Goal: Task Accomplishment & Management: Manage account settings

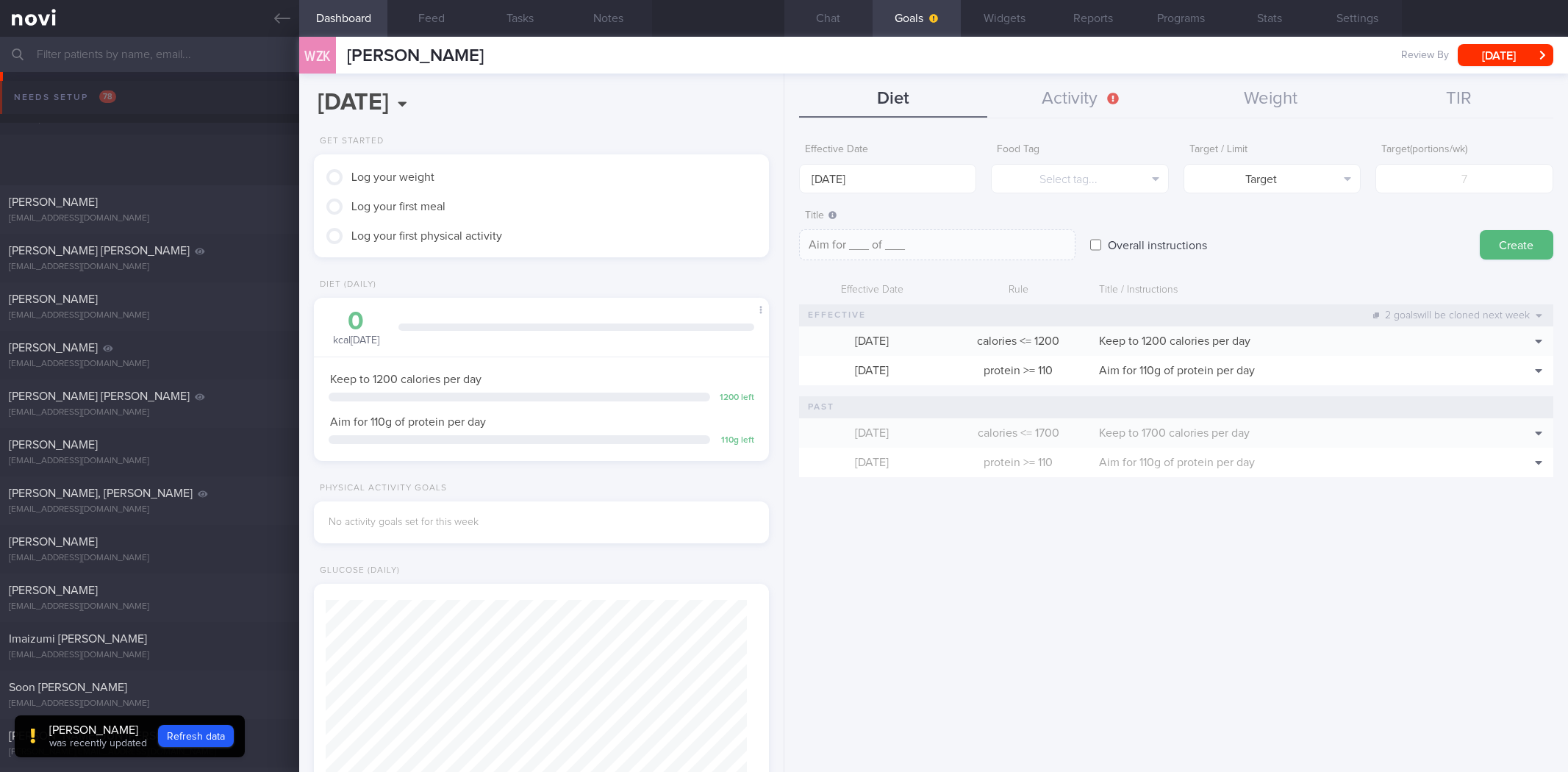
click at [826, 20] on button "Chat" at bounding box center [829, 18] width 88 height 37
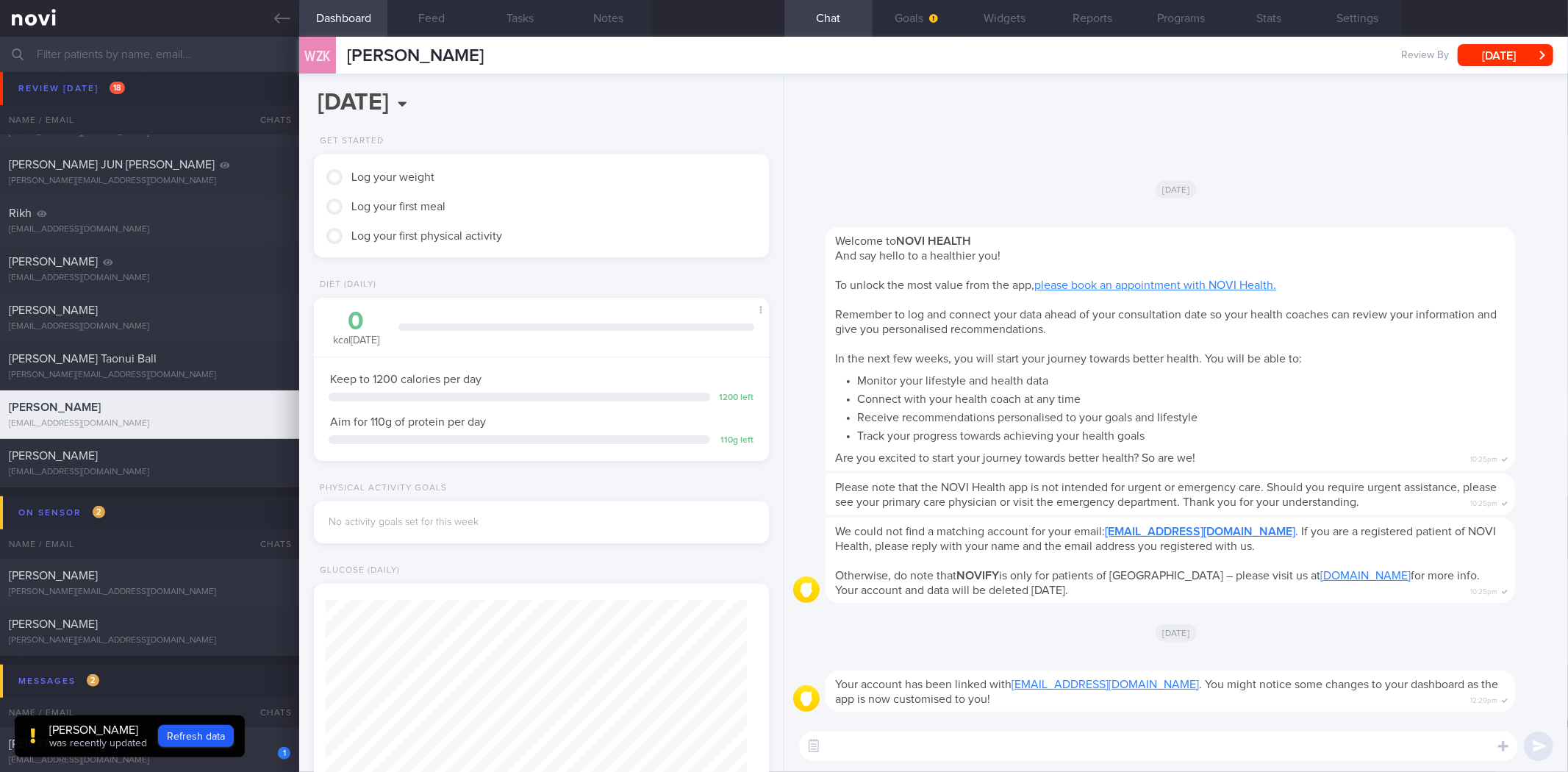
scroll to position [229, 415]
click at [1018, 758] on textarea at bounding box center [1158, 746] width 719 height 29
click at [920, 24] on button "Goals" at bounding box center [917, 18] width 88 height 37
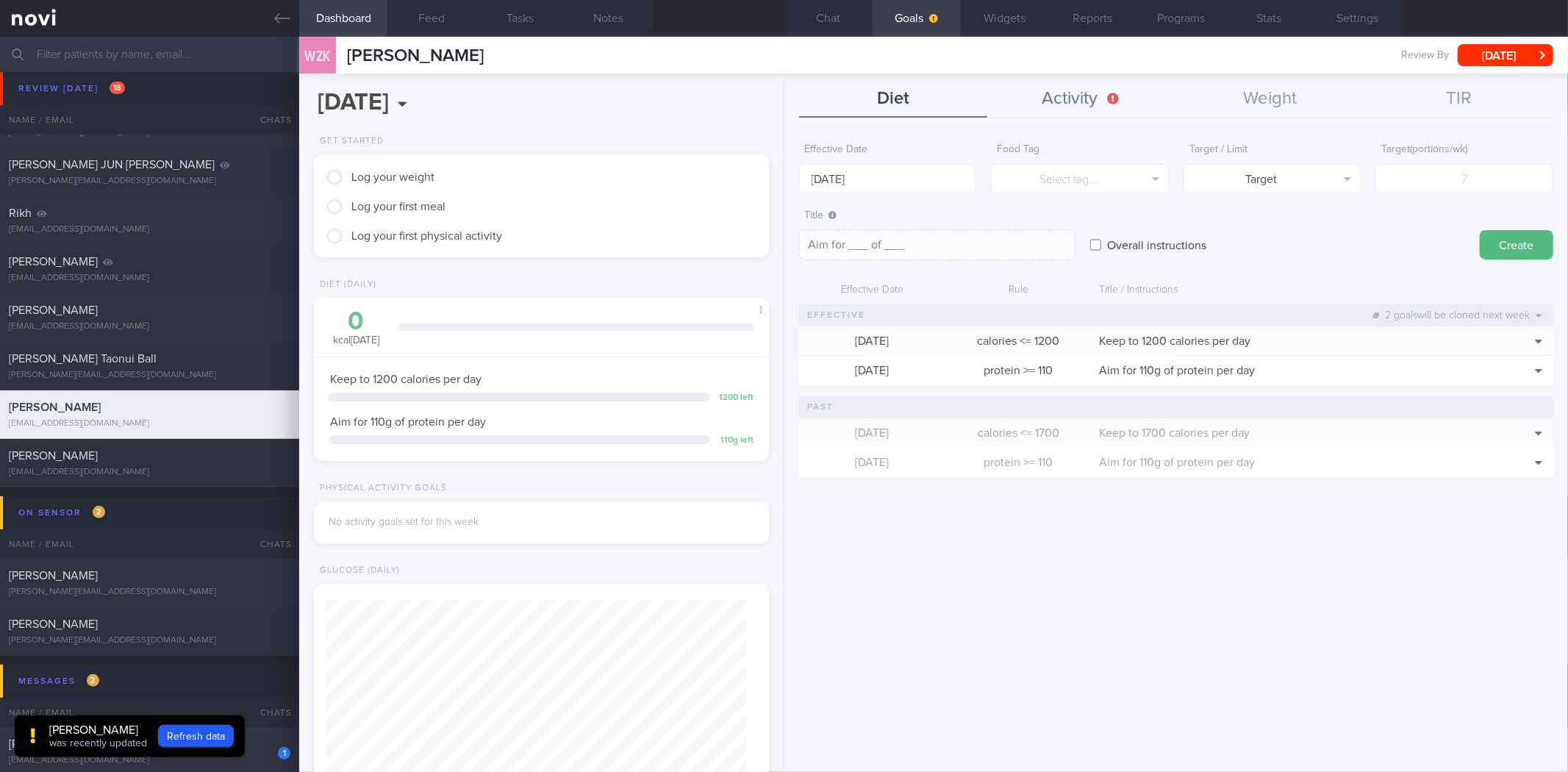
click at [1076, 100] on button "Activity" at bounding box center [1082, 99] width 189 height 37
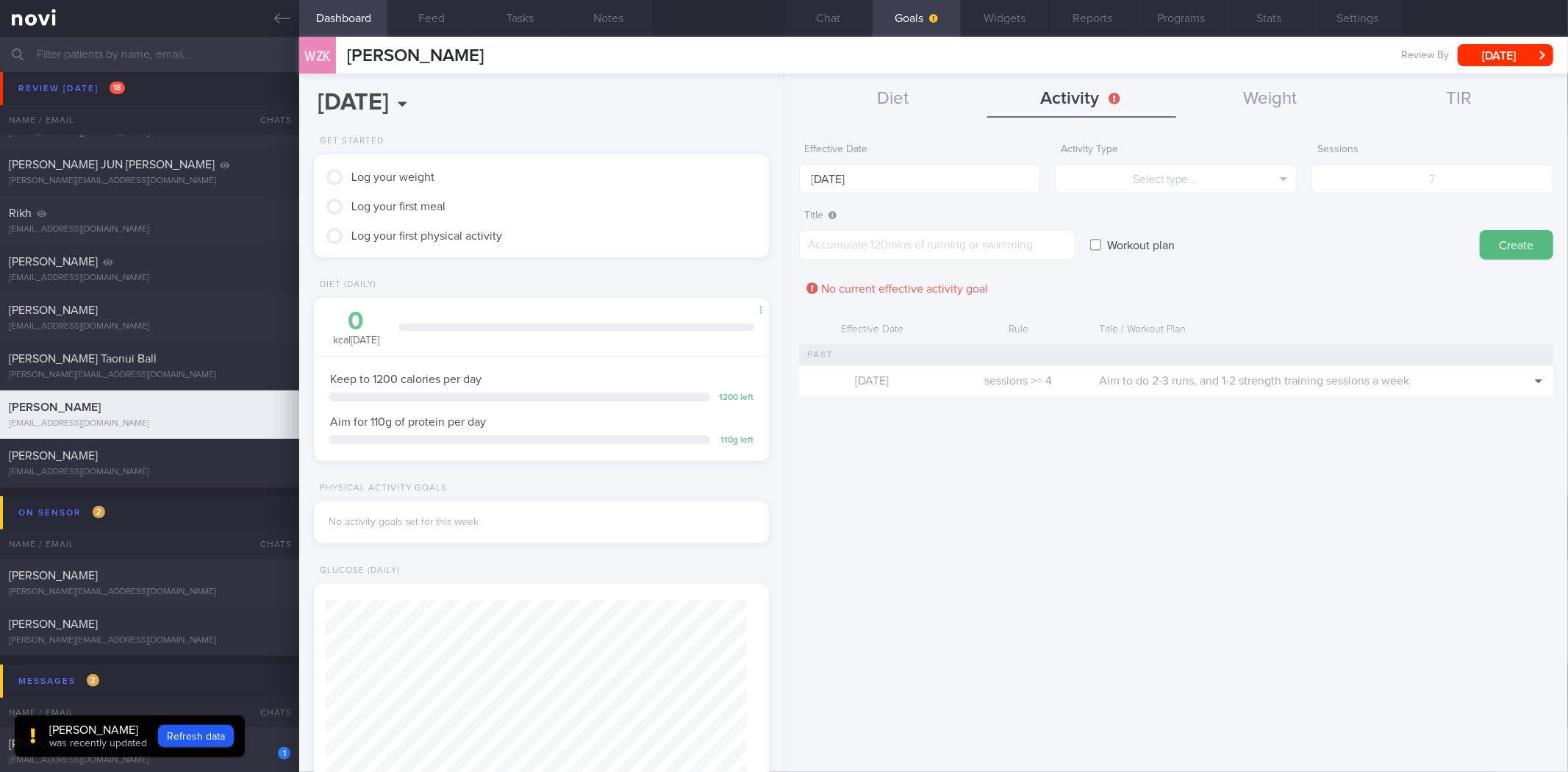
click at [915, 152] on label "Effective Date" at bounding box center [920, 150] width 230 height 14
click at [888, 162] on div "Effective Date 18 Aug 2025" at bounding box center [920, 165] width 242 height 57
click at [888, 166] on input "[DATE]" at bounding box center [920, 178] width 242 height 29
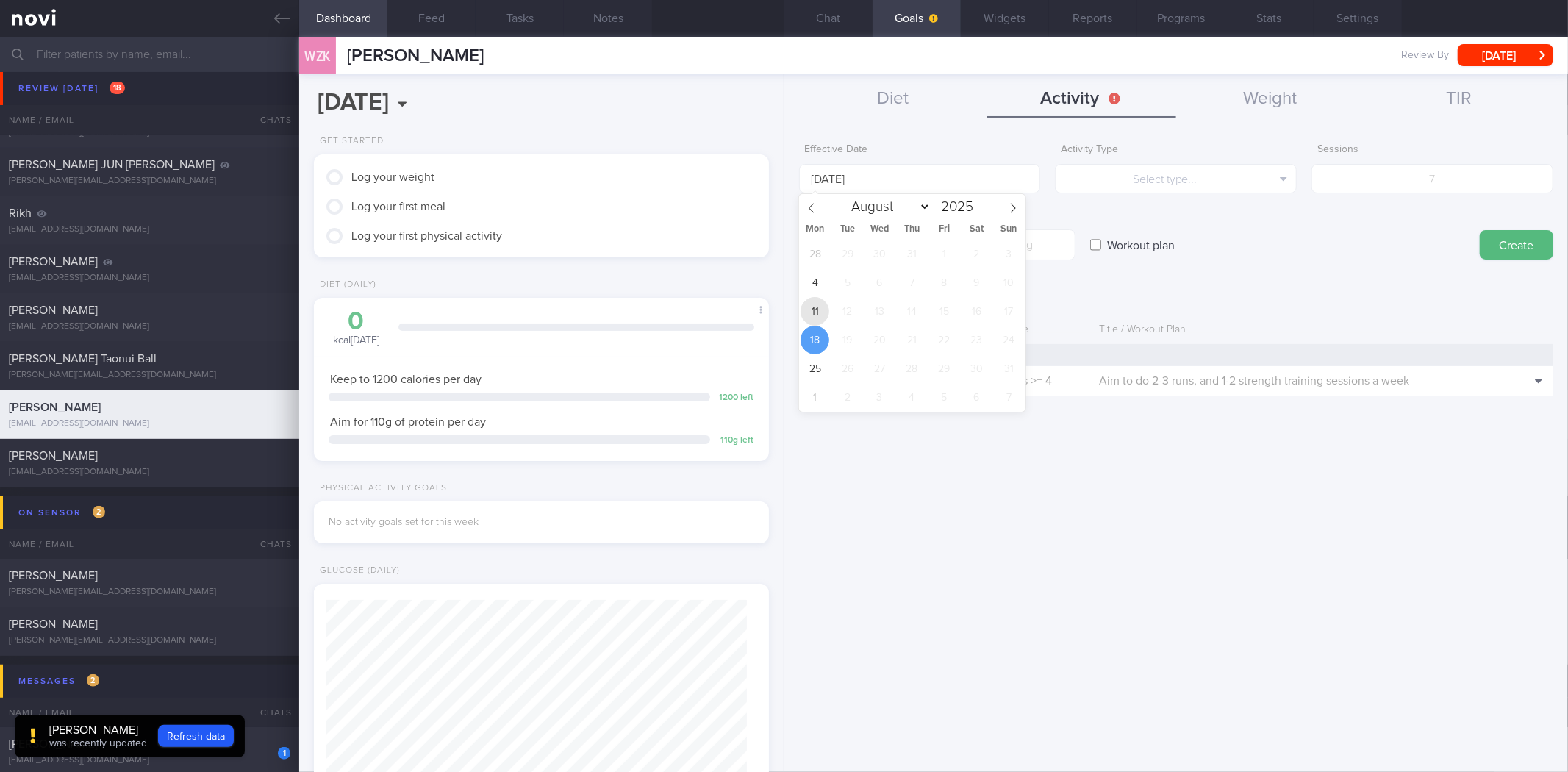
click at [813, 310] on span "11" at bounding box center [815, 312] width 29 height 29
type input "[DATE]"
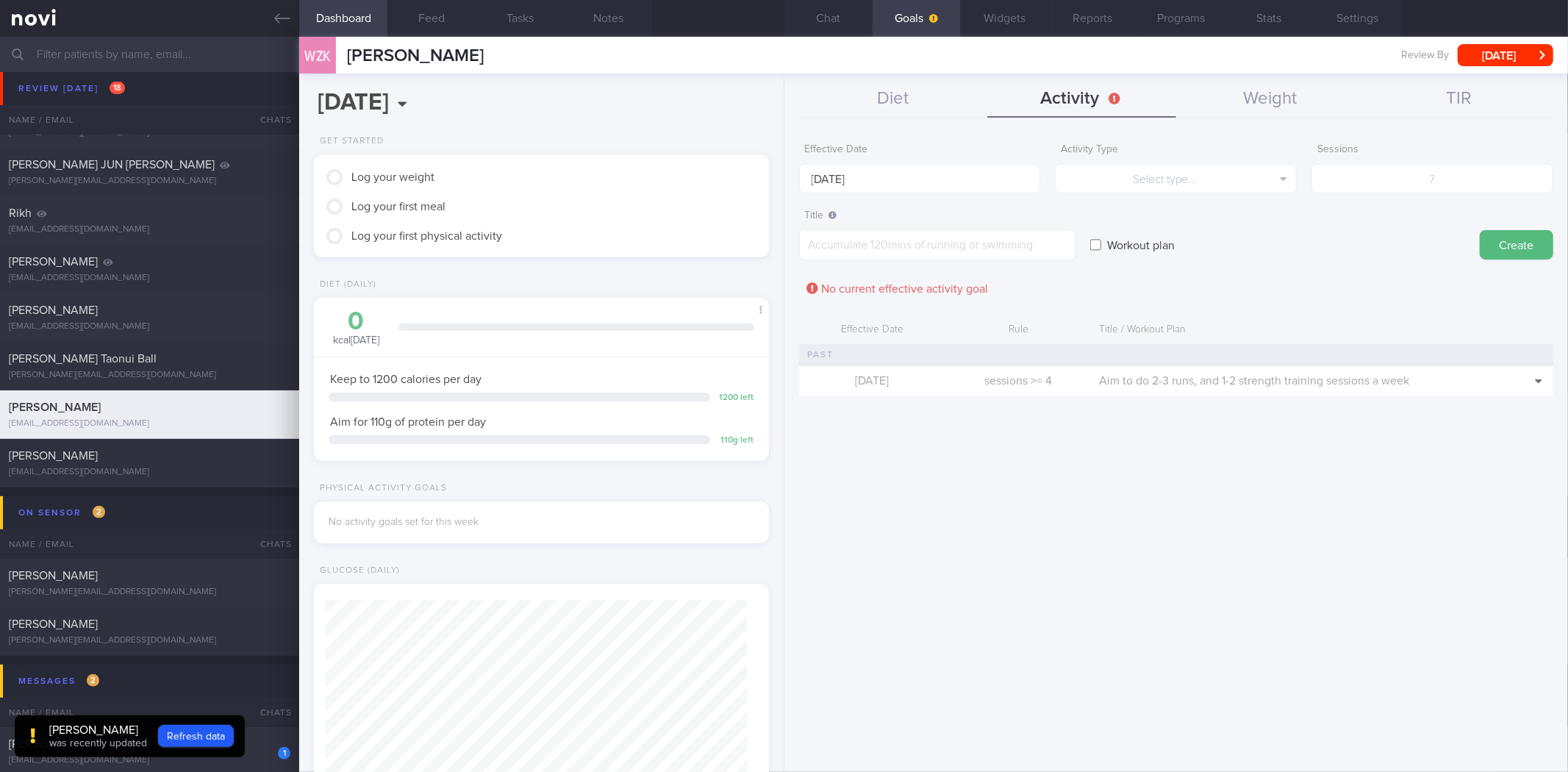
click at [1153, 199] on form "Effective Date 11 Aug 2025 Activity Type Select type... Select type... Duration…" at bounding box center [1176, 272] width 755 height 274
click at [1158, 191] on button "Select type..." at bounding box center [1176, 178] width 242 height 29
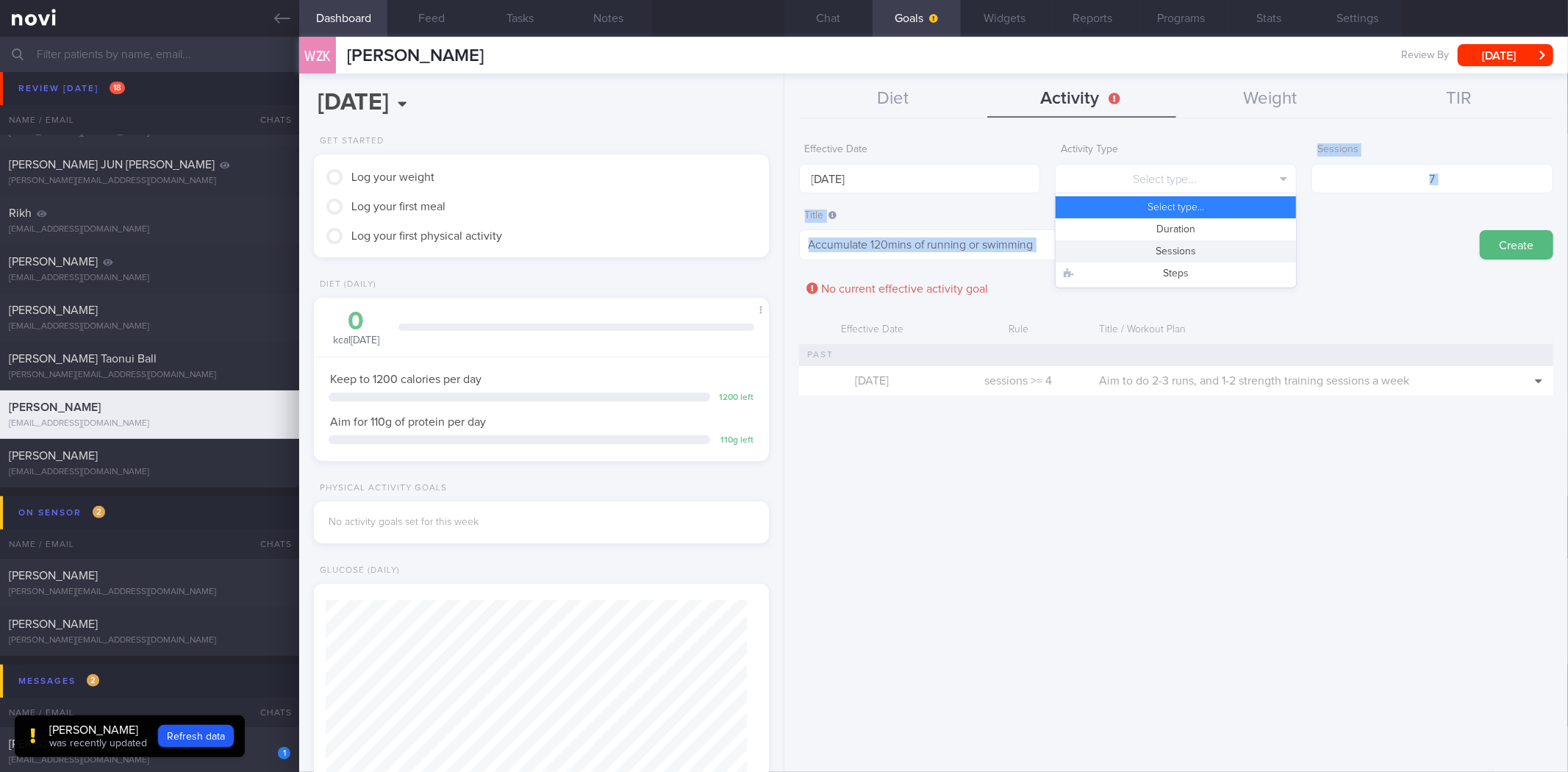
click at [1175, 254] on button "Sessions" at bounding box center [1176, 251] width 241 height 22
click at [1397, 184] on input "number" at bounding box center [1432, 178] width 242 height 29
click at [980, 256] on textarea at bounding box center [937, 245] width 276 height 31
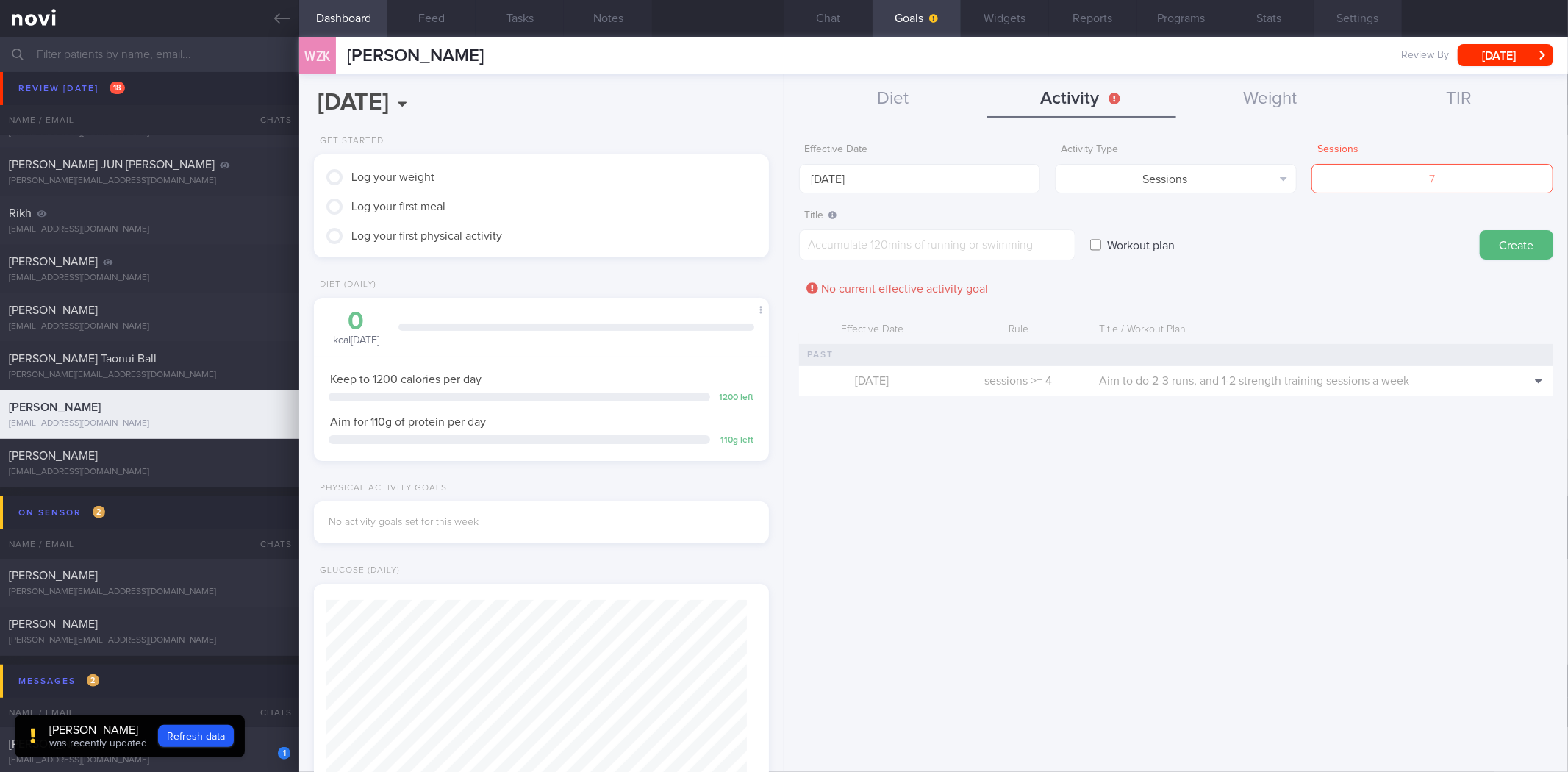
click at [1391, 17] on button "Settings" at bounding box center [1357, 18] width 88 height 37
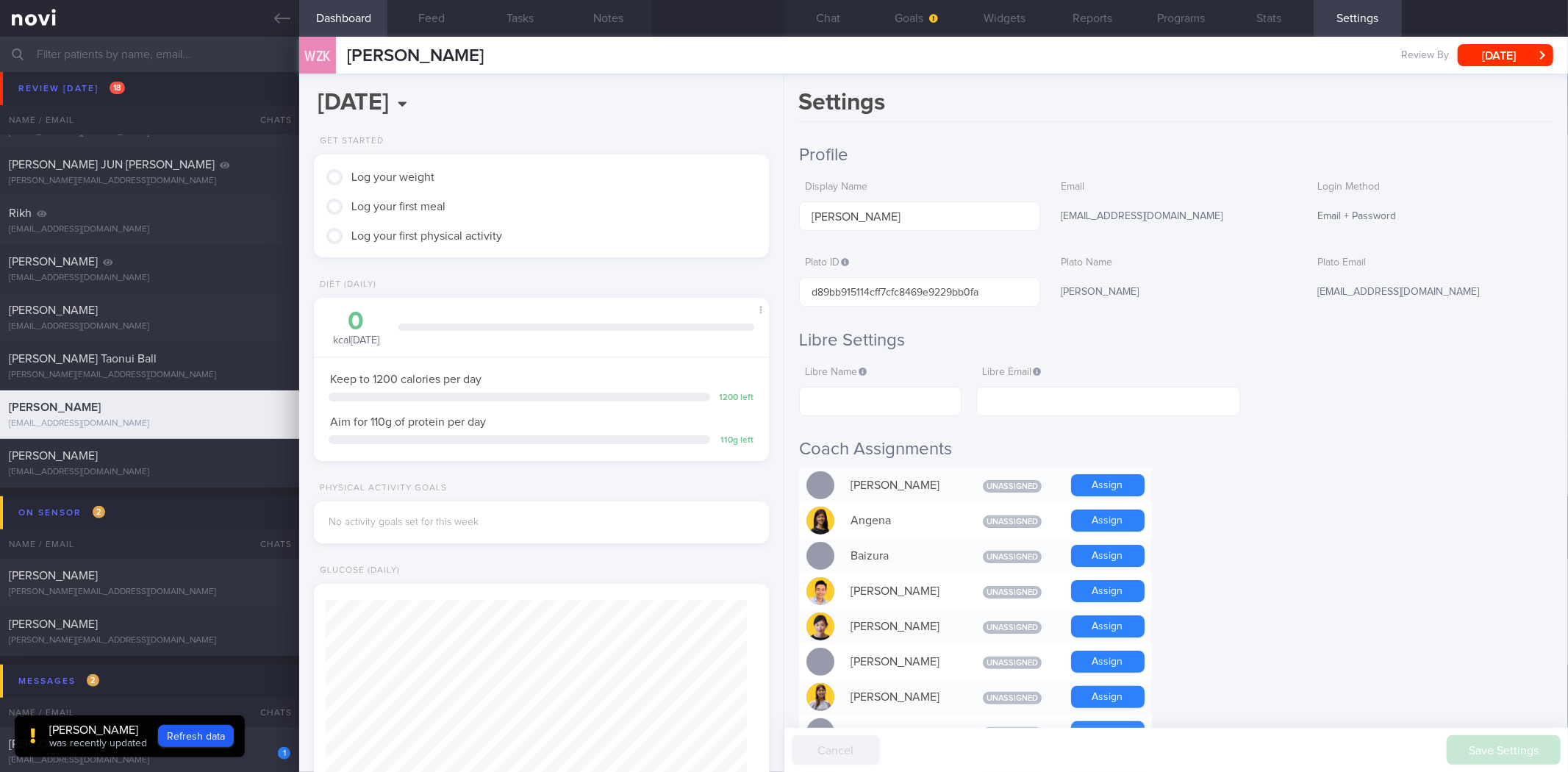
click at [1359, 294] on div "[EMAIL_ADDRESS][DOMAIN_NAME]" at bounding box center [1432, 292] width 242 height 31
copy form "[EMAIL_ADDRESS][DOMAIN_NAME]"
click at [843, 26] on button "Chat" at bounding box center [829, 18] width 88 height 37
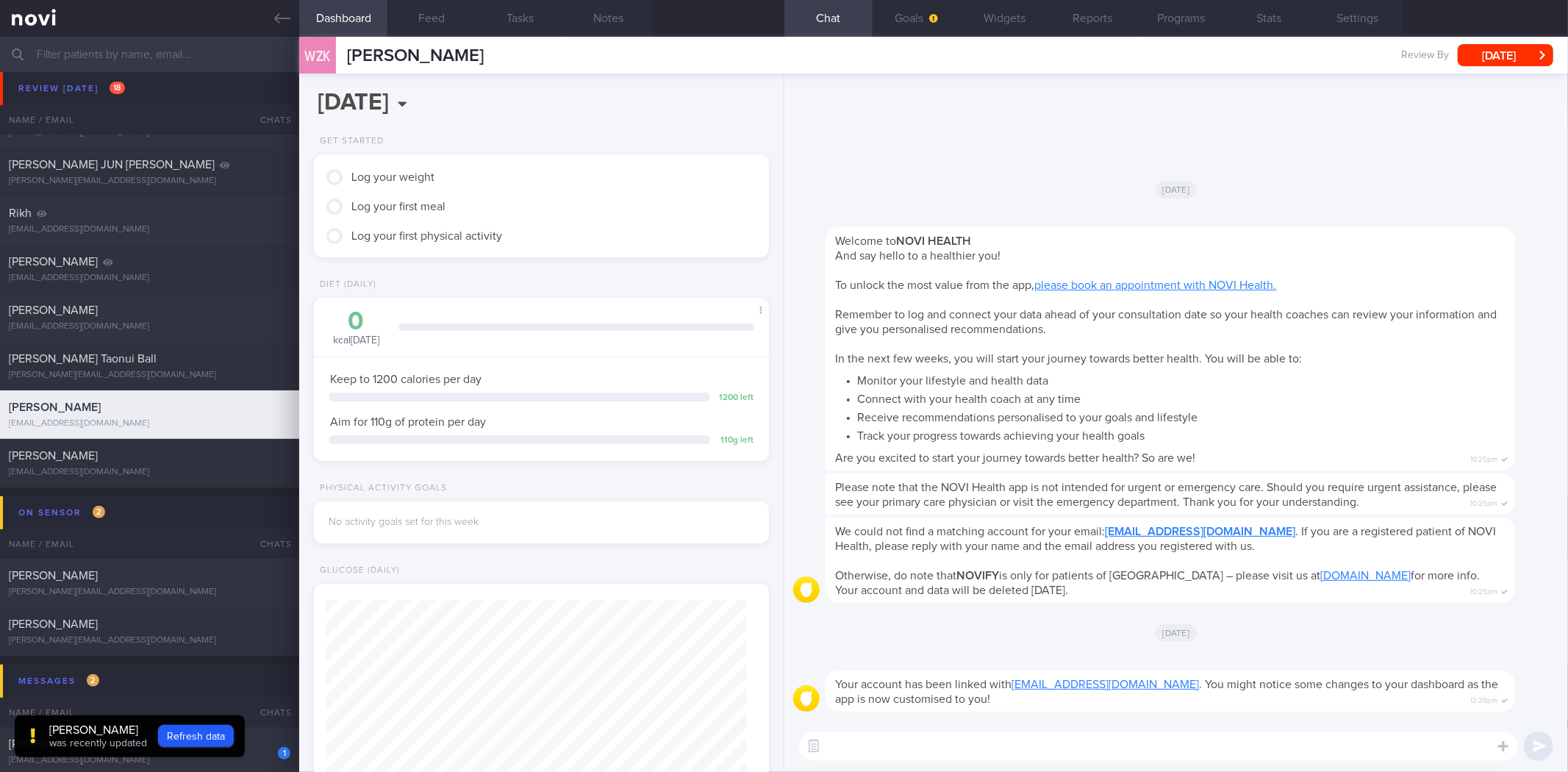
click at [1089, 737] on textarea at bounding box center [1158, 746] width 719 height 29
click at [627, 25] on button "Notes" at bounding box center [607, 18] width 88 height 37
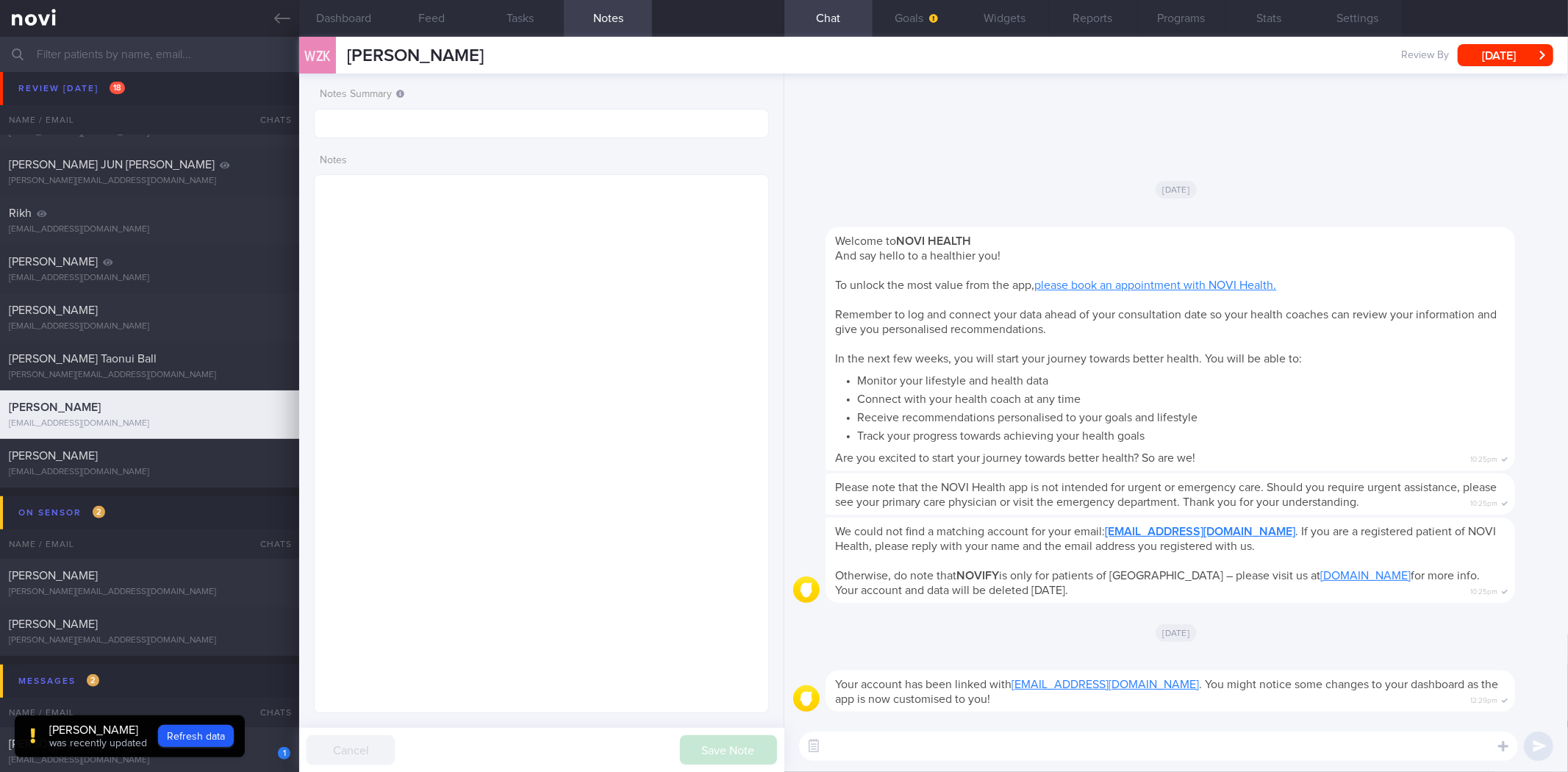
click at [579, 208] on textarea at bounding box center [541, 444] width 454 height 539
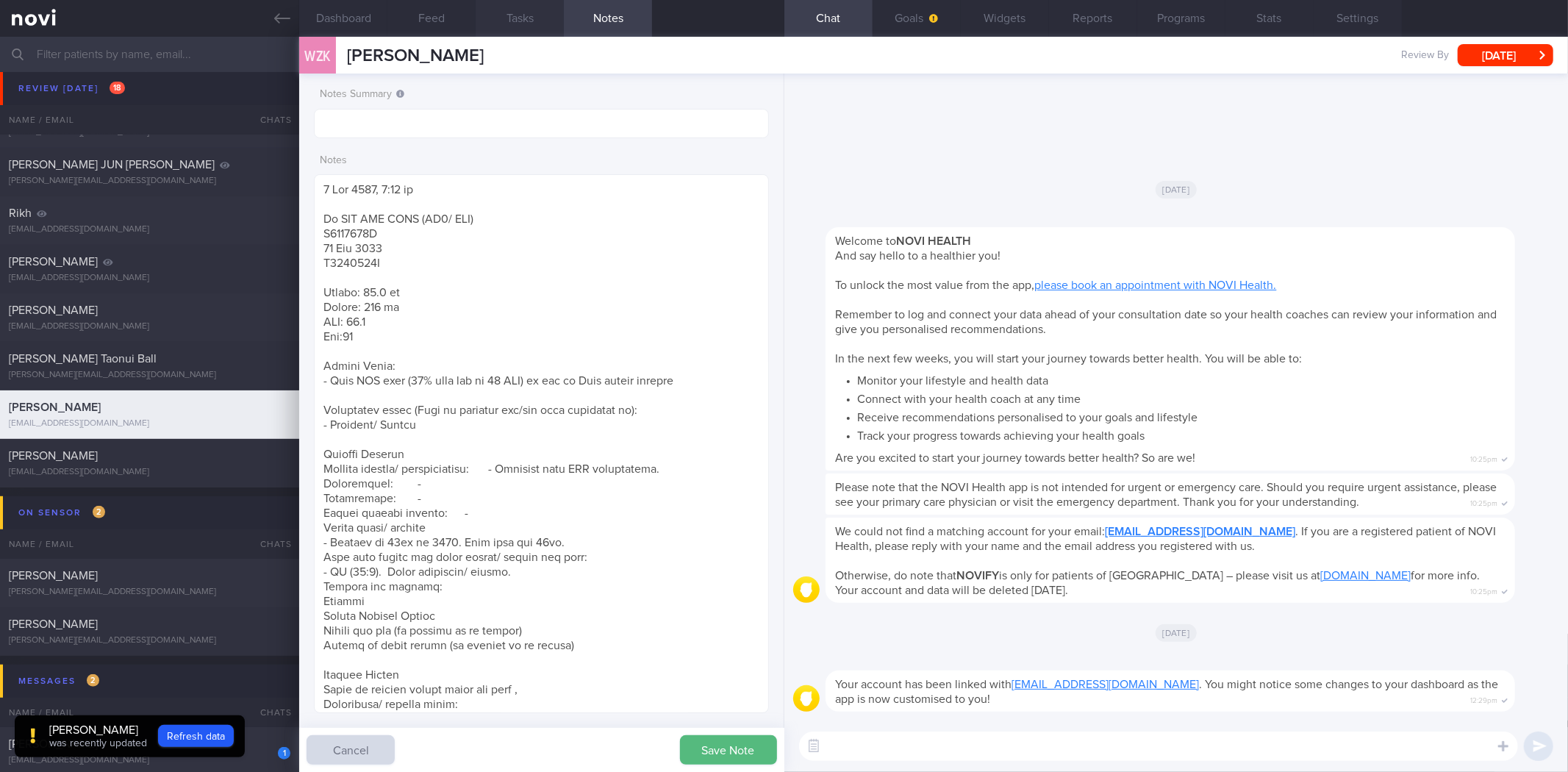
scroll to position [821, 0]
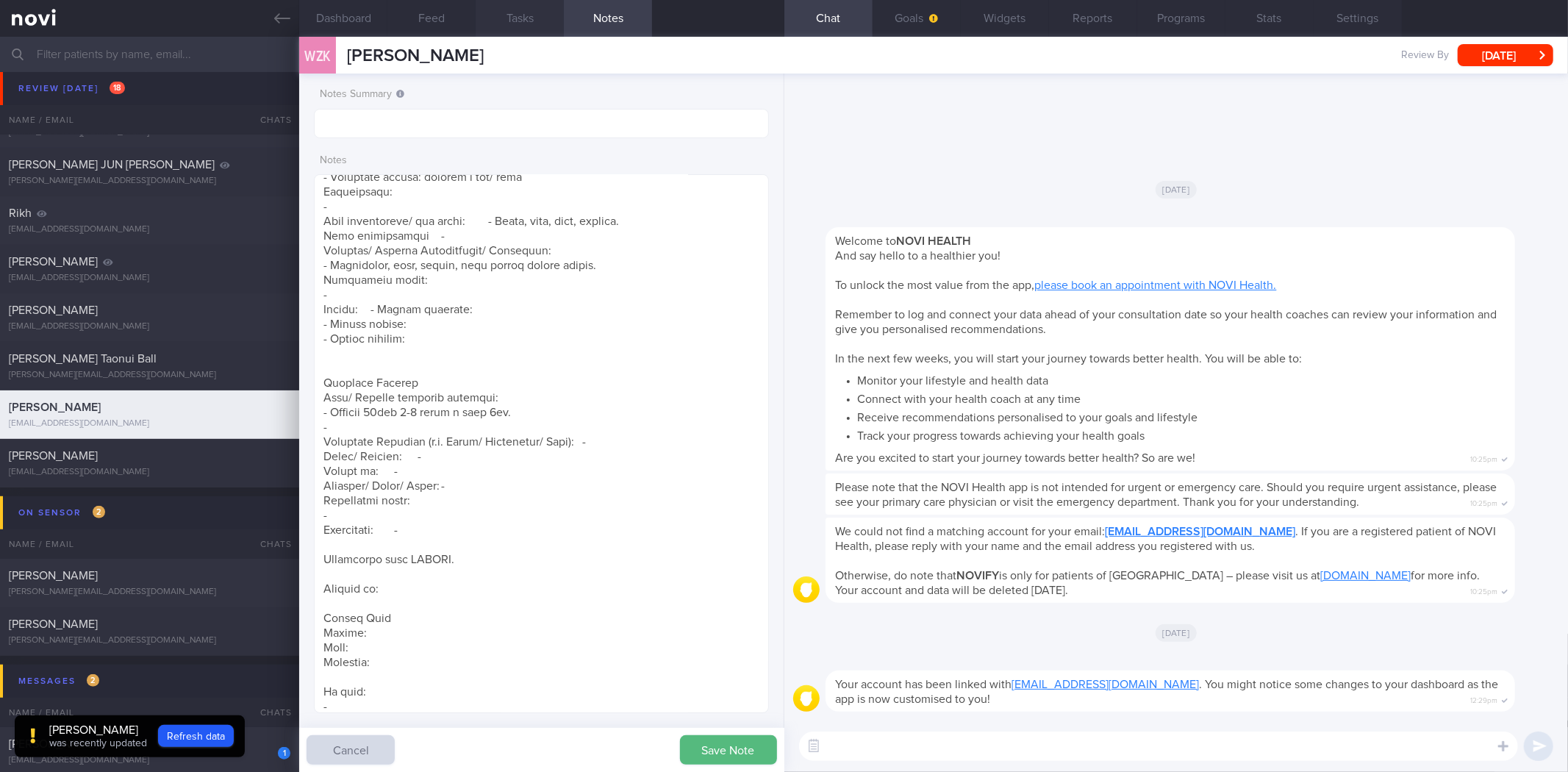
type textarea "8 Aug 2025, 1:48 pm Mr KAO WEI ZONG (ME2/ RSN) S9104136G 31 Jan 1991 S9104136G …"
click at [813, 743] on button "button" at bounding box center [813, 746] width 26 height 26
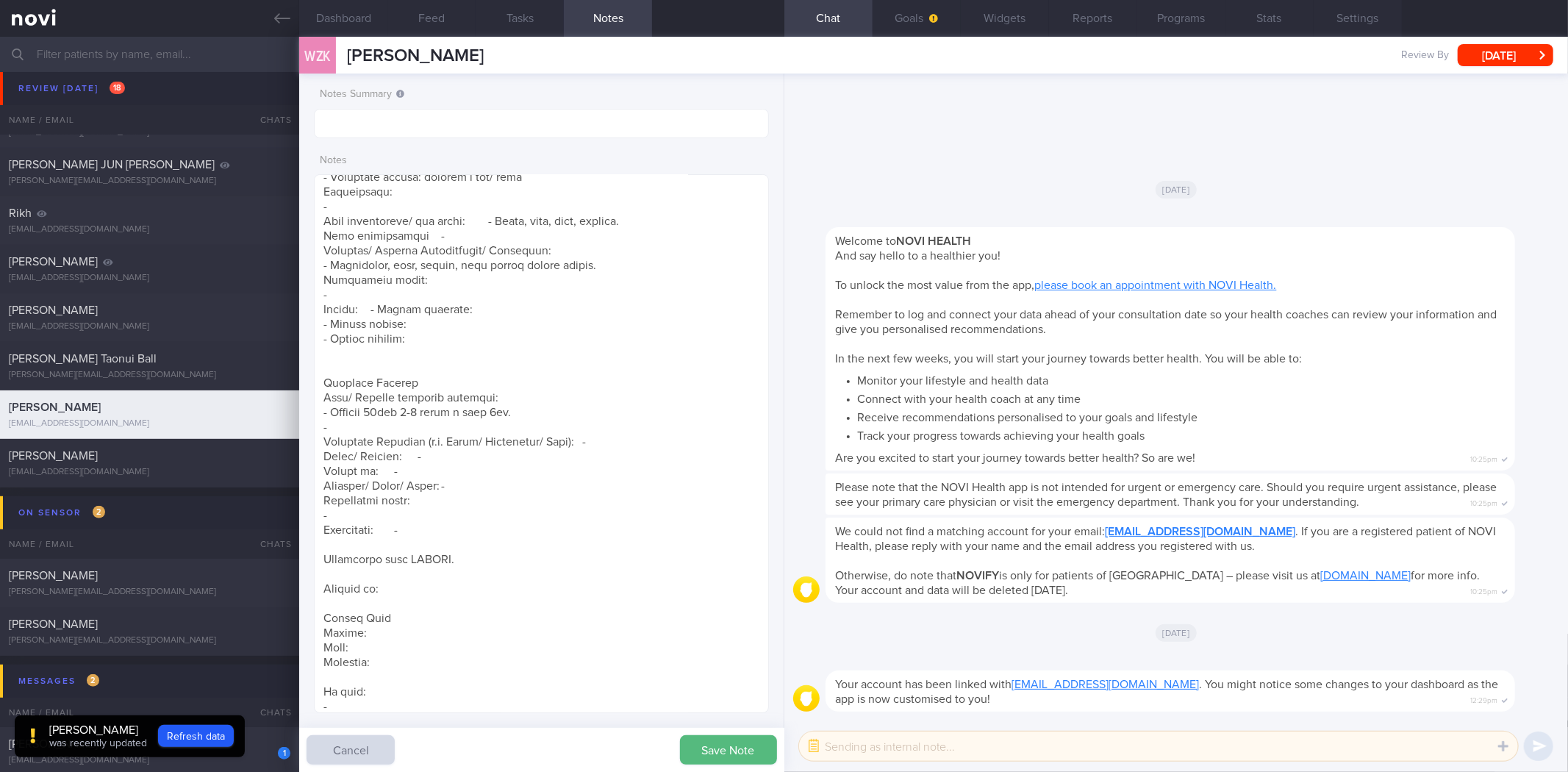
click at [875, 745] on textarea at bounding box center [1158, 746] width 719 height 29
paste textarea "Hi , It was a pleasure speaking with you today. The Lifestyle Improvement Progr…"
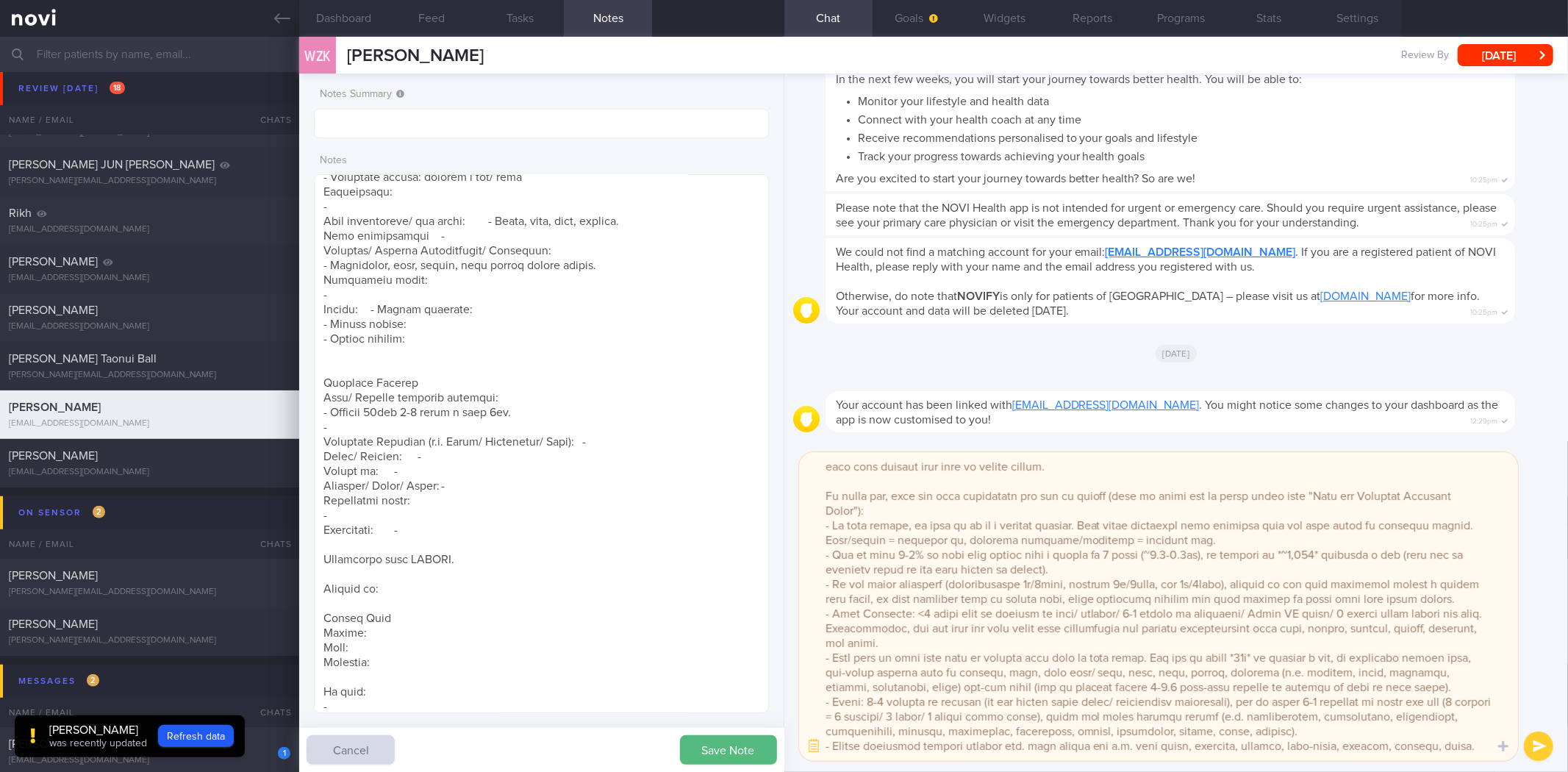
scroll to position [0, 0]
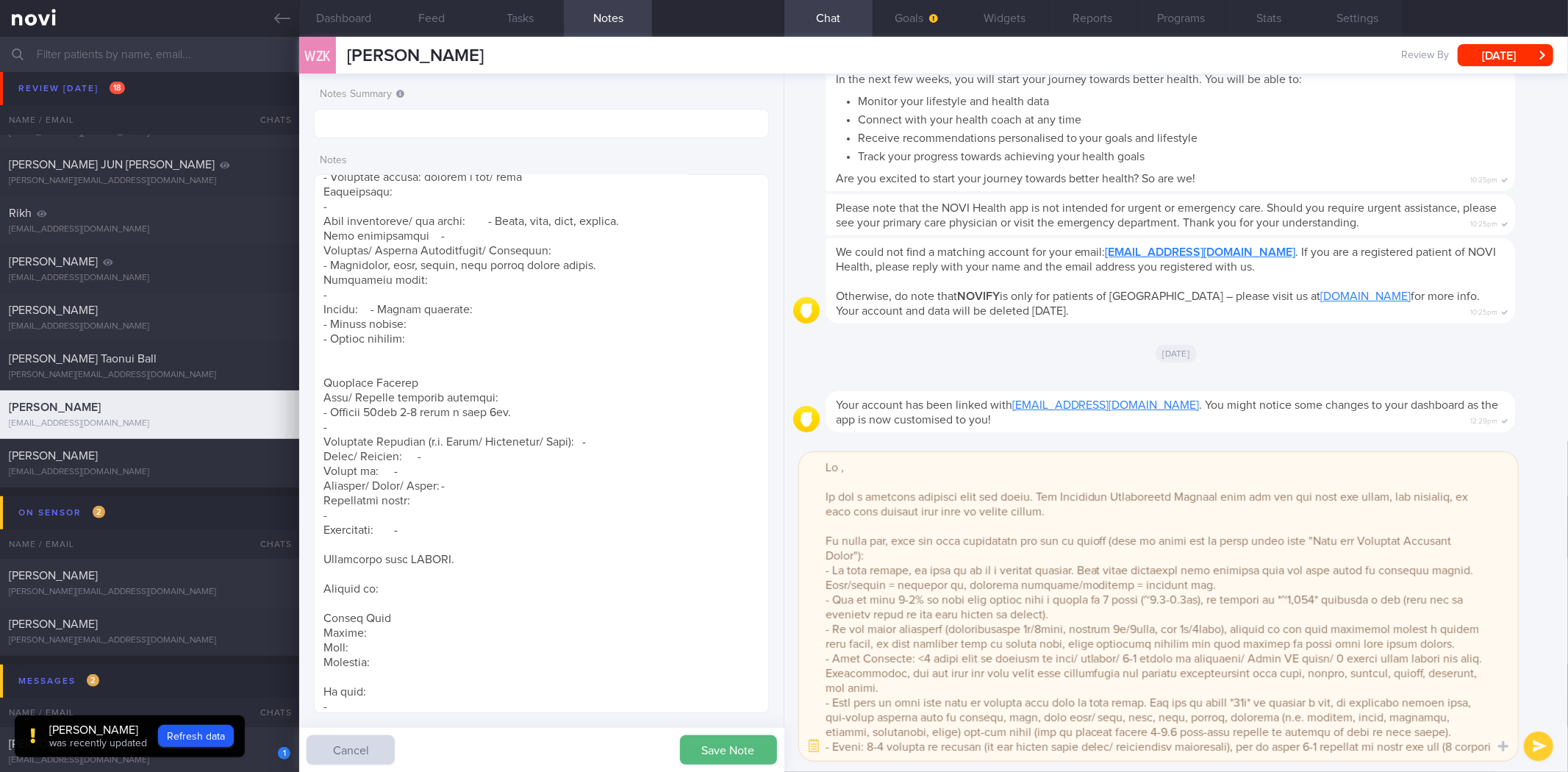
click at [846, 472] on textarea at bounding box center [1158, 606] width 719 height 309
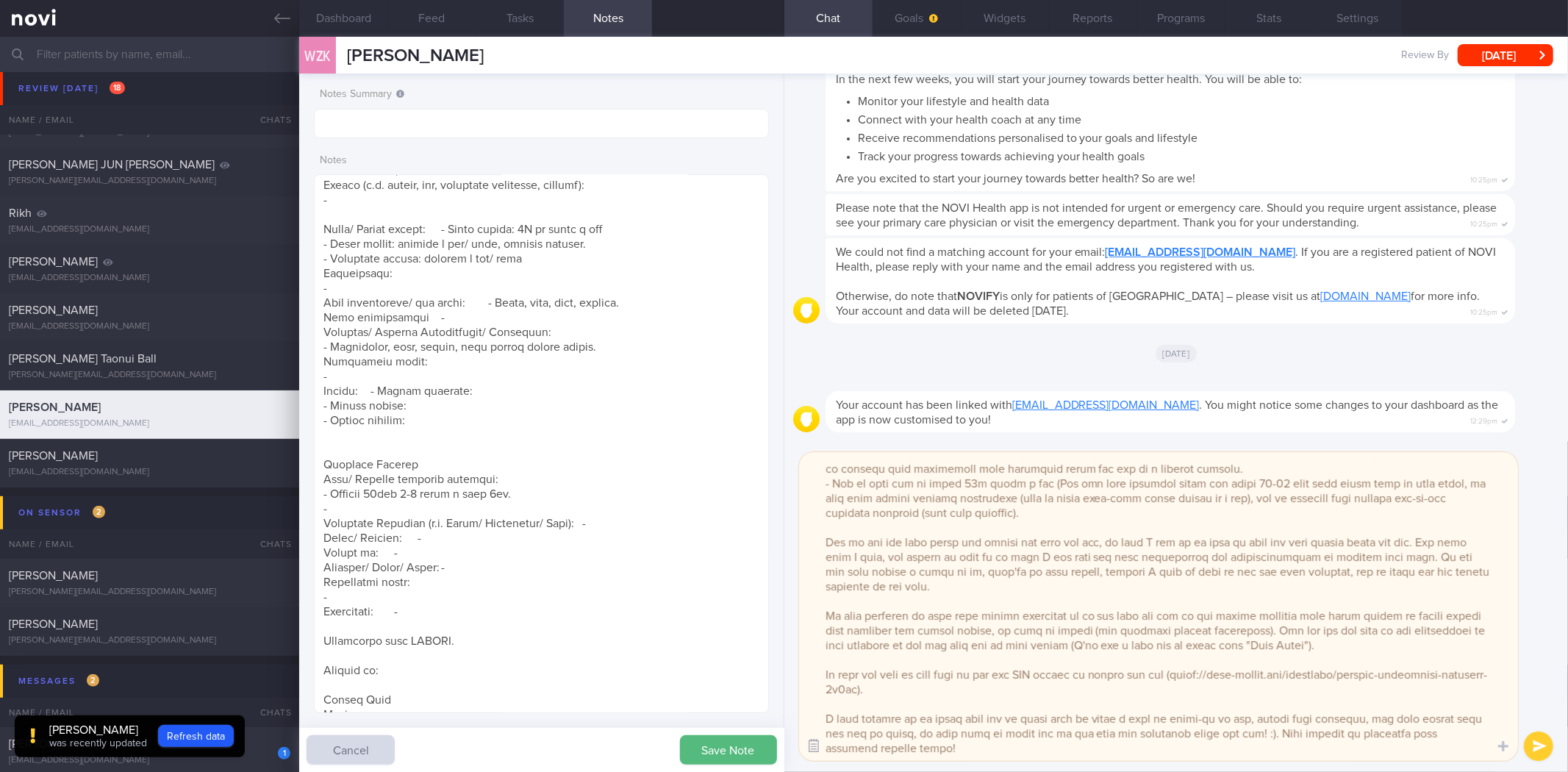
click at [817, 746] on button "button" at bounding box center [813, 746] width 26 height 26
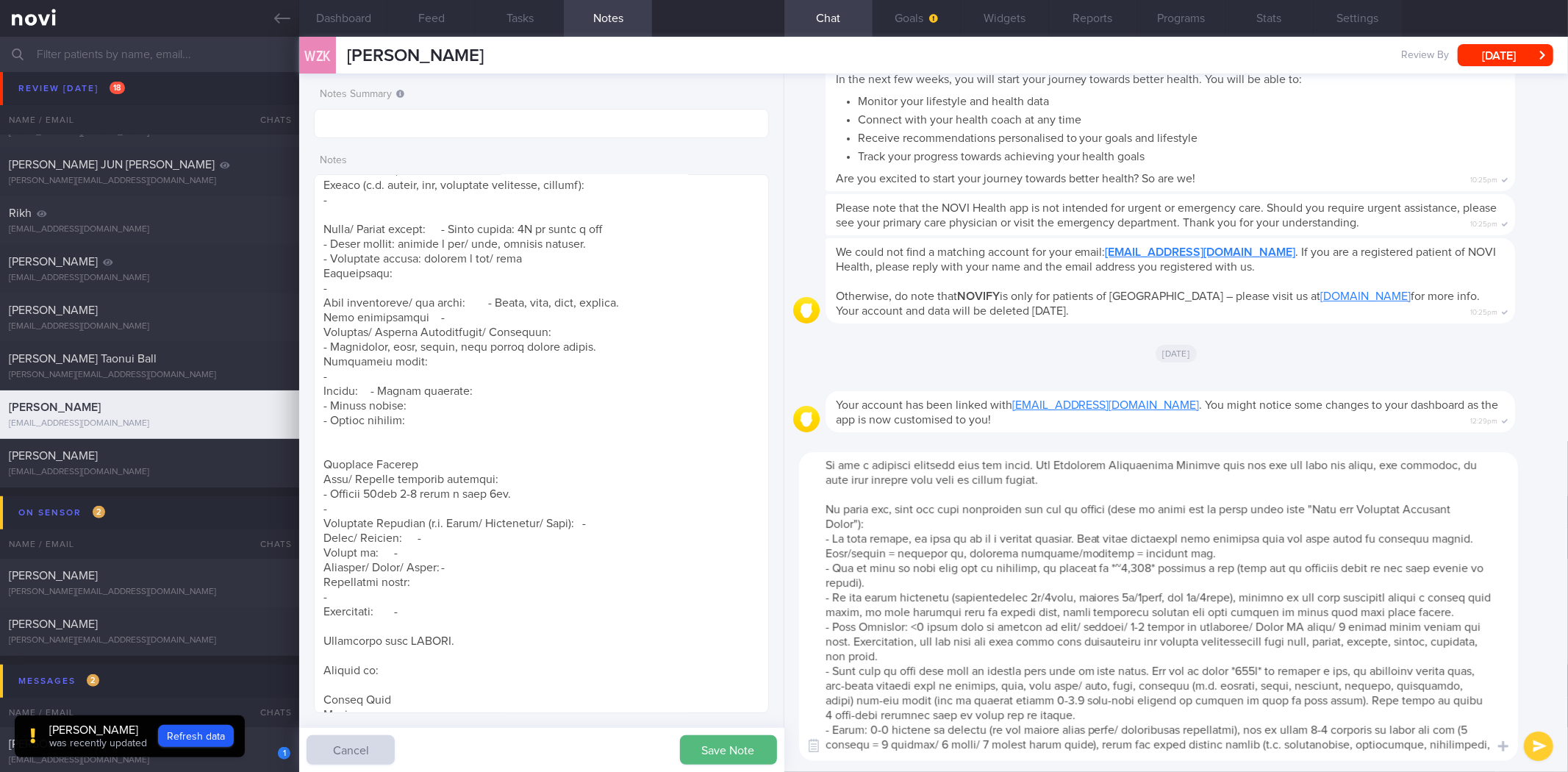
drag, startPoint x: 979, startPoint y: 679, endPoint x: 816, endPoint y: 625, distance: 171.7
click at [816, 625] on textarea at bounding box center [1158, 606] width 719 height 309
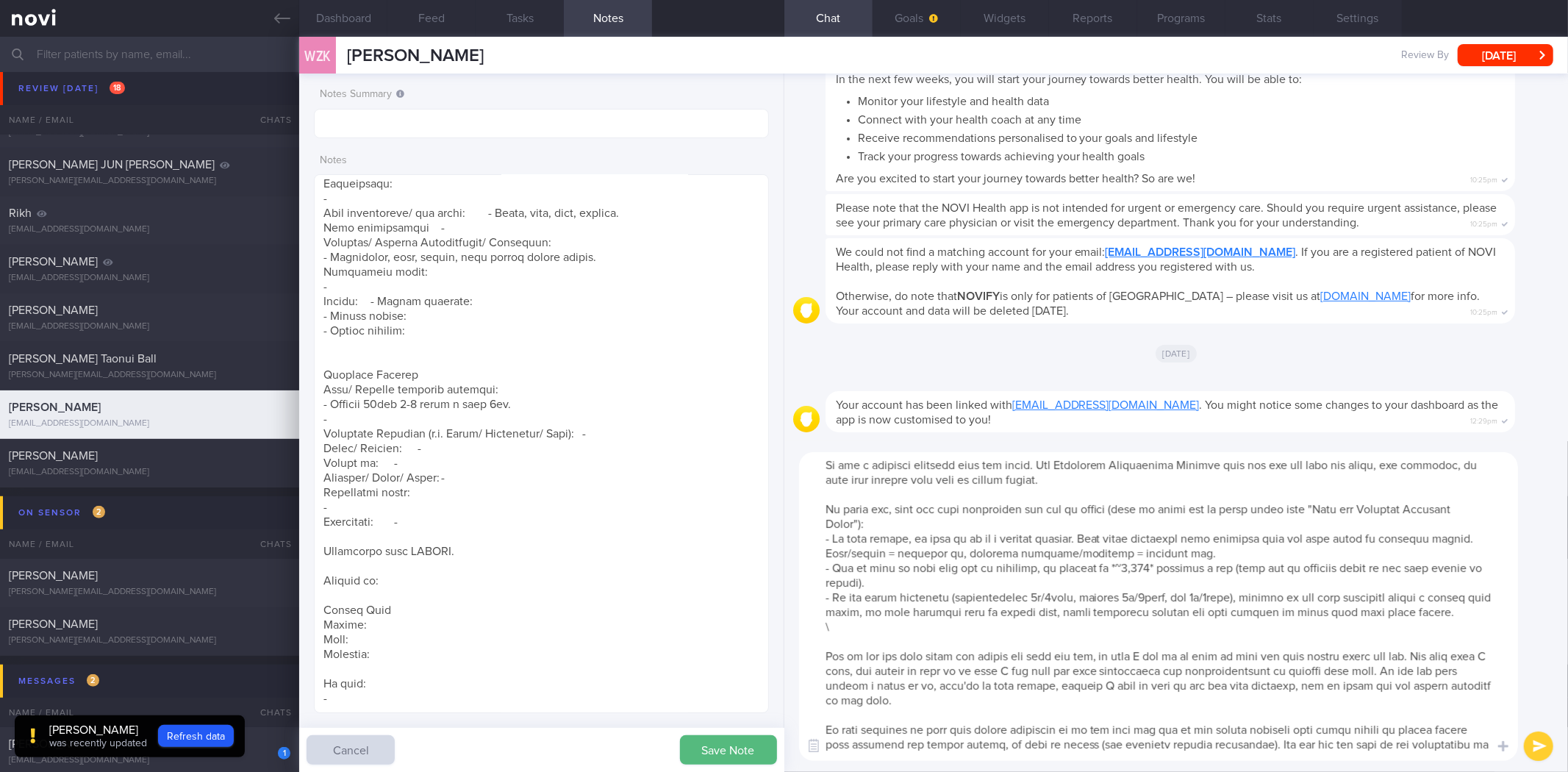
type textarea "Hi Wei Zong, It was a pleasure speaking with you today. The Lifestyle Improveme…"
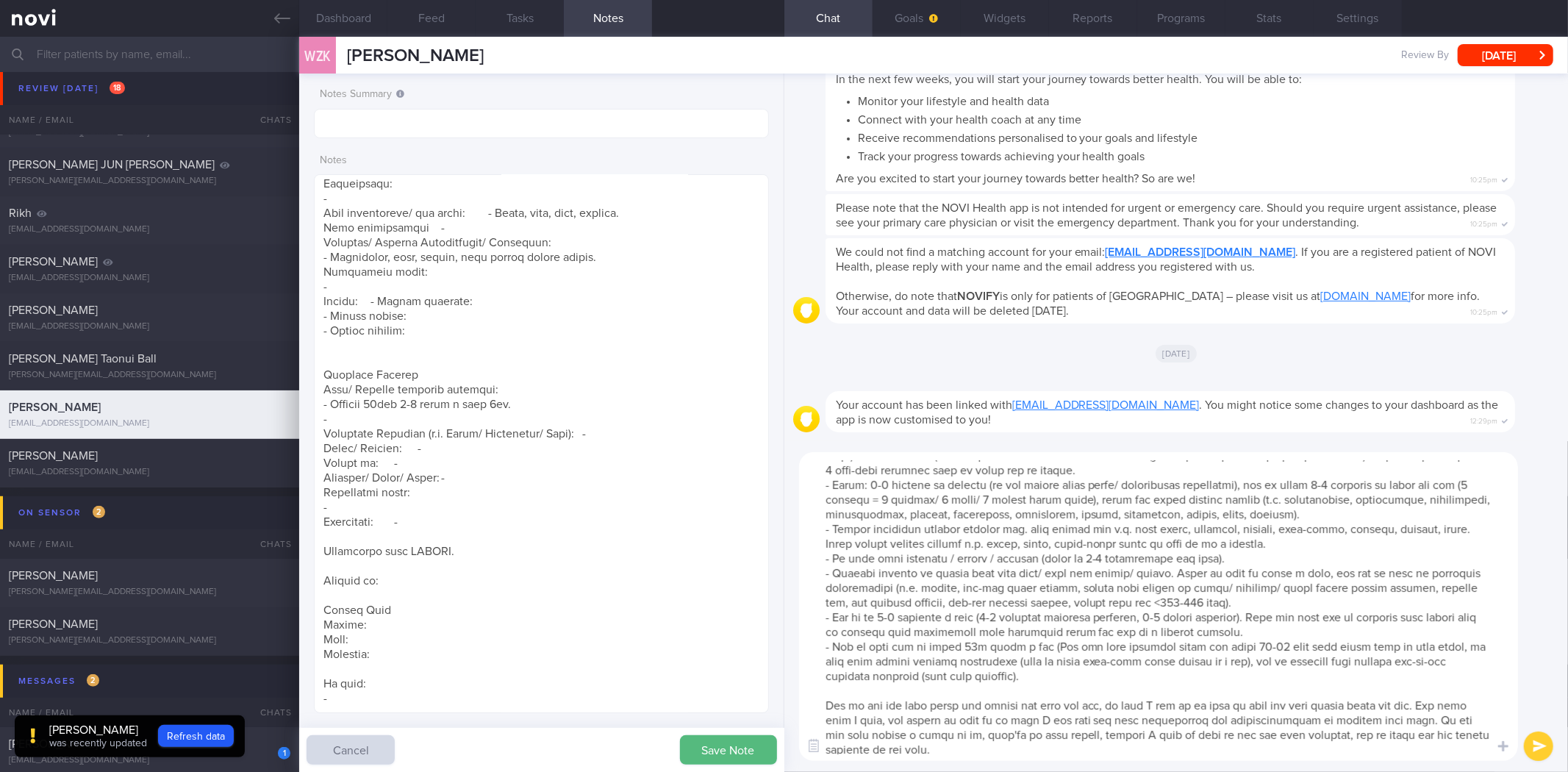
click at [967, 628] on textarea at bounding box center [1158, 606] width 719 height 309
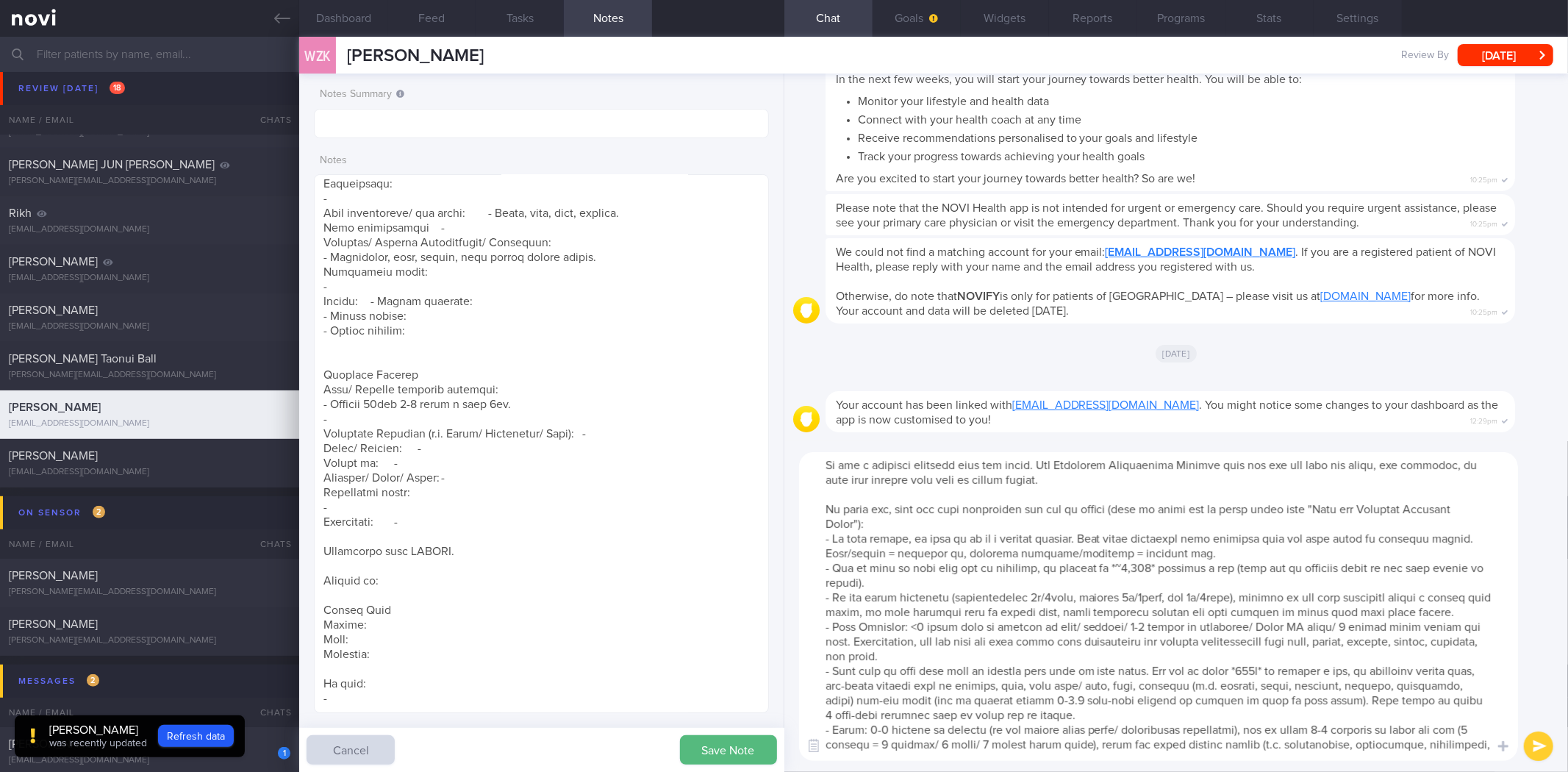
drag, startPoint x: 1006, startPoint y: 599, endPoint x: 817, endPoint y: 627, distance: 191.1
click at [817, 627] on textarea at bounding box center [1158, 606] width 719 height 309
drag, startPoint x: 368, startPoint y: 701, endPoint x: 321, endPoint y: 620, distance: 93.6
click at [321, 620] on textarea at bounding box center [541, 444] width 454 height 539
paste textarea "- Carb Portions: <1 small bowl or fistful of rice/ noodles/ 2-3 slices of whole…"
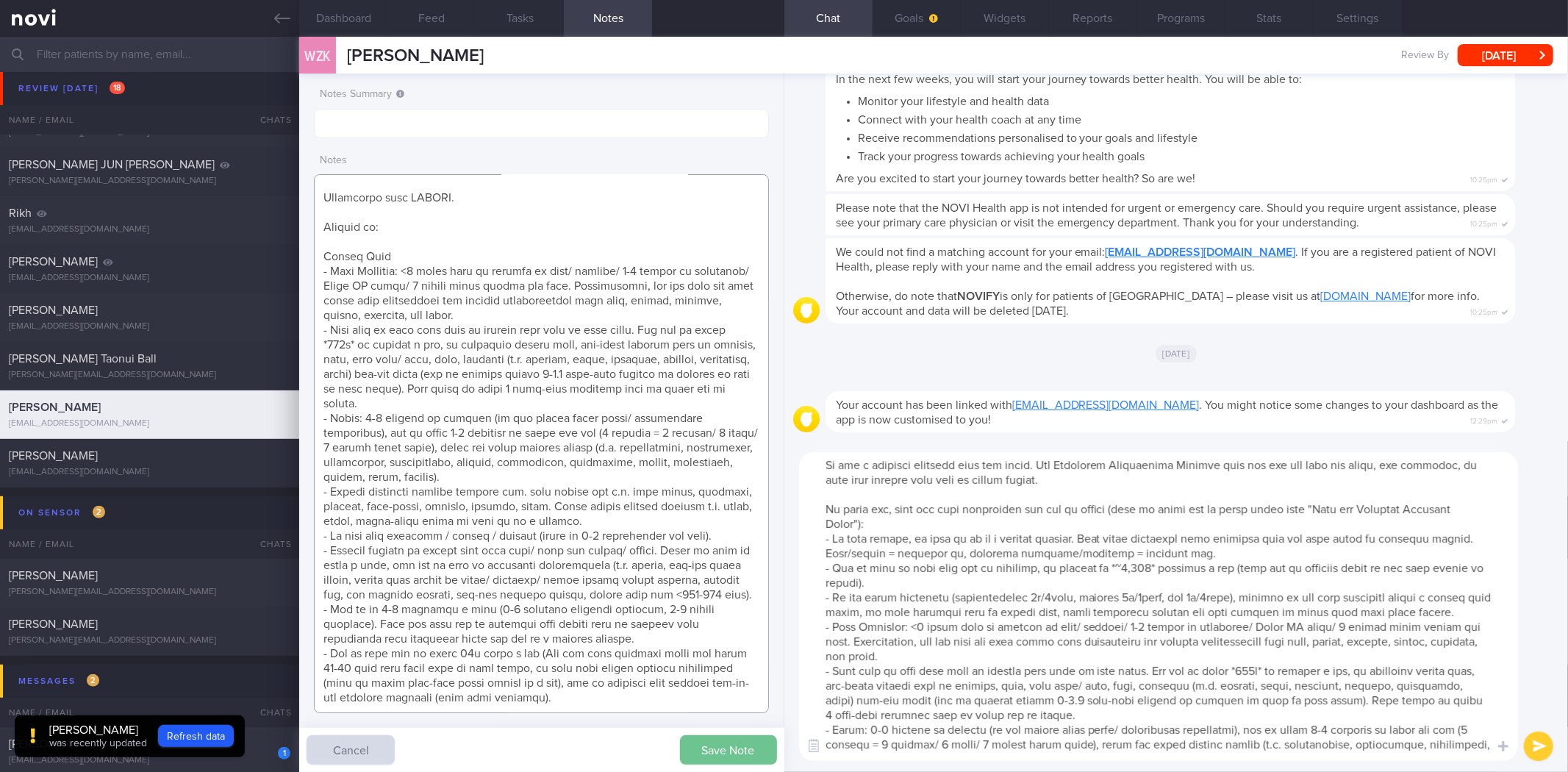
type textarea "8 Aug 2025, 1:48 pm Mr KAO WEI ZONG (ME2/ RSN) S9104136G 31 Jan 1991 S9104136G …"
click at [729, 756] on button "Save Note" at bounding box center [728, 749] width 97 height 29
click at [995, 678] on textarea at bounding box center [1158, 606] width 719 height 309
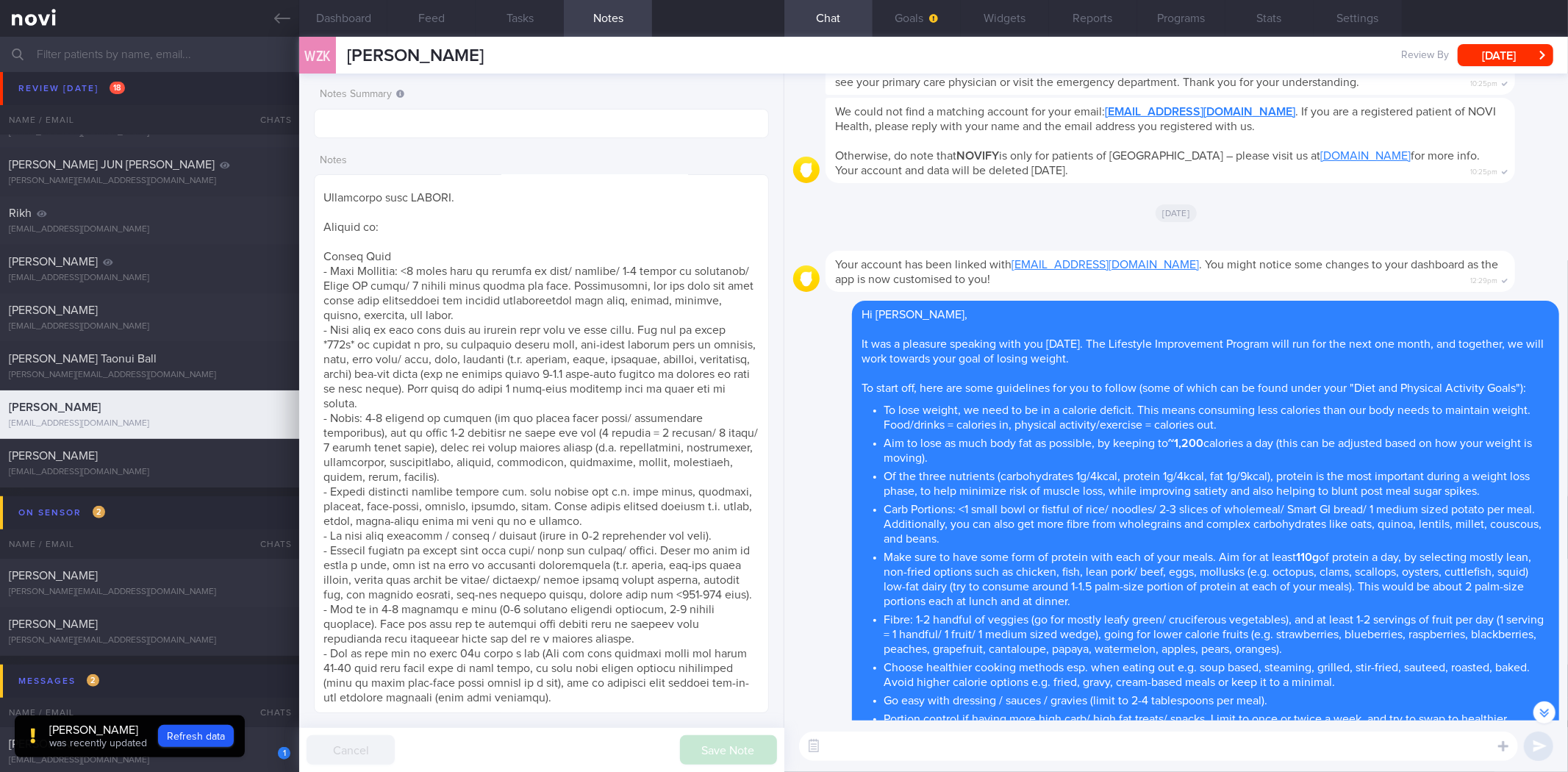
click at [1055, 738] on textarea at bounding box center [1158, 746] width 719 height 29
click at [1369, 25] on button "Settings" at bounding box center [1357, 18] width 88 height 37
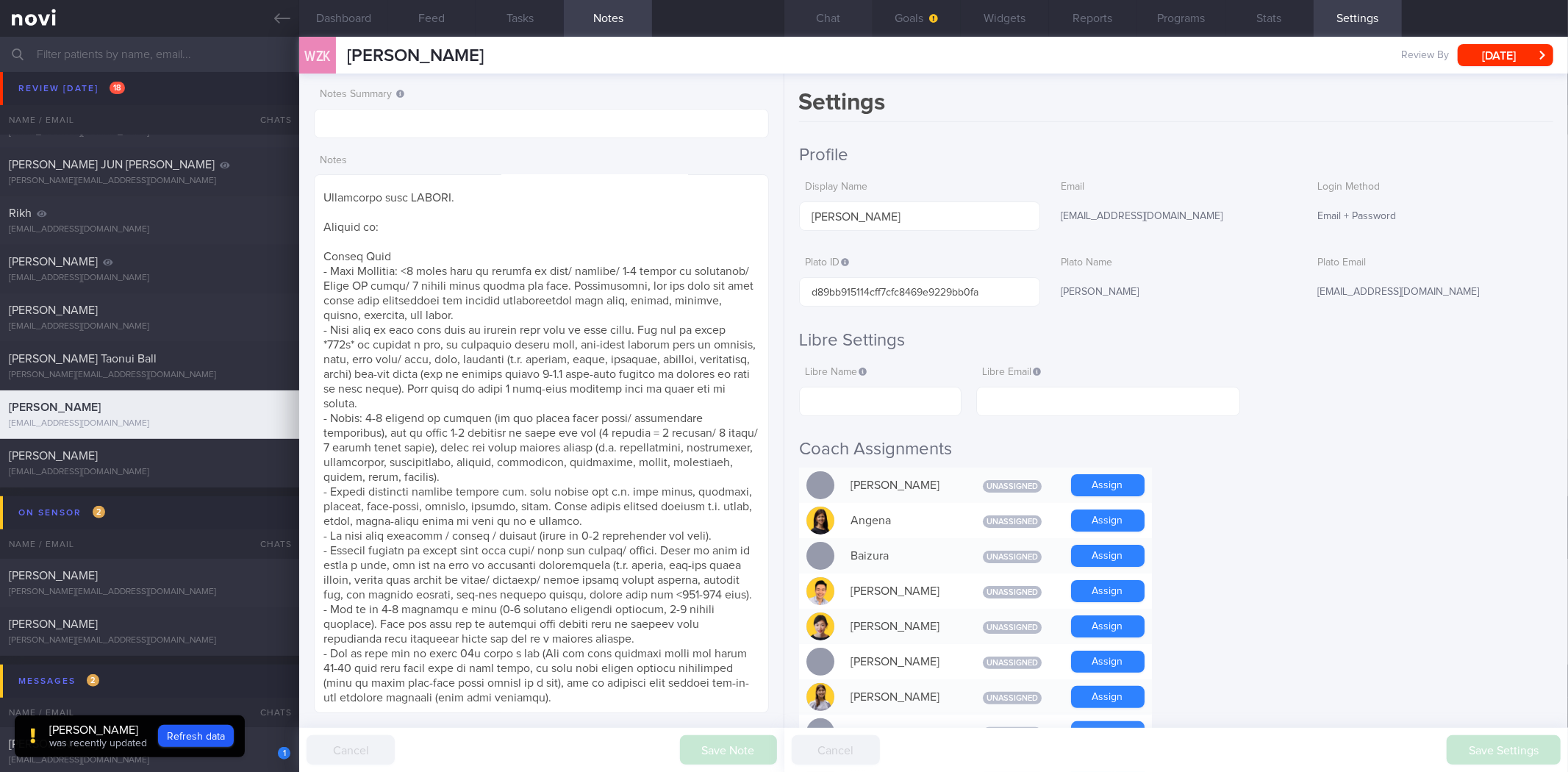
click at [826, 18] on button "Chat" at bounding box center [829, 18] width 88 height 37
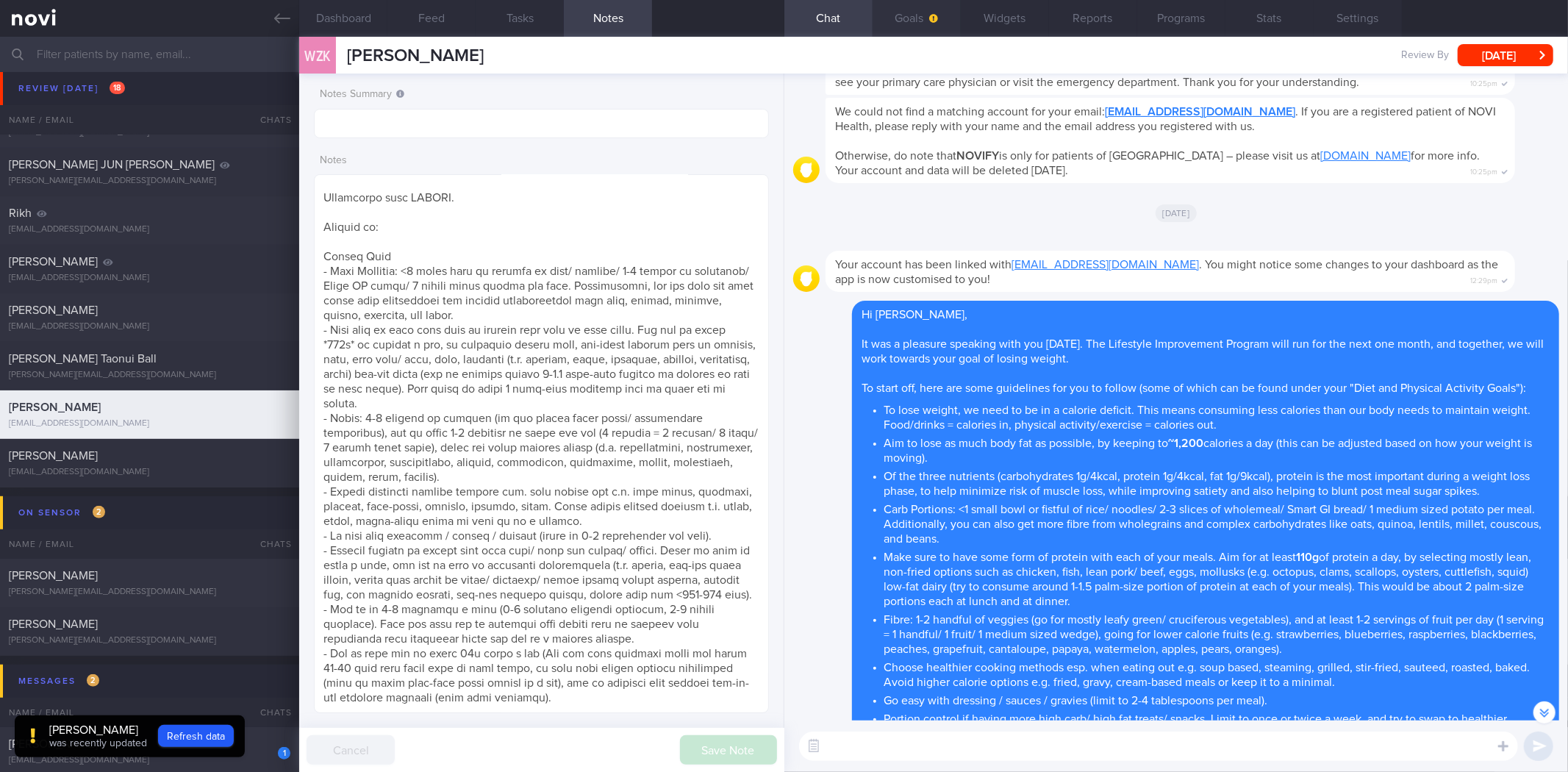
click at [927, 25] on button "Goals" at bounding box center [917, 18] width 88 height 37
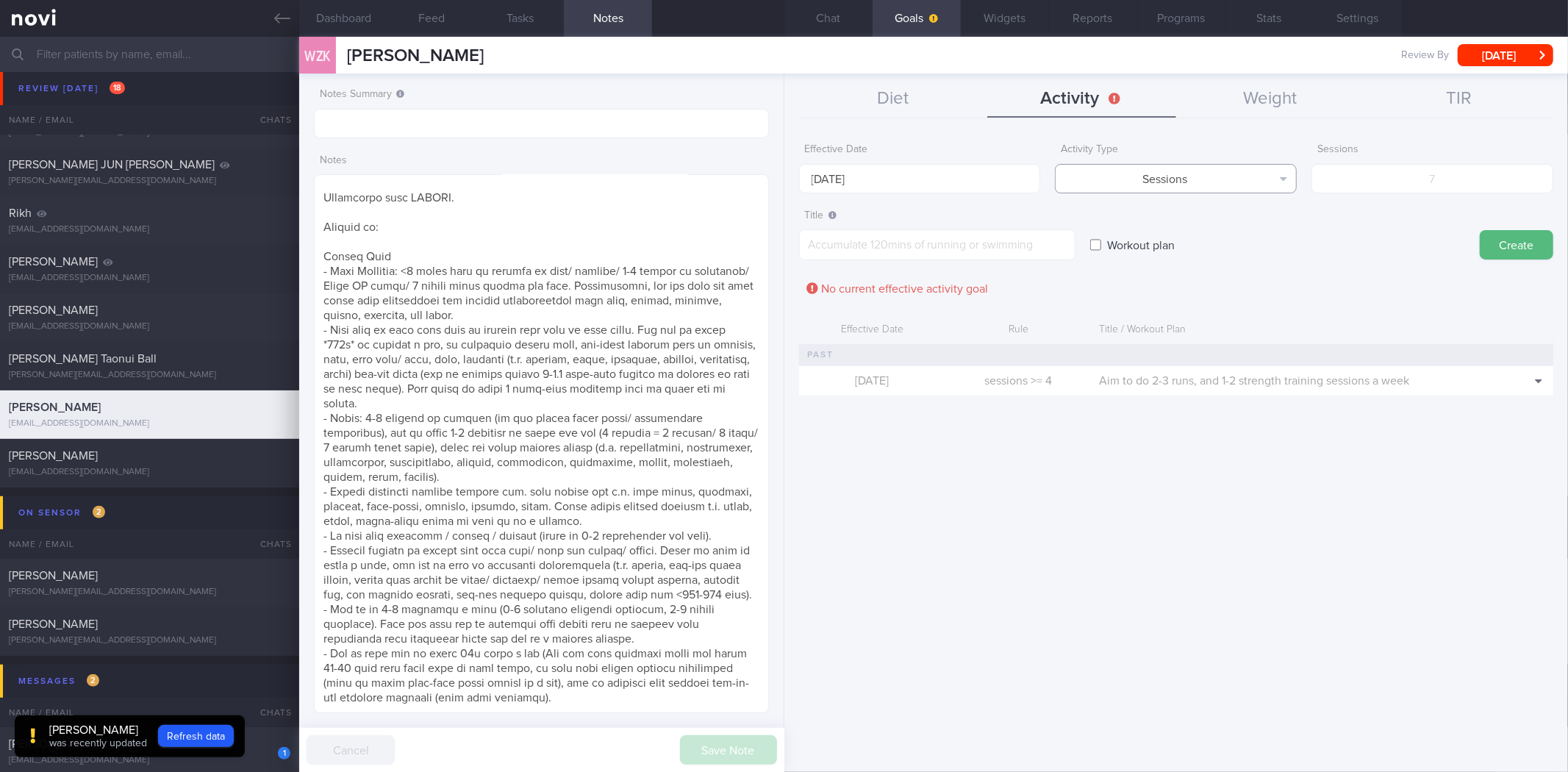
click at [1196, 164] on button "Sessions" at bounding box center [1176, 178] width 242 height 29
click at [1400, 175] on input "number" at bounding box center [1432, 178] width 242 height 29
type input "5"
click at [952, 241] on textarea at bounding box center [937, 245] width 276 height 31
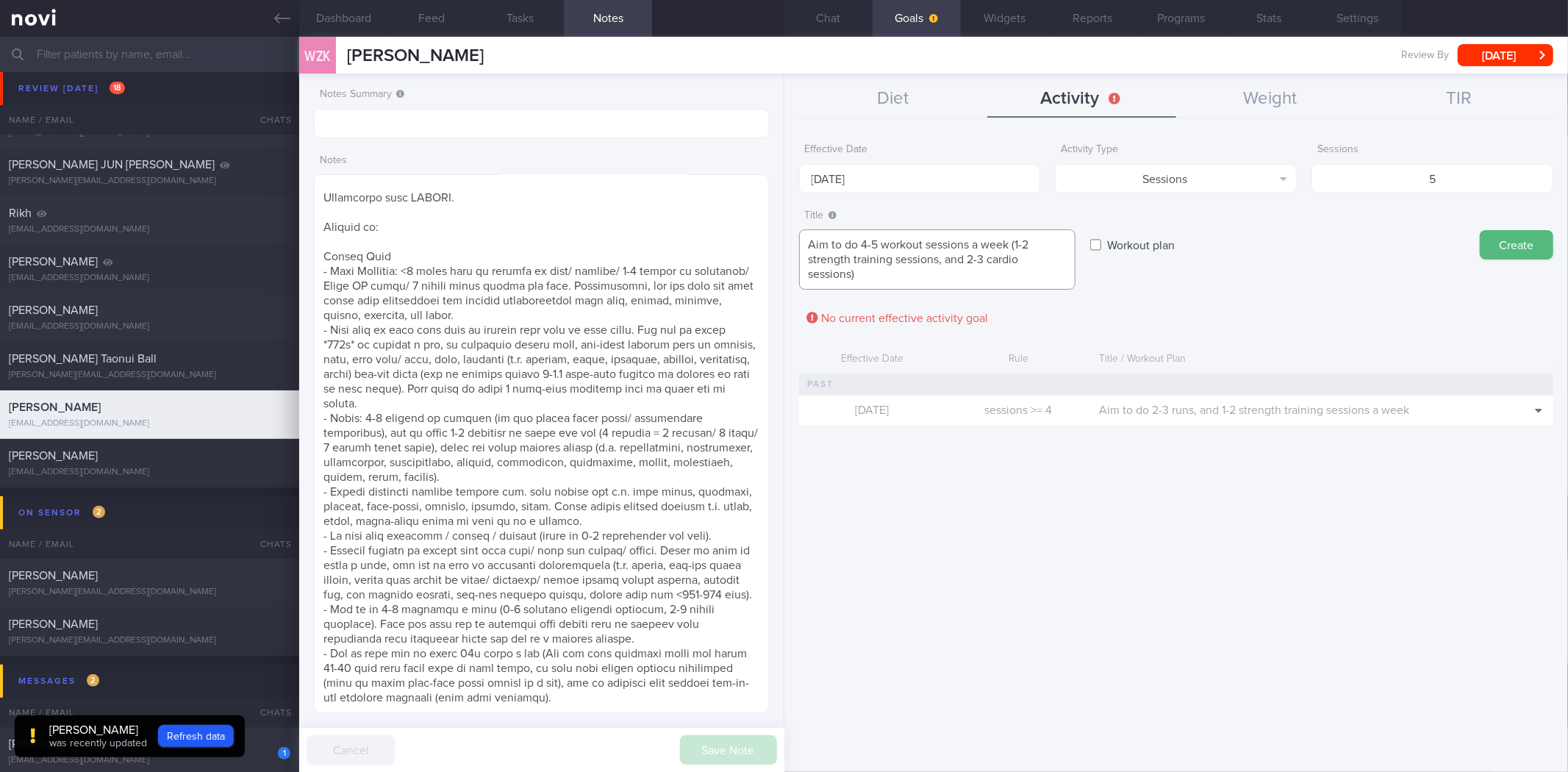
type textarea "Aim to do 4-5 workout sessions a week (1-2 strength training sessions, and 2-3 …"
click at [1480, 230] on button "Create" at bounding box center [1516, 245] width 73 height 29
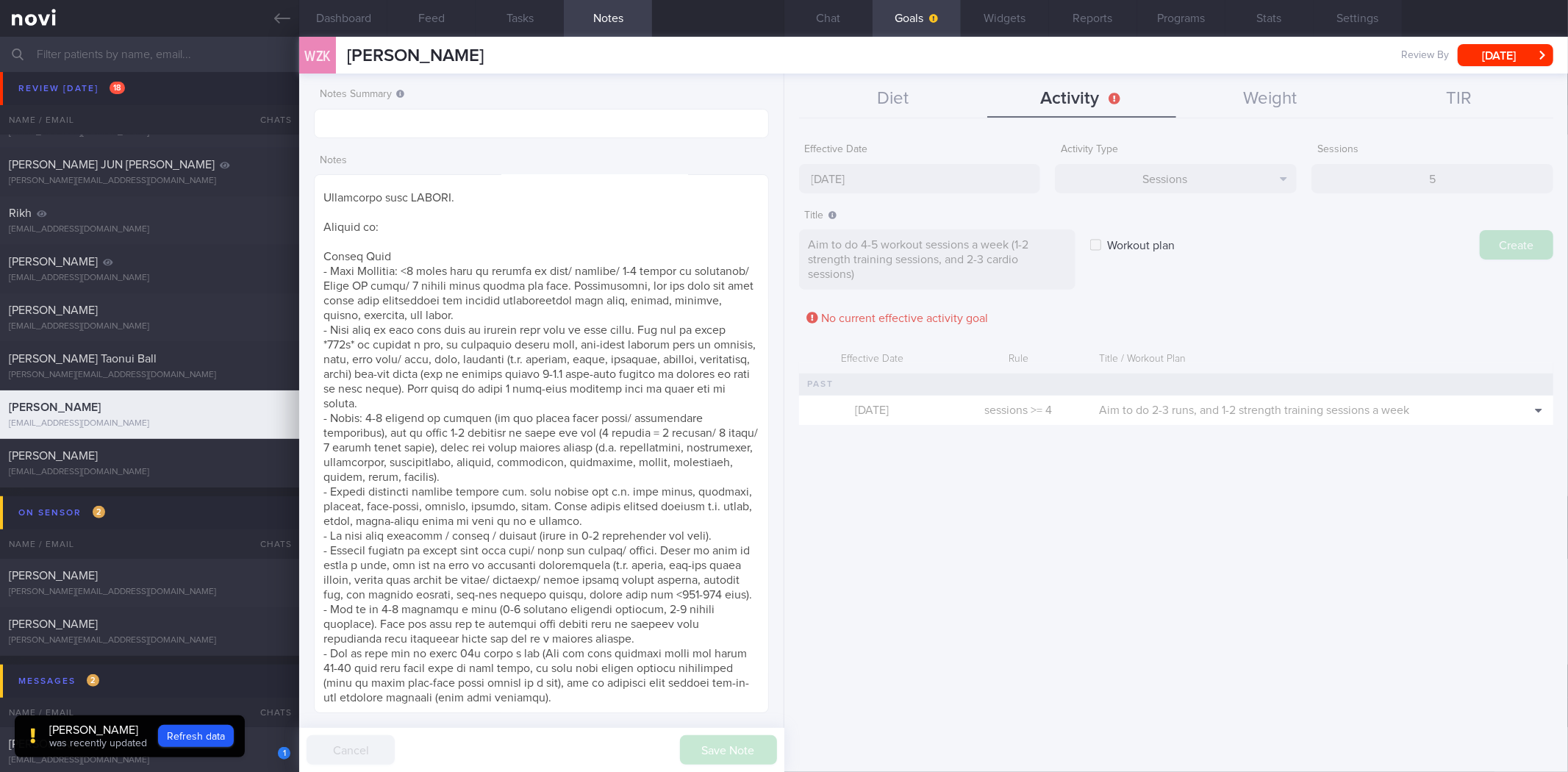
type input "[DATE]"
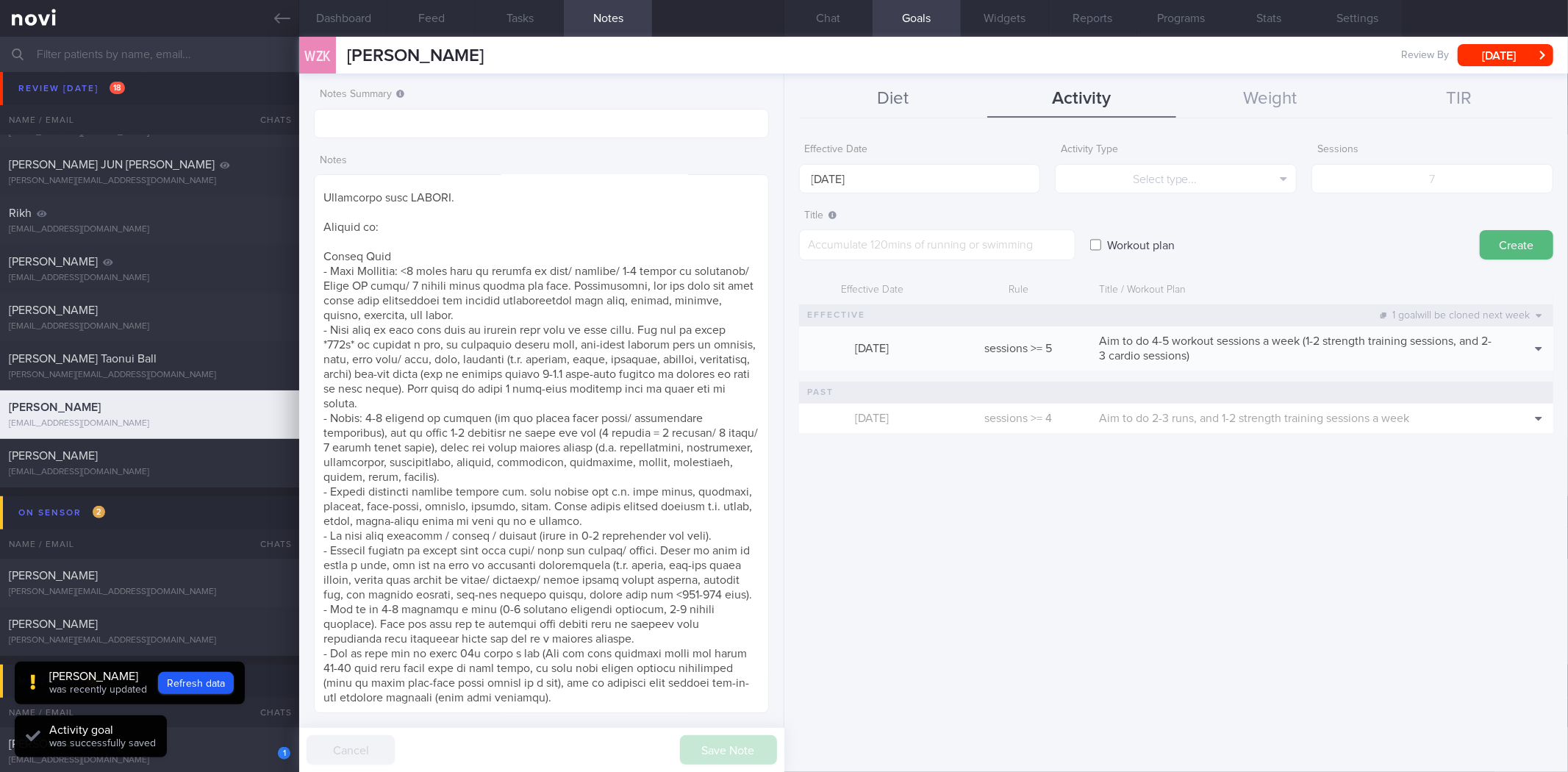
click at [909, 101] on button "Diet" at bounding box center [893, 99] width 189 height 37
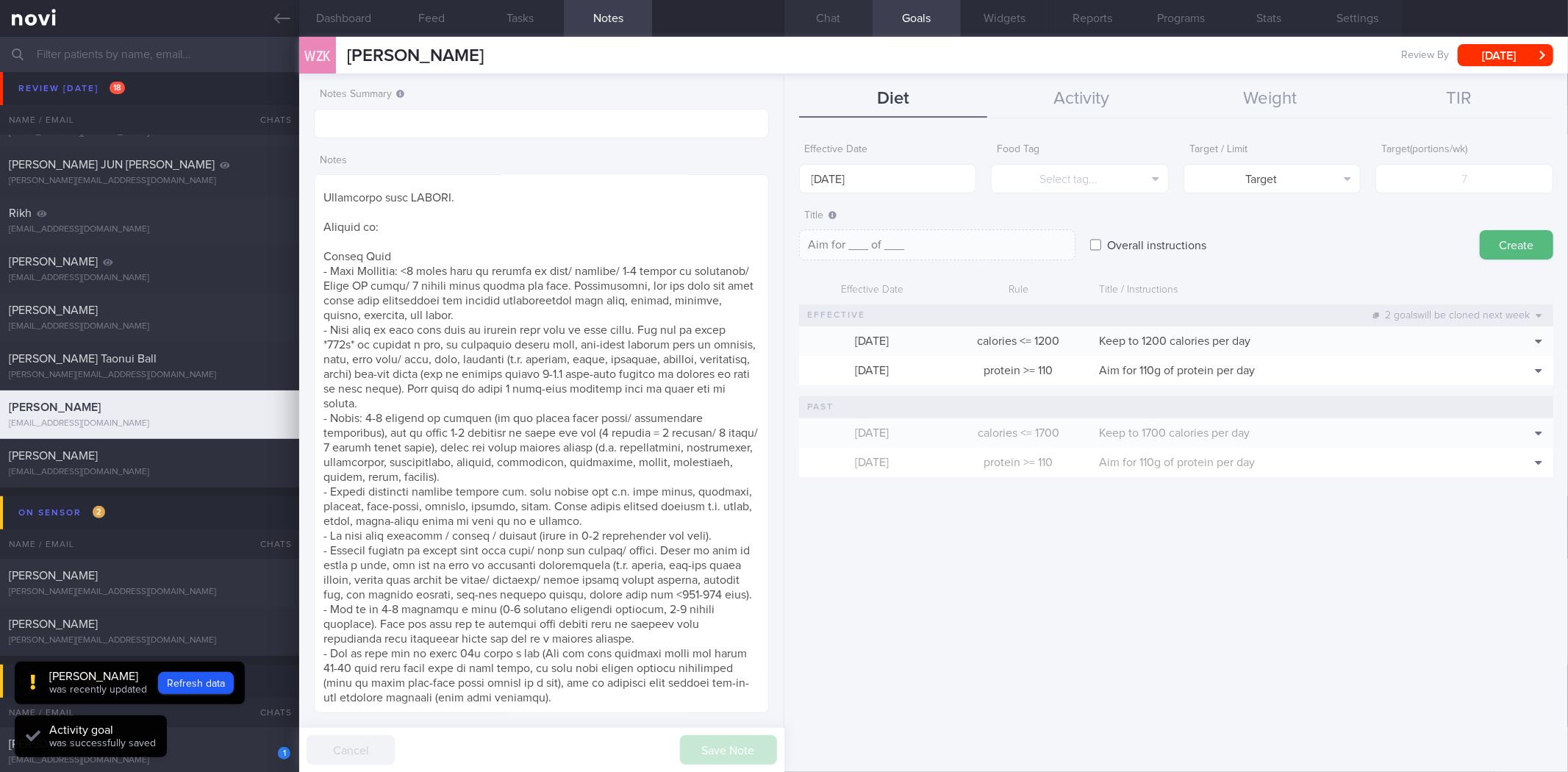
click at [853, 32] on button "Chat" at bounding box center [829, 18] width 88 height 37
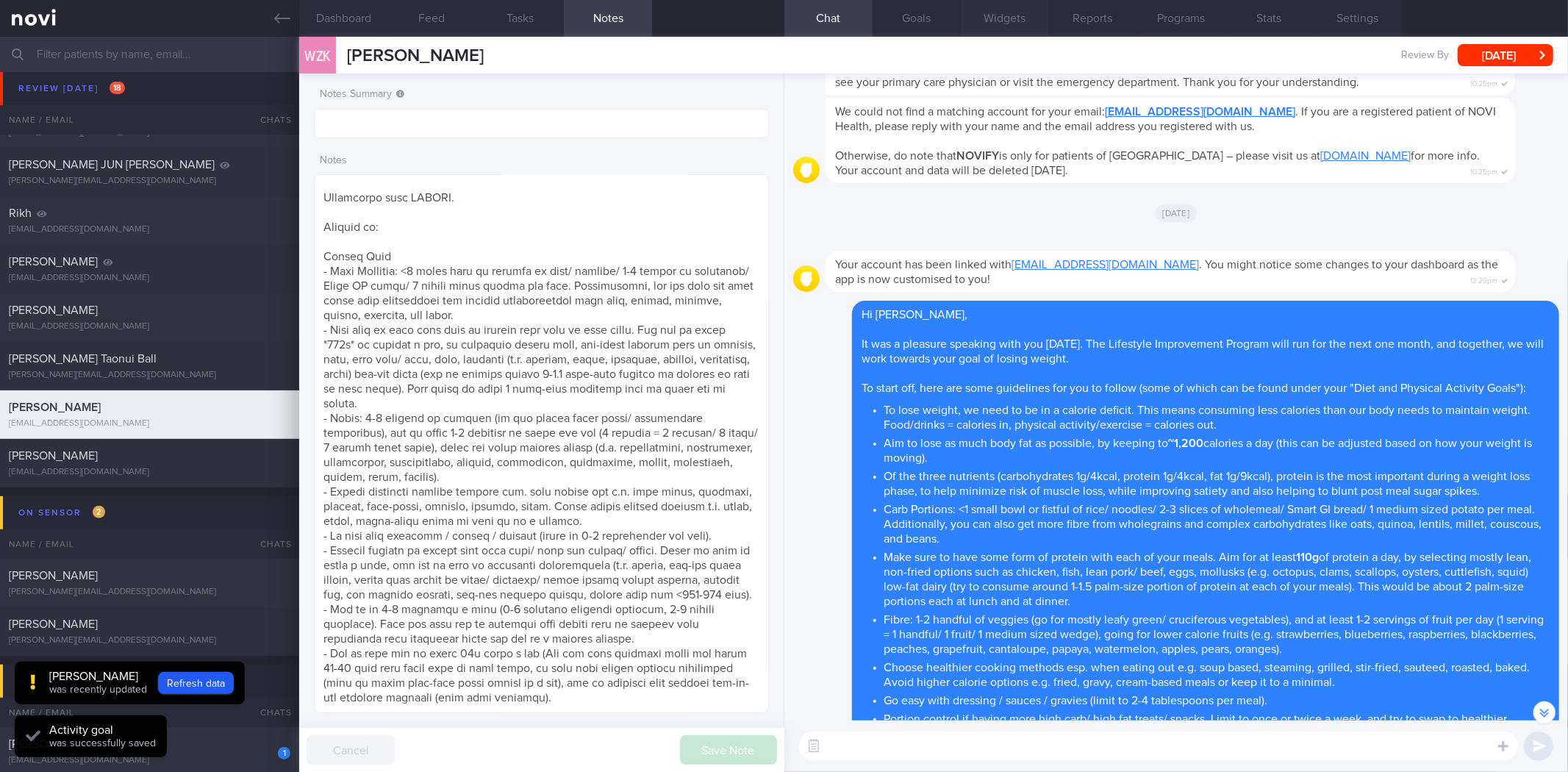
click at [980, 9] on button "Widgets" at bounding box center [1004, 18] width 88 height 37
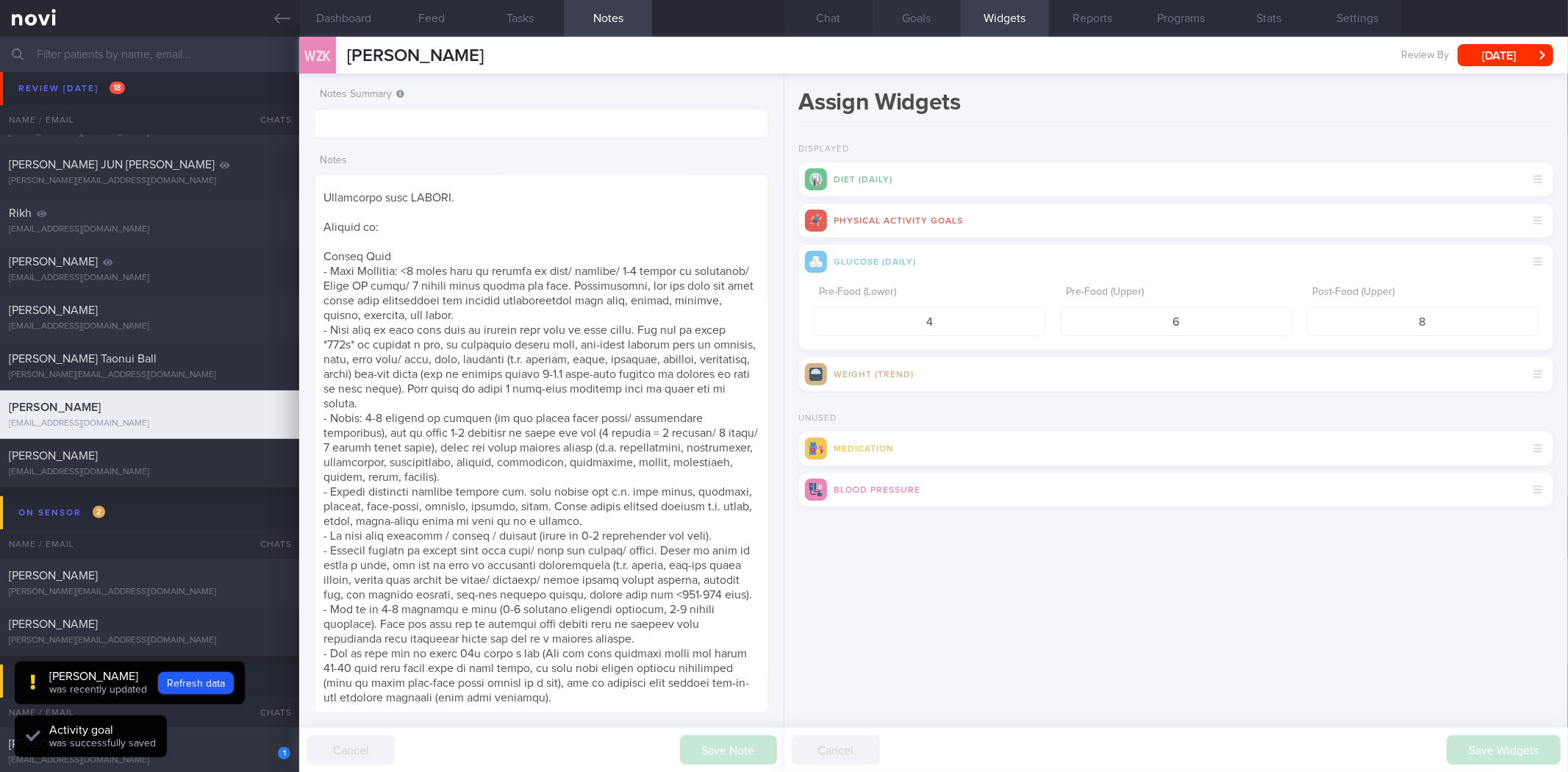
click at [929, 15] on button "Goals" at bounding box center [917, 18] width 88 height 37
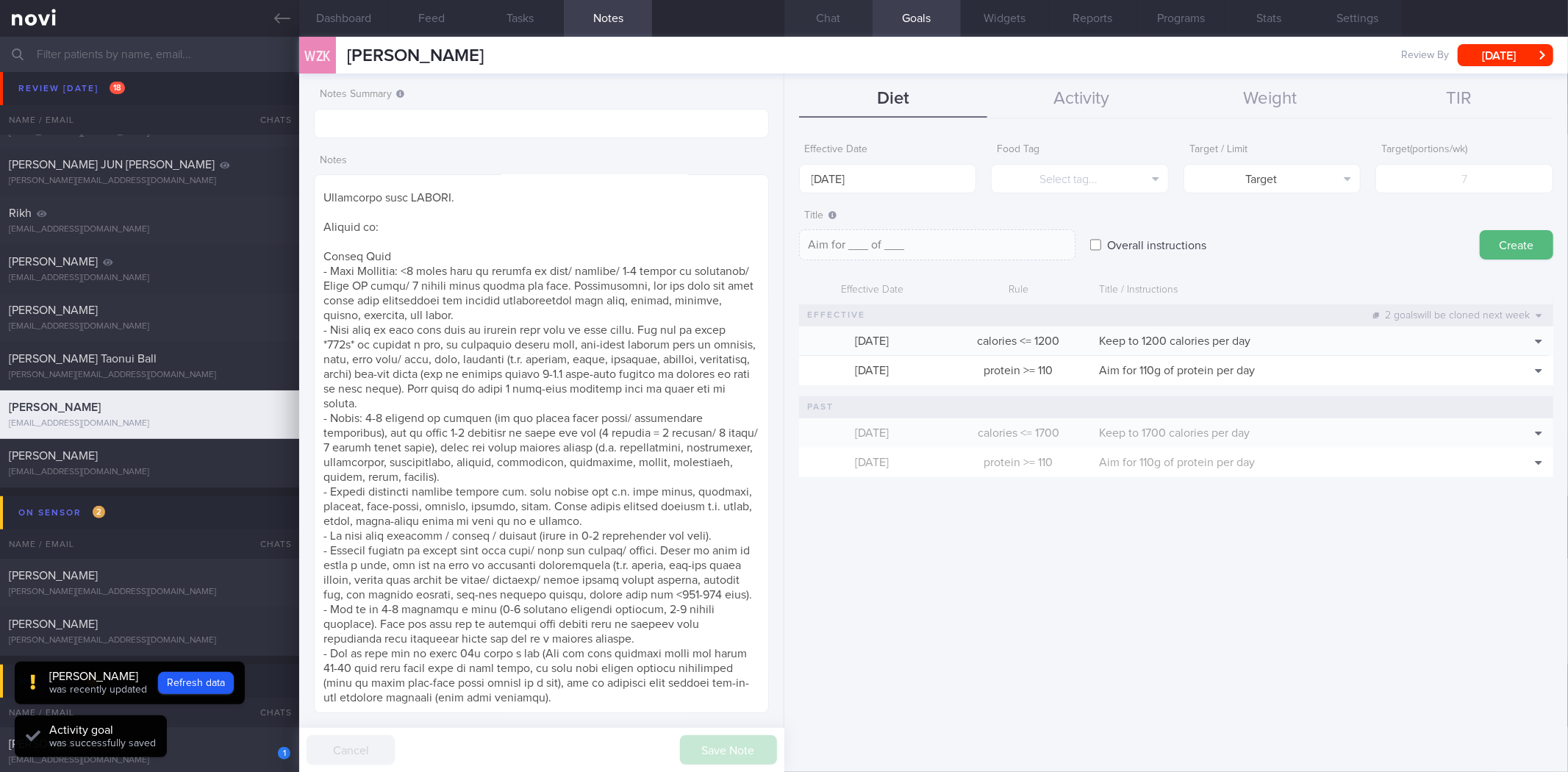
click at [843, 27] on button "Chat" at bounding box center [829, 18] width 88 height 37
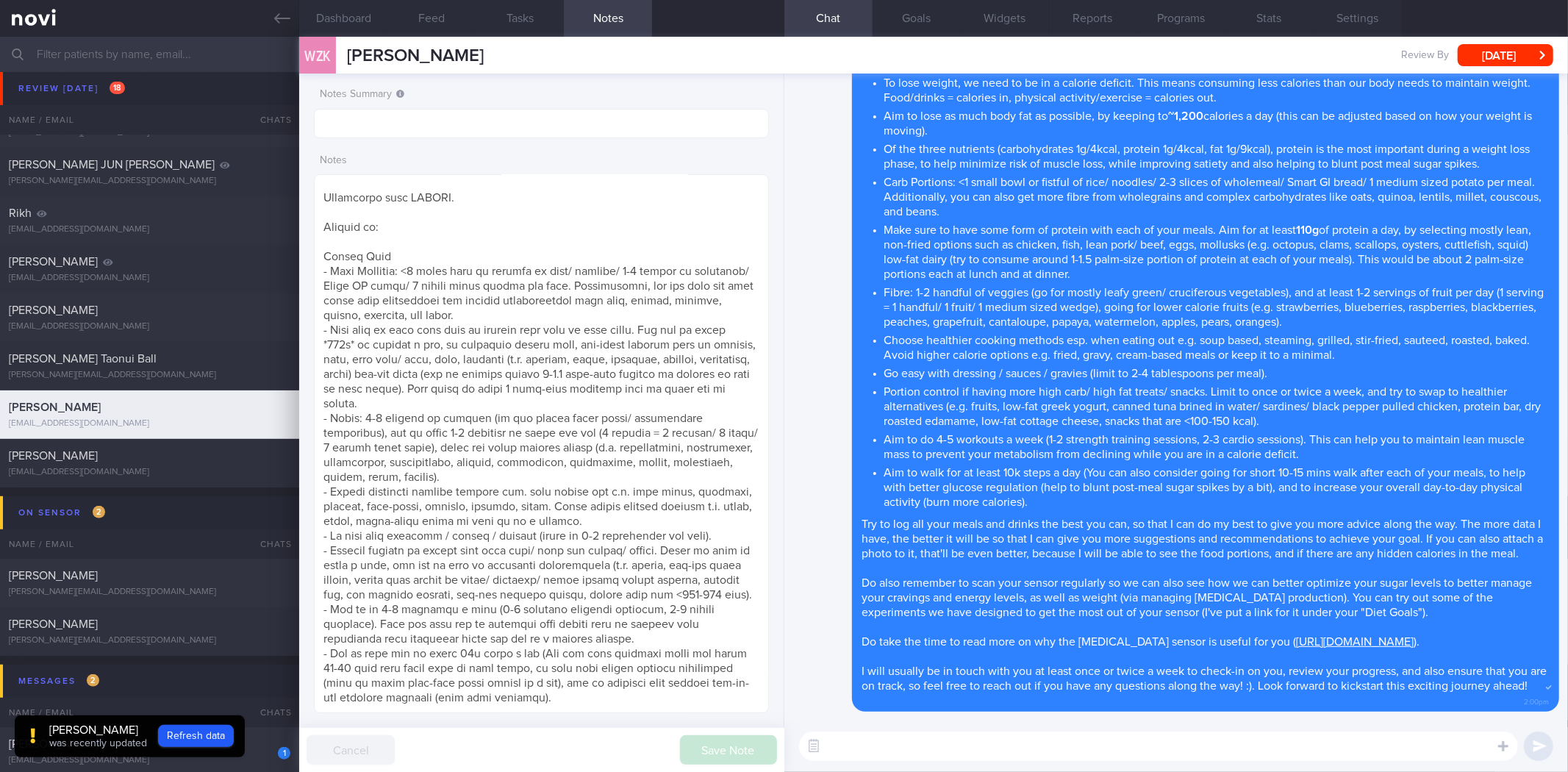
click at [1111, 738] on textarea at bounding box center [1158, 746] width 719 height 29
click at [1022, 744] on textarea at bounding box center [1158, 746] width 719 height 29
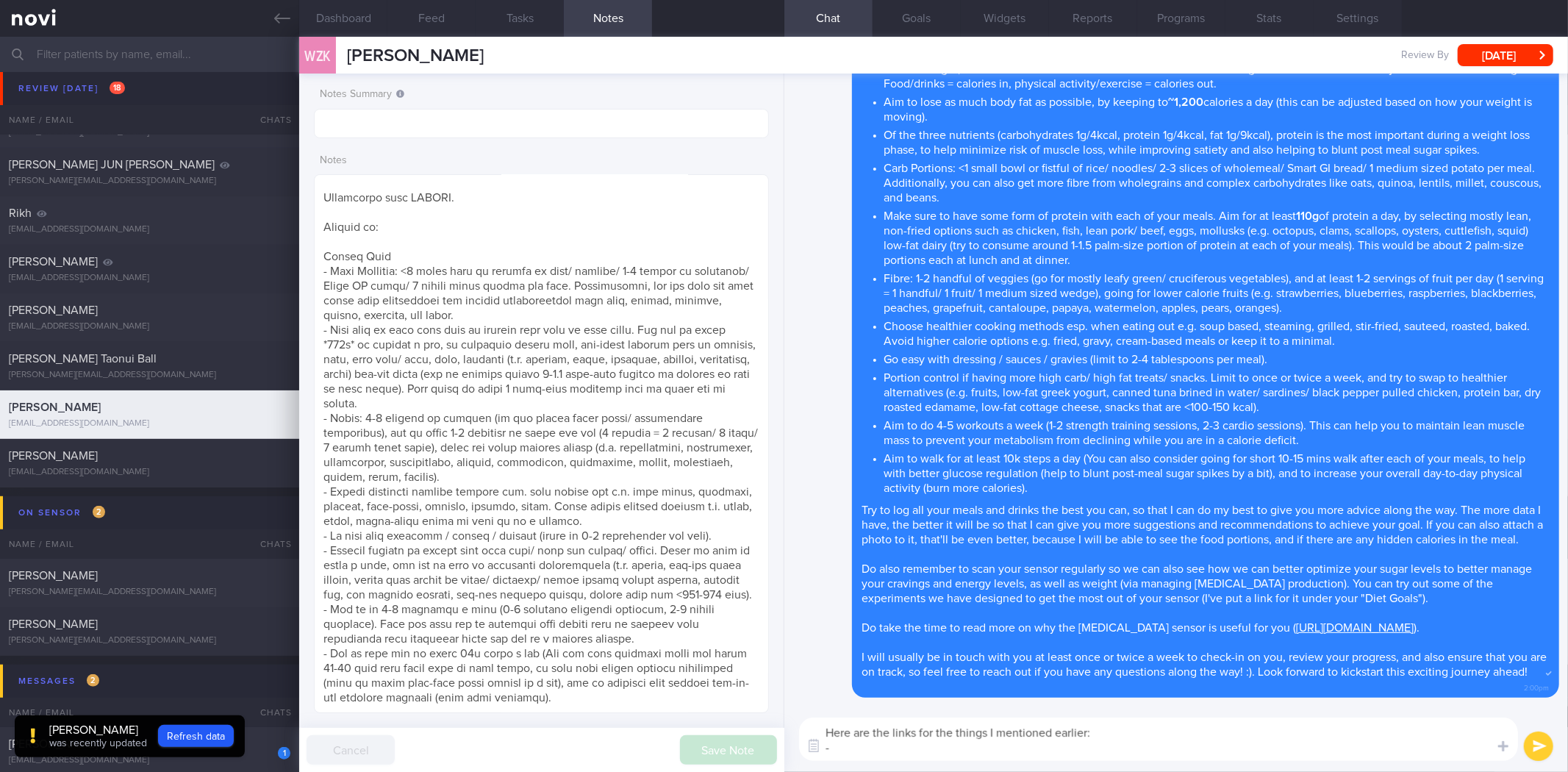
paste textarea "[URL][DOMAIN_NAME]"
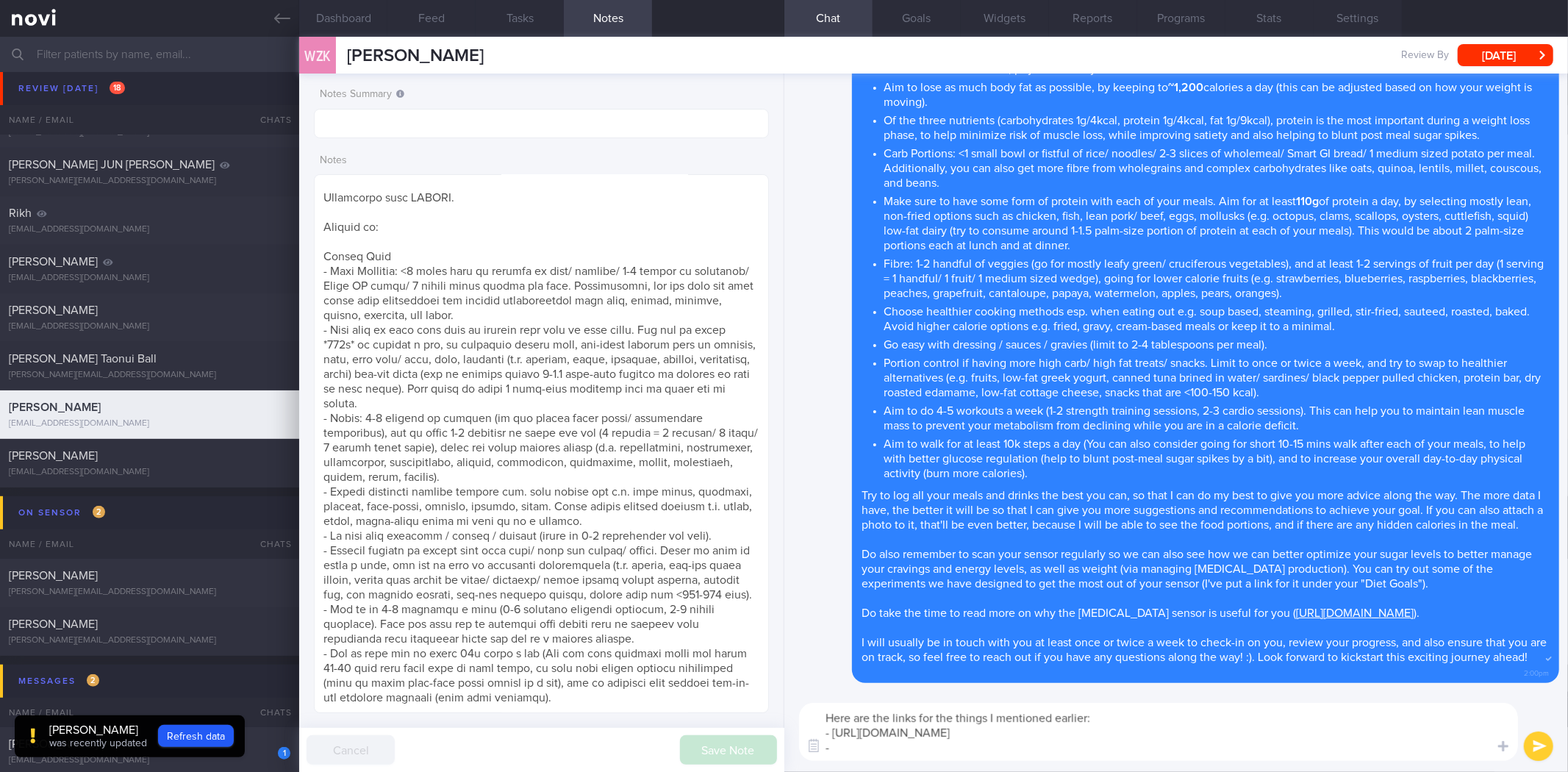
paste textarea "[URL][DOMAIN_NAME]"
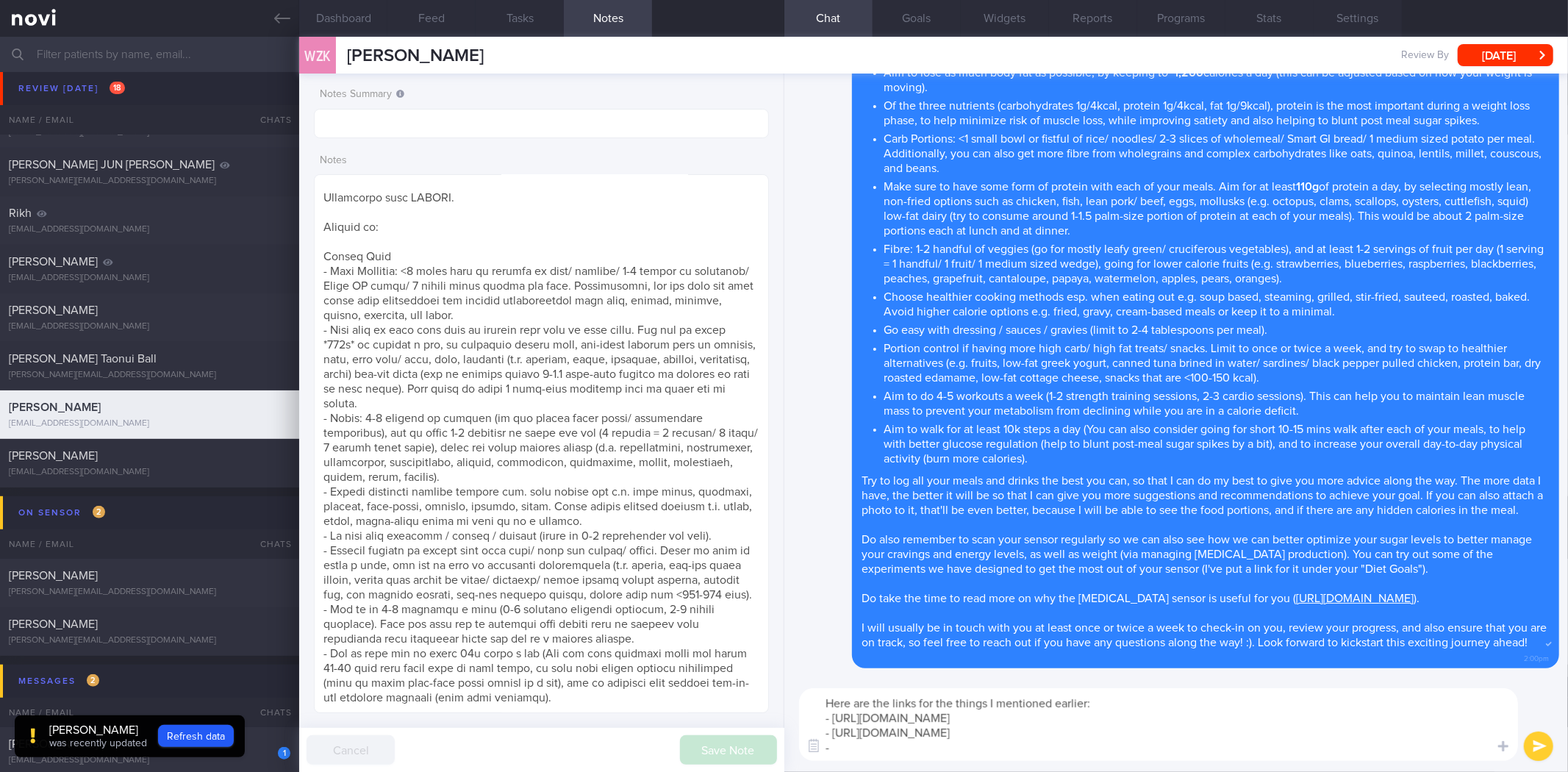
paste textarea "[URL][DOMAIN_NAME]"
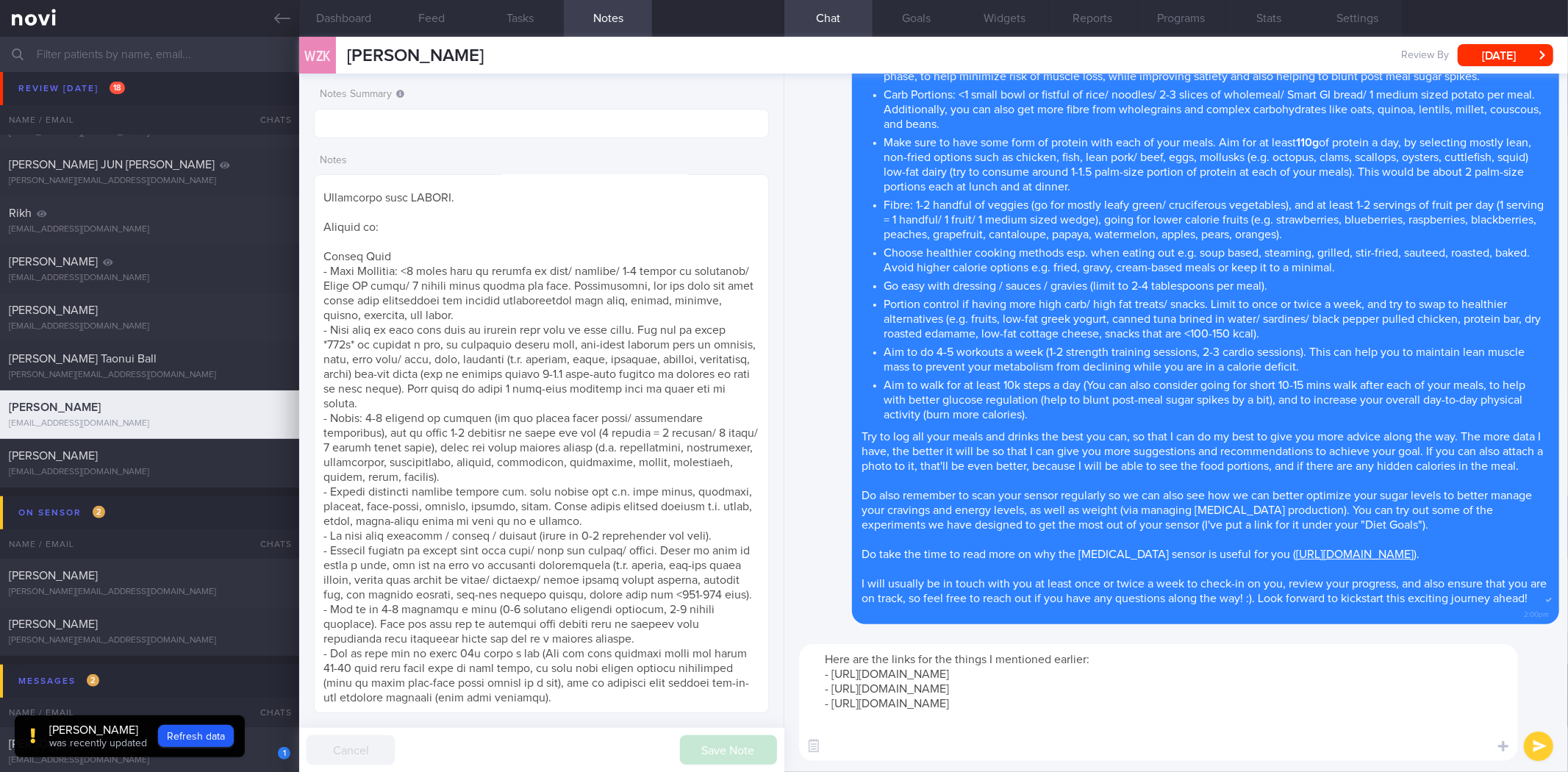
scroll to position [14, 0]
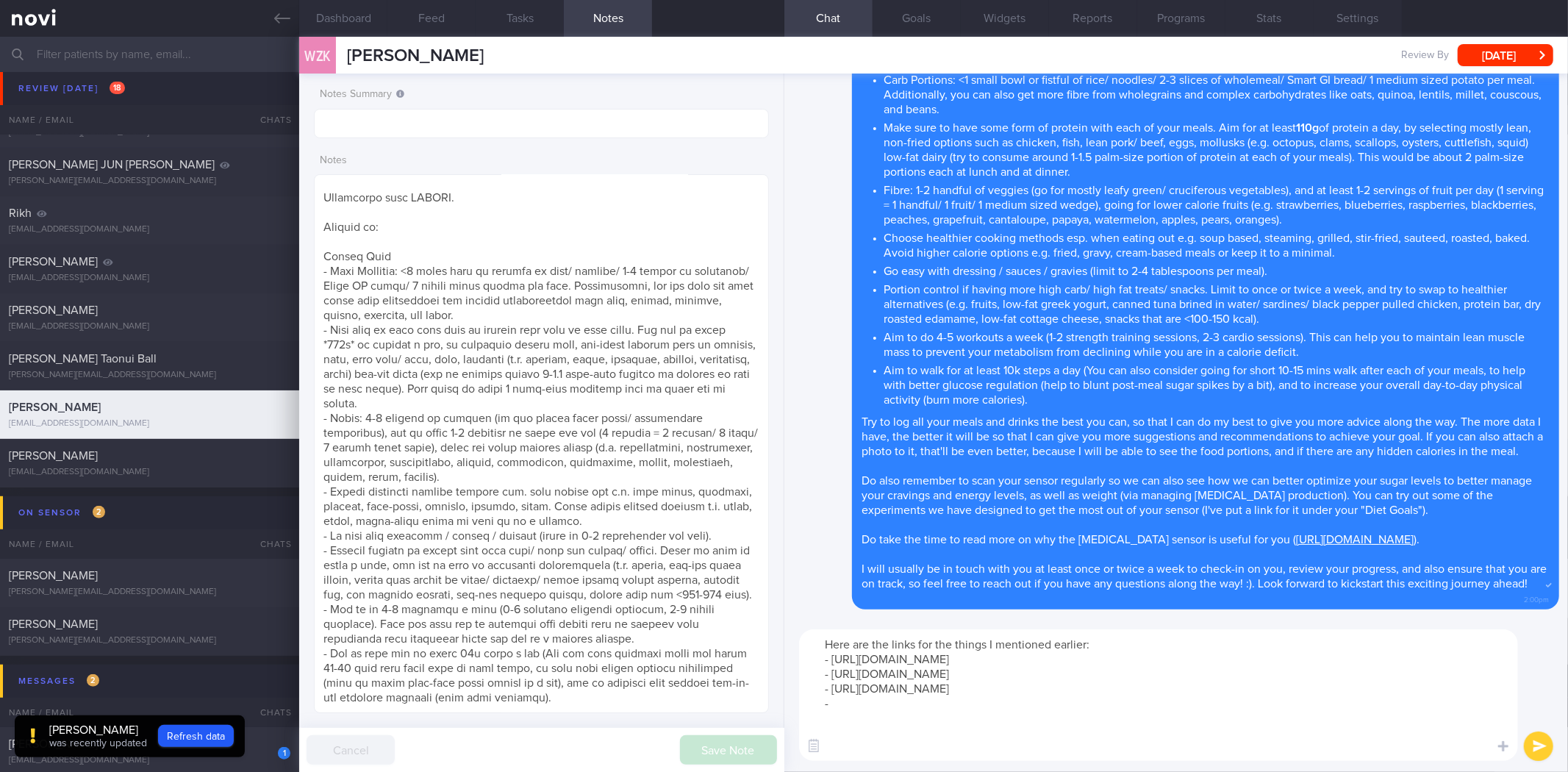
paste textarea "[URL][DOMAIN_NAME]"
type textarea "Here are the links for the things I mentioned earlier: - https://www.yummybros.…"
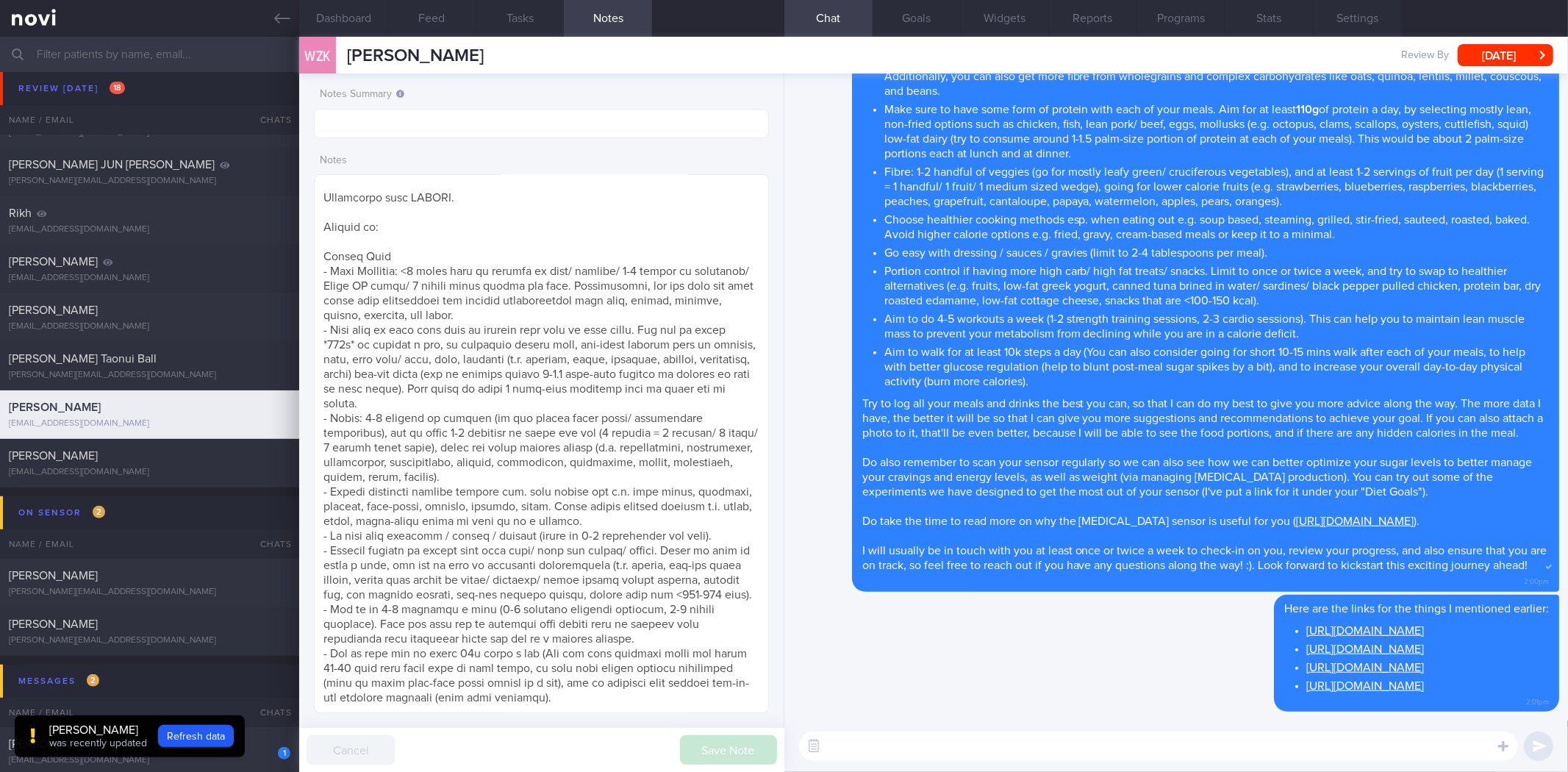
scroll to position [0, 0]
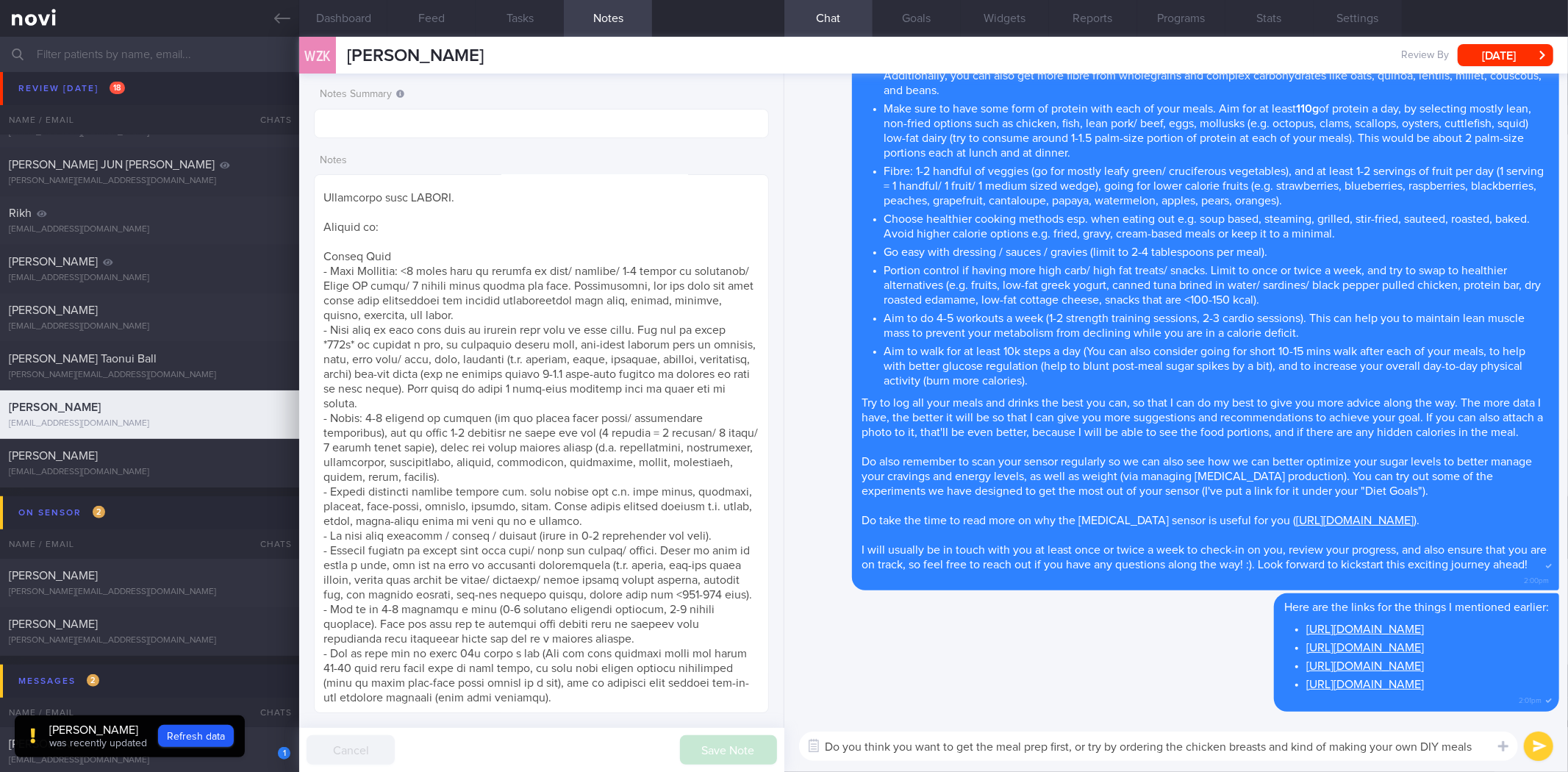
type textarea "Do you think you want to get the meal prep first, or try by ordering the chicke…"
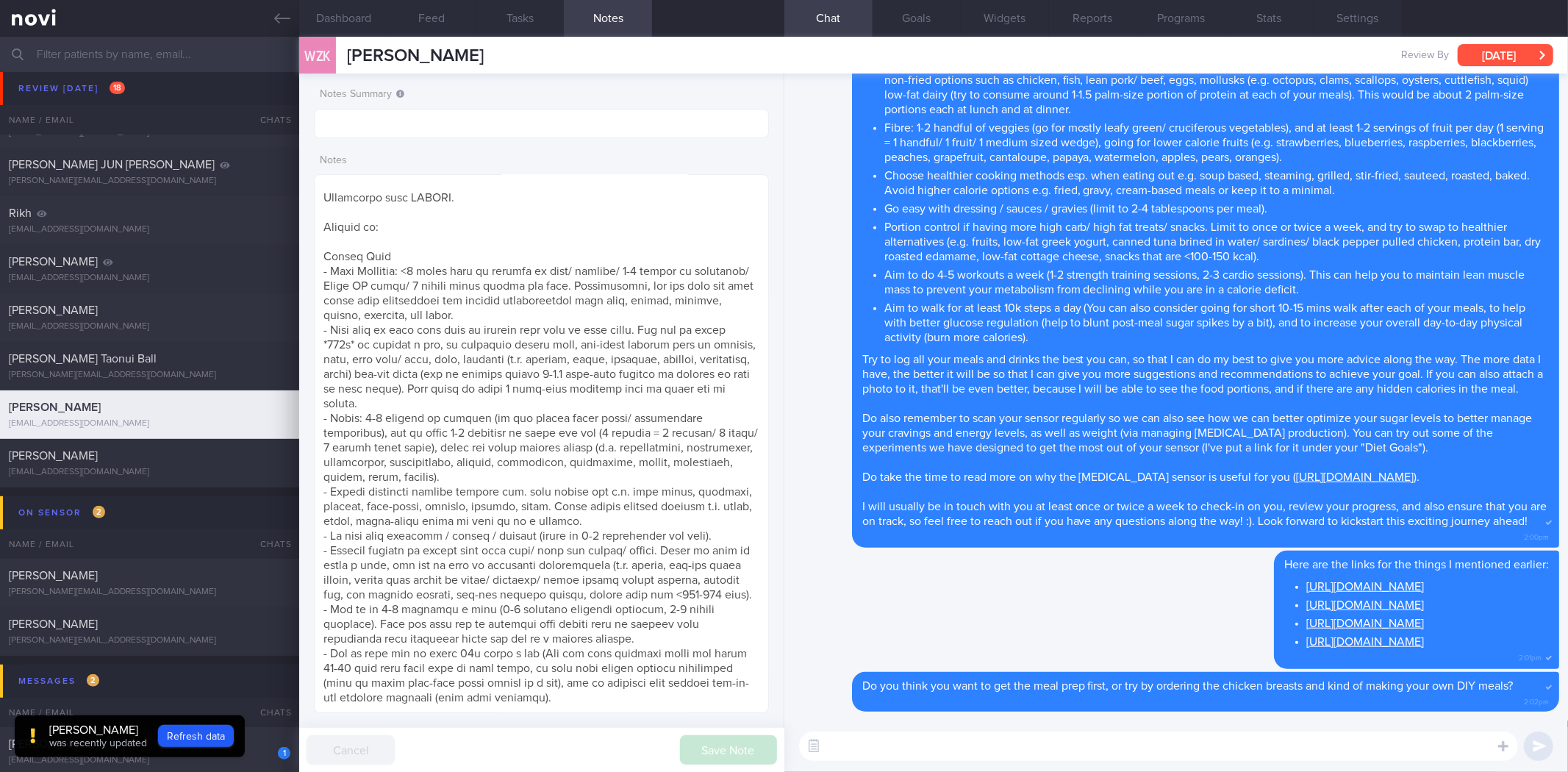
click at [1471, 64] on button "[DATE]" at bounding box center [1505, 54] width 96 height 22
click at [1047, 735] on textarea at bounding box center [1158, 746] width 719 height 29
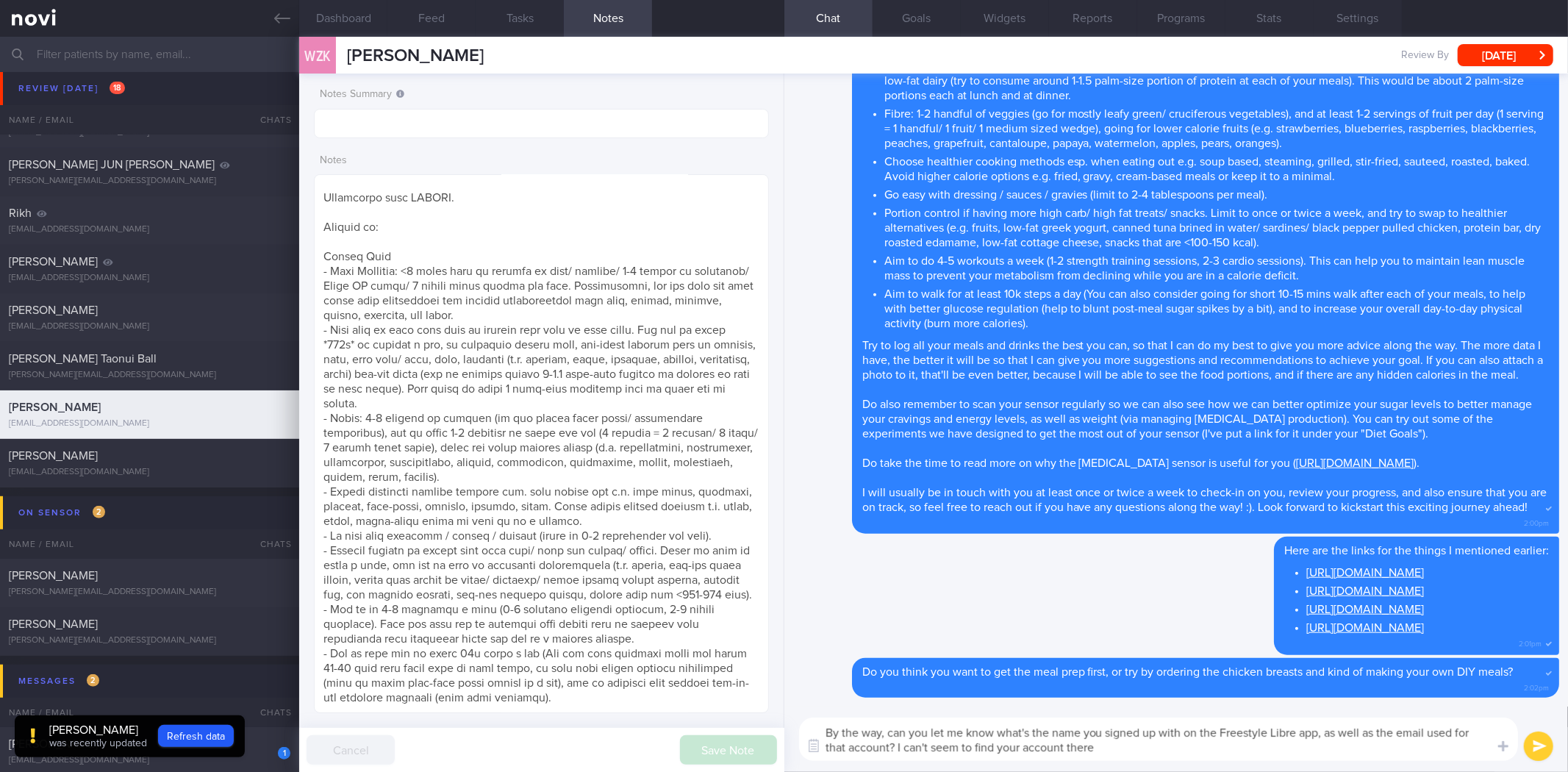
type textarea "By the way, can you let me know what's the name you signed up with on the Frees…"
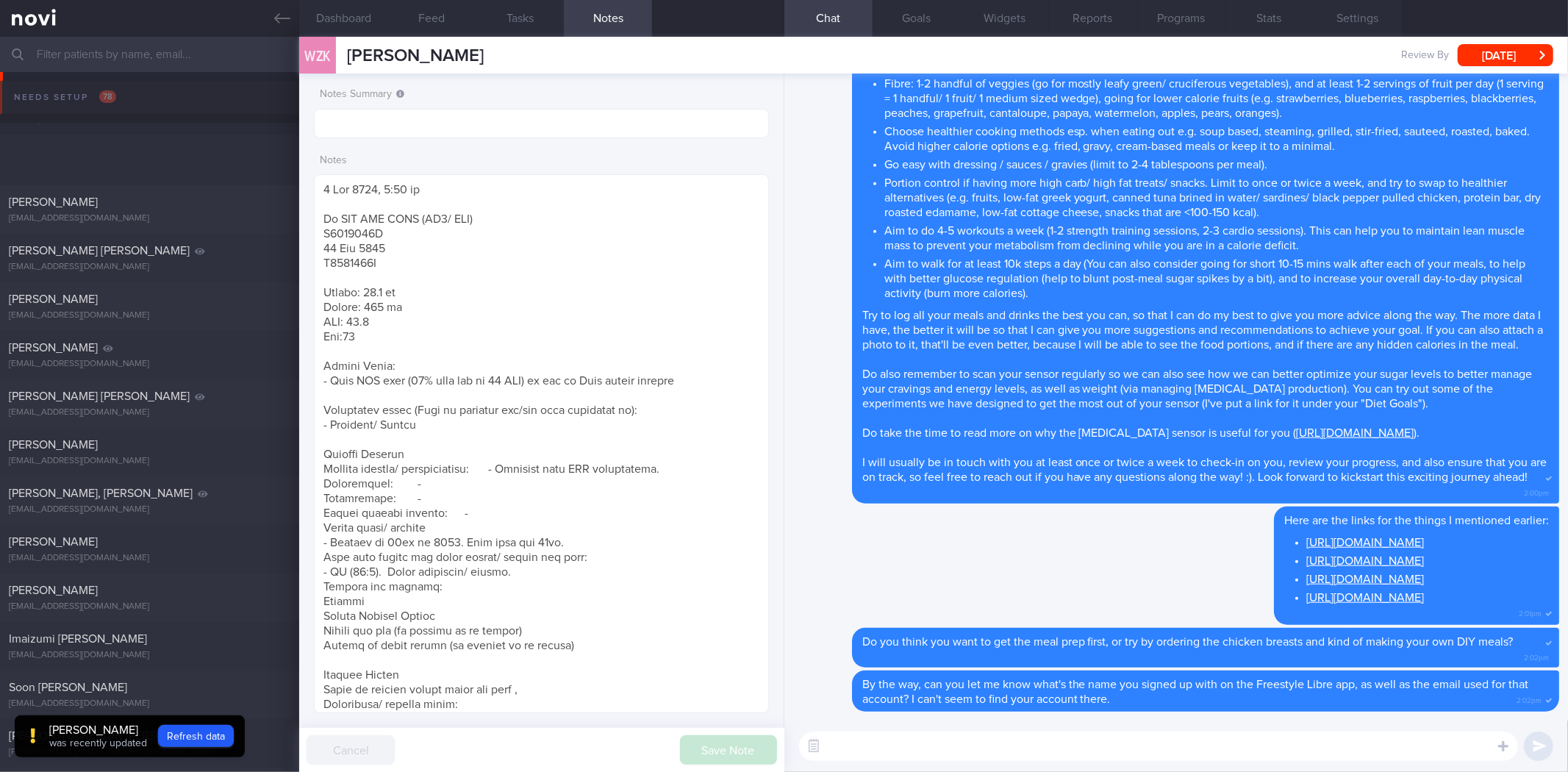
scroll to position [1189, 0]
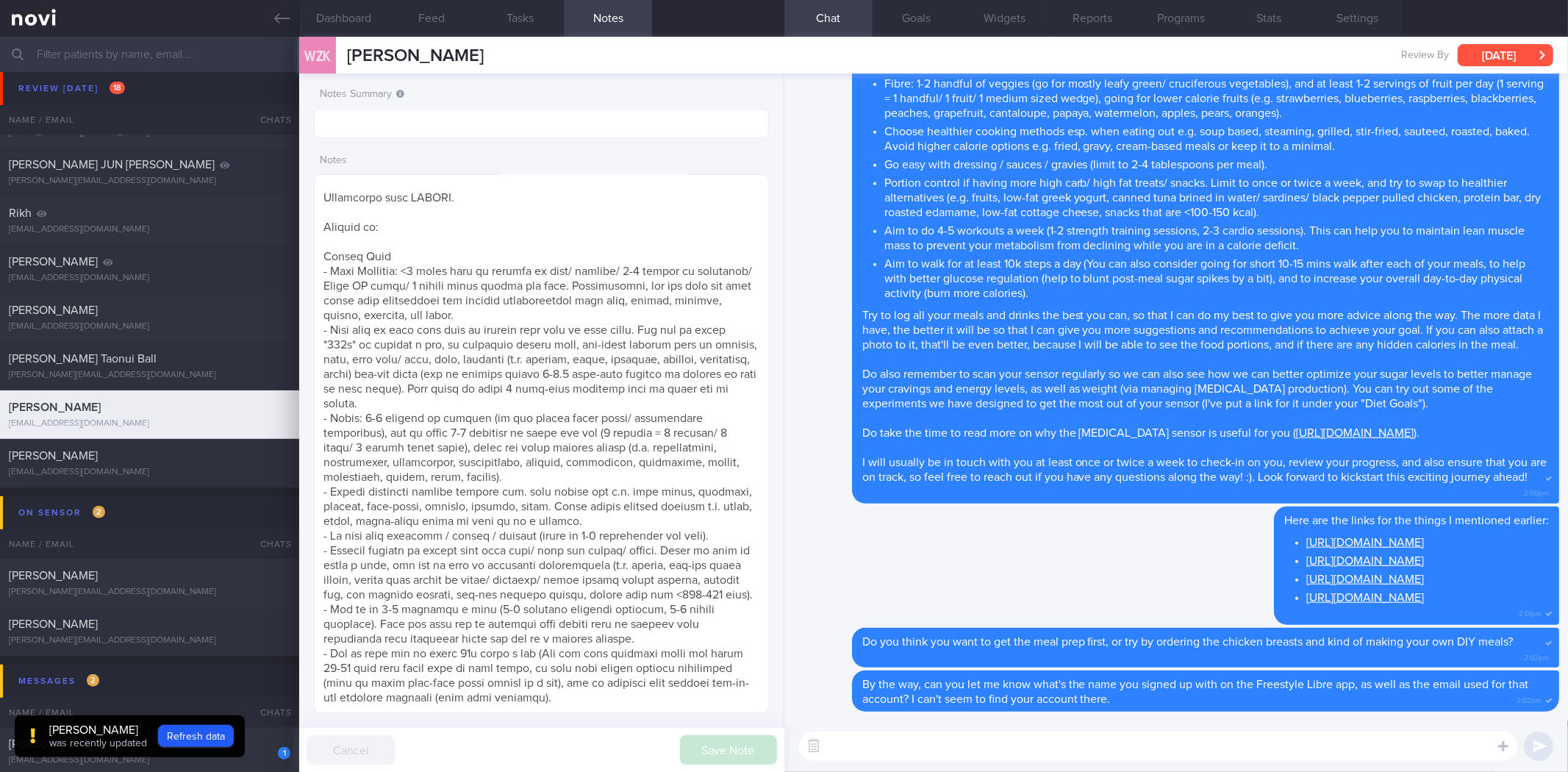
click at [1501, 54] on button "[DATE]" at bounding box center [1505, 54] width 96 height 22
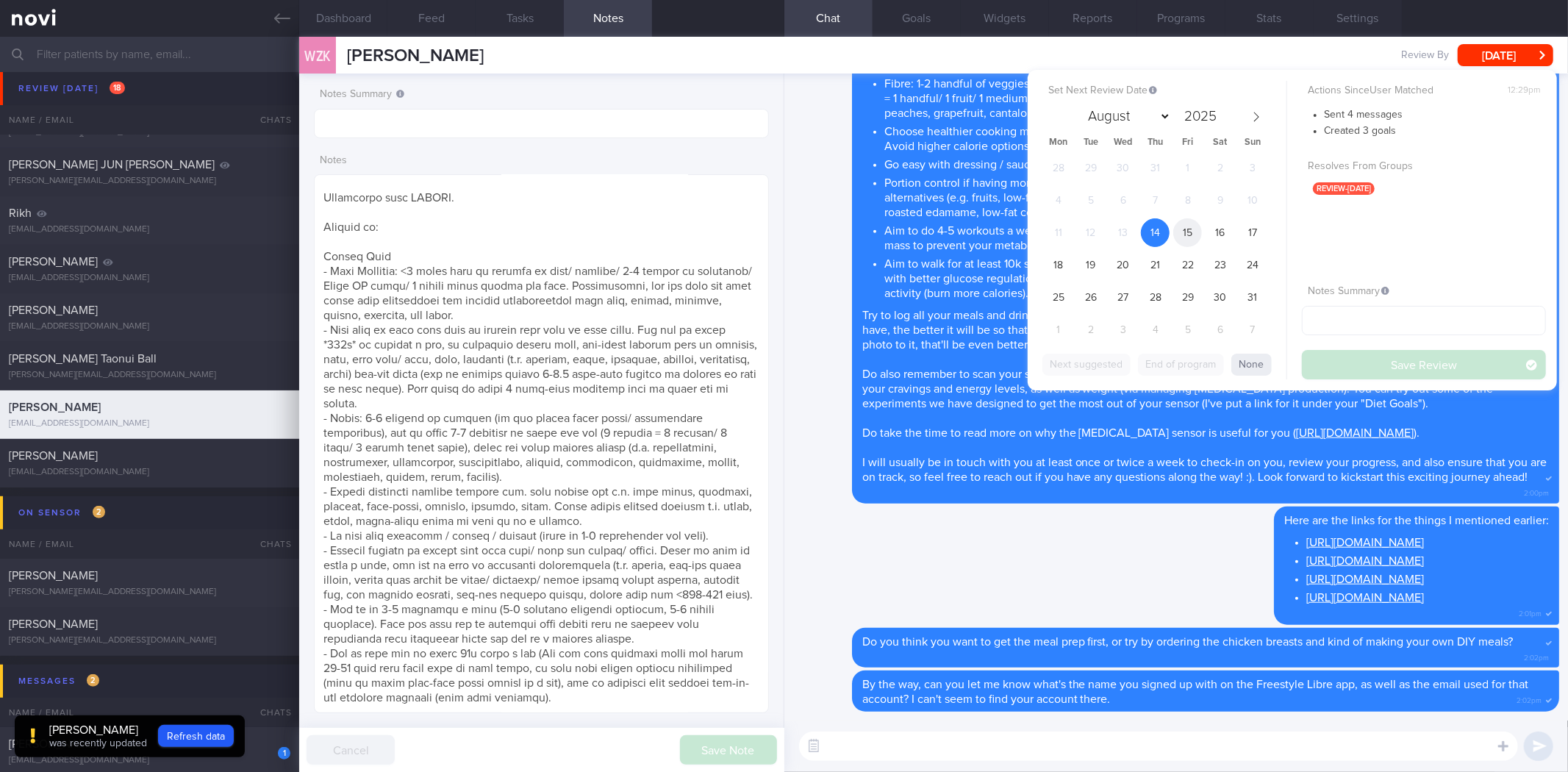
click at [1188, 233] on span "15" at bounding box center [1188, 232] width 29 height 29
click at [1349, 361] on button "Save Review" at bounding box center [1424, 364] width 244 height 29
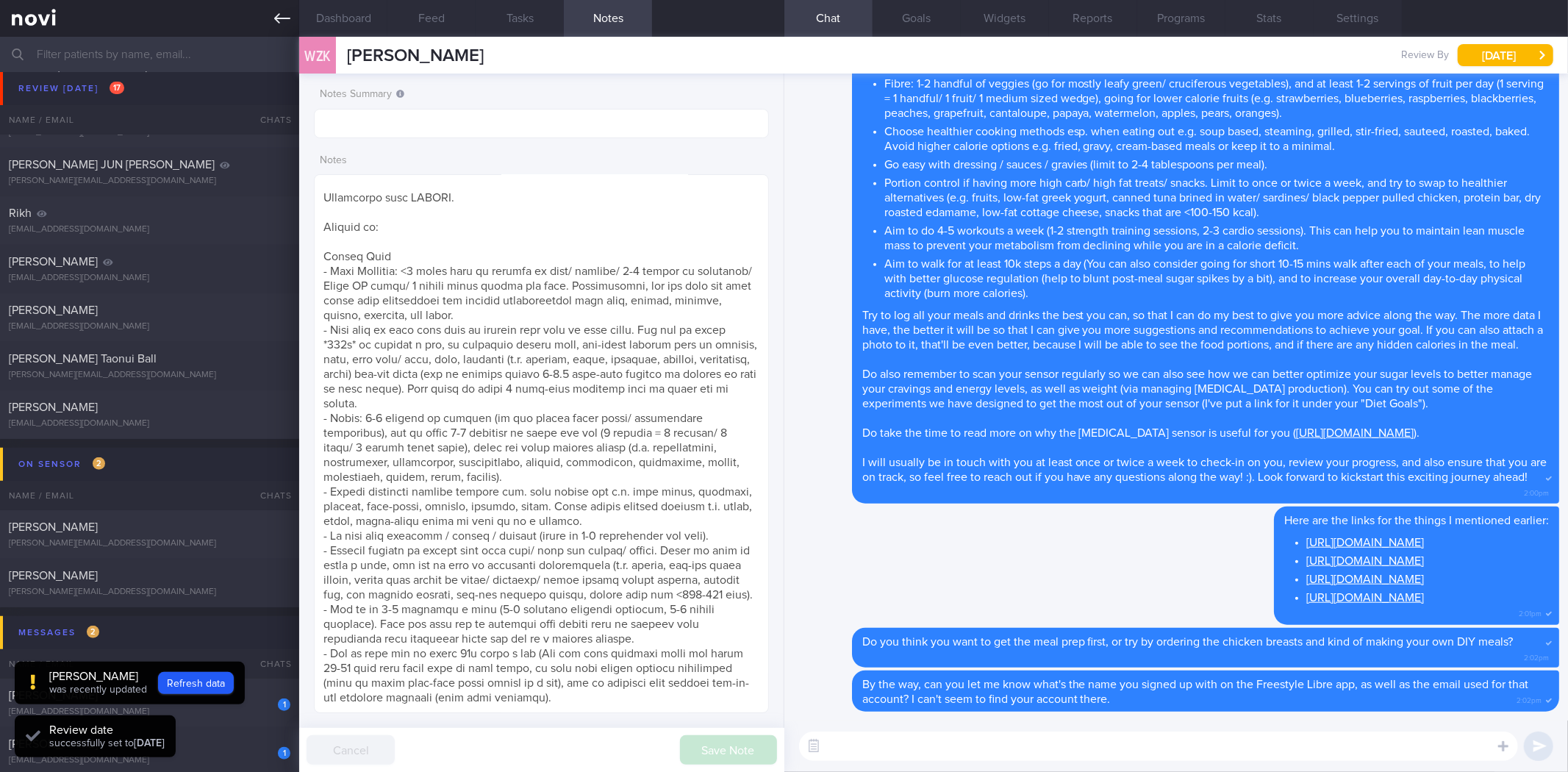
click at [288, 26] on icon at bounding box center [281, 18] width 16 height 16
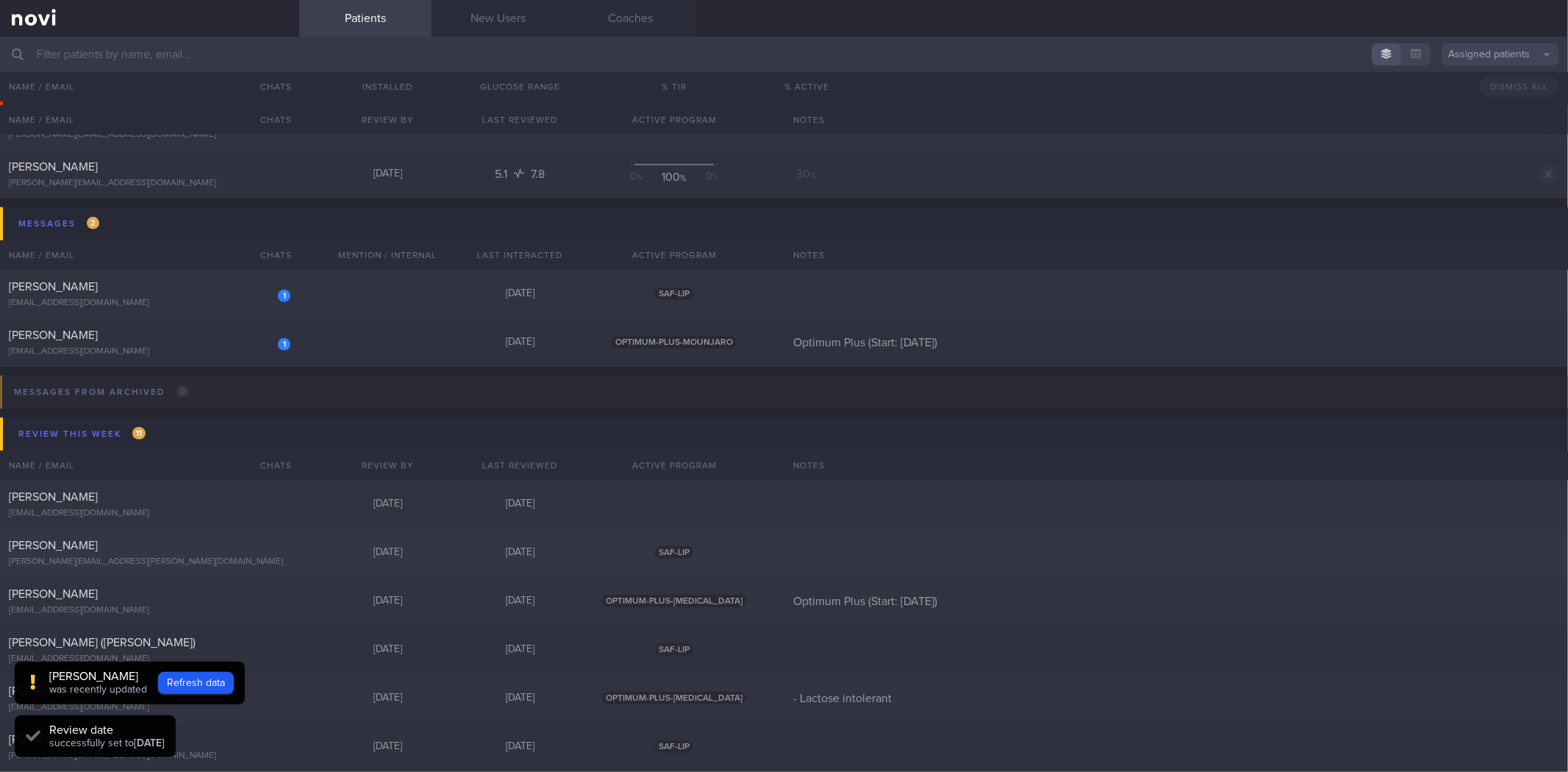
scroll to position [653, 0]
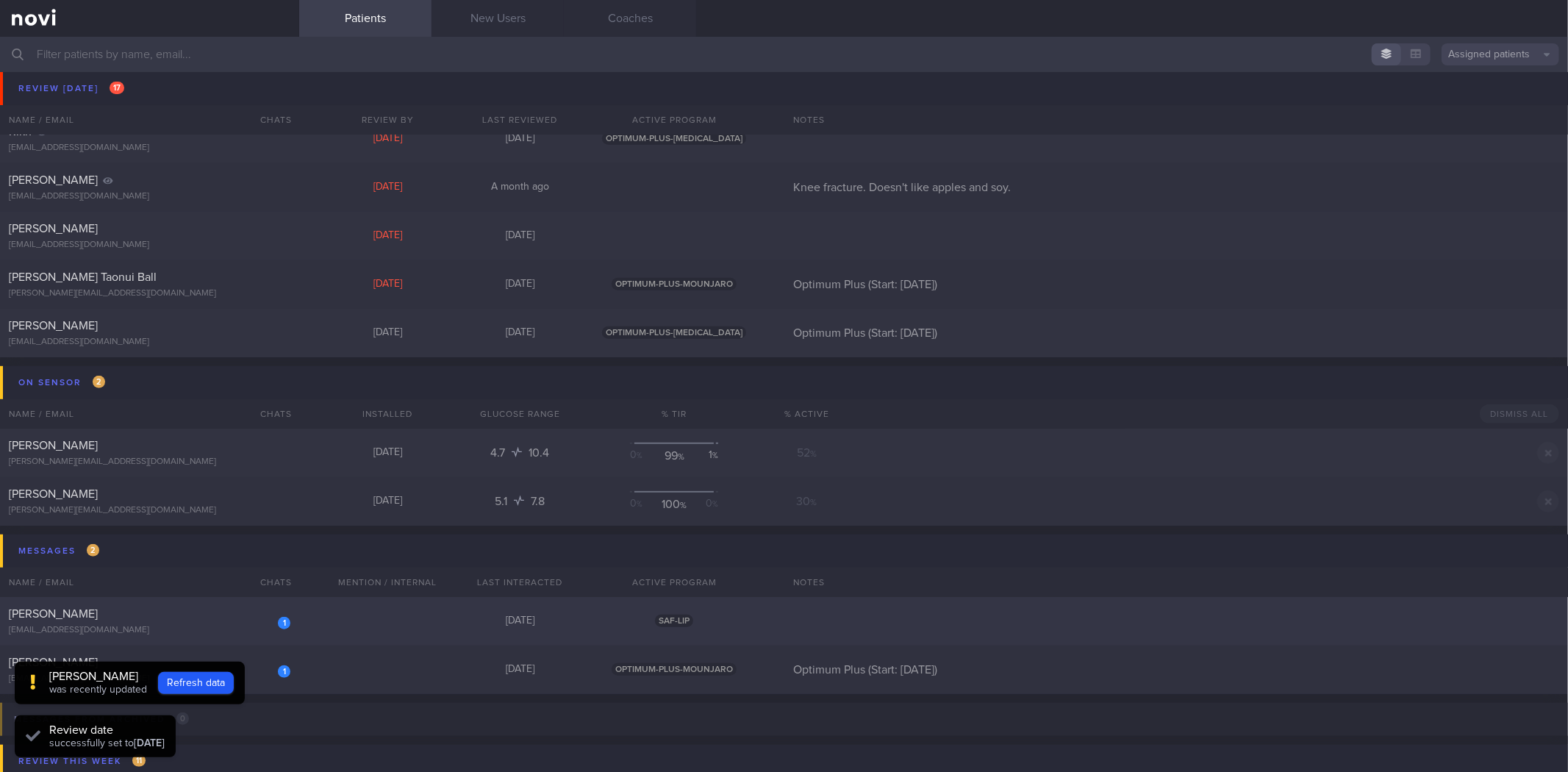
click at [305, 627] on div "1 Bryan Ong sx6ktqnpy6@privaterelay.appleid.com Today SAF-LIP" at bounding box center [784, 621] width 1568 height 48
select select "7"
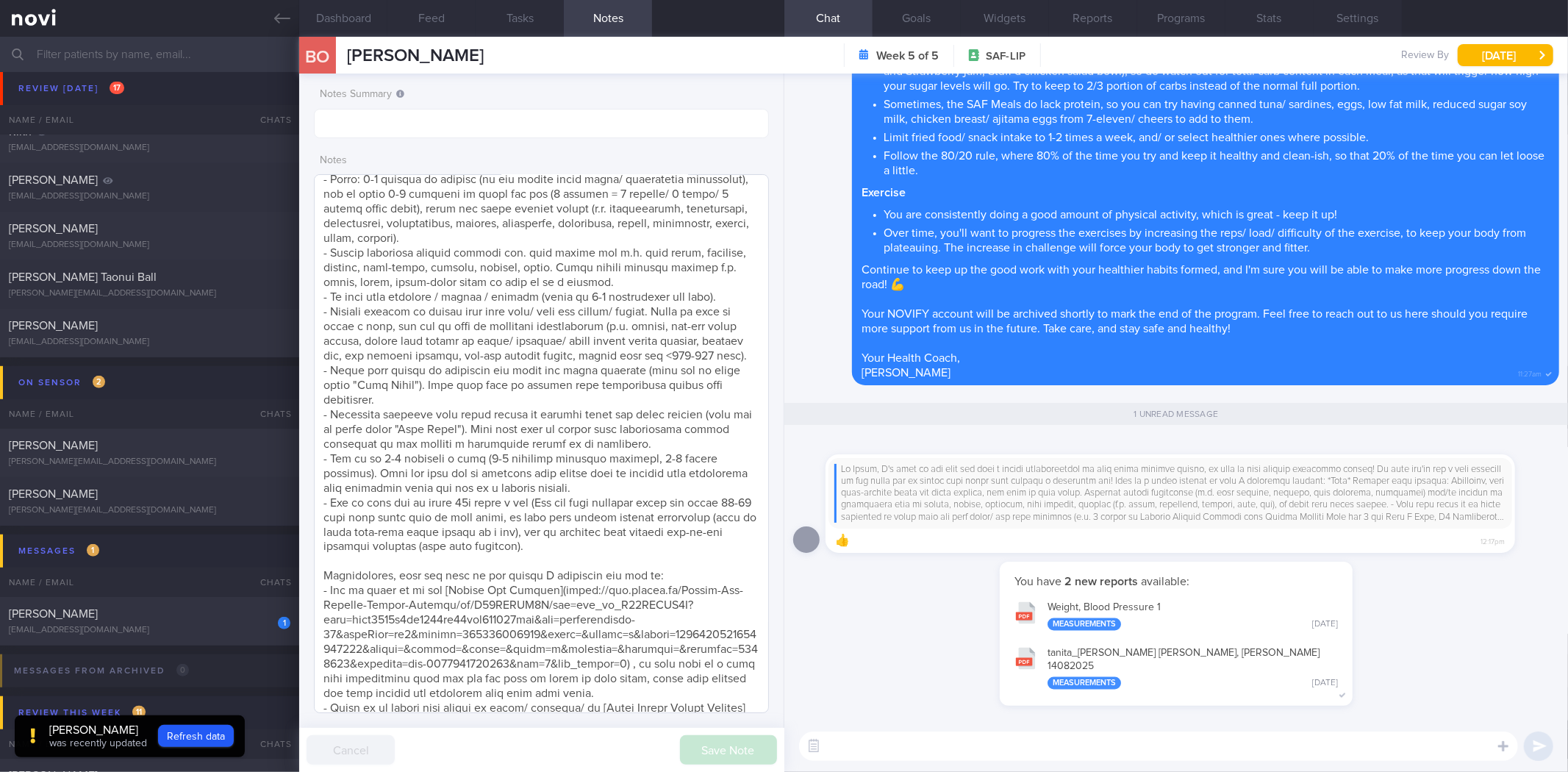
scroll to position [2108, 0]
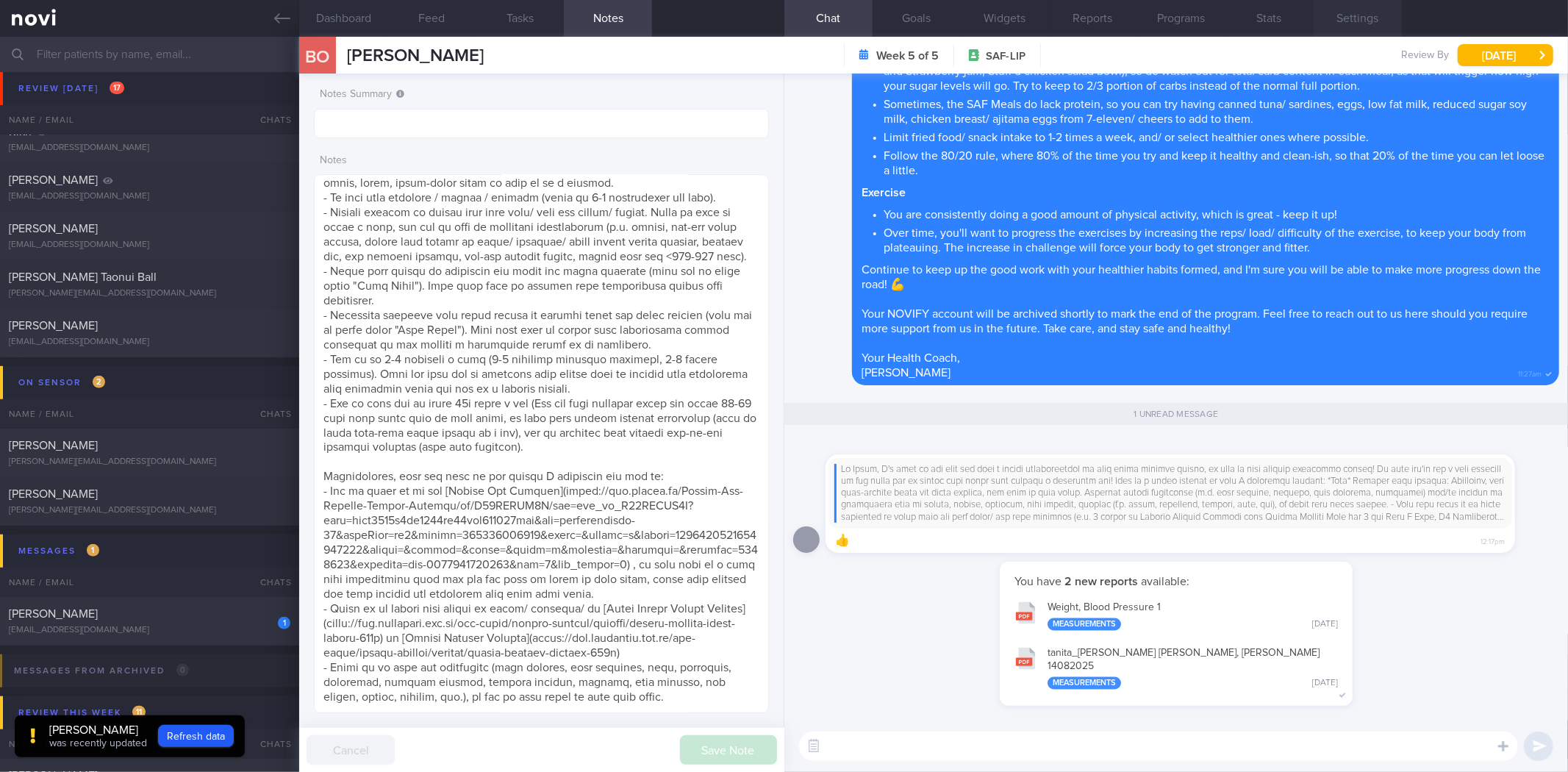
click at [1357, 17] on button "Settings" at bounding box center [1357, 18] width 88 height 37
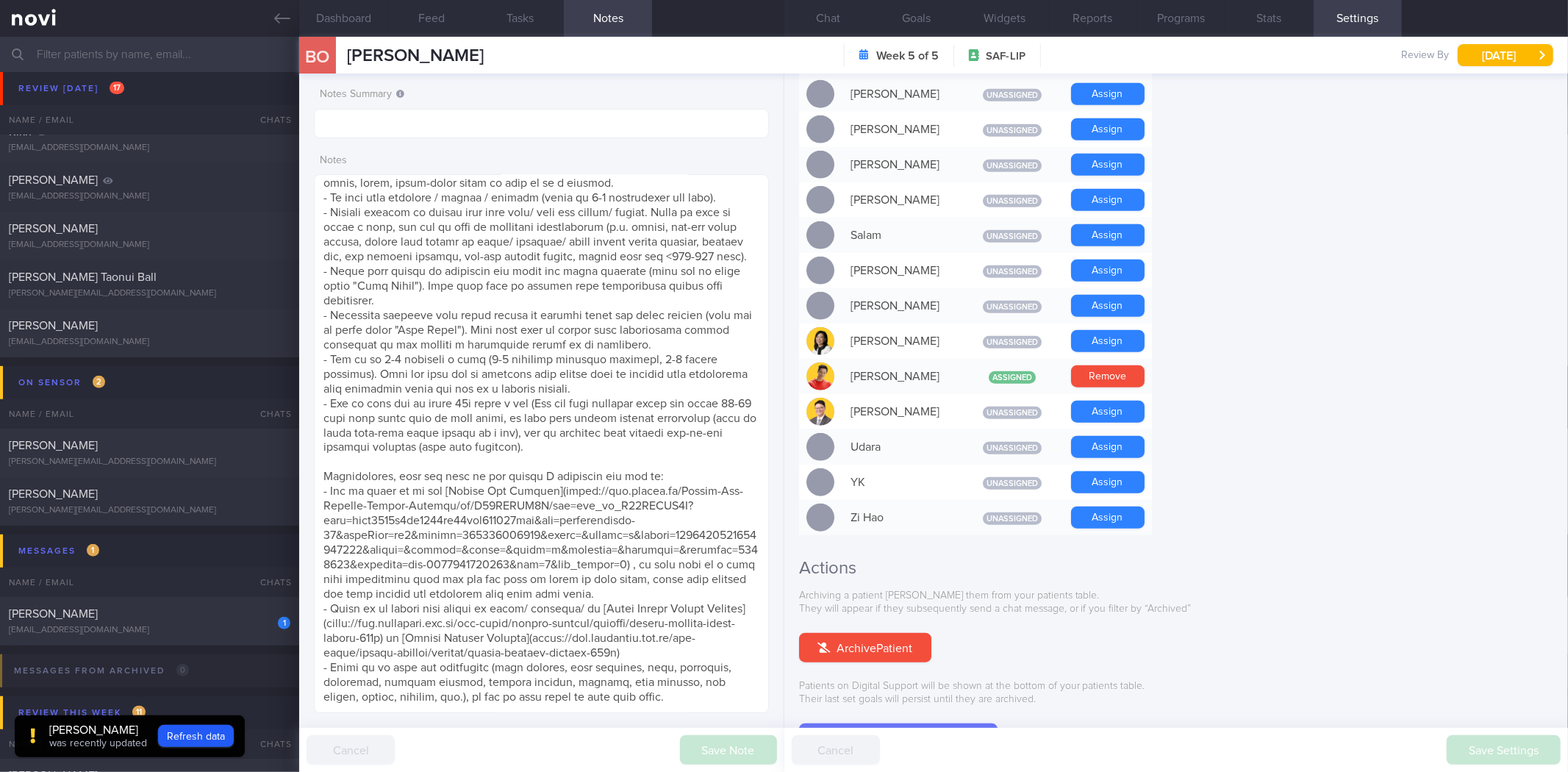
scroll to position [1127, 0]
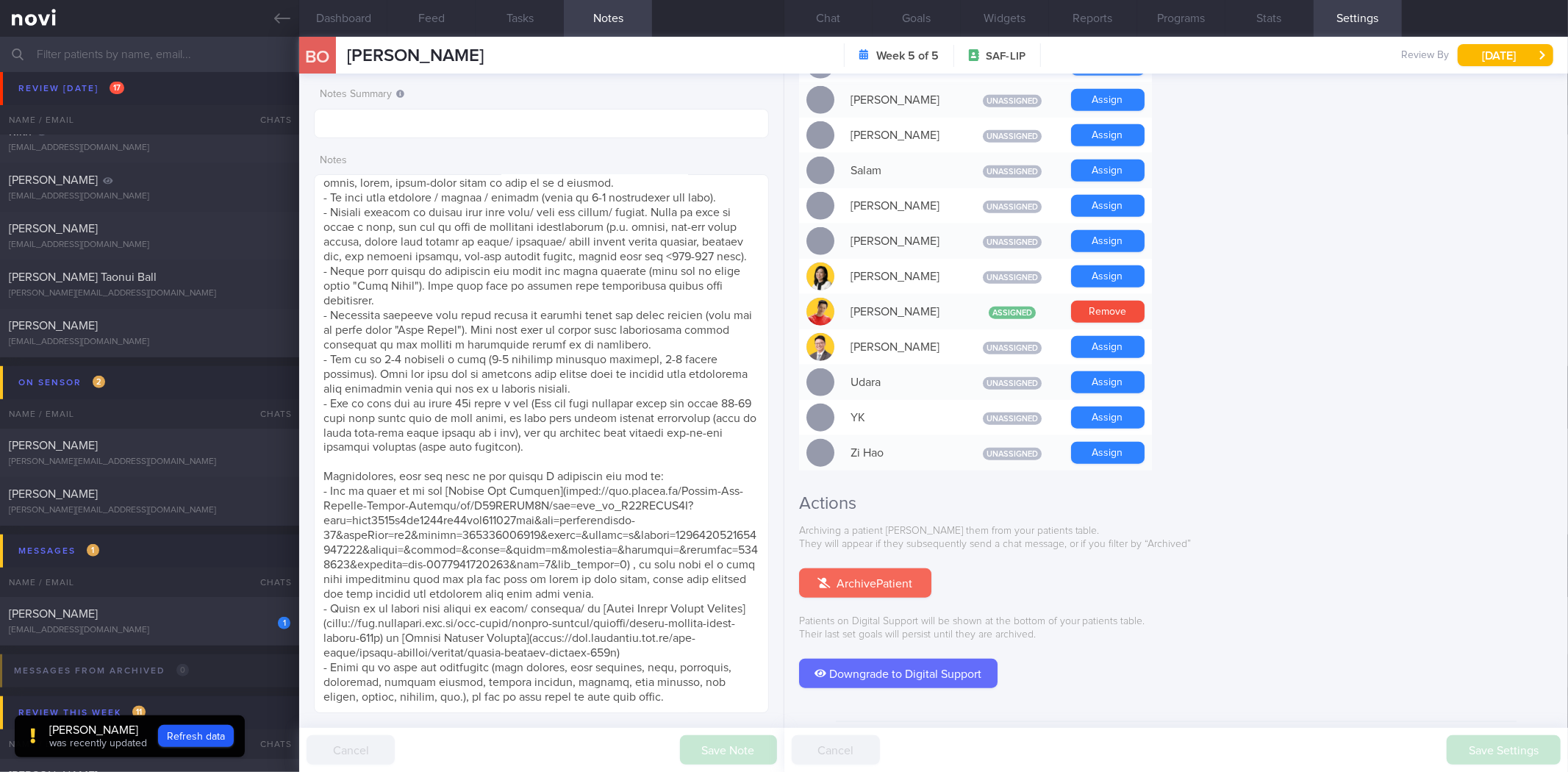
click at [862, 568] on button "Archive Patient" at bounding box center [865, 583] width 132 height 29
click at [827, 15] on button "Chat" at bounding box center [829, 18] width 88 height 37
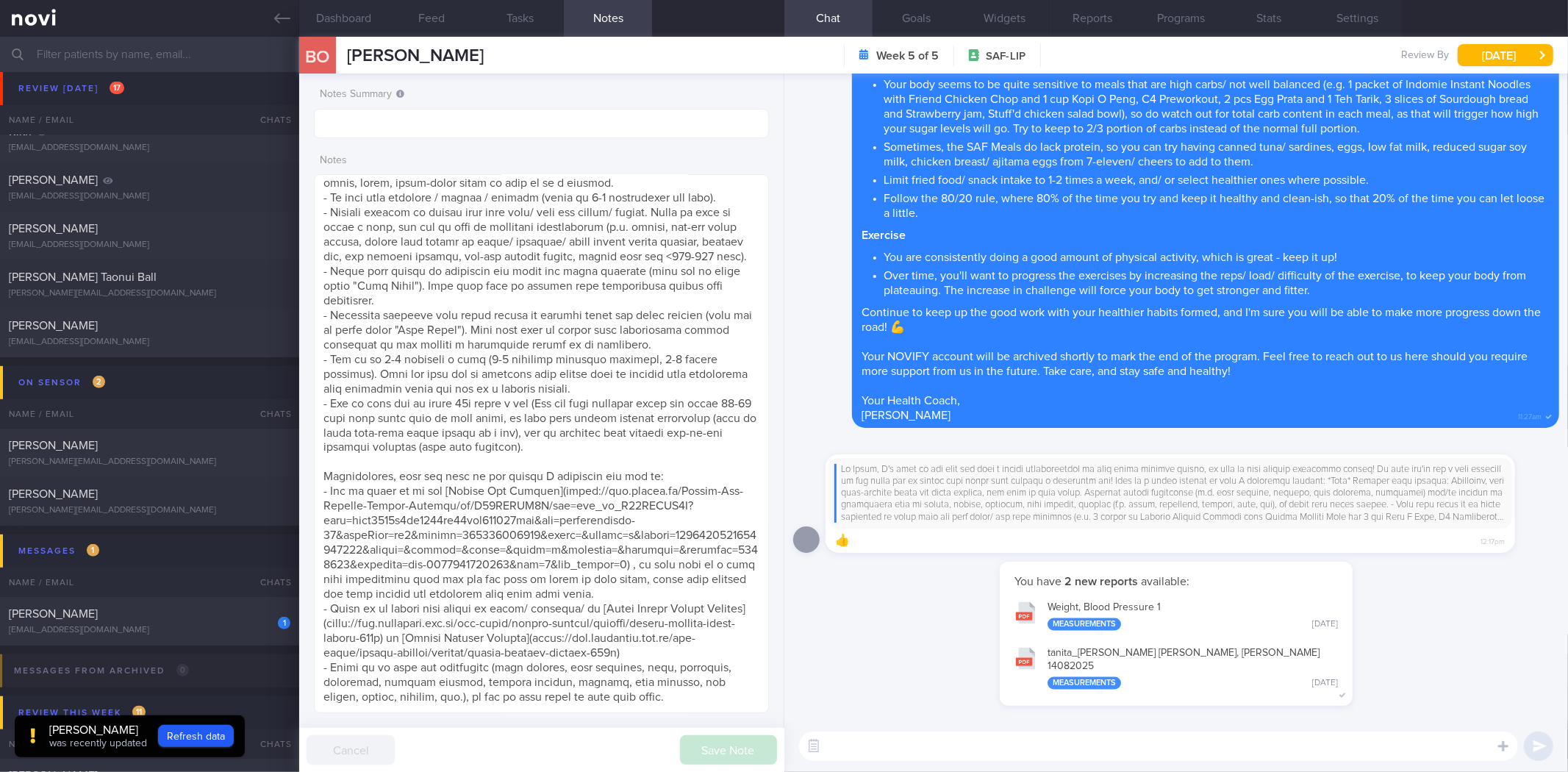
click at [947, 743] on textarea at bounding box center [1158, 746] width 719 height 29
type textarea "Wishing all the best for your future!"
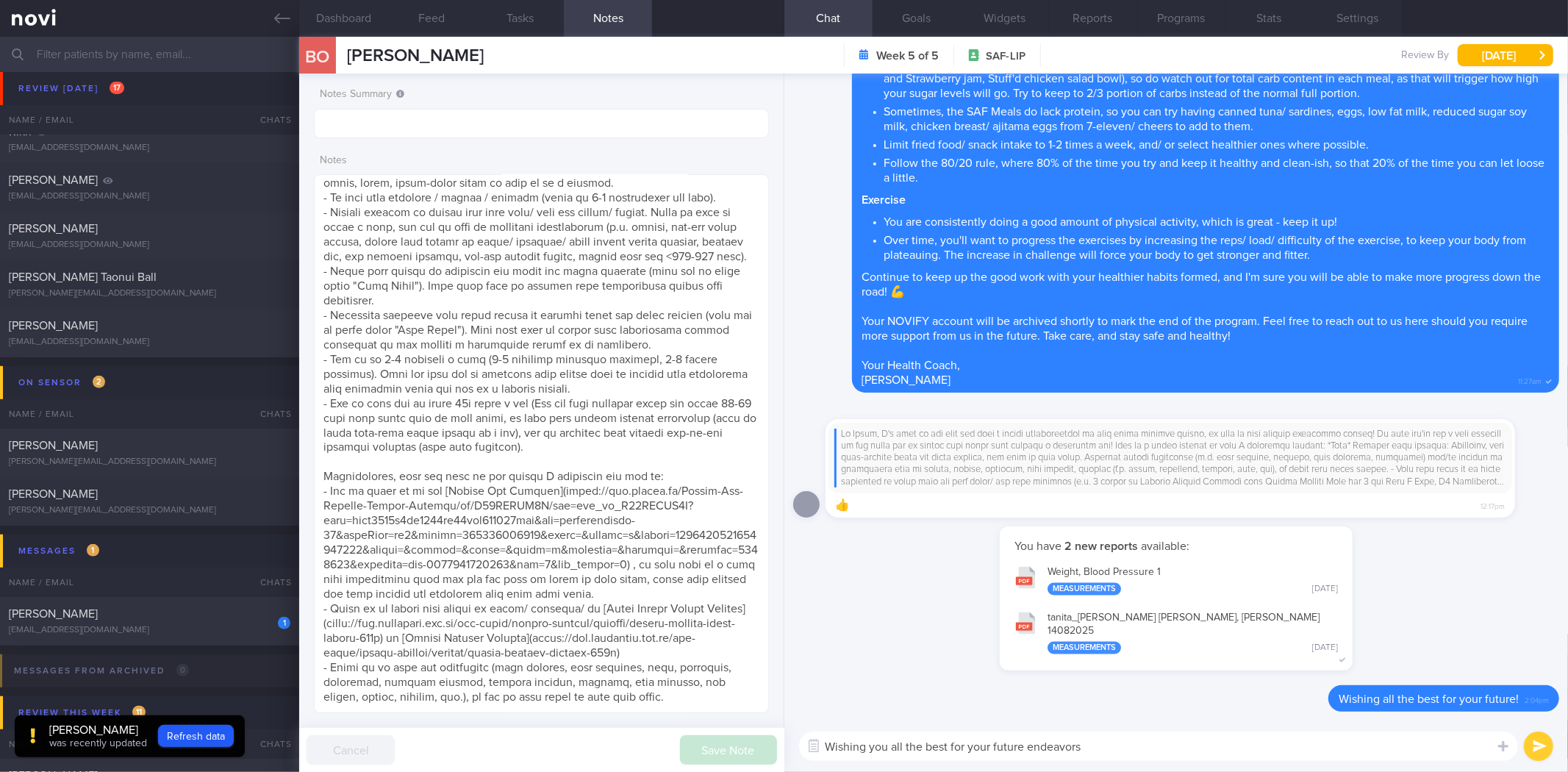
type textarea "Wishing you all the best for your future endeavors!"
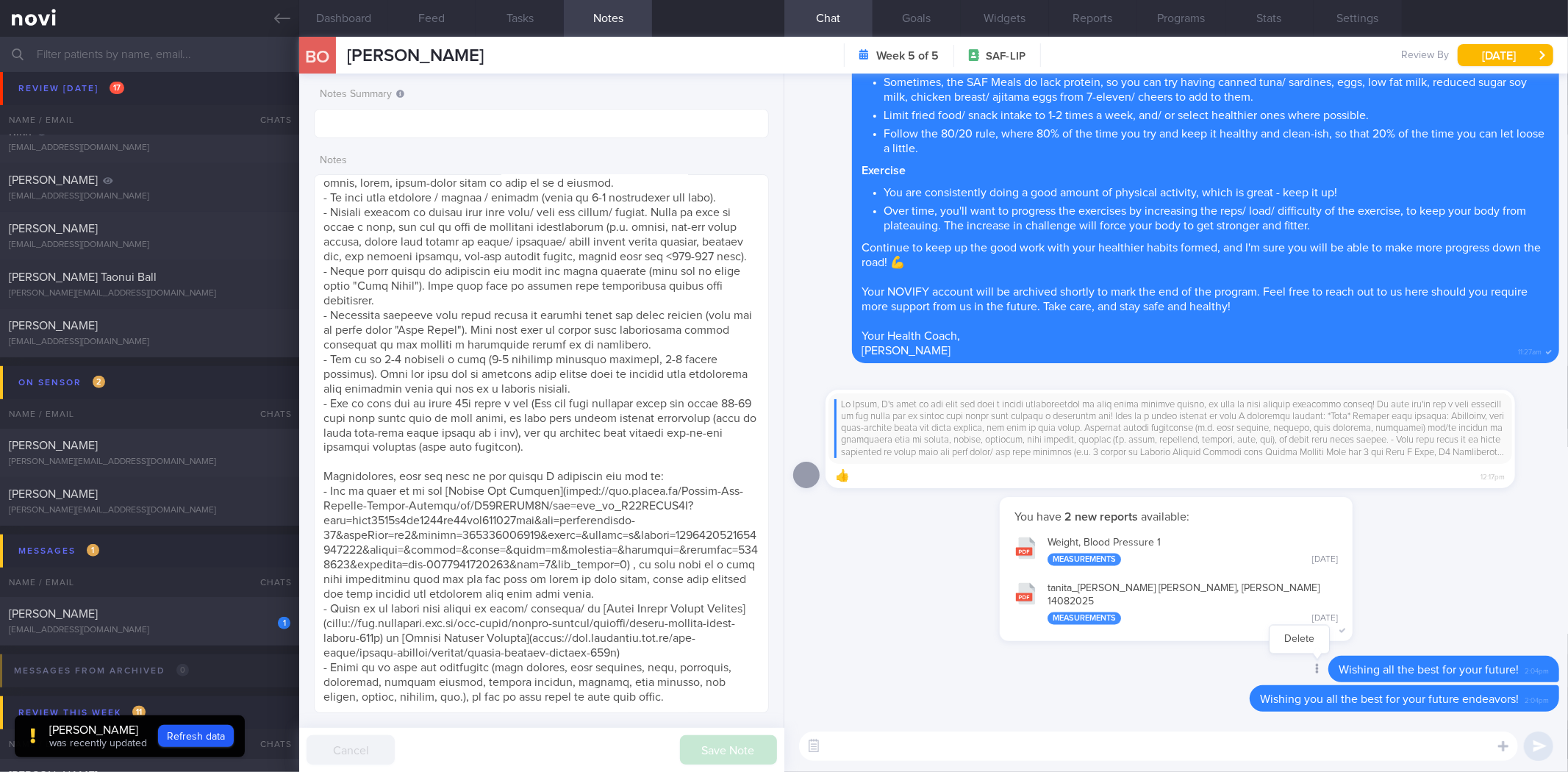
click at [1309, 672] on div at bounding box center [1316, 670] width 26 height 27
click at [1296, 648] on button "Delete" at bounding box center [1299, 639] width 60 height 22
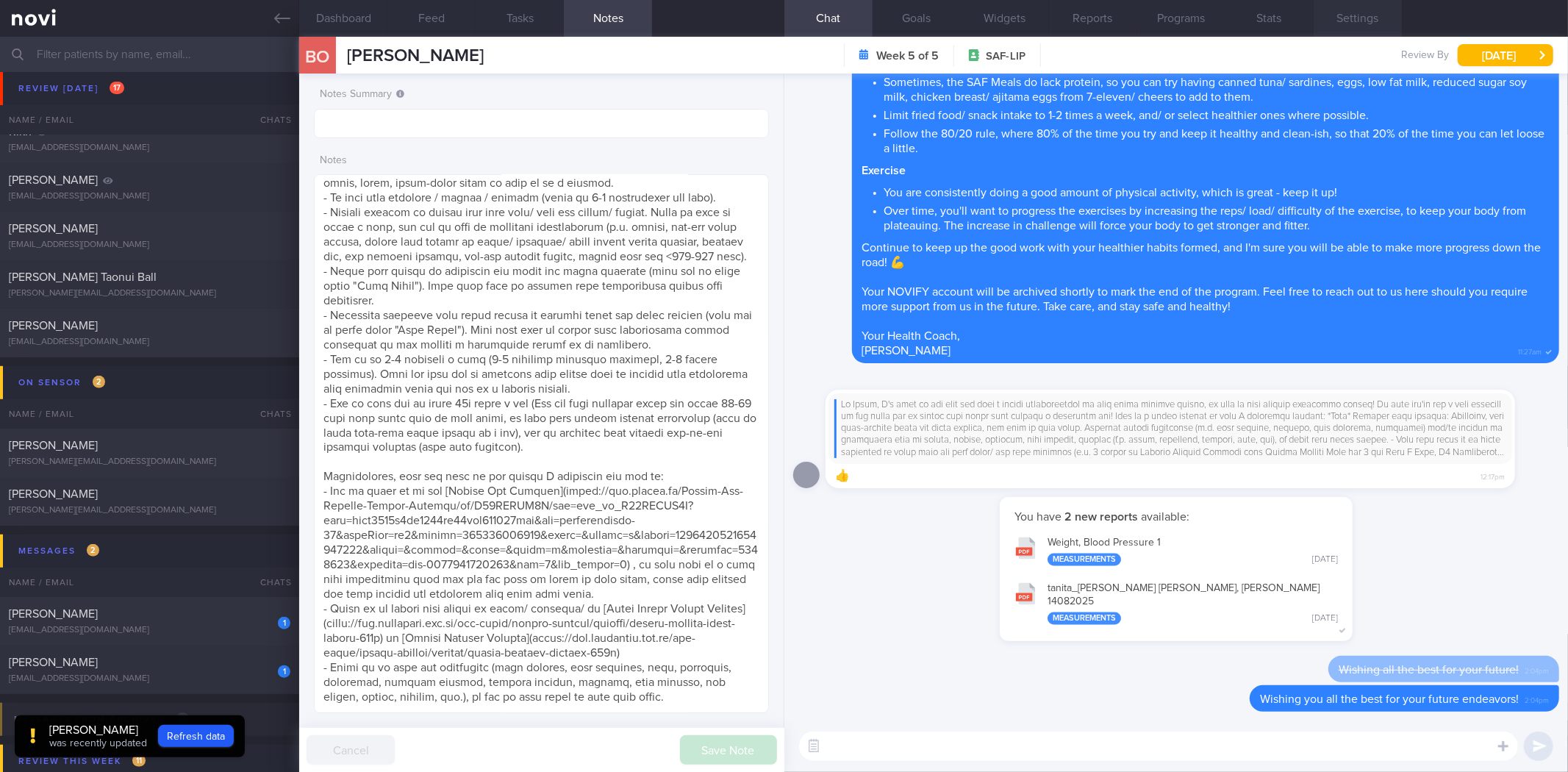
click at [1360, 14] on button "Settings" at bounding box center [1357, 18] width 88 height 37
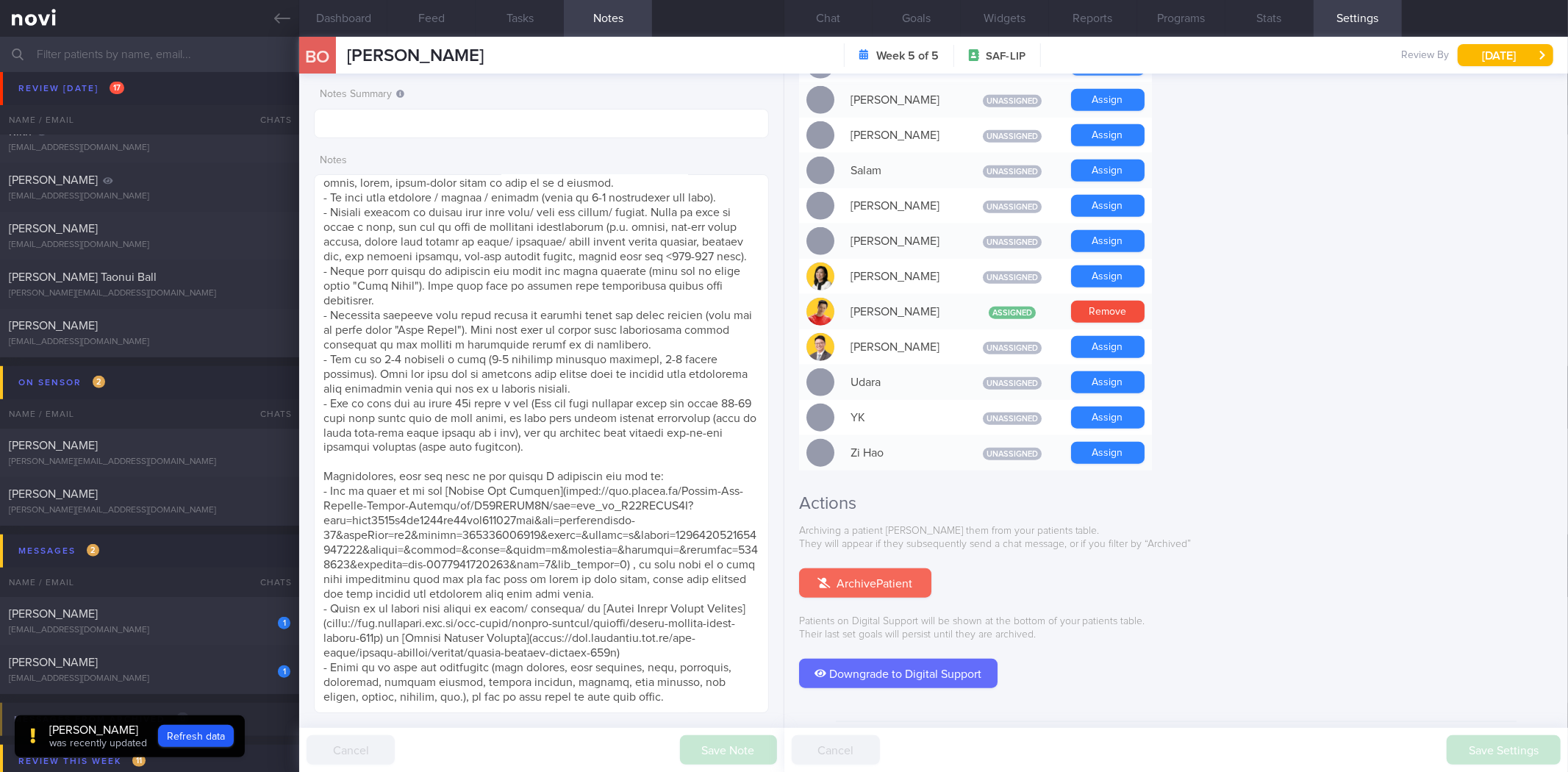
click at [876, 568] on button "Archive Patient" at bounding box center [865, 583] width 132 height 29
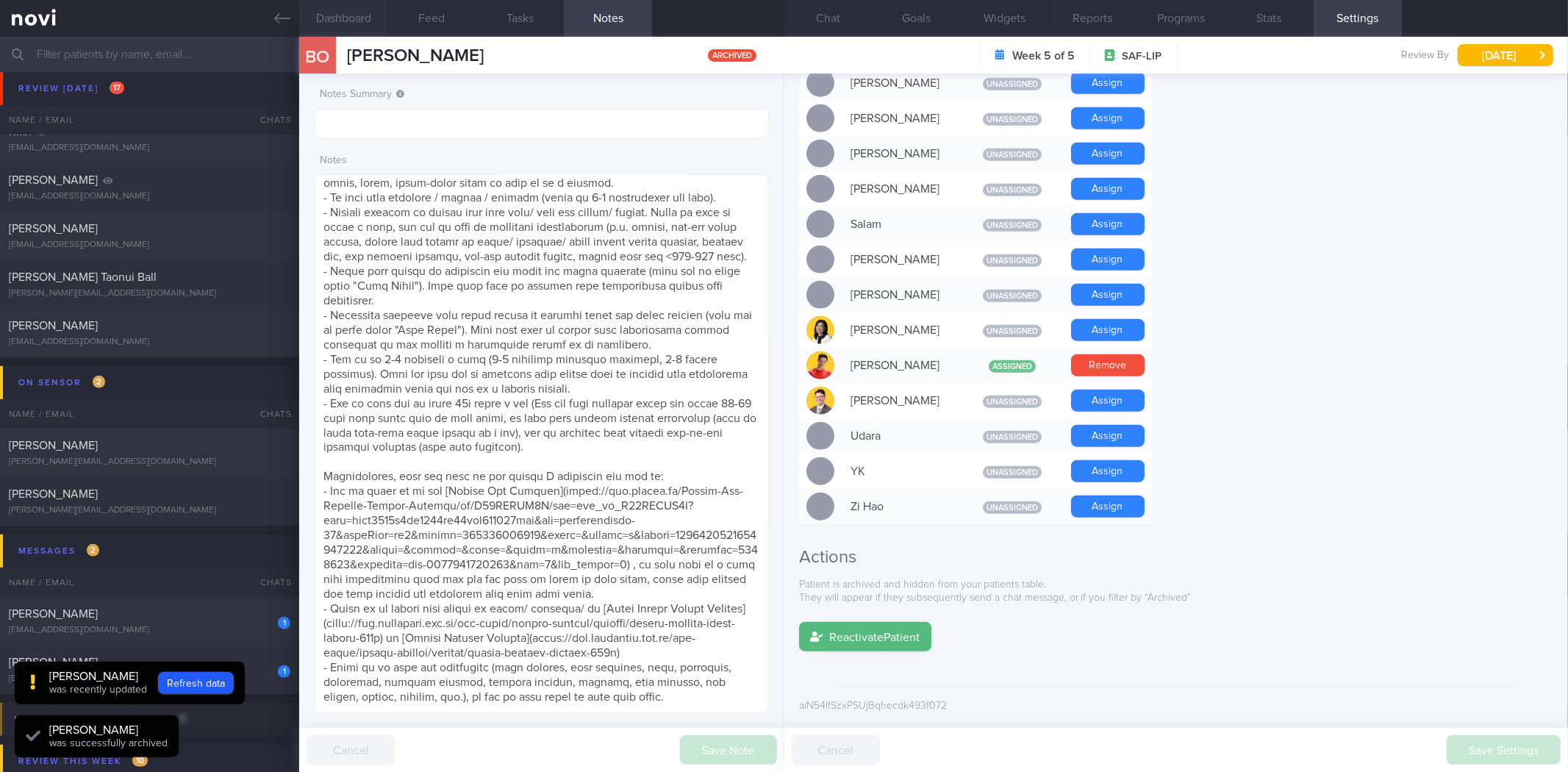
scroll to position [1038, 0]
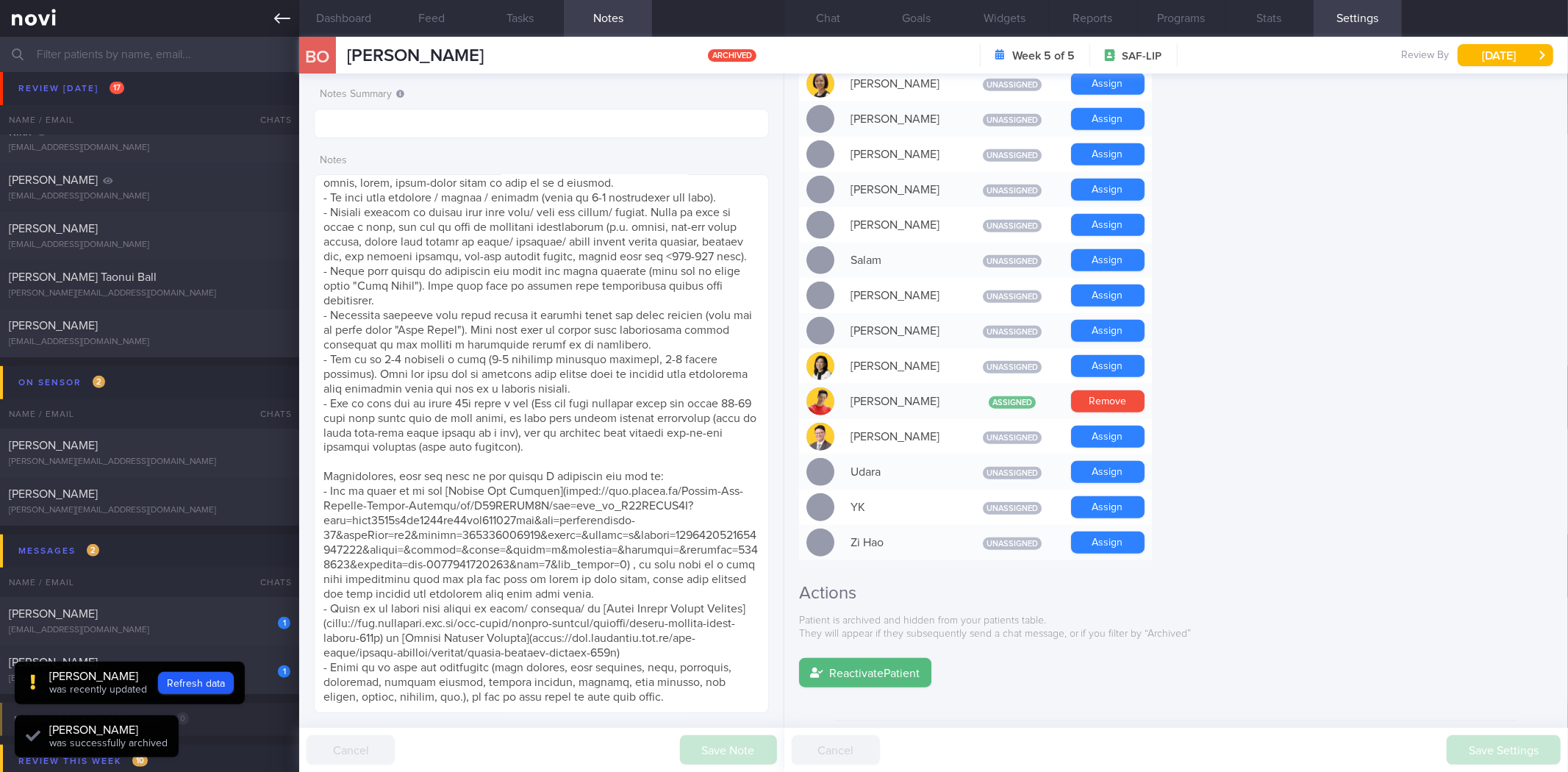
click at [291, 22] on link at bounding box center [149, 18] width 300 height 37
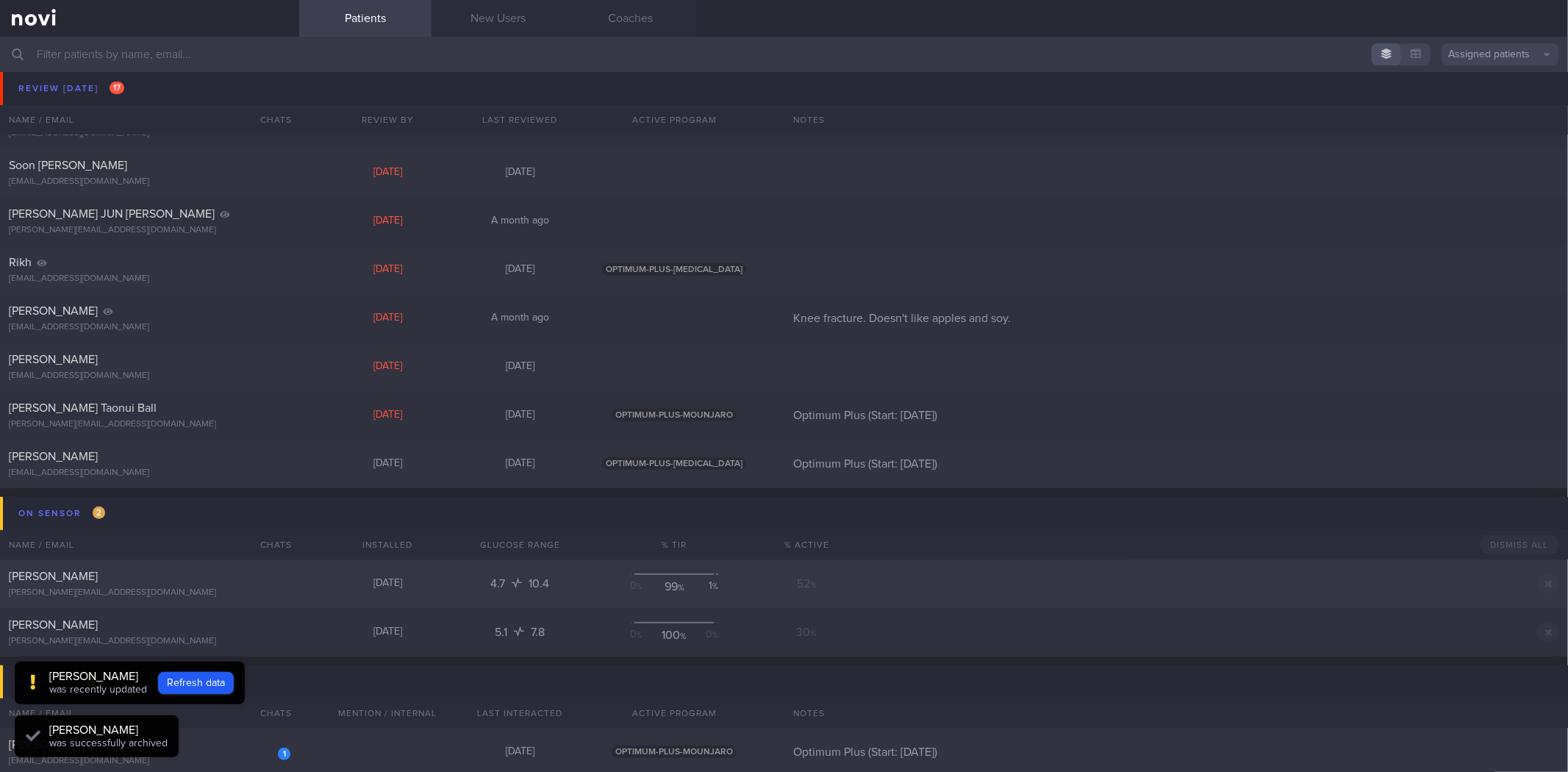
scroll to position [327, 0]
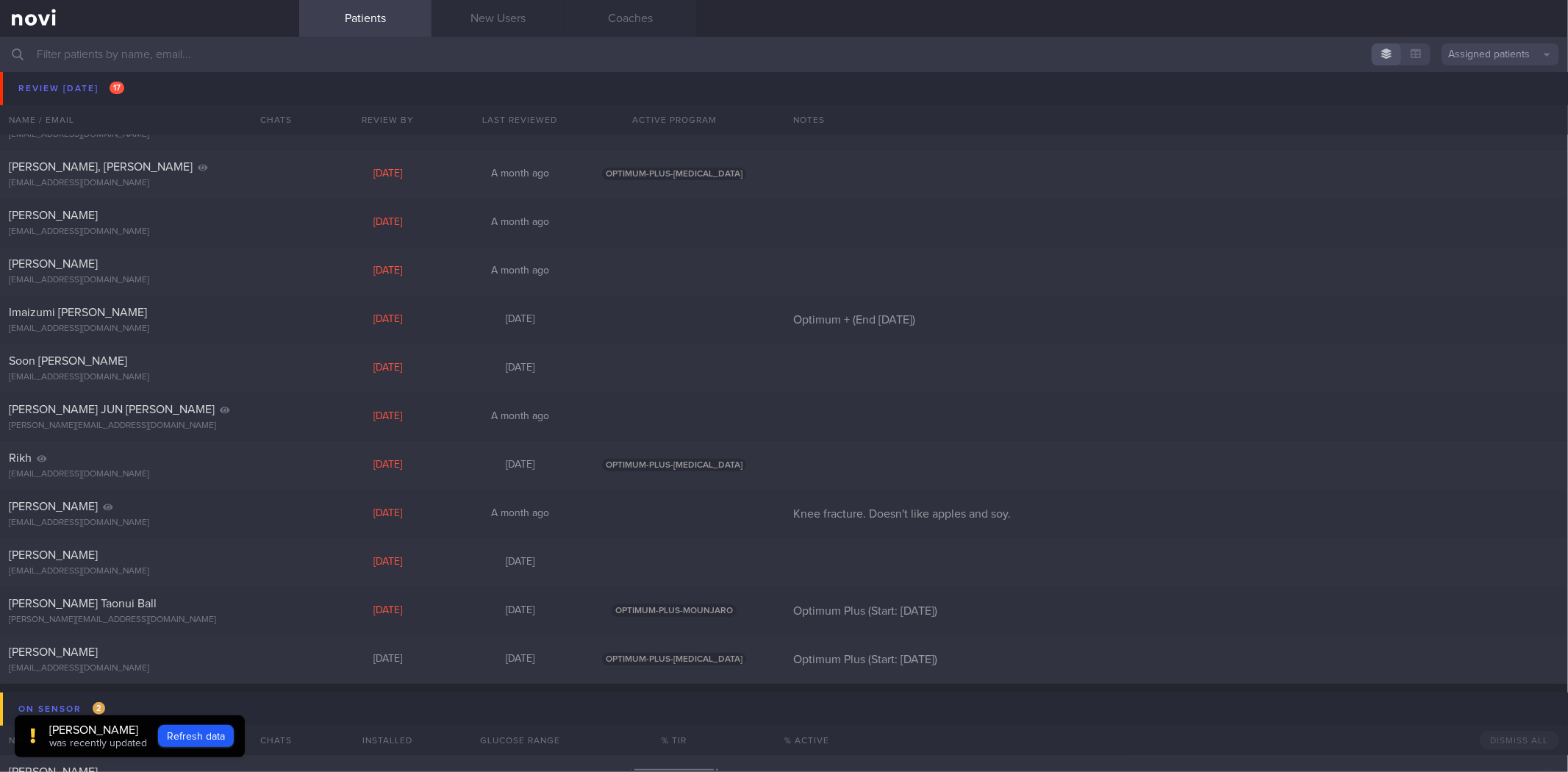
click at [140, 85] on div "[EMAIL_ADDRESS][DOMAIN_NAME]" at bounding box center [149, 86] width 281 height 11
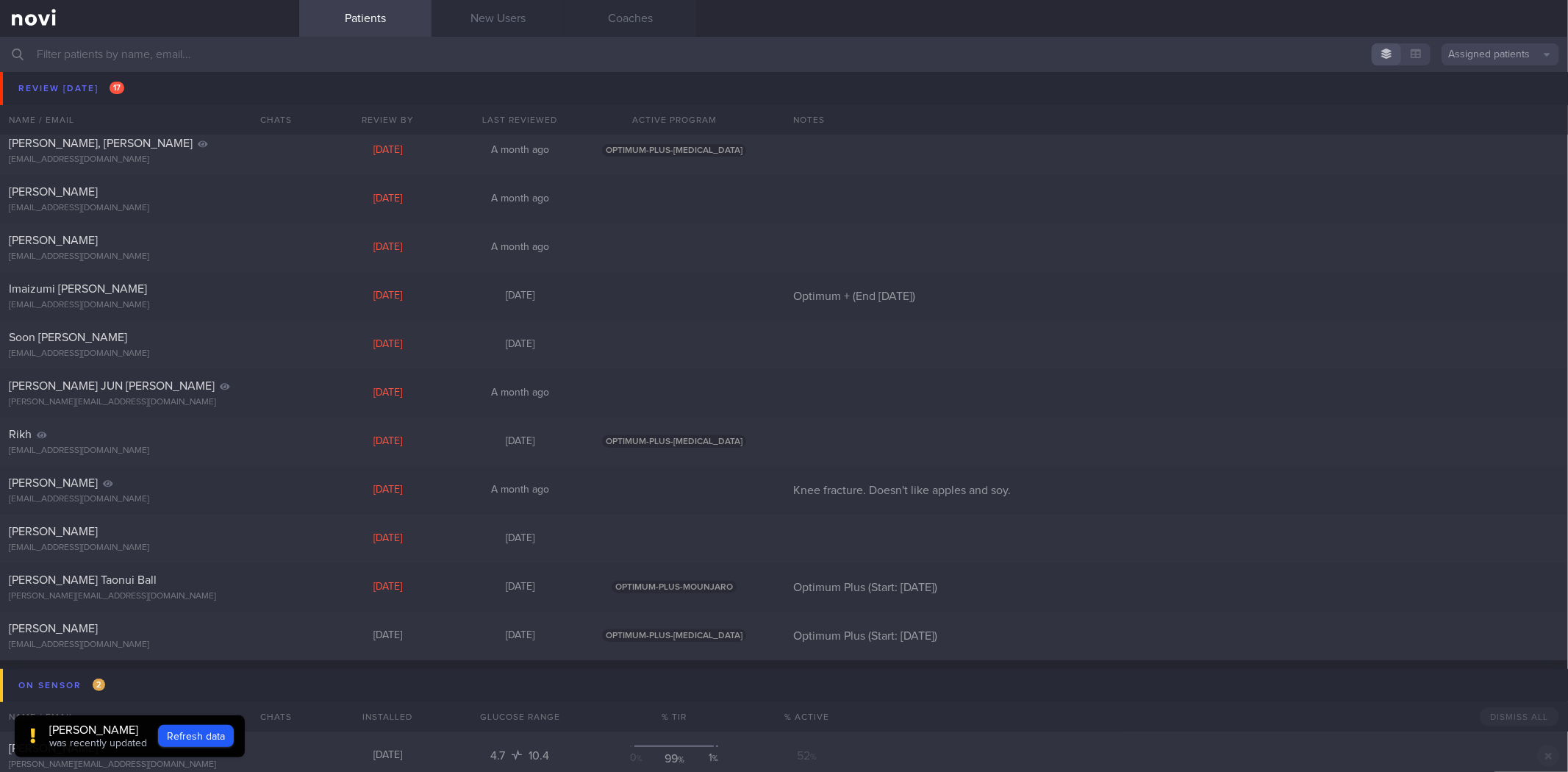
scroll to position [735, 0]
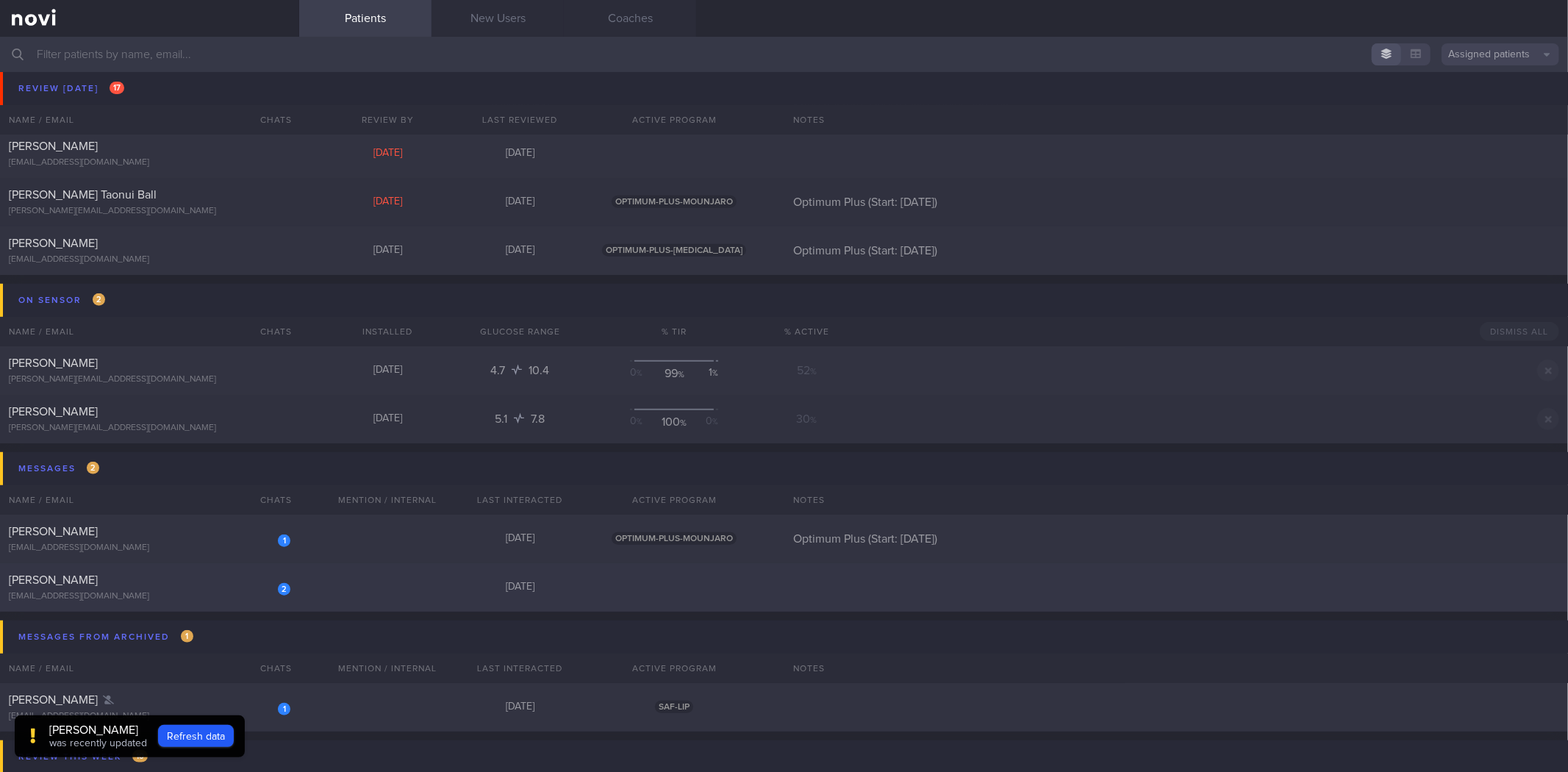
click at [247, 591] on div "[EMAIL_ADDRESS][DOMAIN_NAME]" at bounding box center [149, 596] width 281 height 11
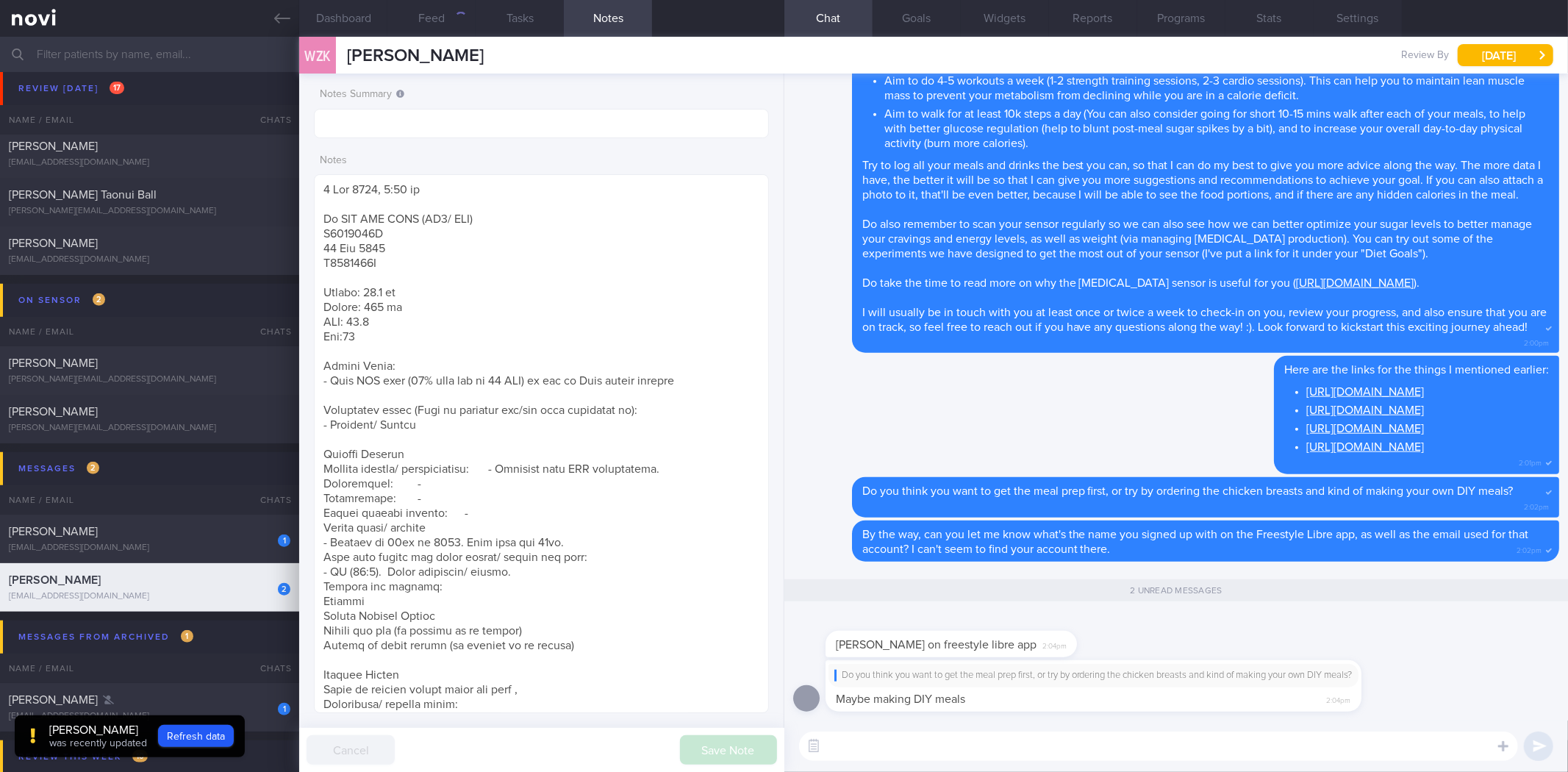
scroll to position [1, 0]
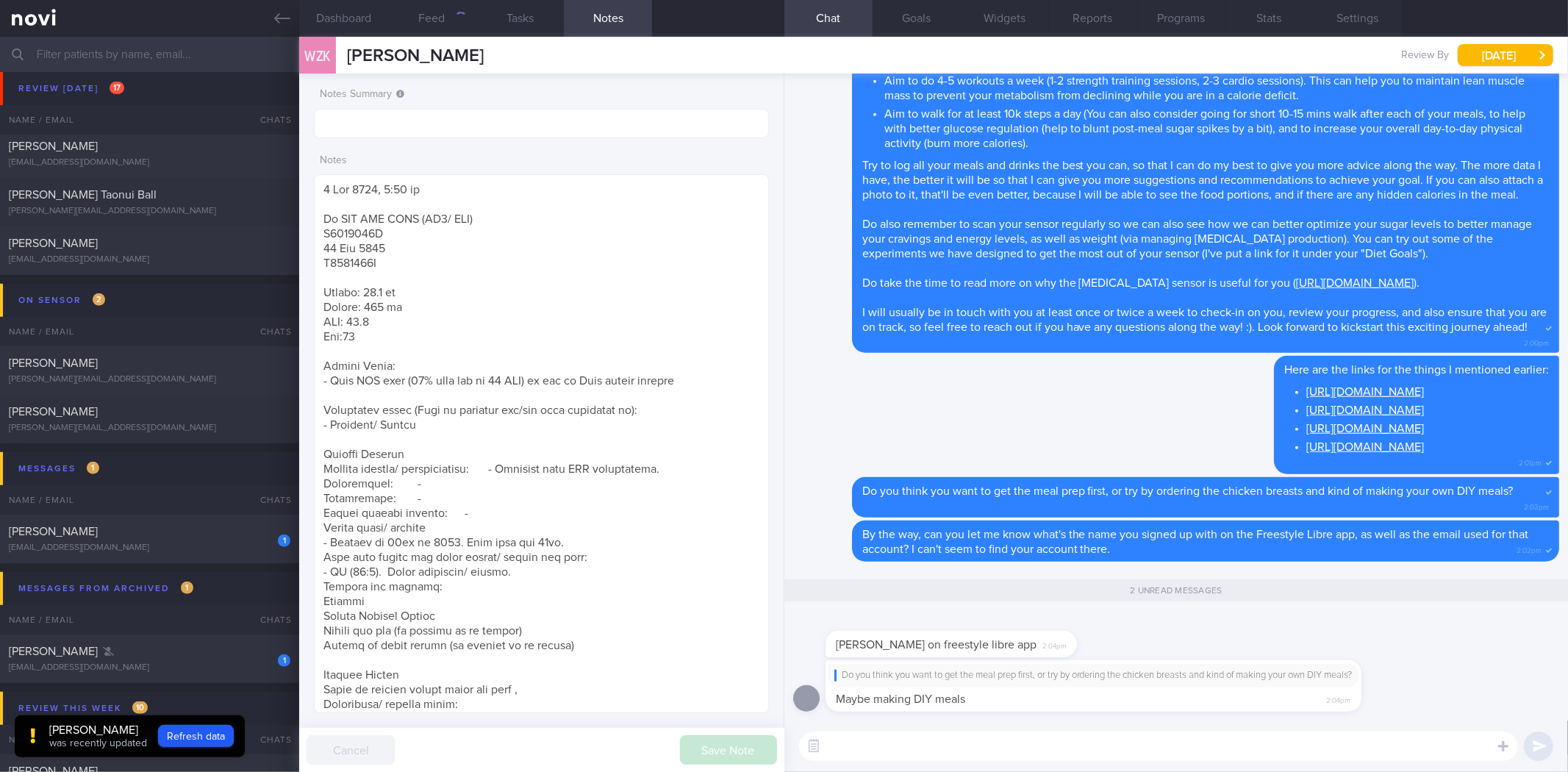
click at [1016, 743] on textarea at bounding box center [1158, 746] width 719 height 29
drag, startPoint x: 905, startPoint y: 643, endPoint x: 827, endPoint y: 647, distance: 78.1
click at [827, 647] on div "Wei Zong Kao on freestyle libre app 2:04pm" at bounding box center [951, 644] width 251 height 26
copy span "[PERSON_NAME]"
click at [1031, 650] on div "Wei Zong Kao on freestyle libre app 2:04pm" at bounding box center [951, 644] width 251 height 26
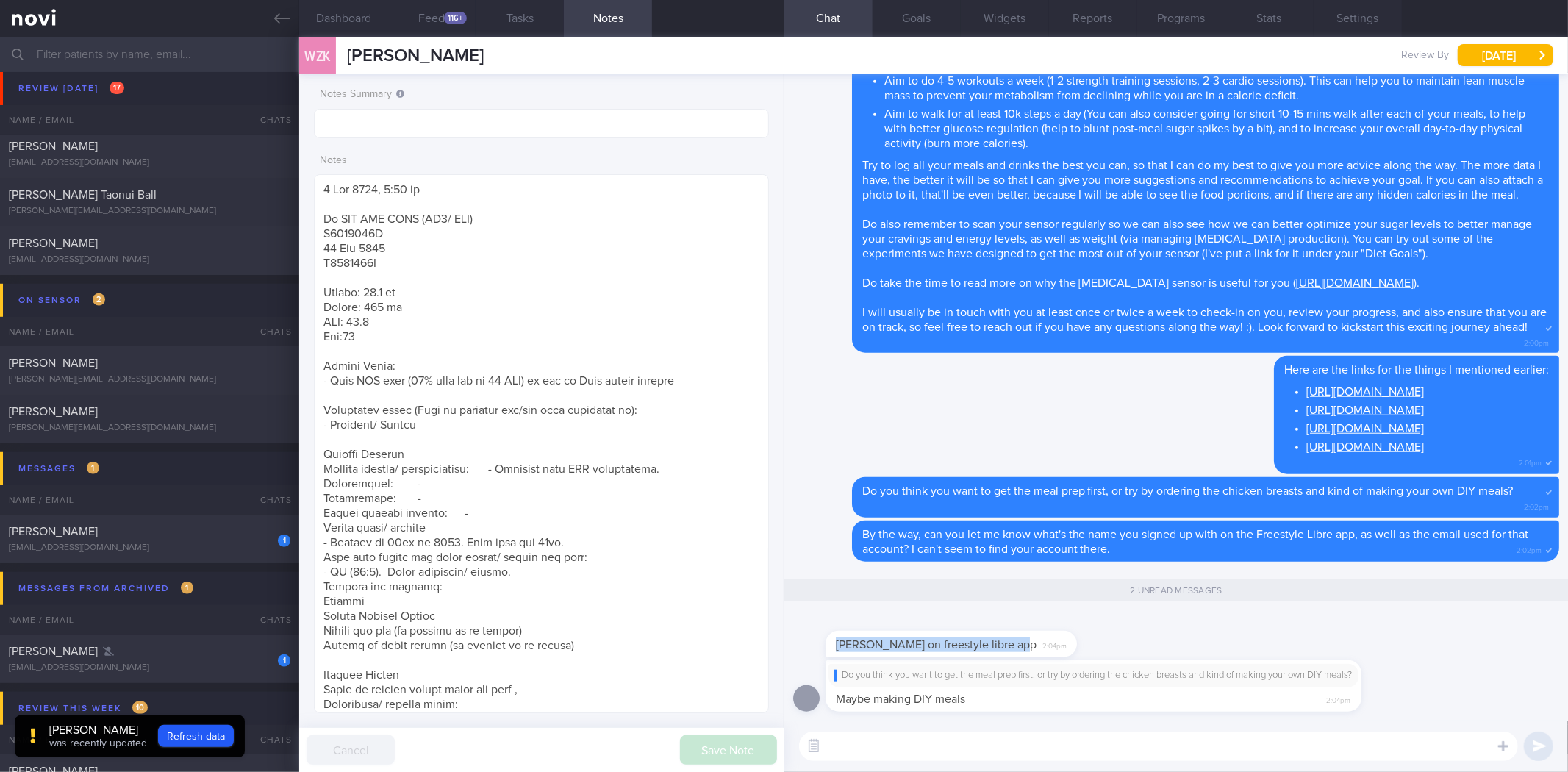
drag, startPoint x: 1060, startPoint y: 650, endPoint x: 1093, endPoint y: 651, distance: 33.0
click at [1099, 651] on div "Wei Zong Kao on freestyle libre app 2:04pm" at bounding box center [973, 635] width 296 height 44
click at [1060, 649] on div "Wei Zong Kao on freestyle libre app 2:04pm" at bounding box center [973, 635] width 296 height 44
drag, startPoint x: 1051, startPoint y: 642, endPoint x: 1342, endPoint y: 684, distance: 294.0
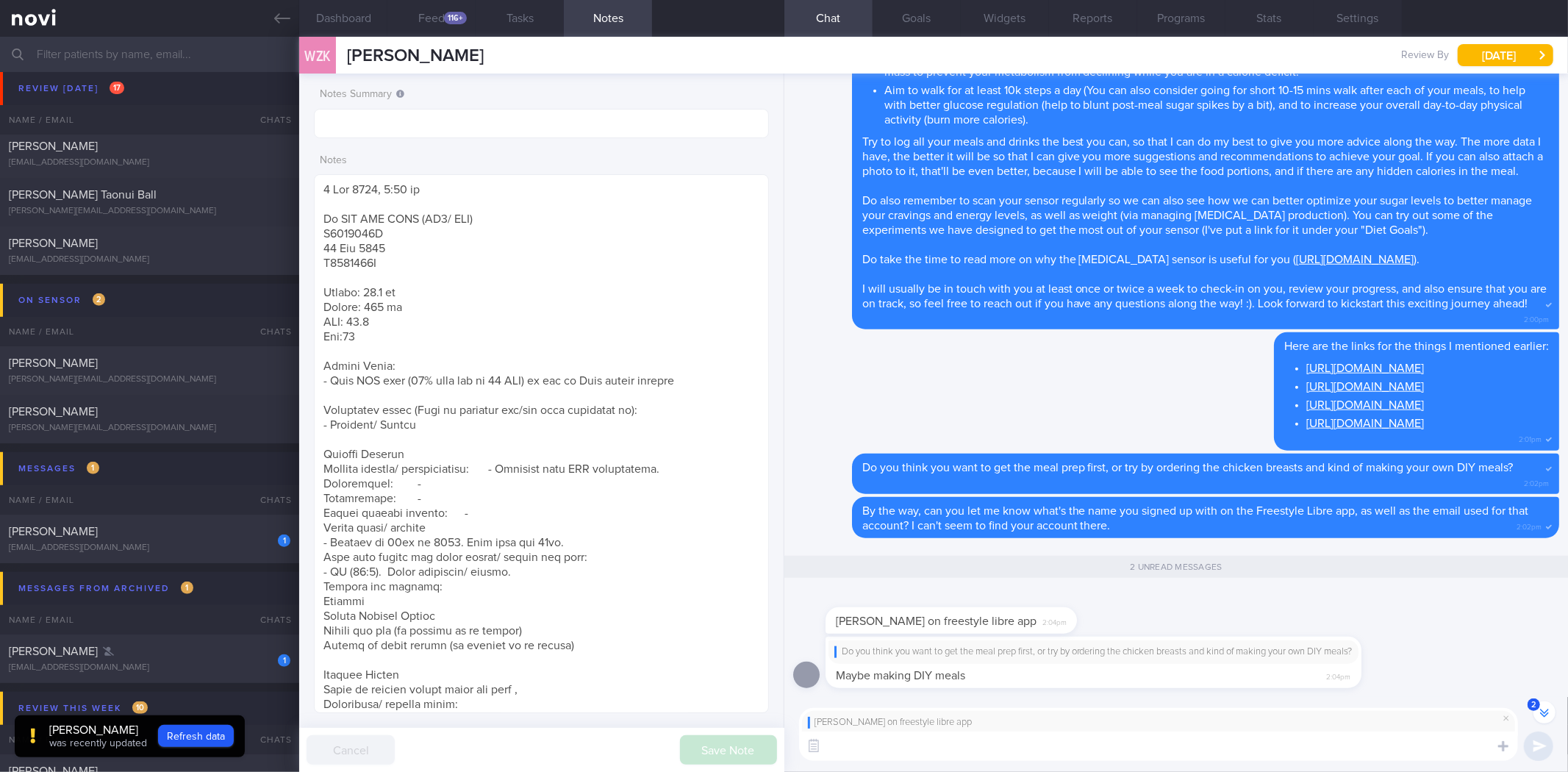
scroll to position [-22, 0]
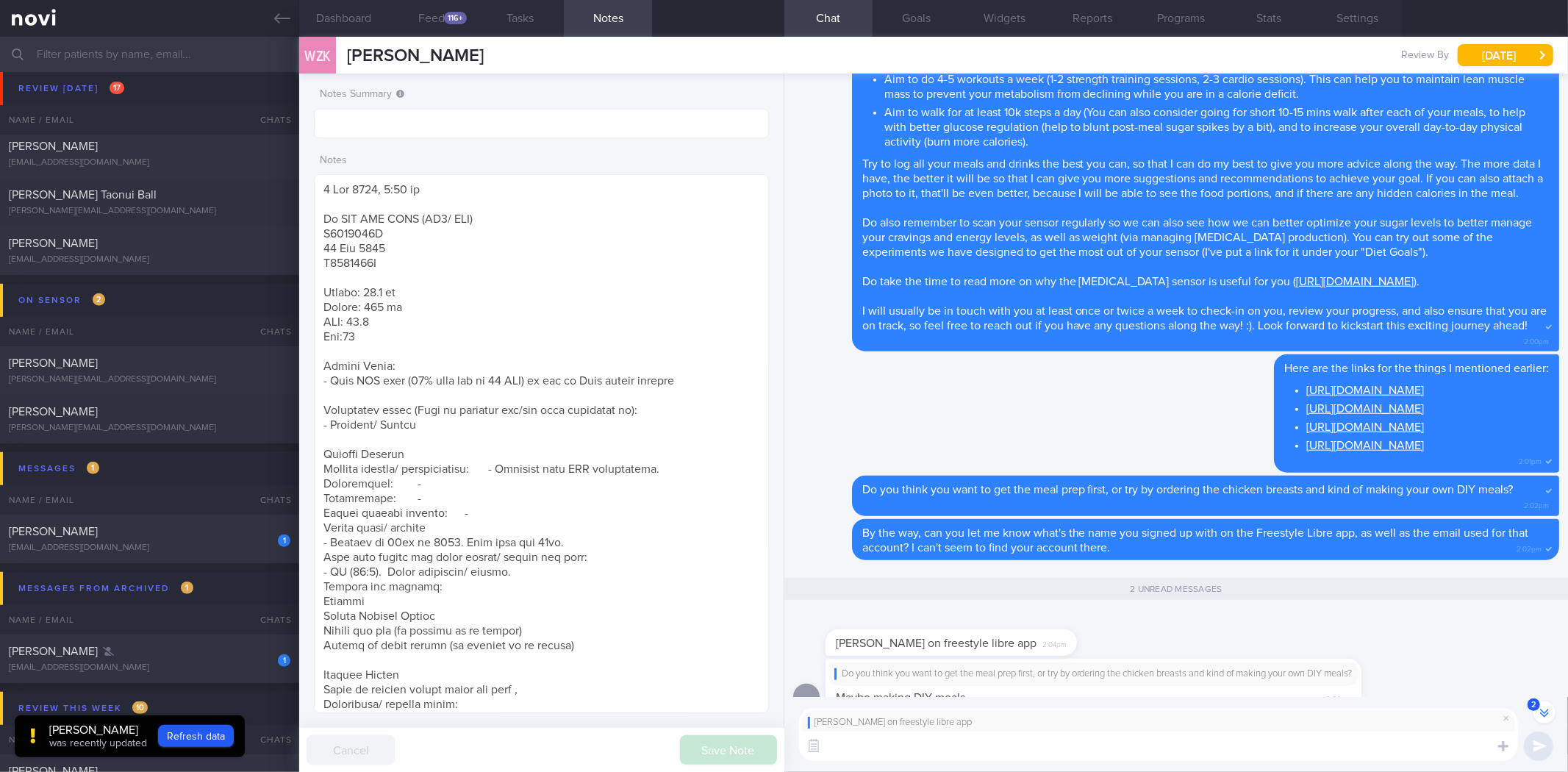
click at [1078, 746] on textarea at bounding box center [1158, 746] width 719 height 29
type textarea "T"
type textarea "Can I check if the nurse synced you up with our clinic practice on the Freestyl…"
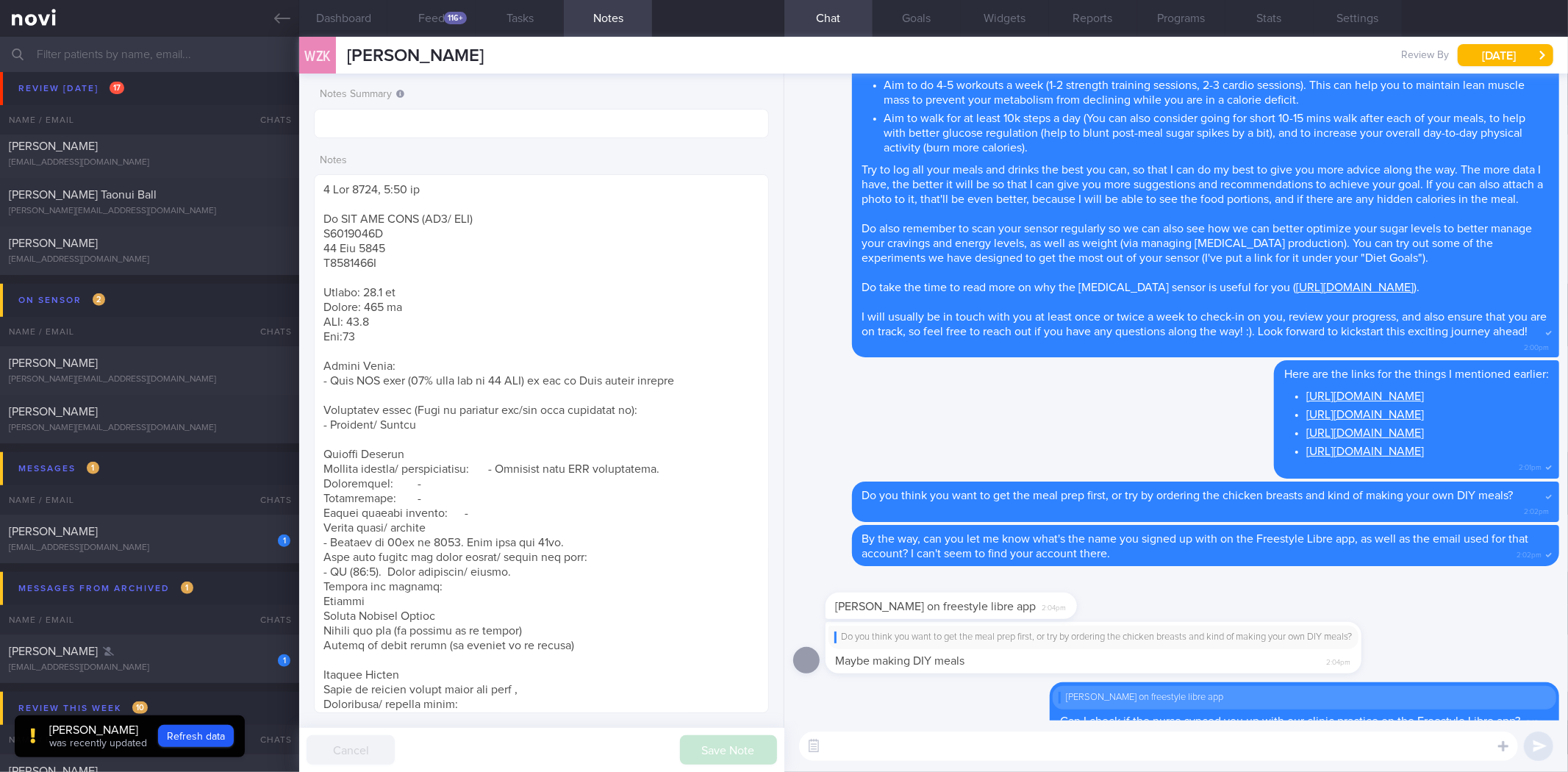
scroll to position [0, 0]
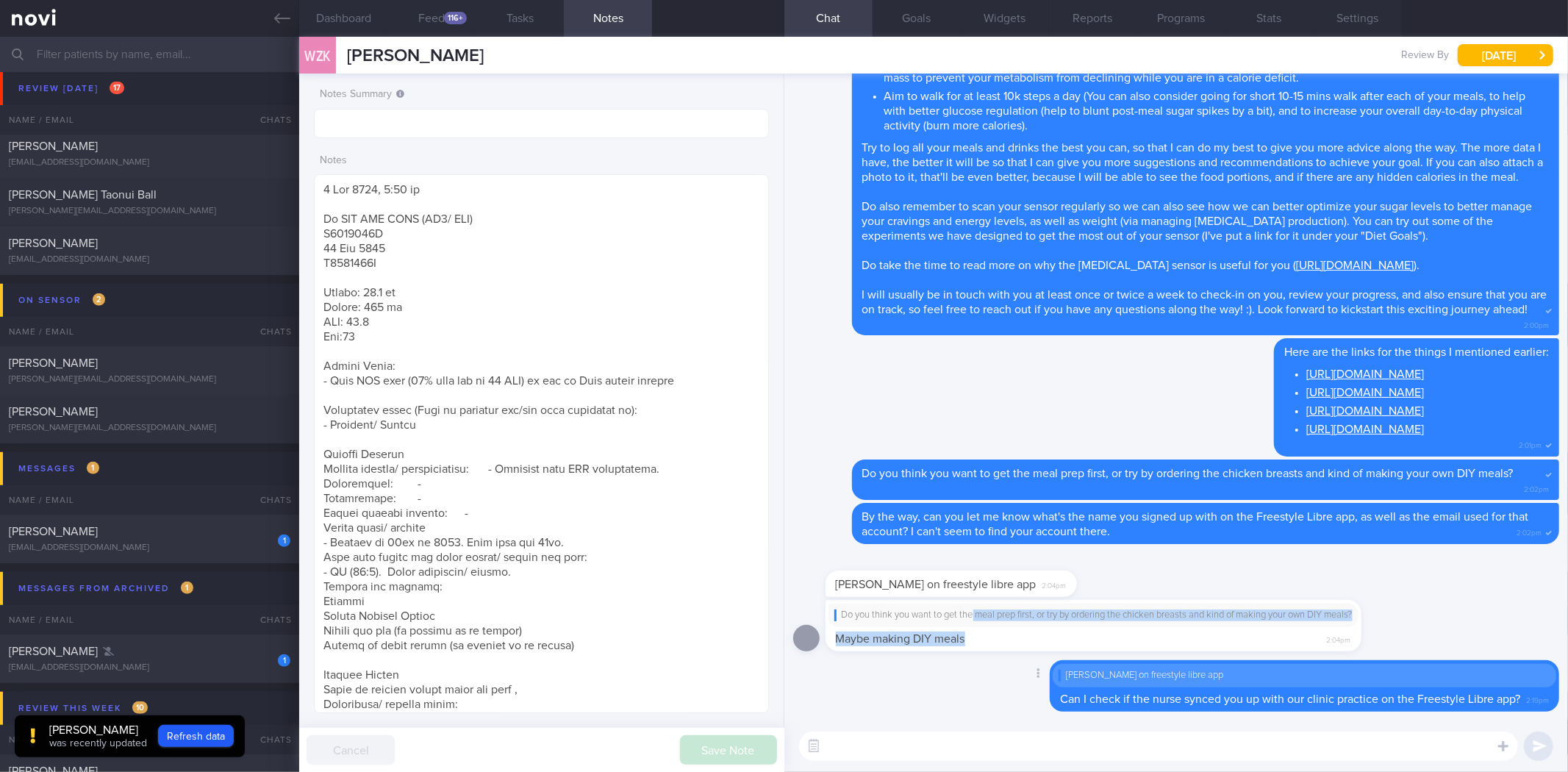
drag, startPoint x: 973, startPoint y: 623, endPoint x: 1334, endPoint y: 638, distance: 361.3
click at [1334, 638] on div "Do you think you want to get the meal prep first, or try by ordering the chicke…" at bounding box center [1115, 626] width 580 height 51
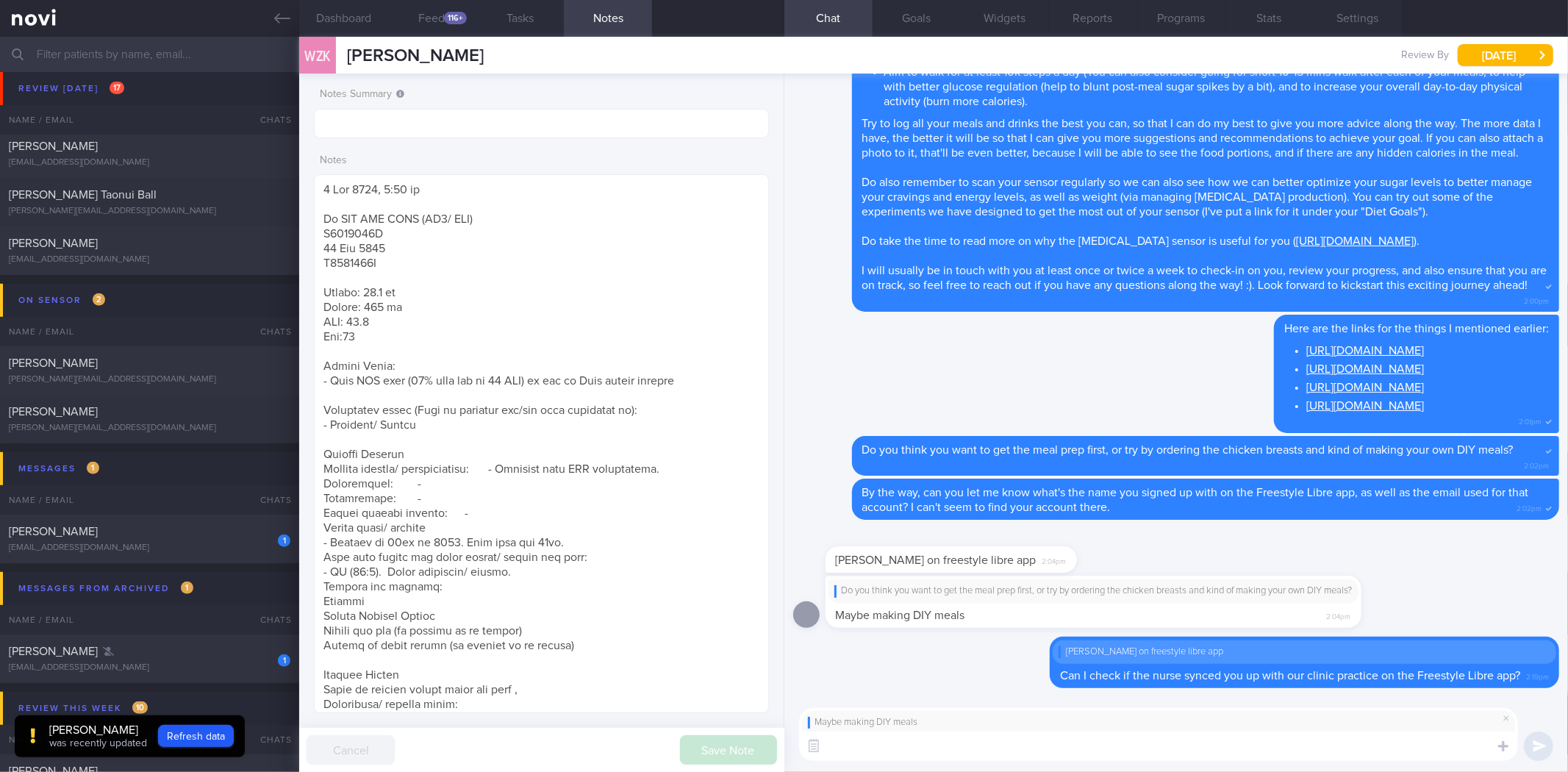
click at [927, 747] on textarea at bounding box center [1158, 746] width 719 height 29
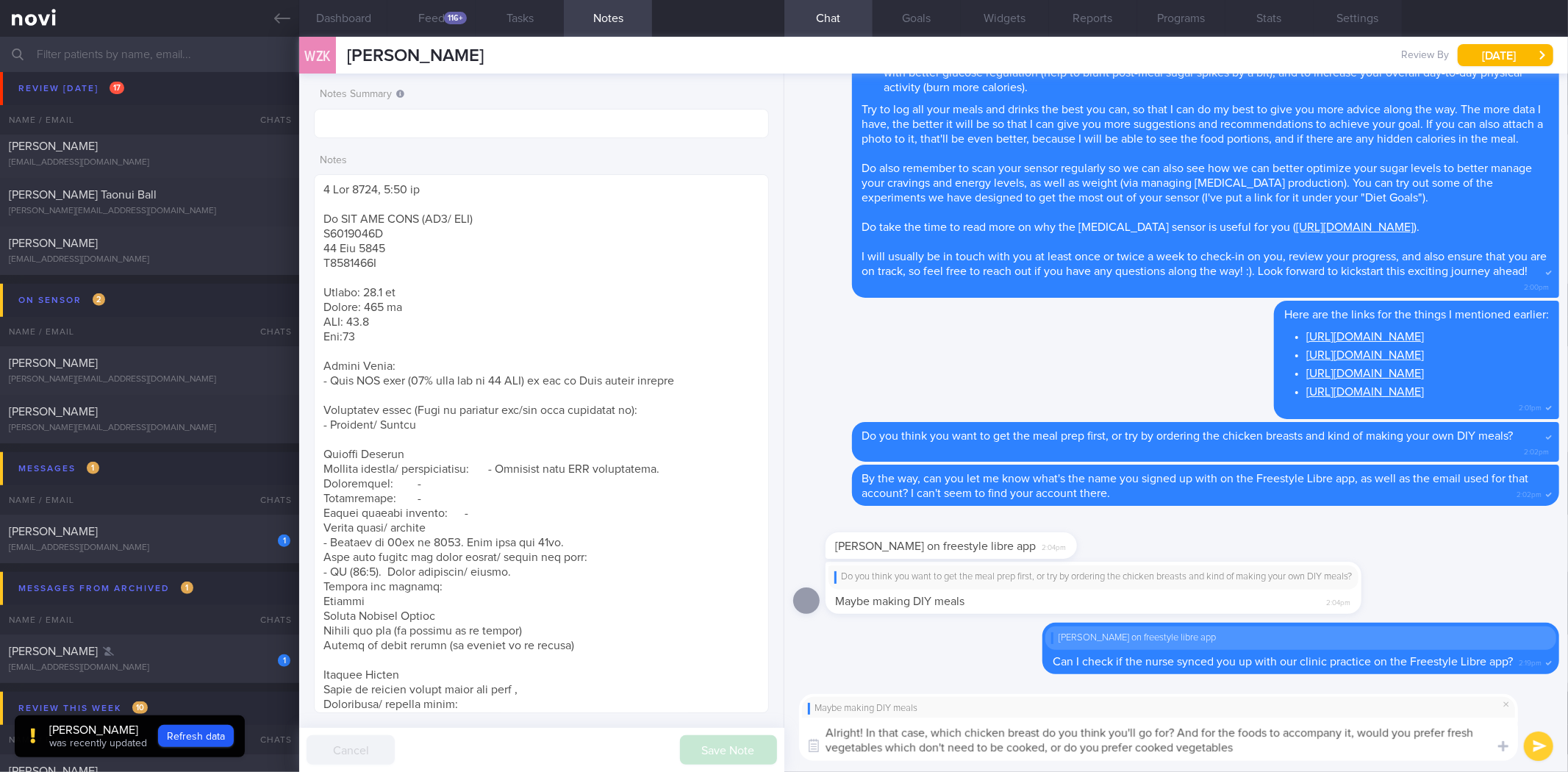
type textarea "Alright! In that case, which chicken breast do you think you'll go for? And for…"
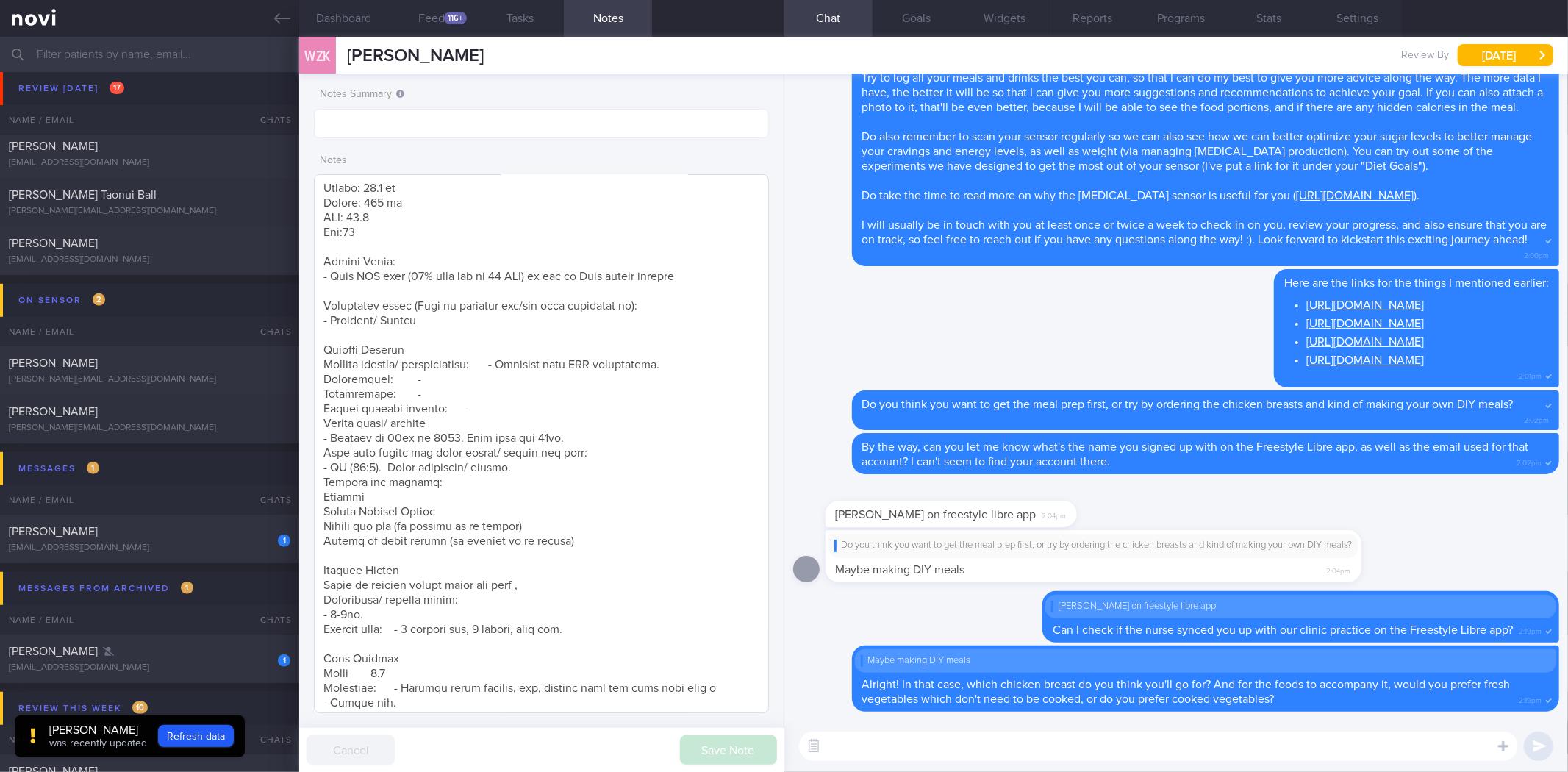
scroll to position [245, 0]
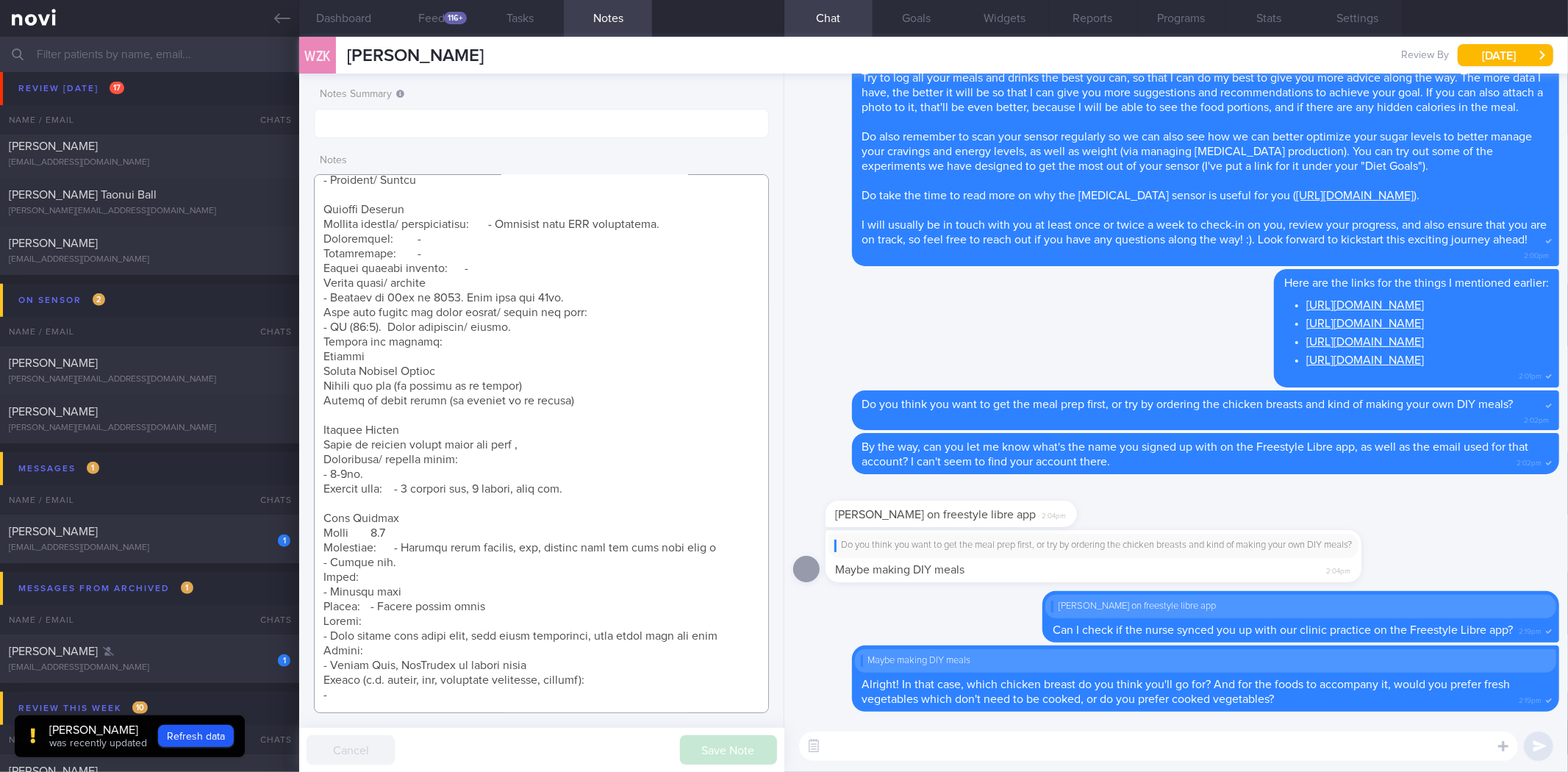
click at [331, 378] on textarea at bounding box center [541, 444] width 454 height 539
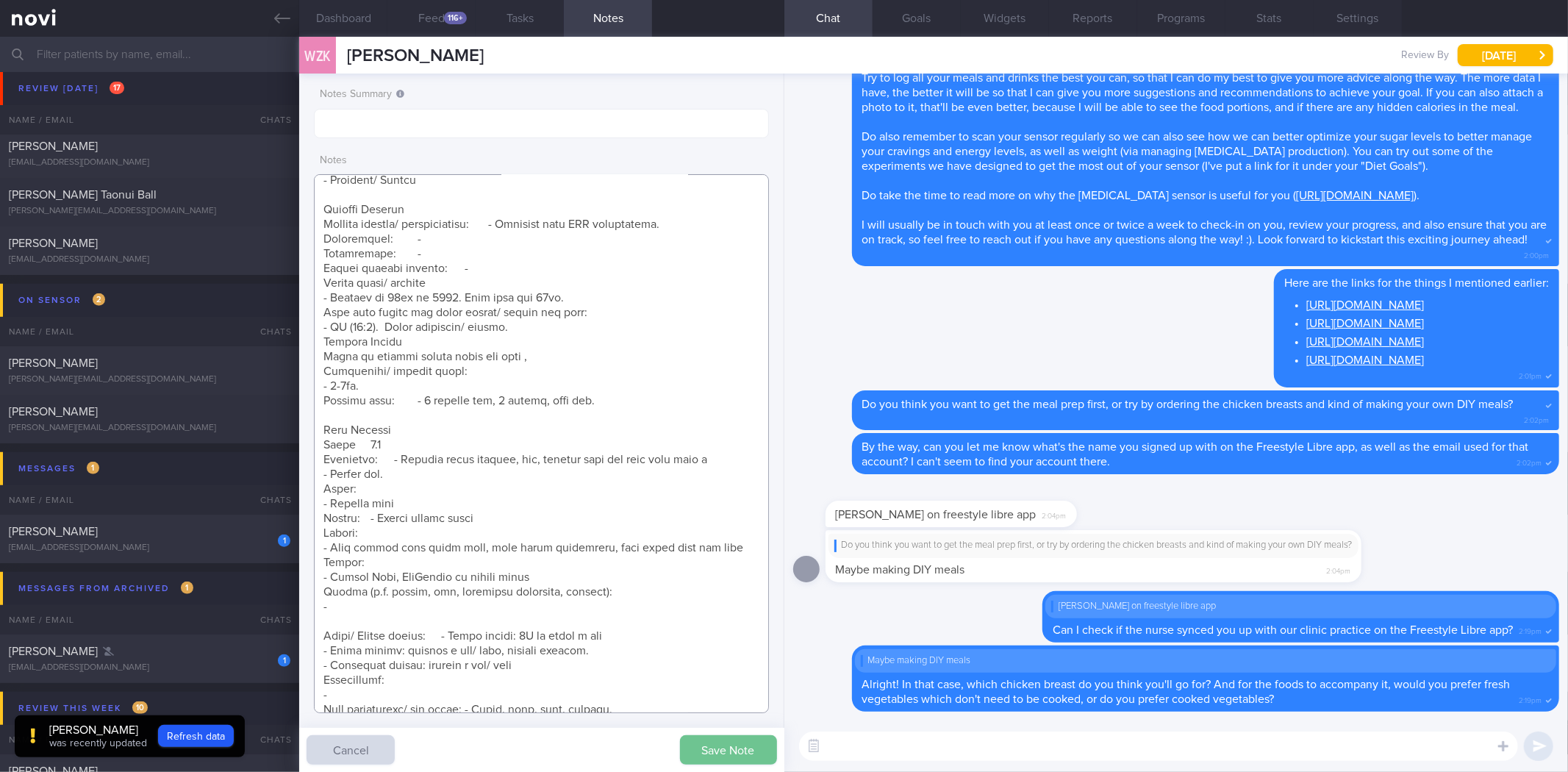
type textarea "8 Aug 2025, 1:48 pm Mr KAO WEI ZONG (ME2/ RSN) S9104136G 31 Jan 1991 S9104136G …"
click at [699, 743] on button "Save Note" at bounding box center [728, 749] width 97 height 29
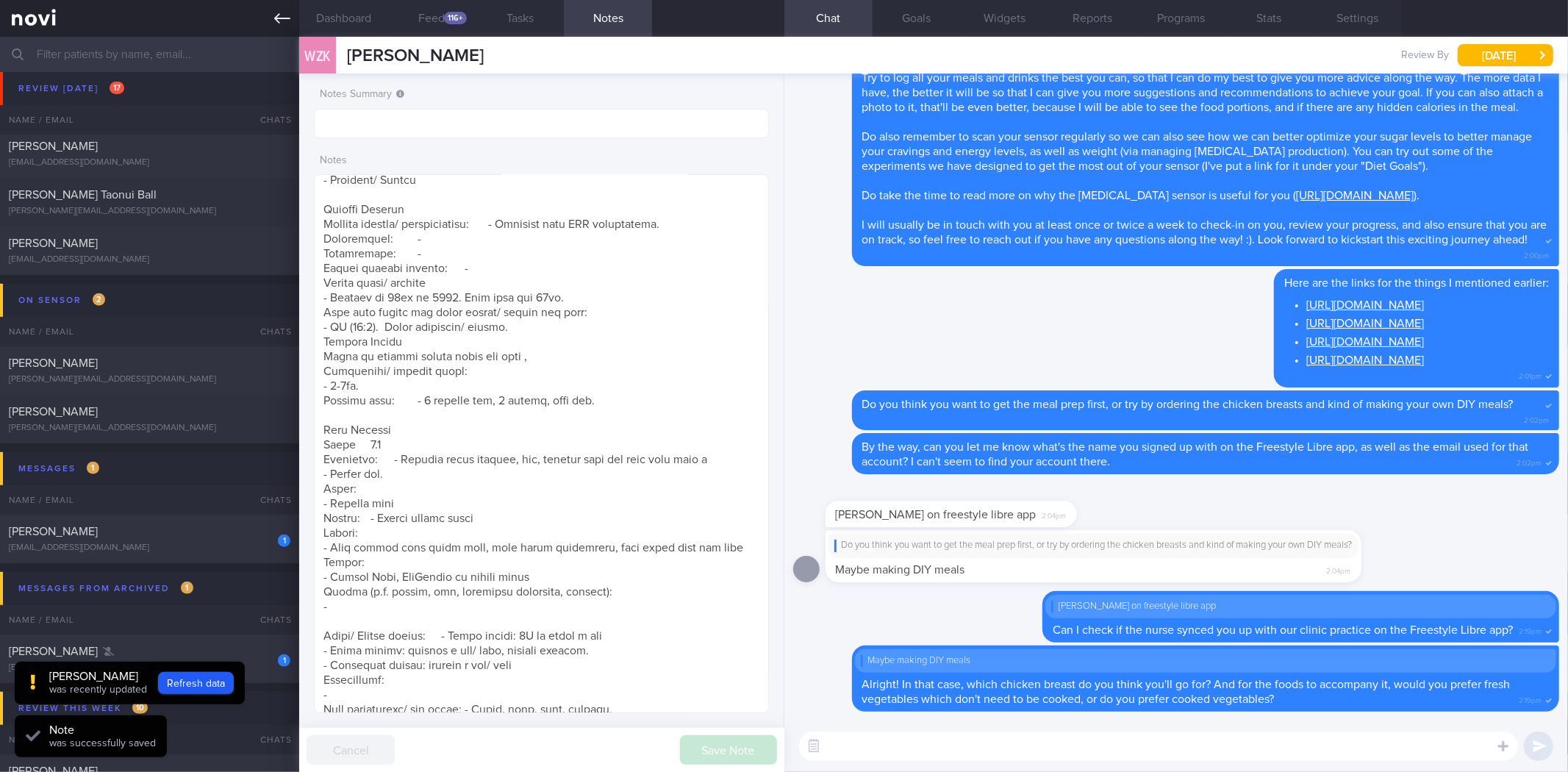
click at [279, 19] on icon at bounding box center [281, 18] width 16 height 16
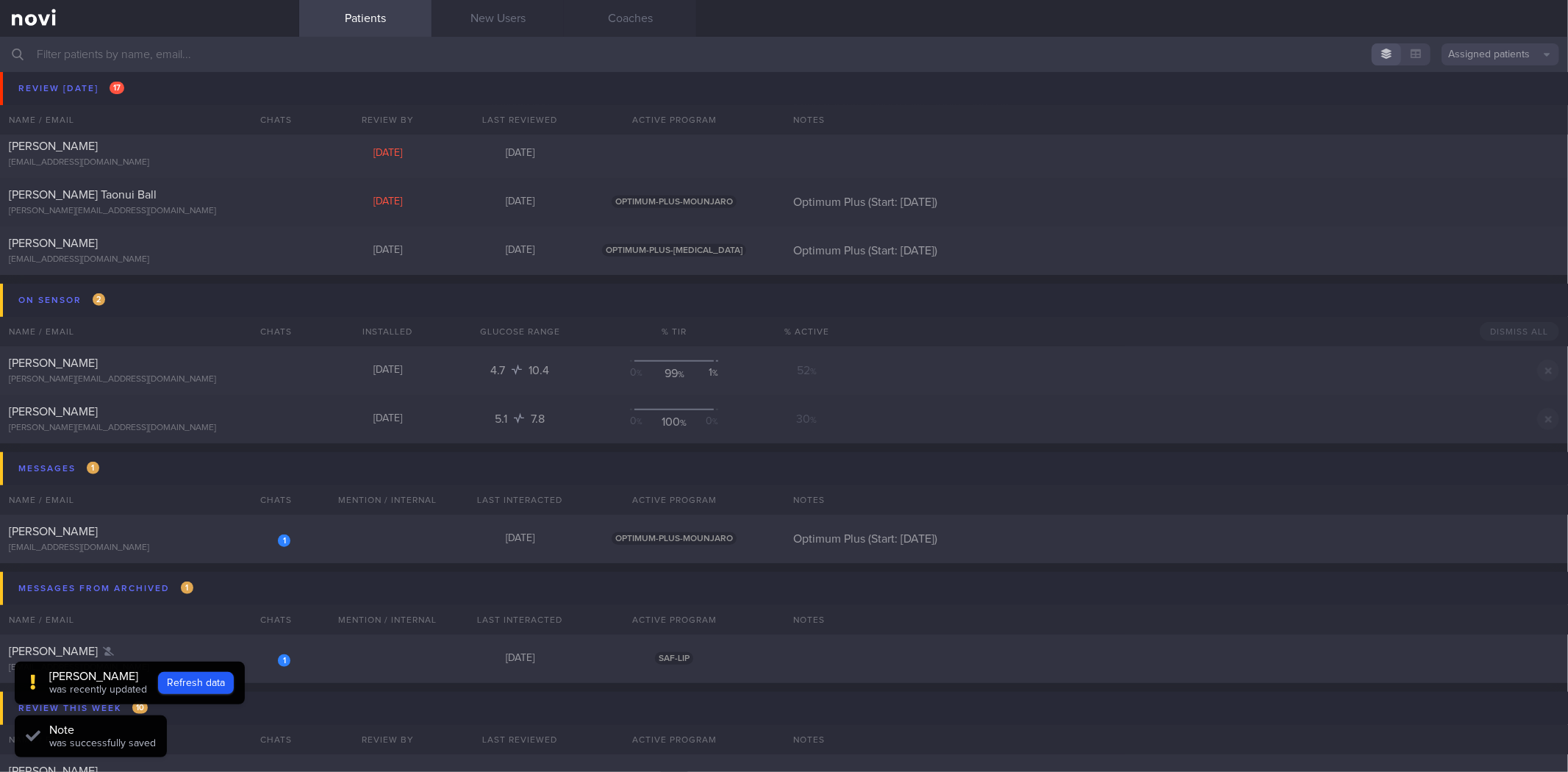
click at [369, 672] on div "1 Bryan Ong sx6ktqnpy6@privaterelay.appleid.com Today SAF-LIP" at bounding box center [784, 659] width 1568 height 48
select select "7"
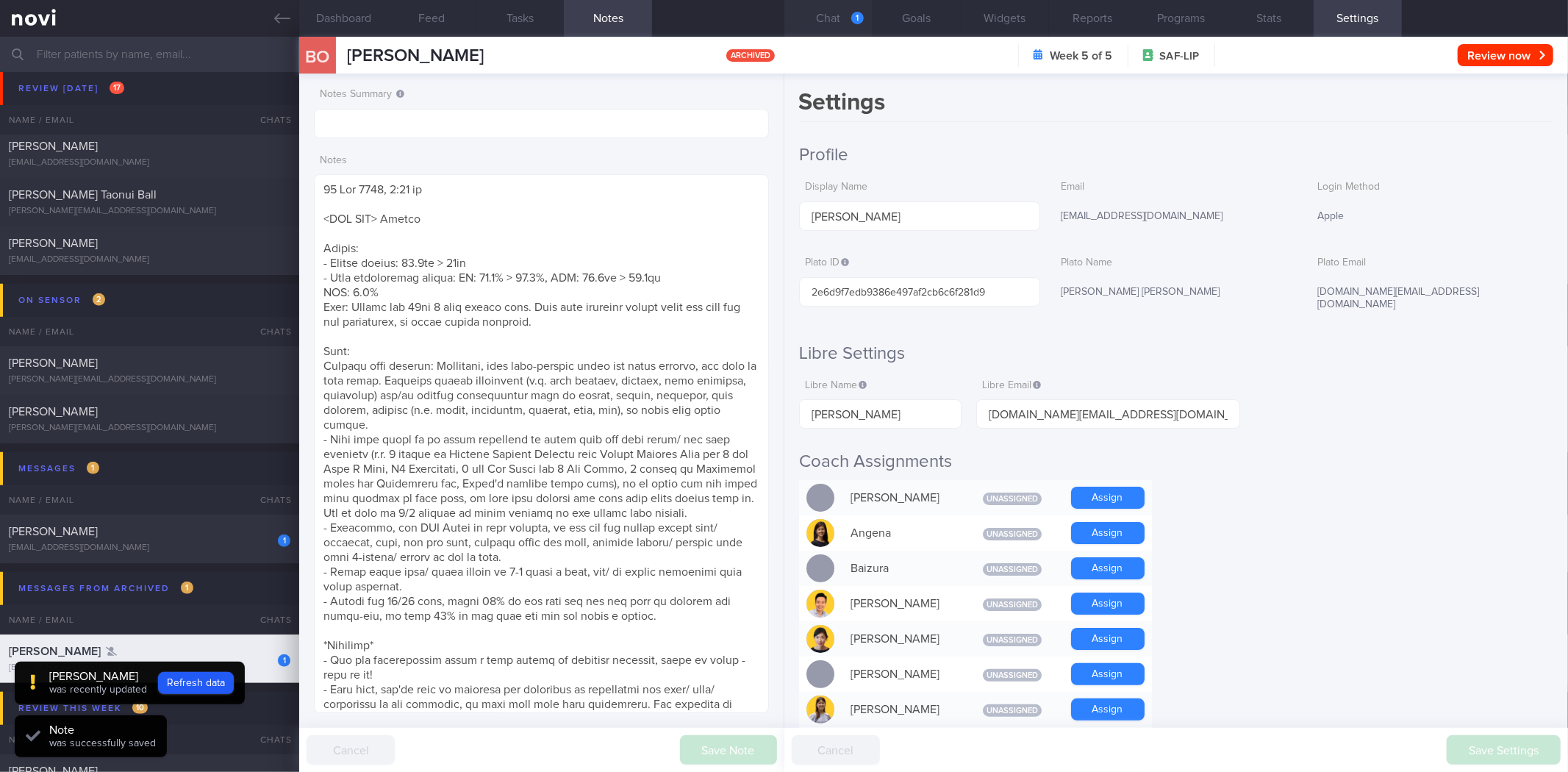
click at [847, 26] on button "Chat 1" at bounding box center [829, 18] width 88 height 37
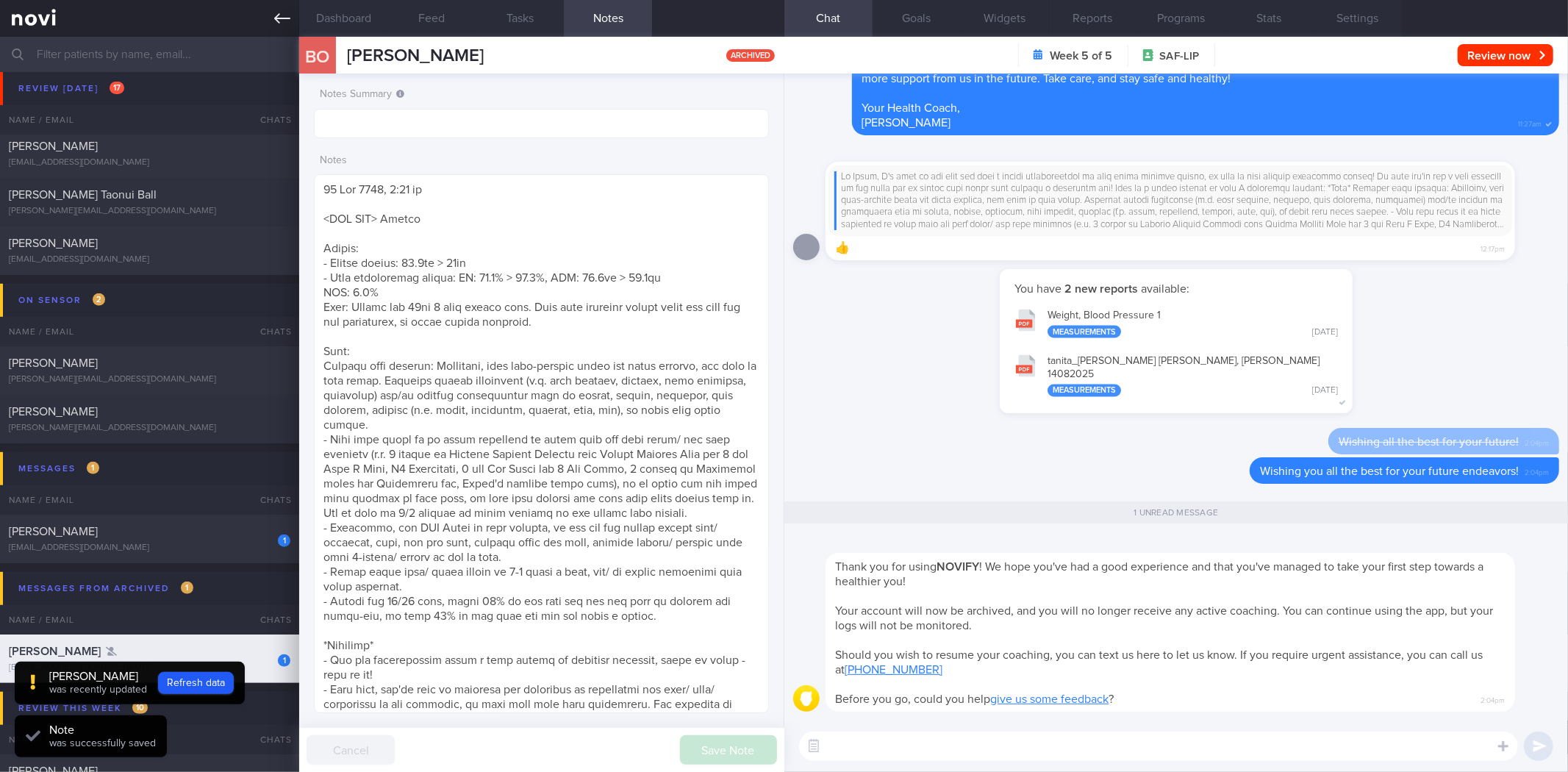
scroll to position [1, 0]
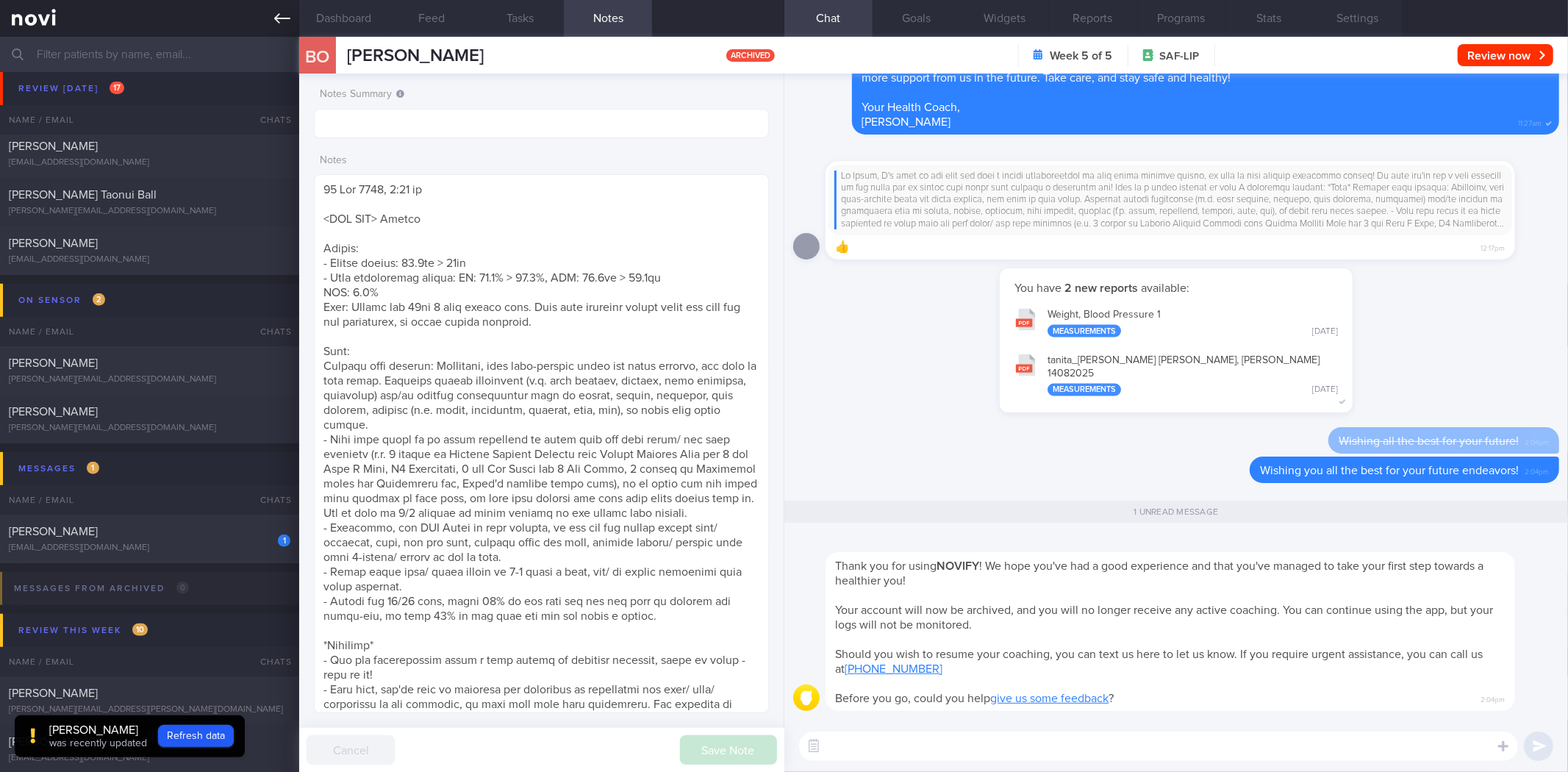
click at [290, 19] on icon at bounding box center [281, 18] width 16 height 16
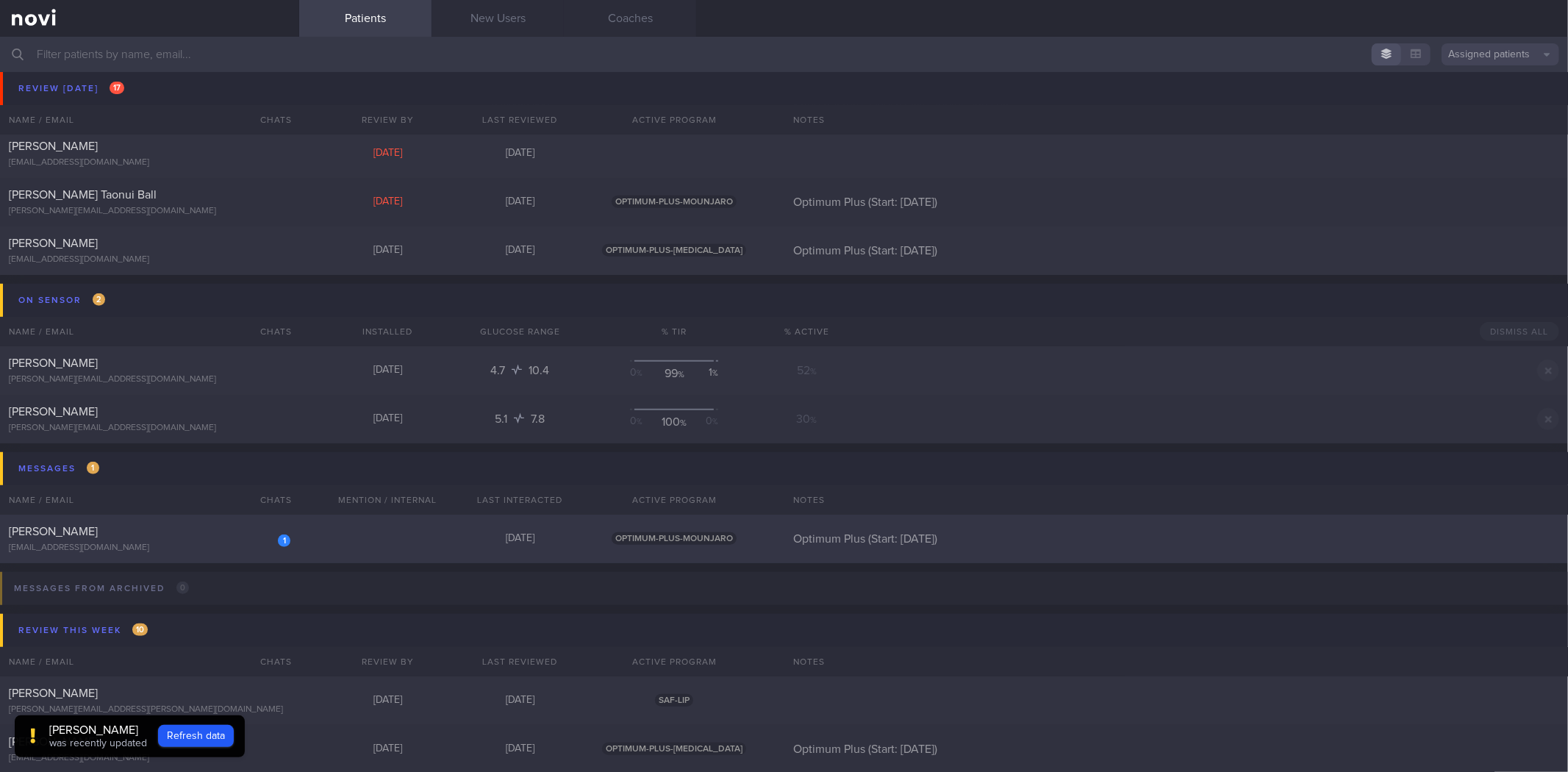
click at [204, 541] on div "1 Vdovenko Anton vdovenkosubscriptions@gmail.com" at bounding box center [149, 539] width 300 height 29
select select "7"
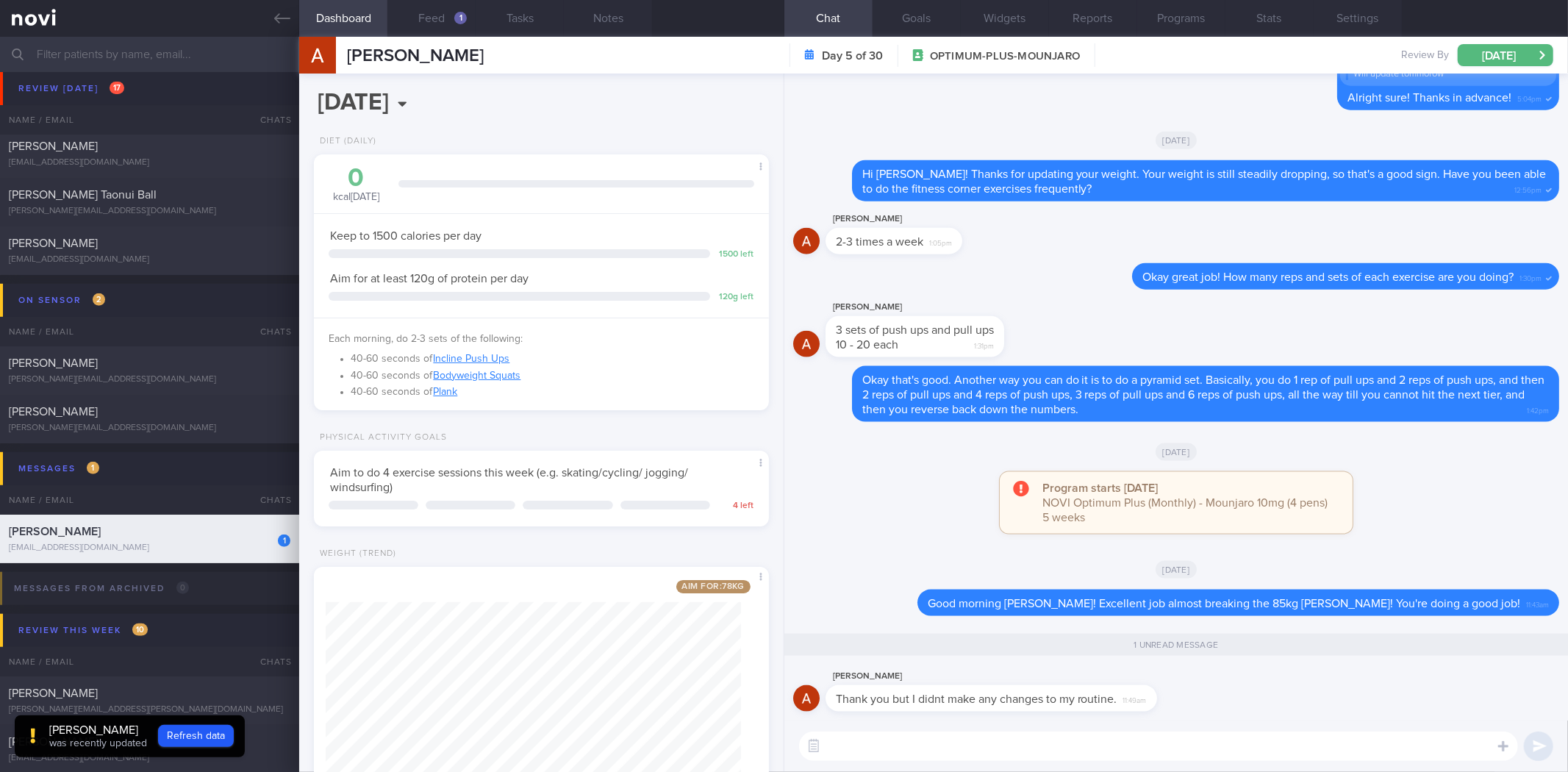
scroll to position [229, 415]
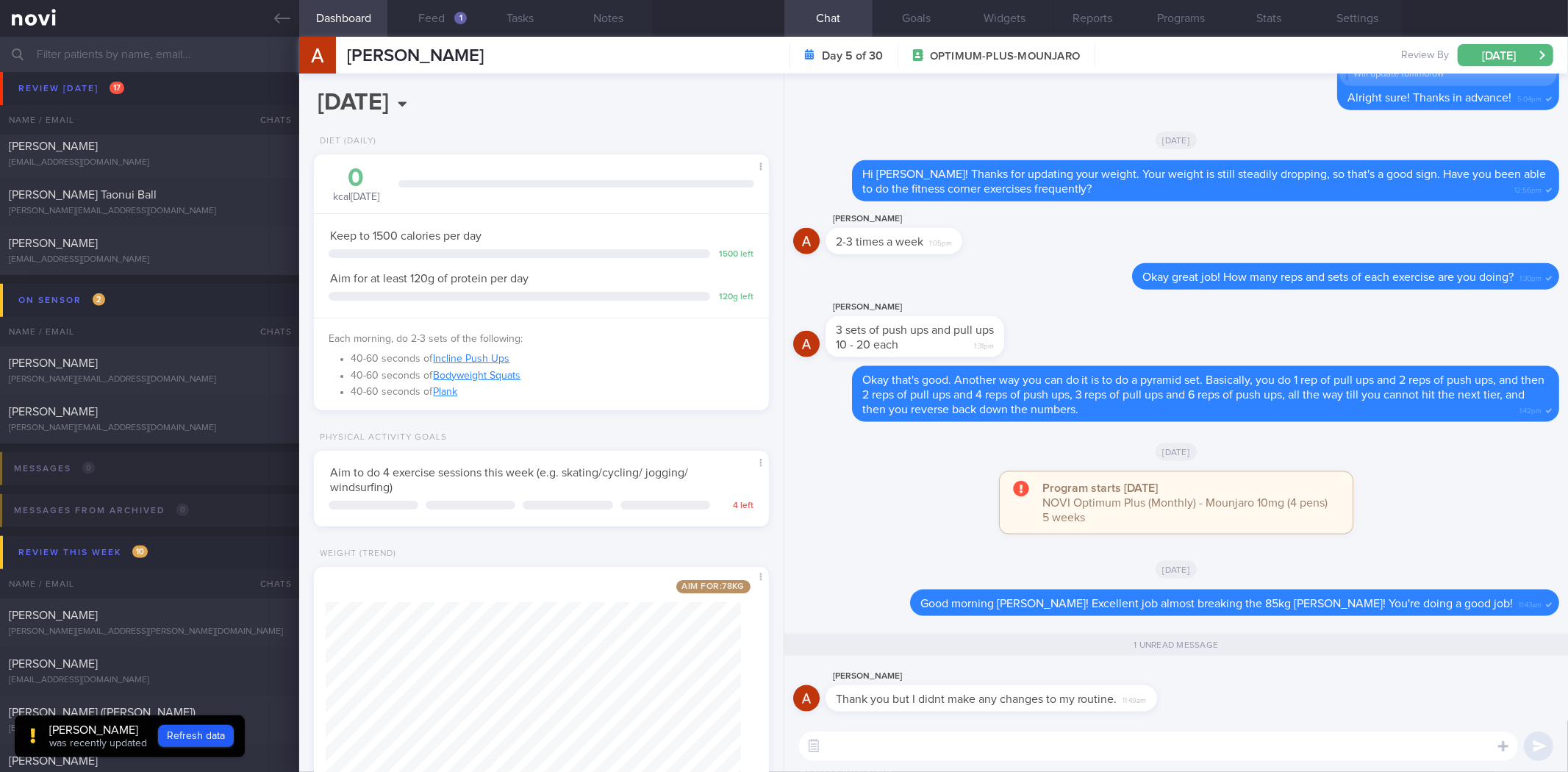
click at [1128, 752] on textarea at bounding box center [1158, 746] width 719 height 29
drag, startPoint x: 1139, startPoint y: 710, endPoint x: 1209, endPoint y: 677, distance: 77.4
click at [1287, 688] on div "Антон Вдовенко Thank you but I didnt make any changes to my routine. 11:49am" at bounding box center [1176, 694] width 766 height 53
drag, startPoint x: 1209, startPoint y: 677, endPoint x: 1166, endPoint y: 704, distance: 50.8
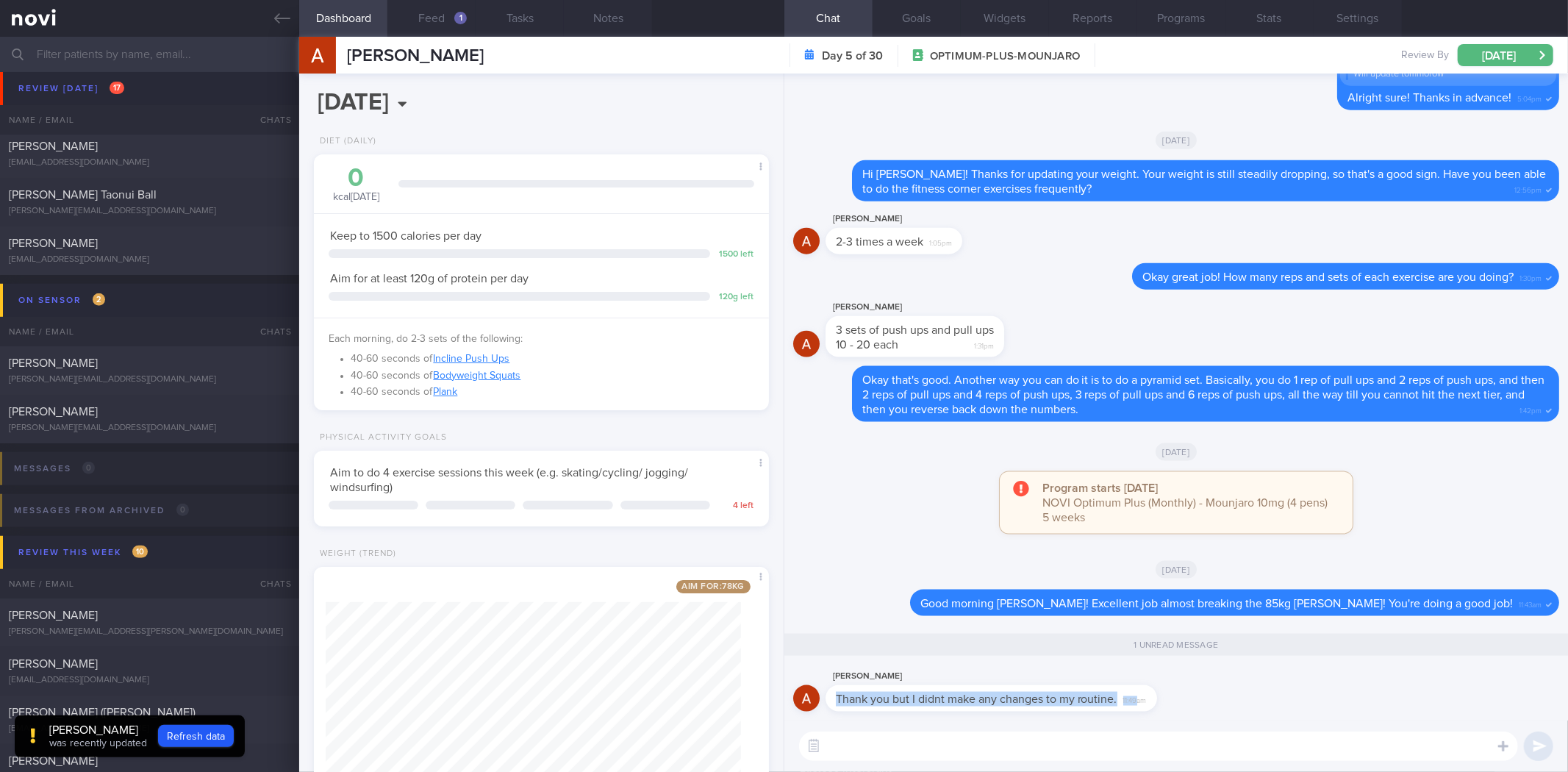
click at [1207, 678] on div "Антон Вдовенко Thank you but I didnt make any changes to my routine. 11:49am" at bounding box center [1176, 694] width 766 height 53
click at [1164, 706] on div "Антон Вдовенко Thank you but I didnt make any changes to my routine. 11:49am" at bounding box center [1013, 690] width 376 height 44
drag, startPoint x: 1145, startPoint y: 702, endPoint x: 1167, endPoint y: 702, distance: 22.0
click at [1167, 702] on div "Антон Вдовенко Thank you but I didnt make any changes to my routine. 11:49am" at bounding box center [1013, 690] width 376 height 44
click at [1161, 702] on div "Антон Вдовенко Thank you but I didnt make any changes to my routine. 11:49am" at bounding box center [1013, 690] width 376 height 44
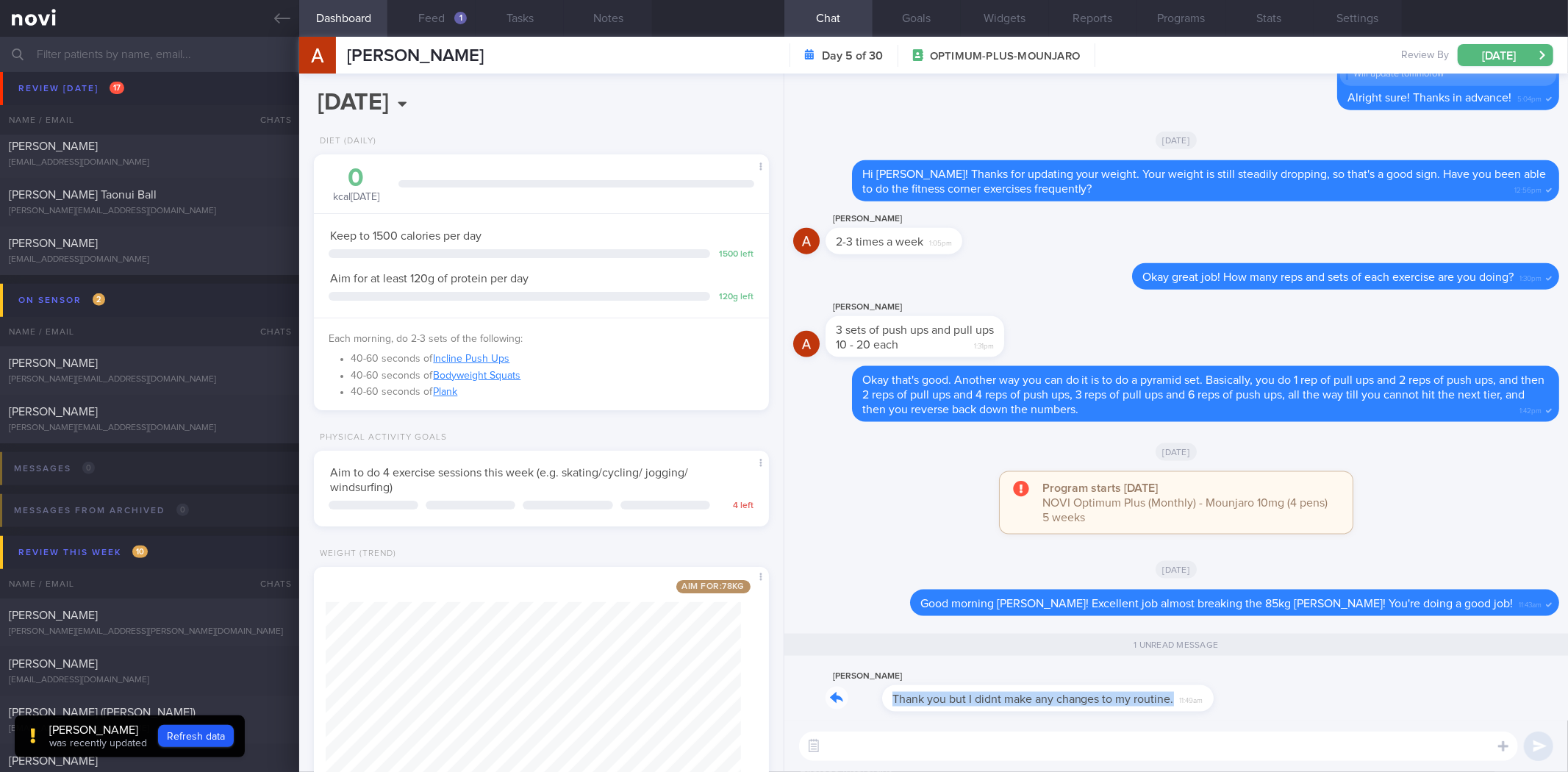
drag, startPoint x: 1149, startPoint y: 700, endPoint x: 1379, endPoint y: 703, distance: 230.0
click at [1379, 703] on div "Антон Вдовенко Thank you but I didnt make any changes to my routine. 11:49am" at bounding box center [1176, 694] width 766 height 53
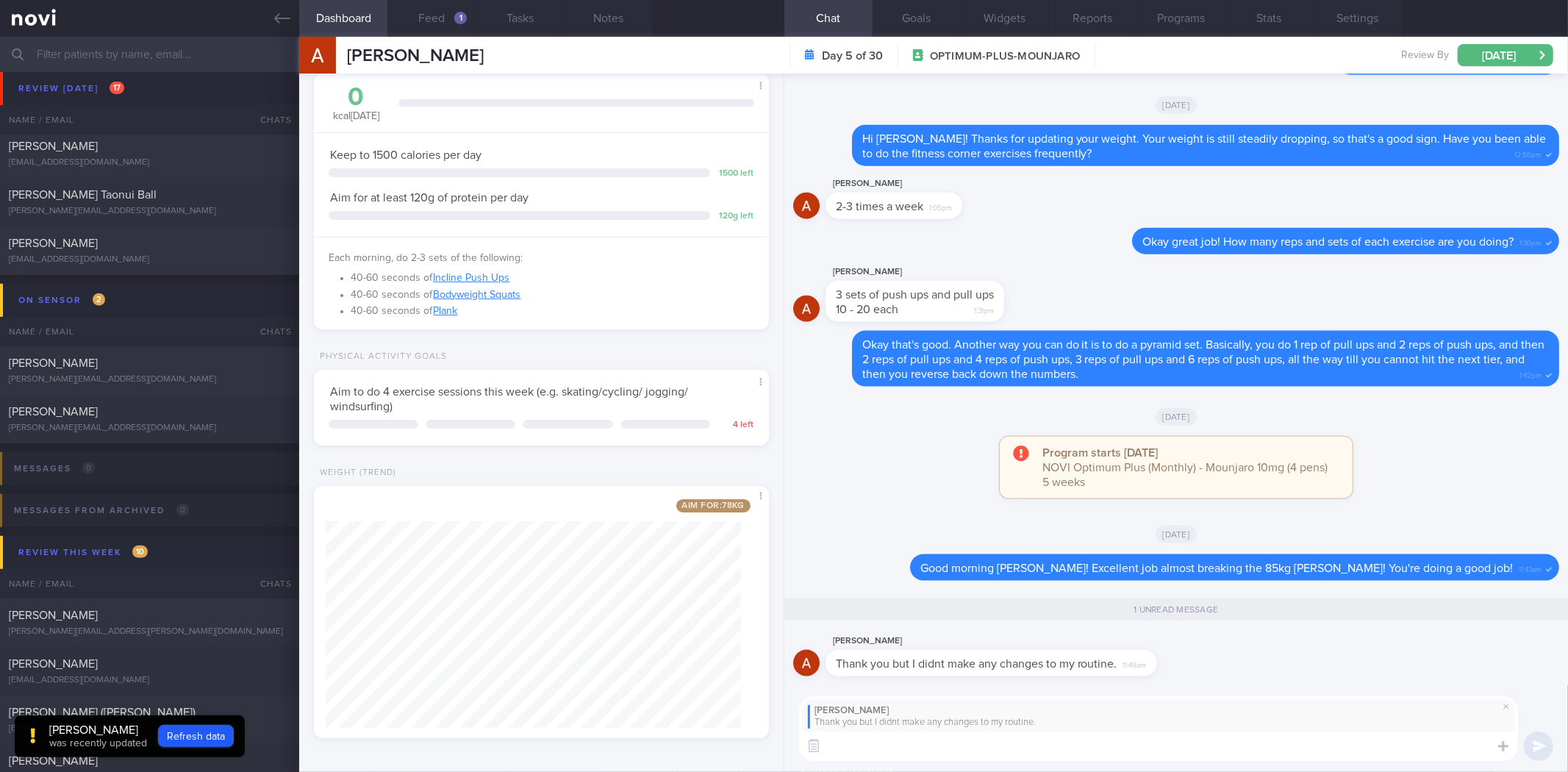
scroll to position [84, 0]
click at [878, 755] on textarea at bounding box center [1158, 746] width 719 height 29
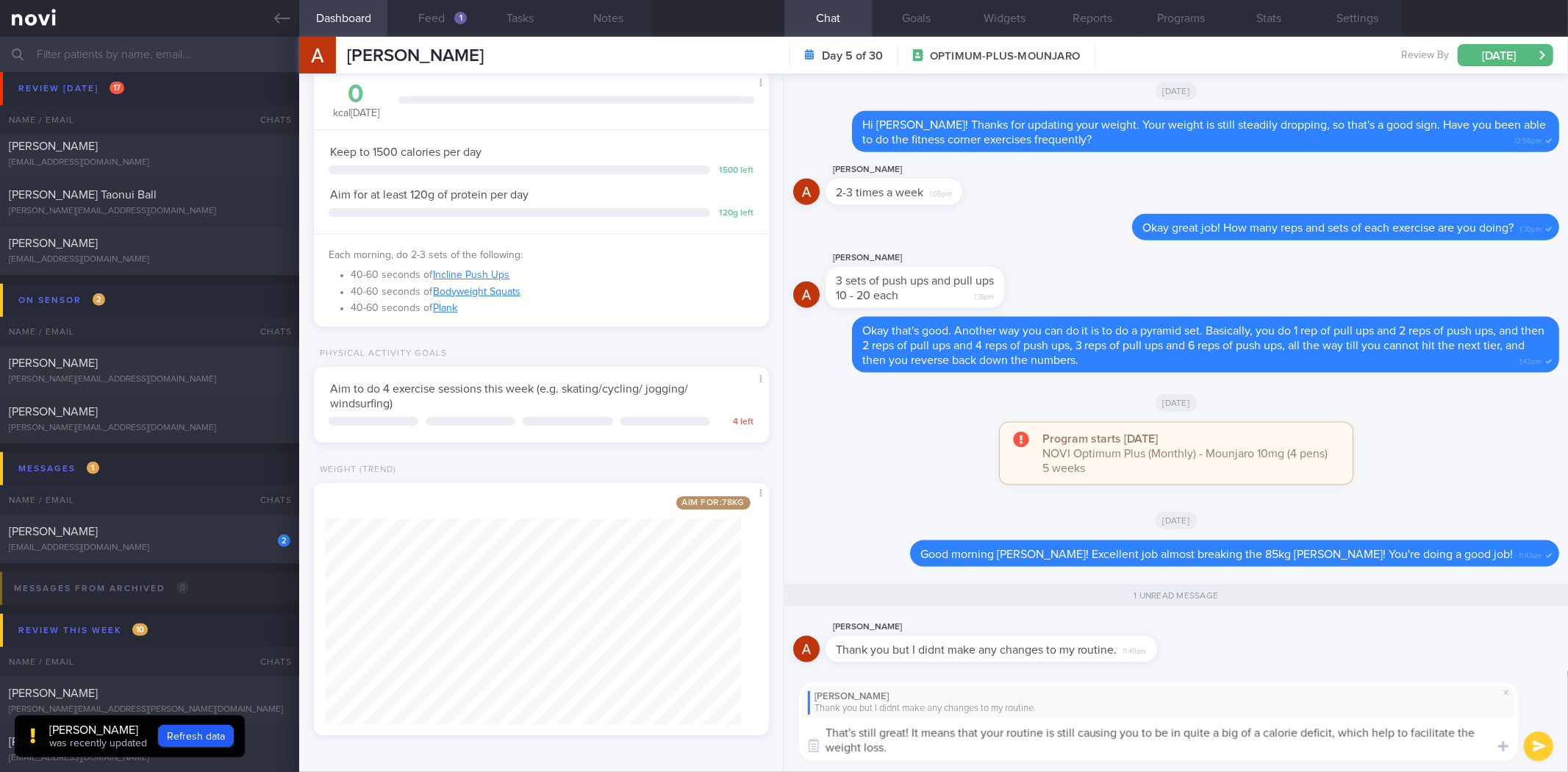
type textarea "That's still great! It means that your routine is still causing you to be in qu…"
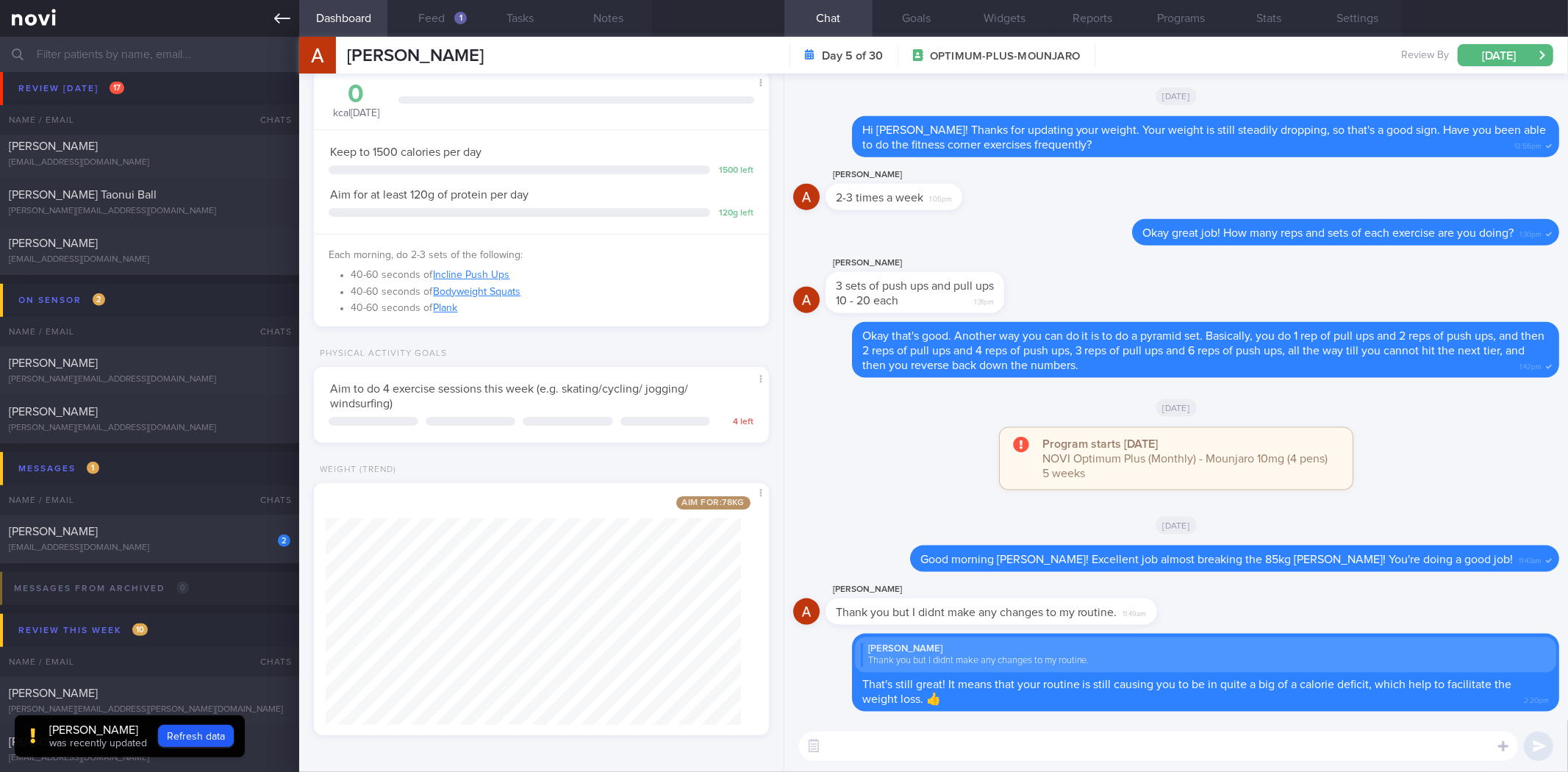
click at [258, 23] on link at bounding box center [149, 18] width 300 height 37
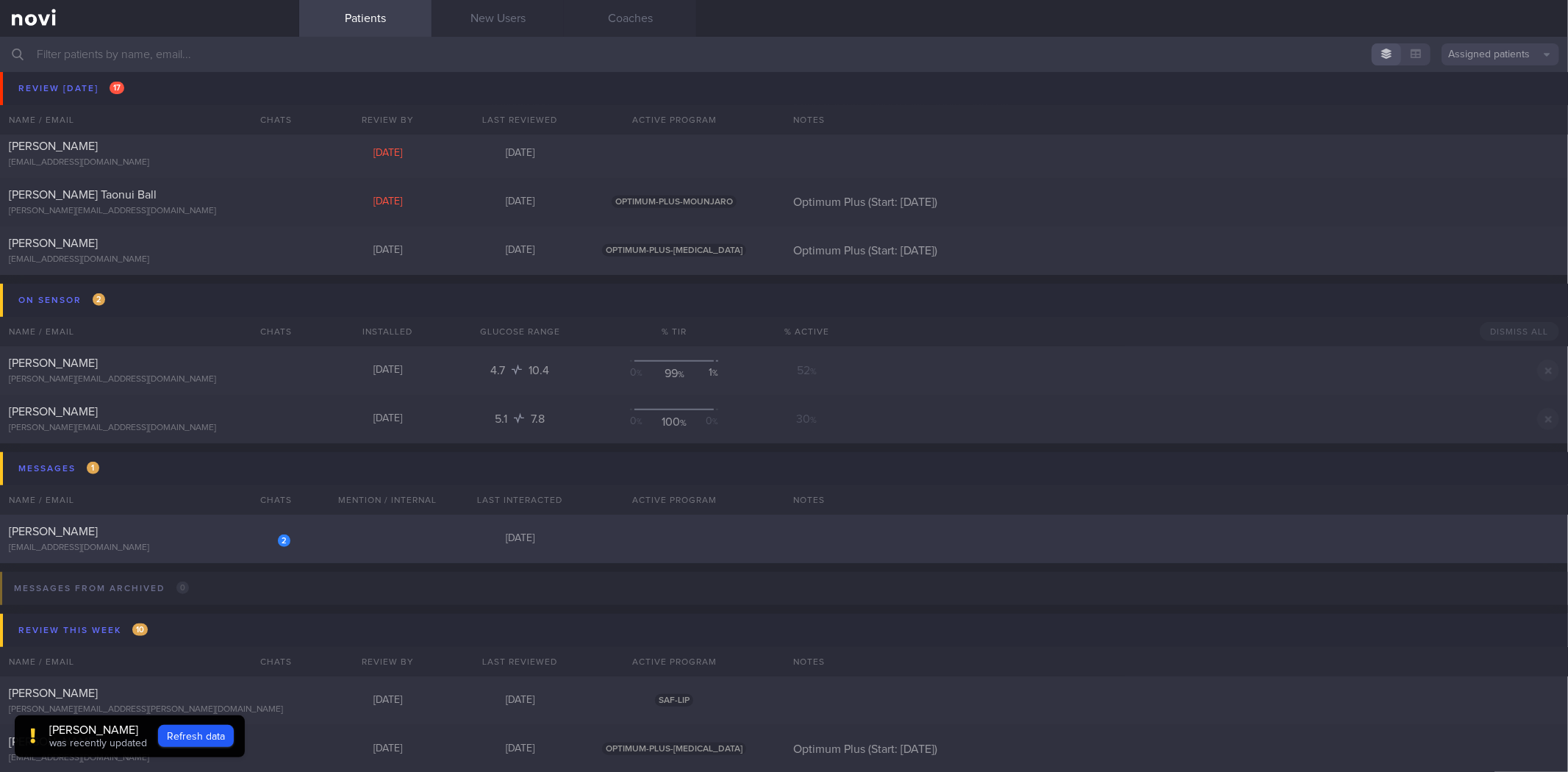
click at [229, 541] on div "2 Wei Zong Kao xanderkao@hotmail.sg" at bounding box center [149, 539] width 300 height 29
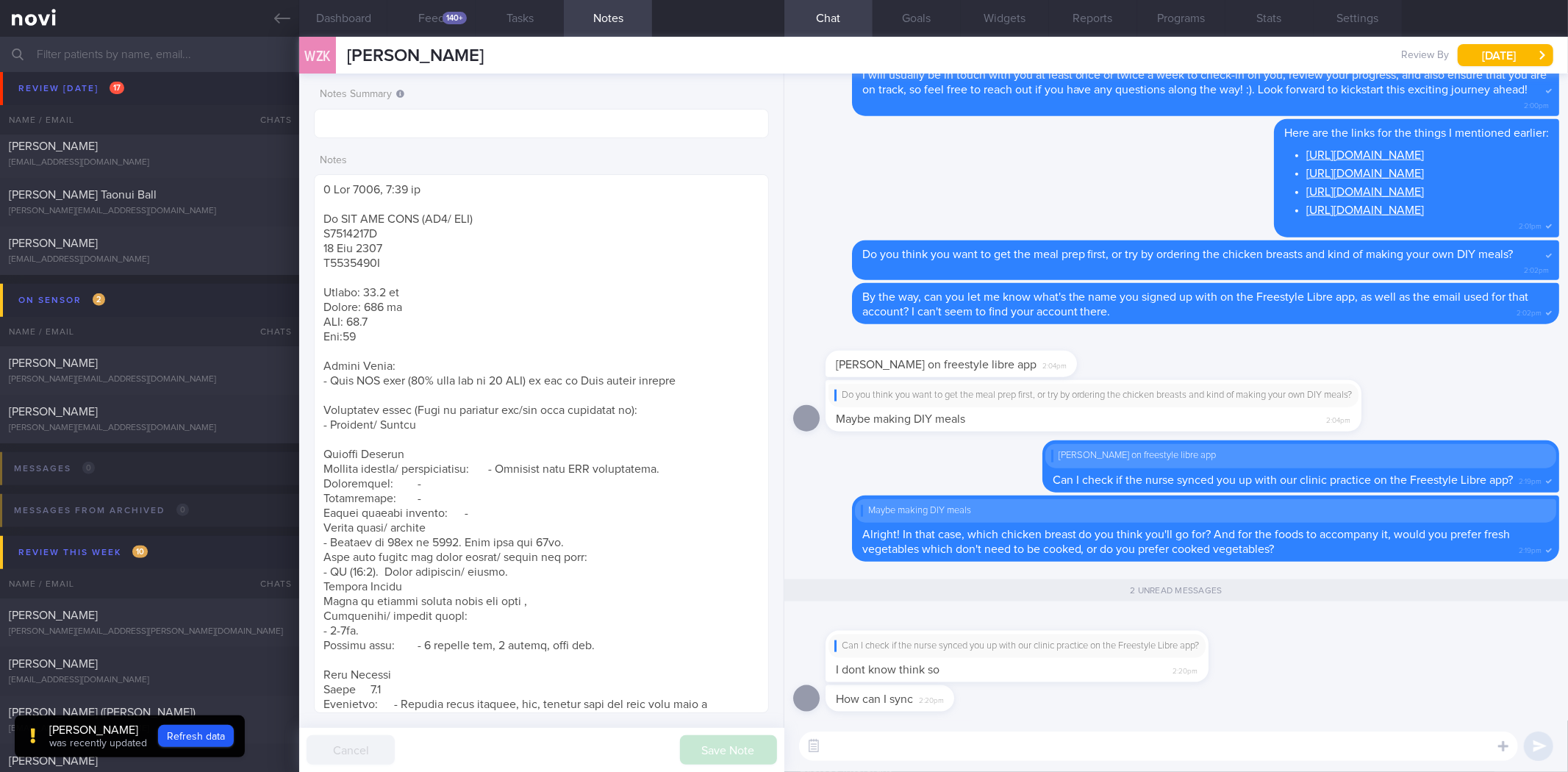
click at [1043, 752] on textarea at bounding box center [1158, 746] width 719 height 29
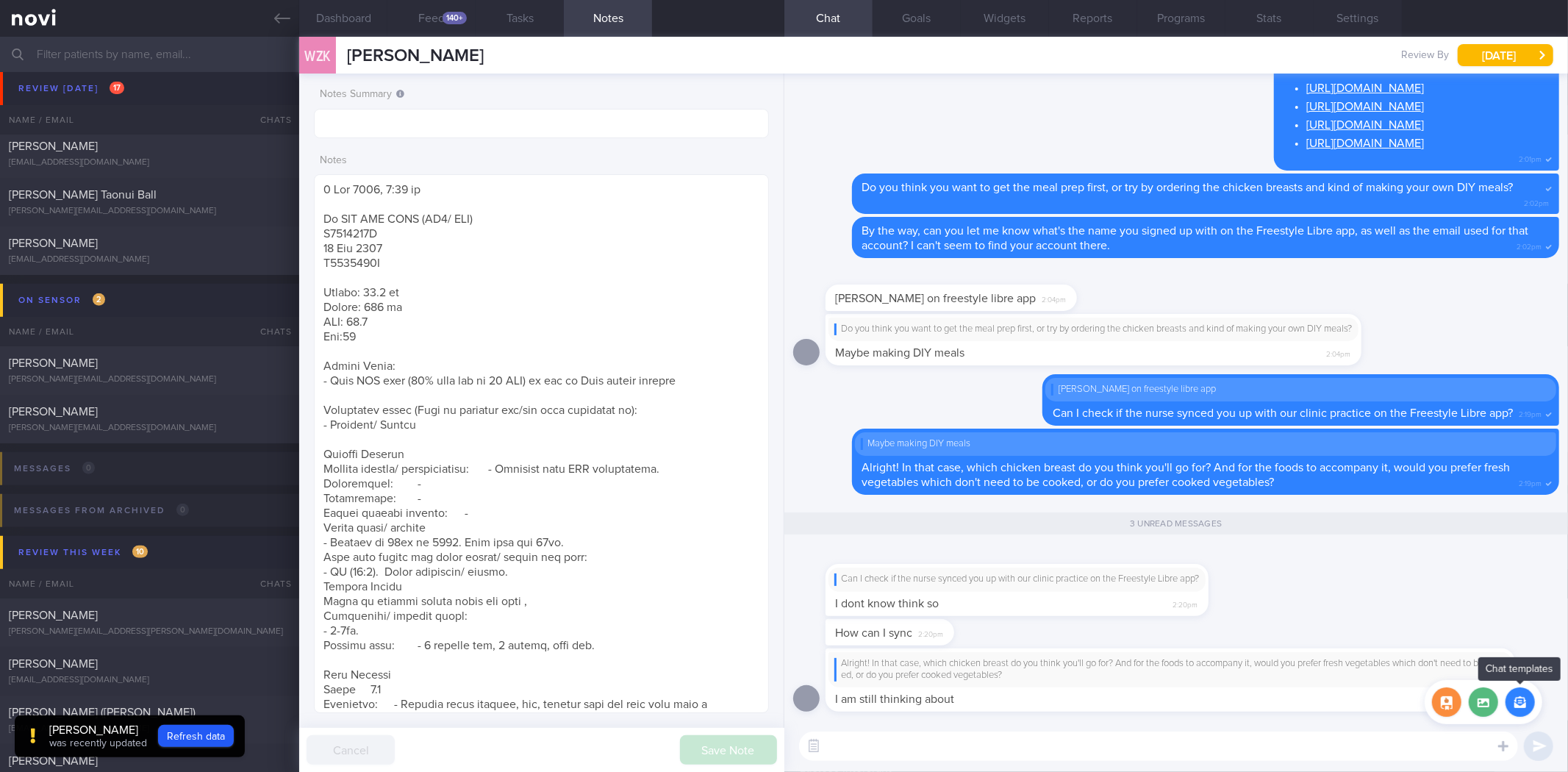
click at [1526, 693] on button "button" at bounding box center [1520, 702] width 29 height 29
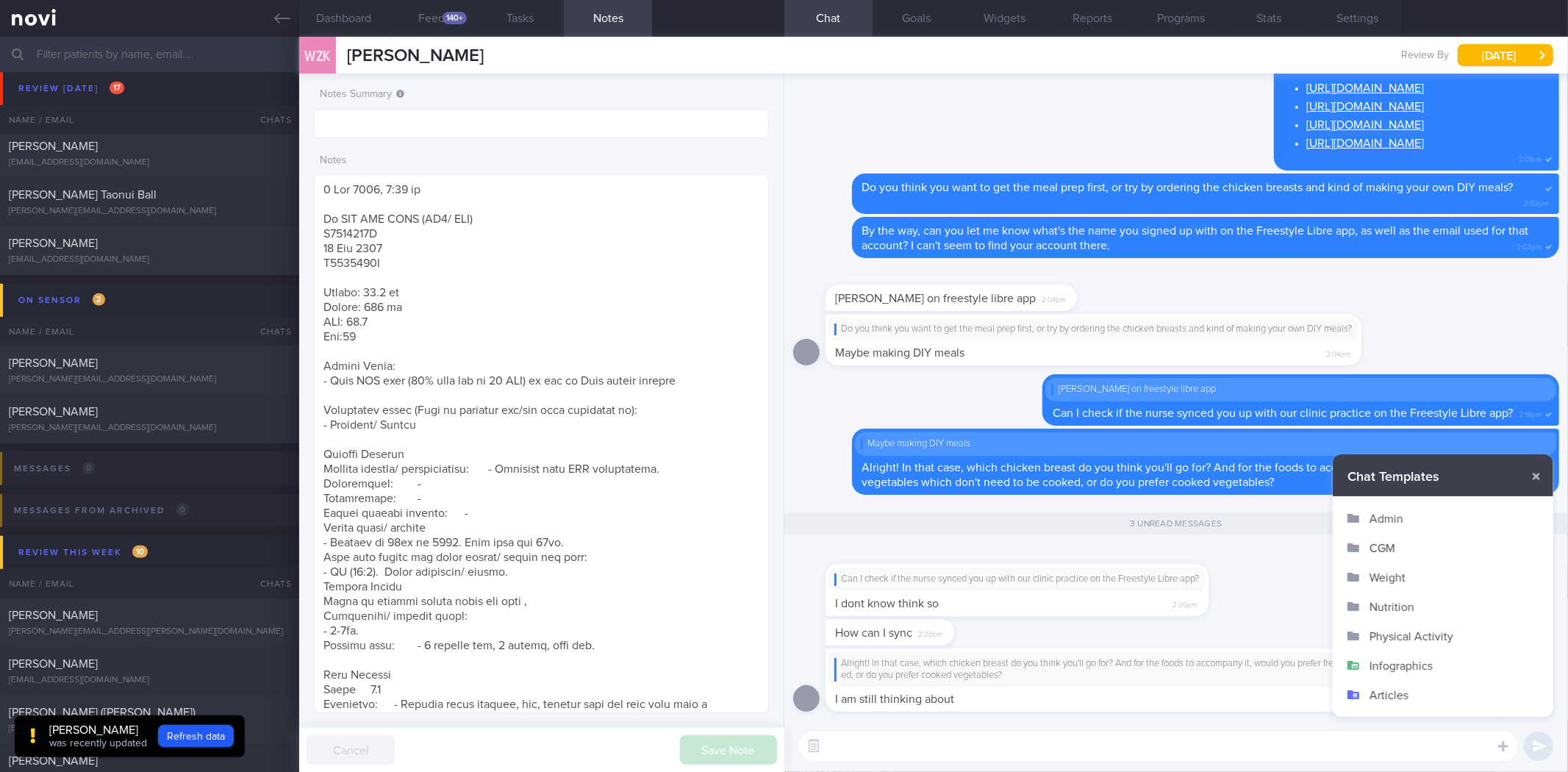
click at [1388, 513] on button "Admin" at bounding box center [1443, 518] width 220 height 29
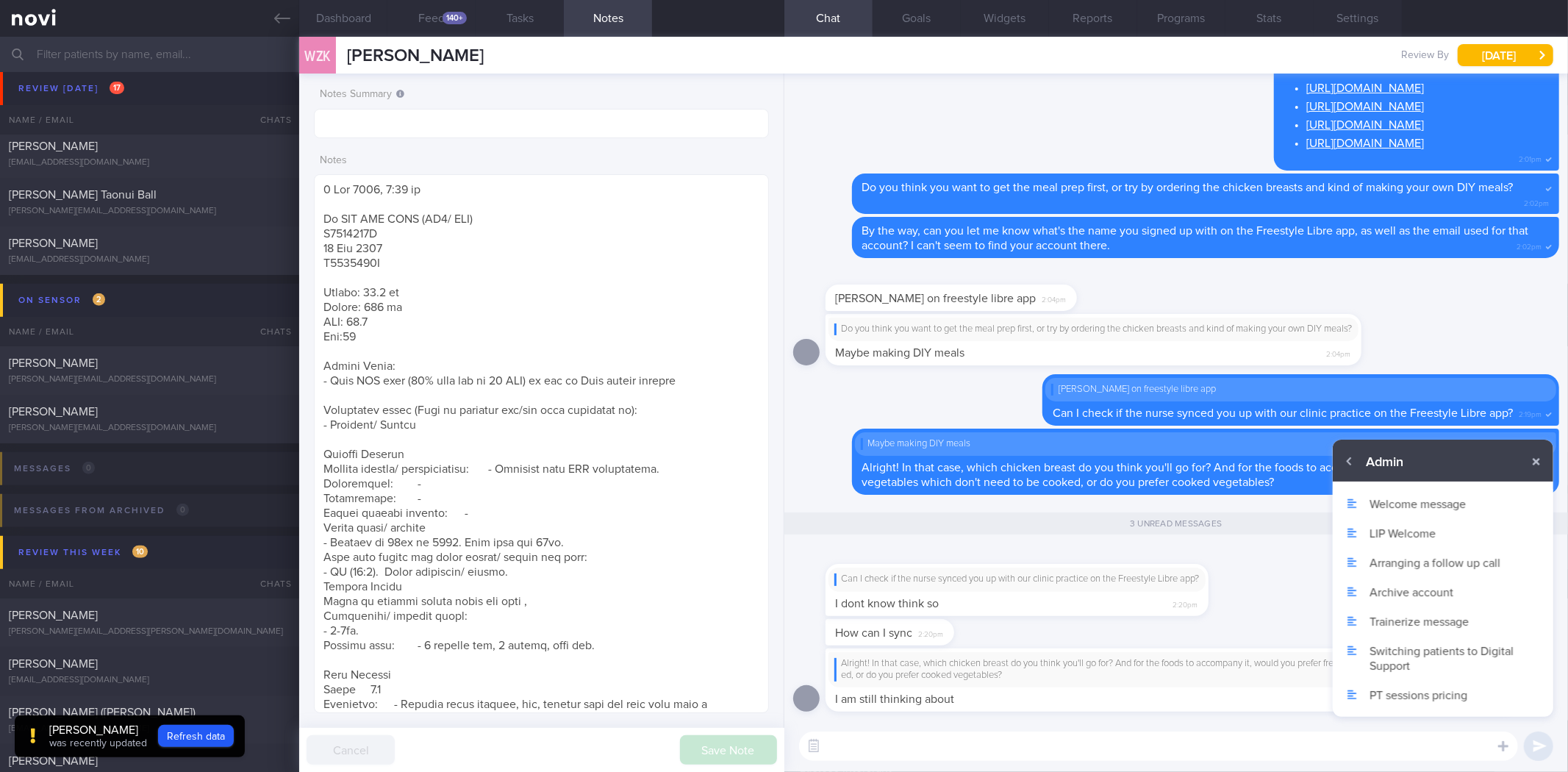
scroll to position [1, 0]
click at [1345, 464] on button "button" at bounding box center [1349, 461] width 26 height 26
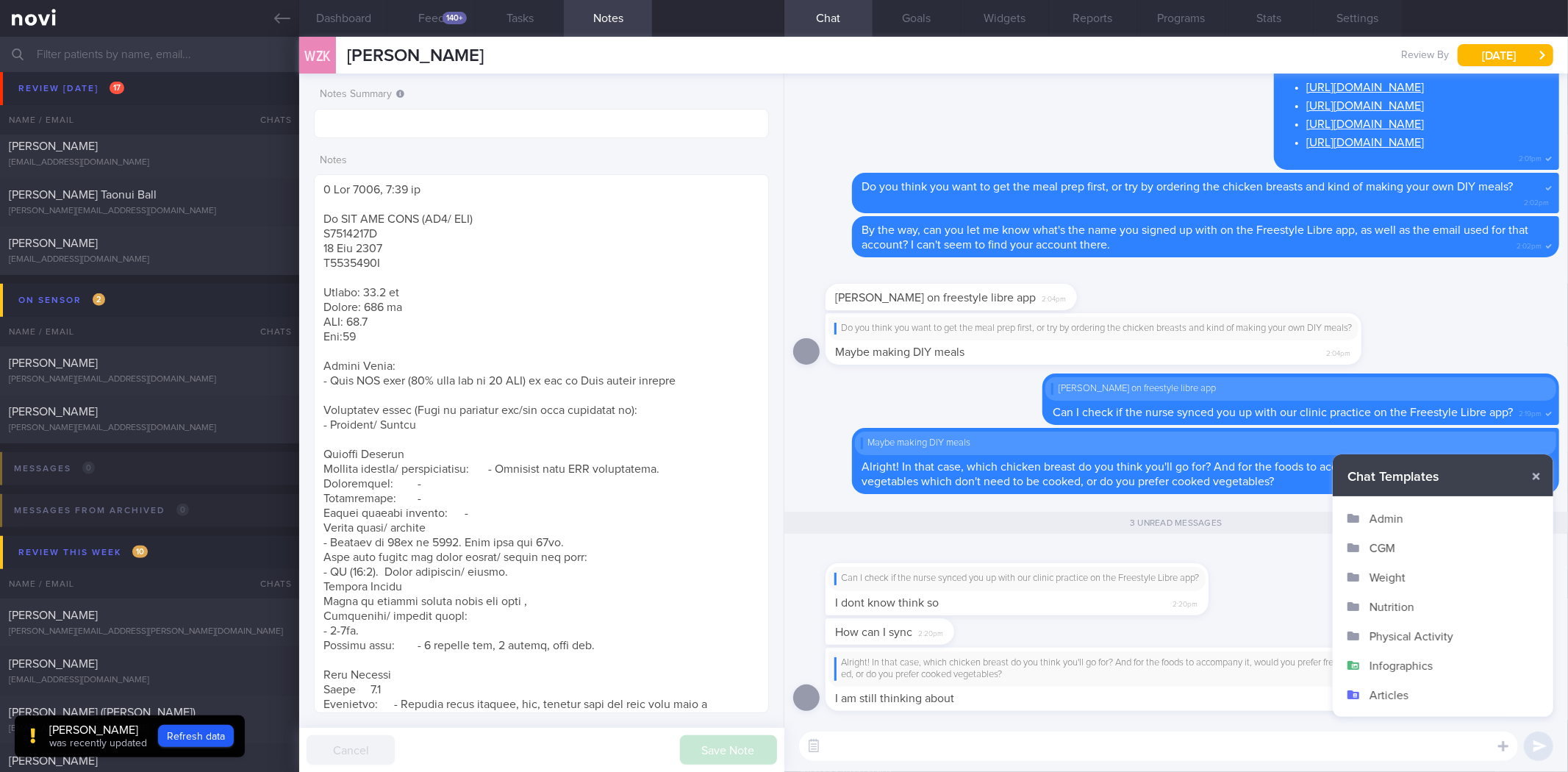
click at [1389, 546] on button "CGM" at bounding box center [1443, 547] width 220 height 29
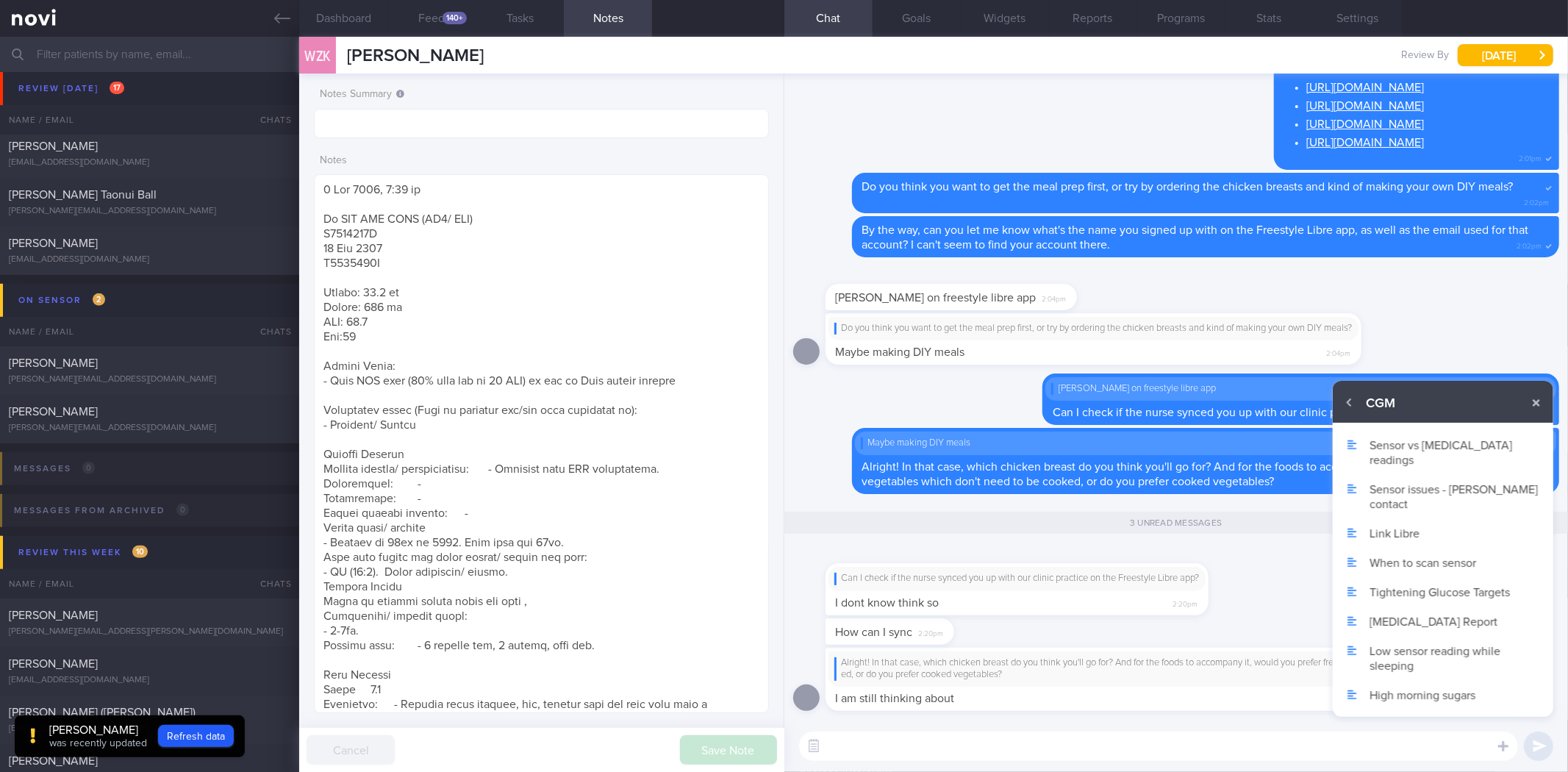
click at [1412, 518] on button "Link Libre" at bounding box center [1443, 533] width 220 height 29
type textarea "Can you help me to do the following pls: 1. Click on the 3 lines on the top lef…"
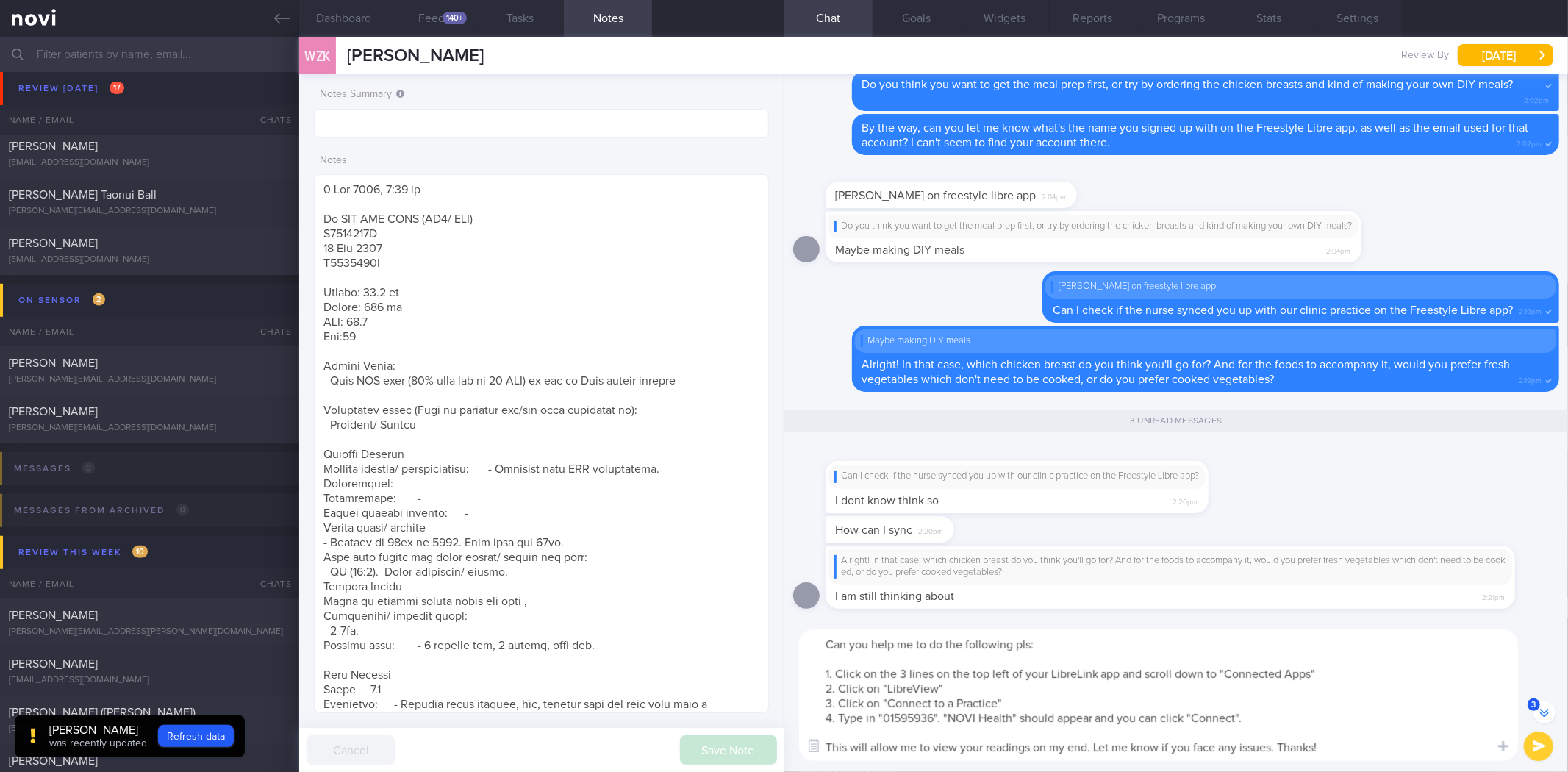
scroll to position [-100, 0]
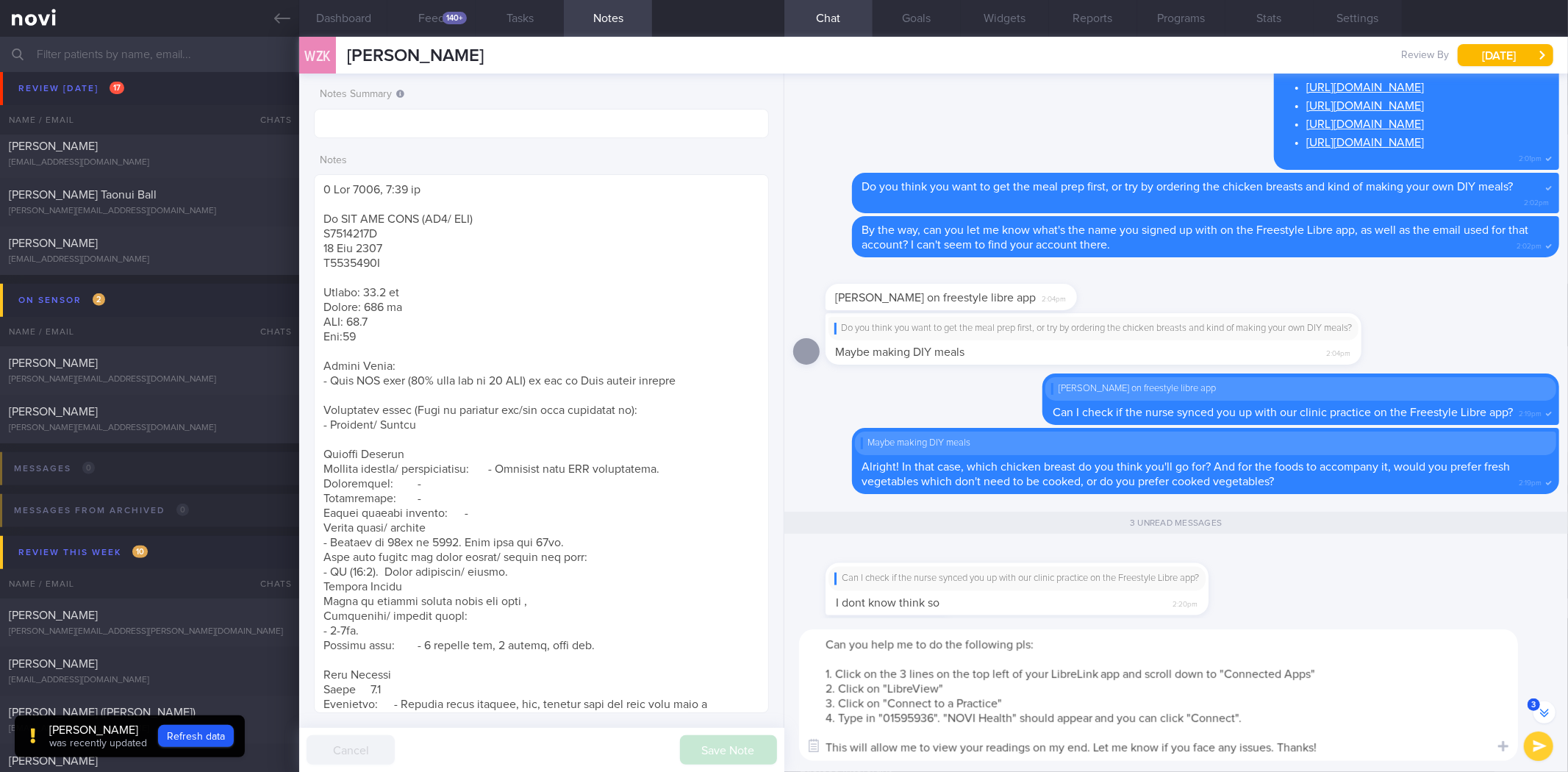
click at [1086, 643] on textarea "Can you help me to do the following pls: 1. Click on the 3 lines on the top lef…" at bounding box center [1158, 695] width 719 height 131
drag, startPoint x: 910, startPoint y: 589, endPoint x: 1236, endPoint y: 586, distance: 326.0
click at [1236, 586] on div "Can I check if the nurse synced you up with our clinic practice on the Freestyl…" at bounding box center [1039, 580] width 427 height 69
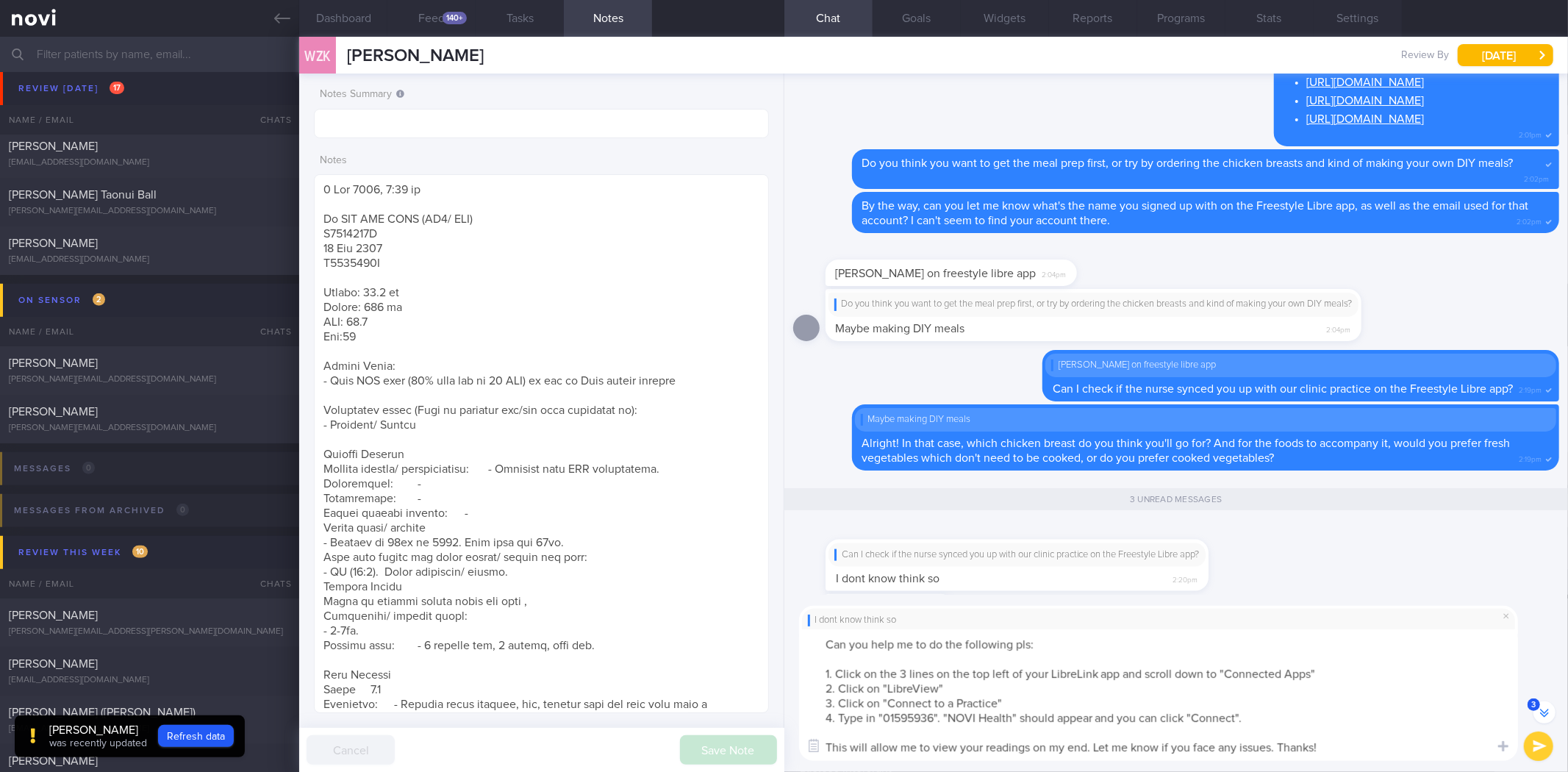
scroll to position [-124, 0]
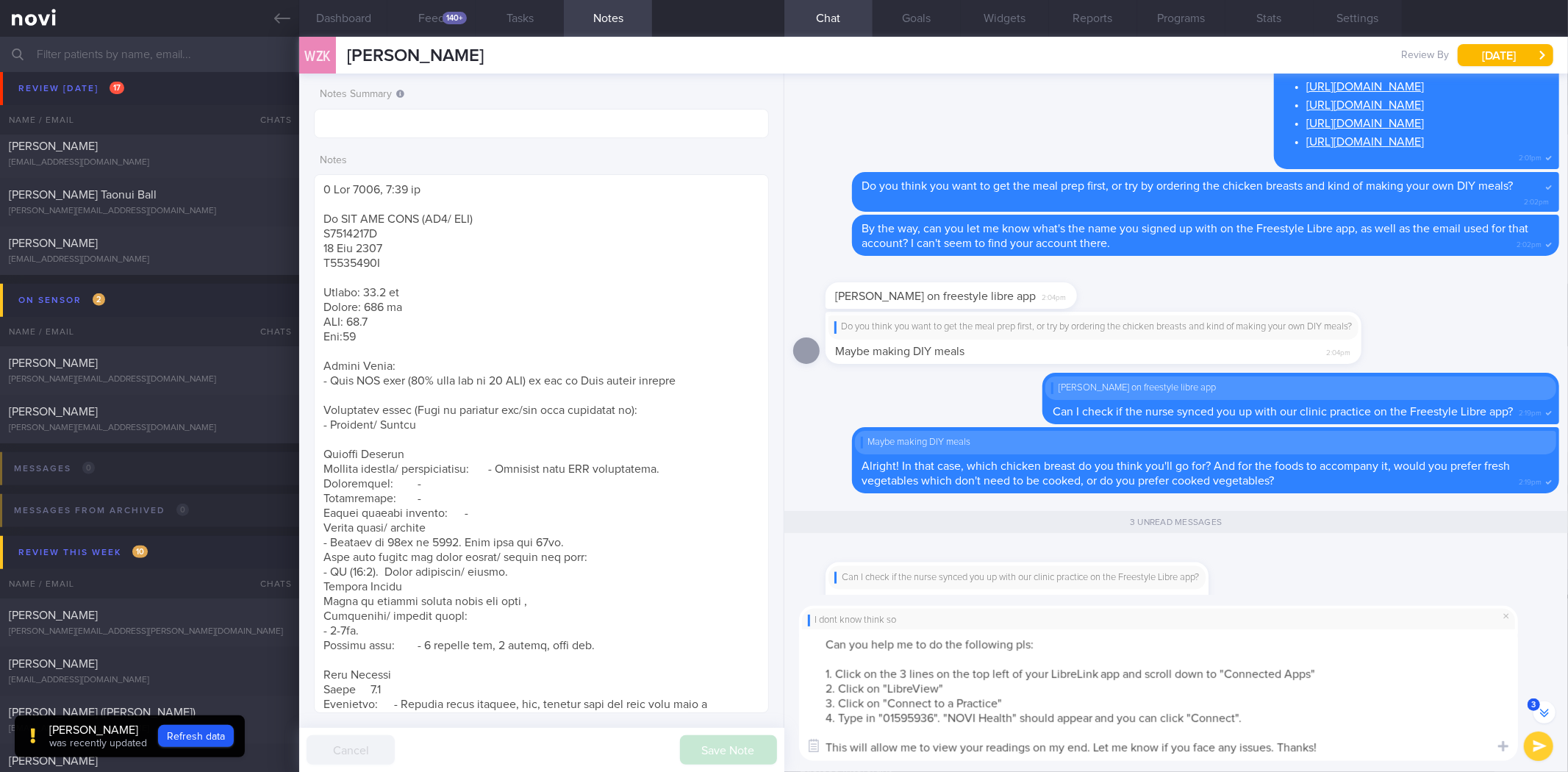
click at [1165, 677] on textarea "Can you help me to do the following pls: 1. Click on the 3 lines on the top lef…" at bounding box center [1158, 695] width 719 height 131
click at [1003, 707] on textarea "Can you help me to do the following pls: 1. Click on the 3 lines on the top lef…" at bounding box center [1158, 695] width 719 height 131
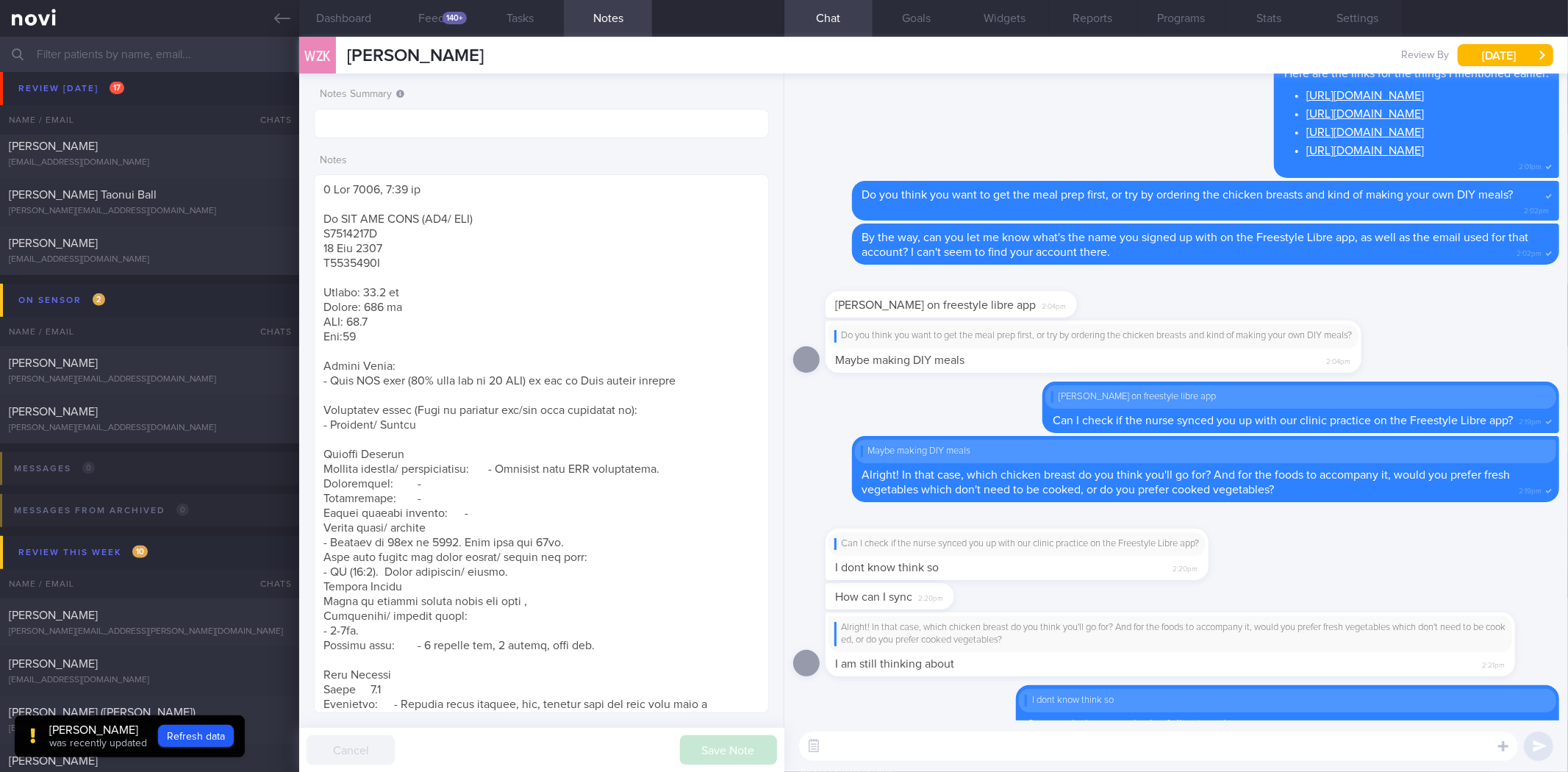
scroll to position [0, 0]
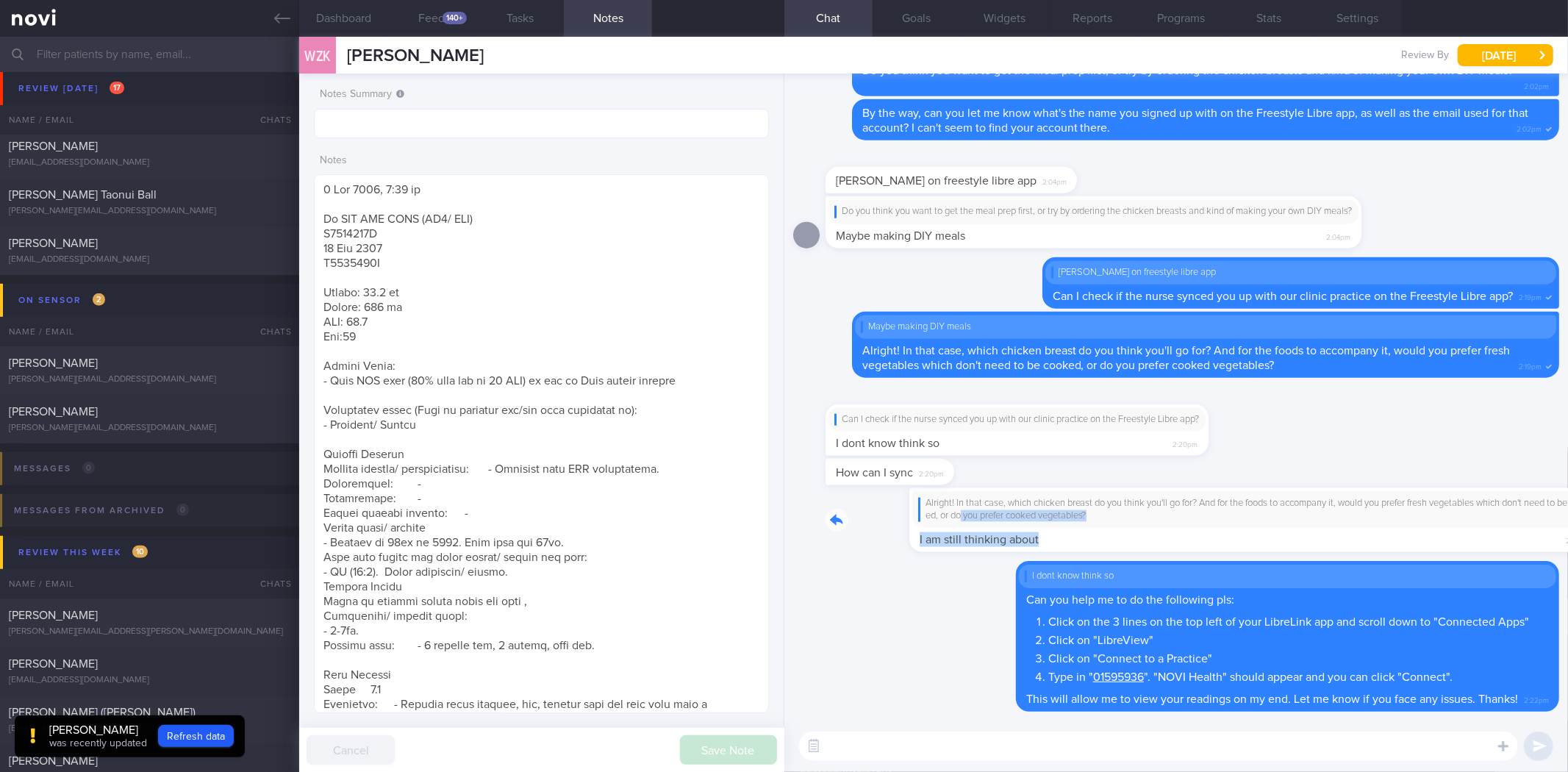
drag, startPoint x: 912, startPoint y: 524, endPoint x: 1157, endPoint y: 537, distance: 245.3
click at [1157, 537] on div "Alright! In that case, which chicken breast do you think you'll go for? And for…" at bounding box center [1192, 520] width 733 height 64
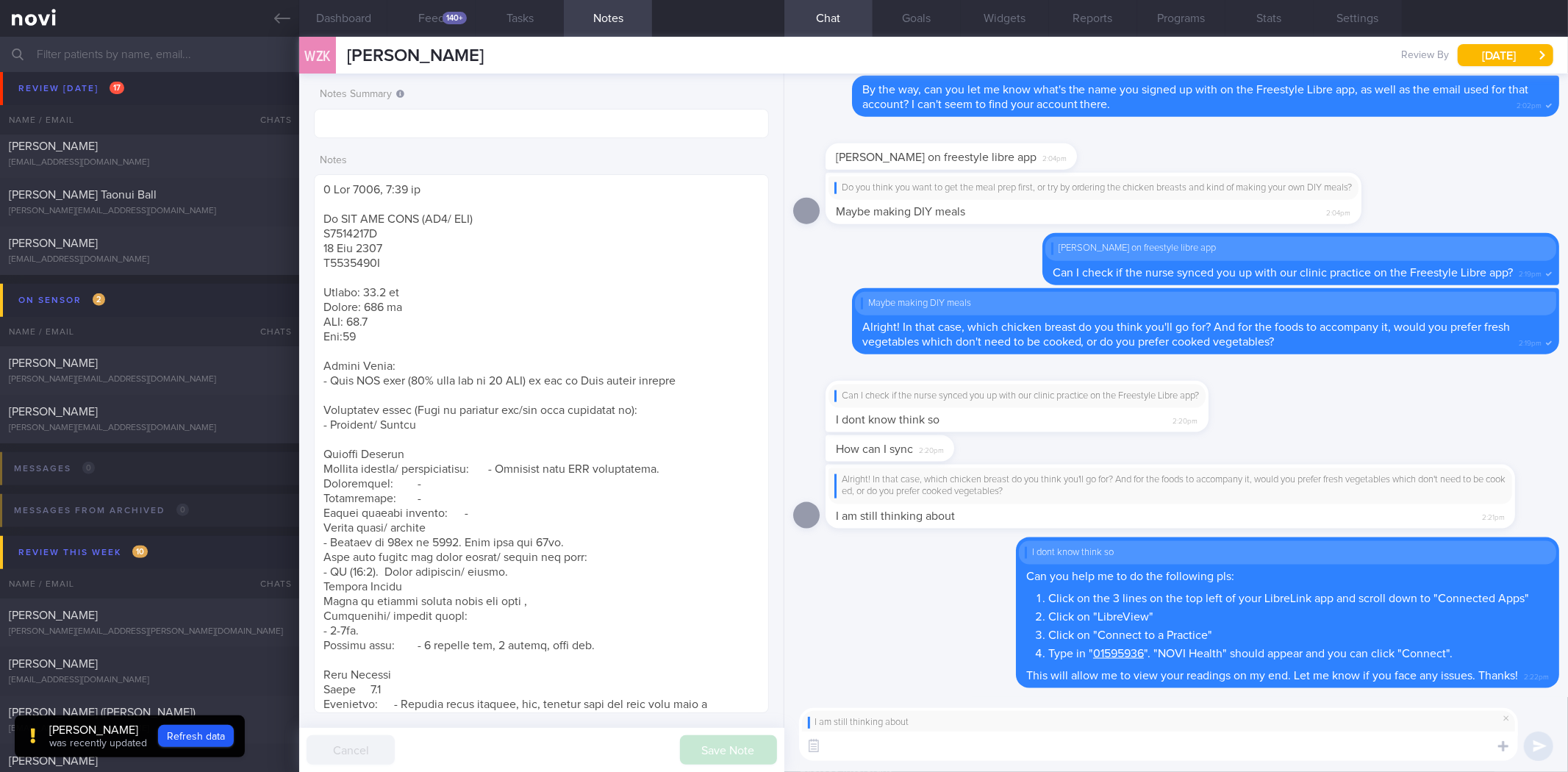
click at [982, 744] on textarea at bounding box center [1158, 746] width 719 height 29
type textarea "Okay sure! Have a think and let me know which you decide on, so that I can give…"
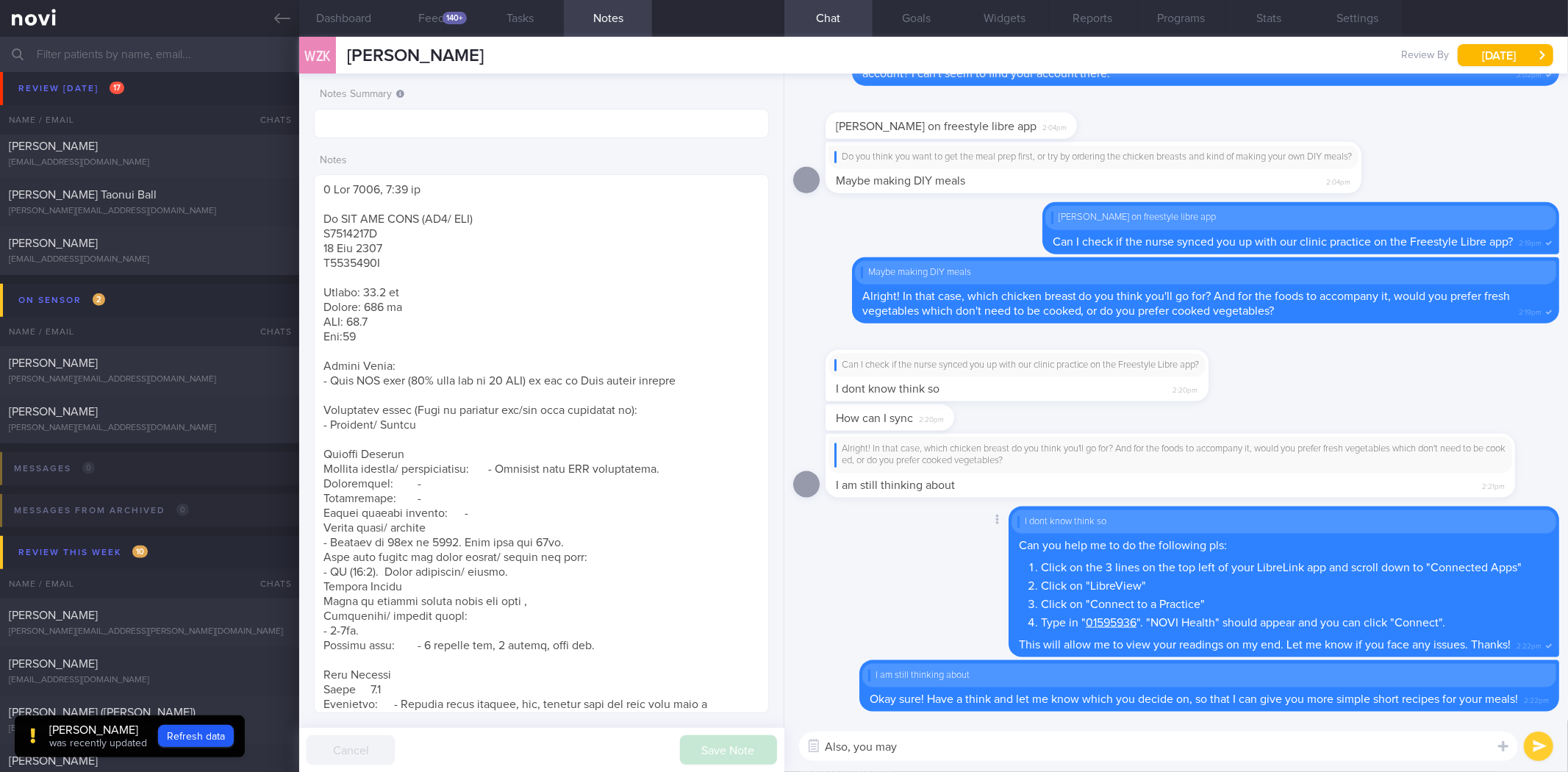
type textarea "Also, you may"
click at [278, 14] on icon at bounding box center [281, 19] width 16 height 11
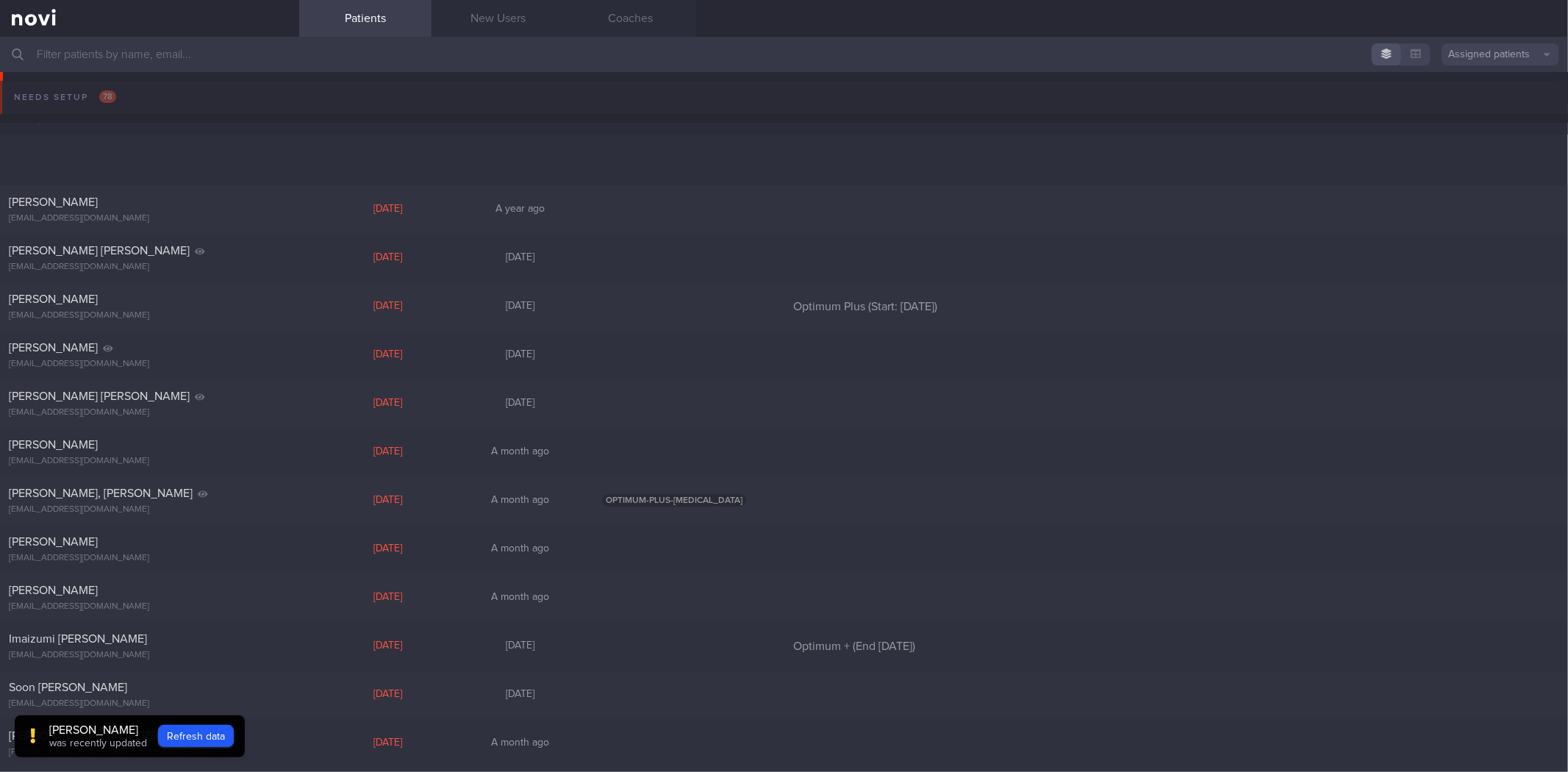
scroll to position [490, 0]
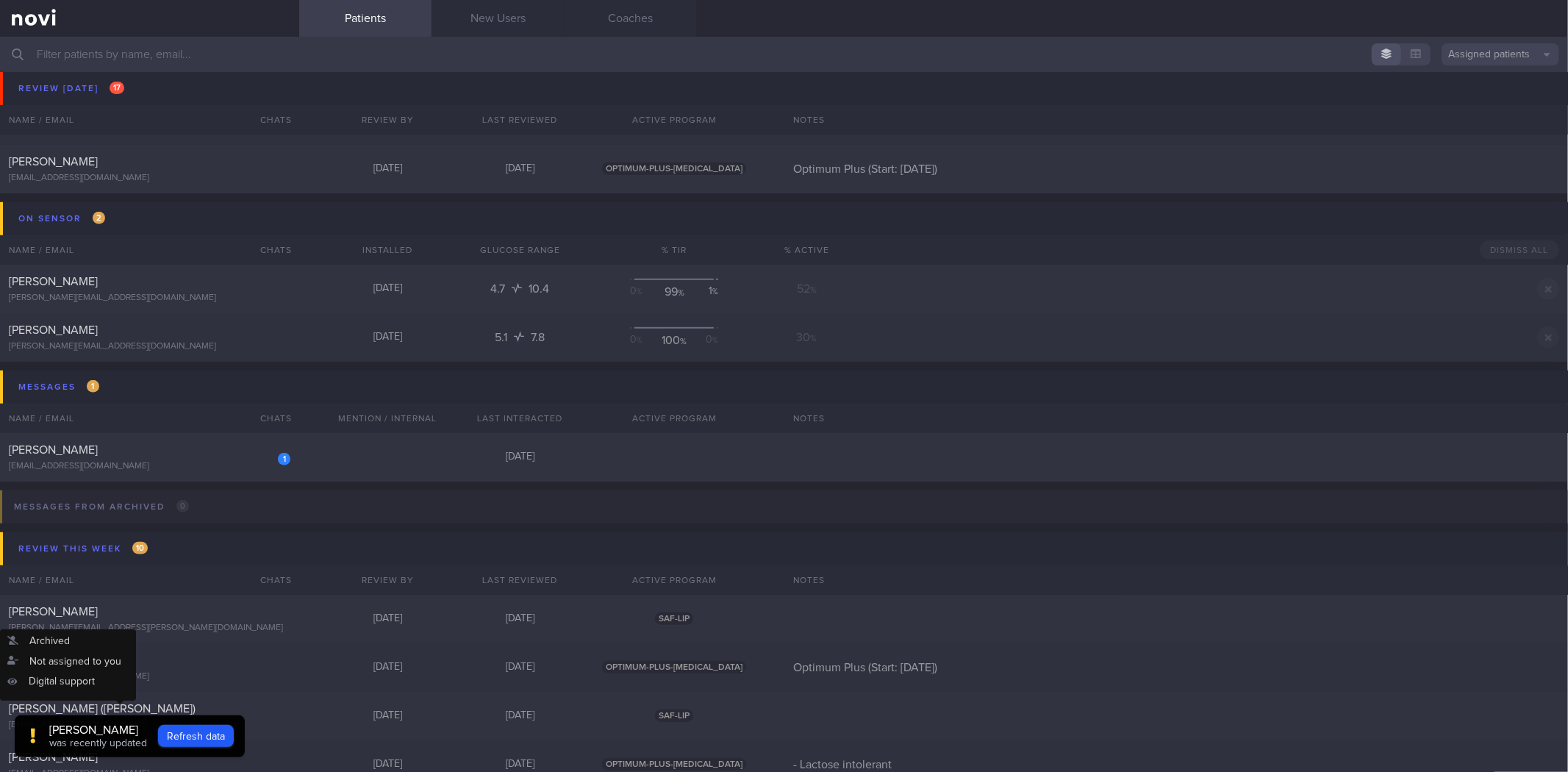
scroll to position [490, 0]
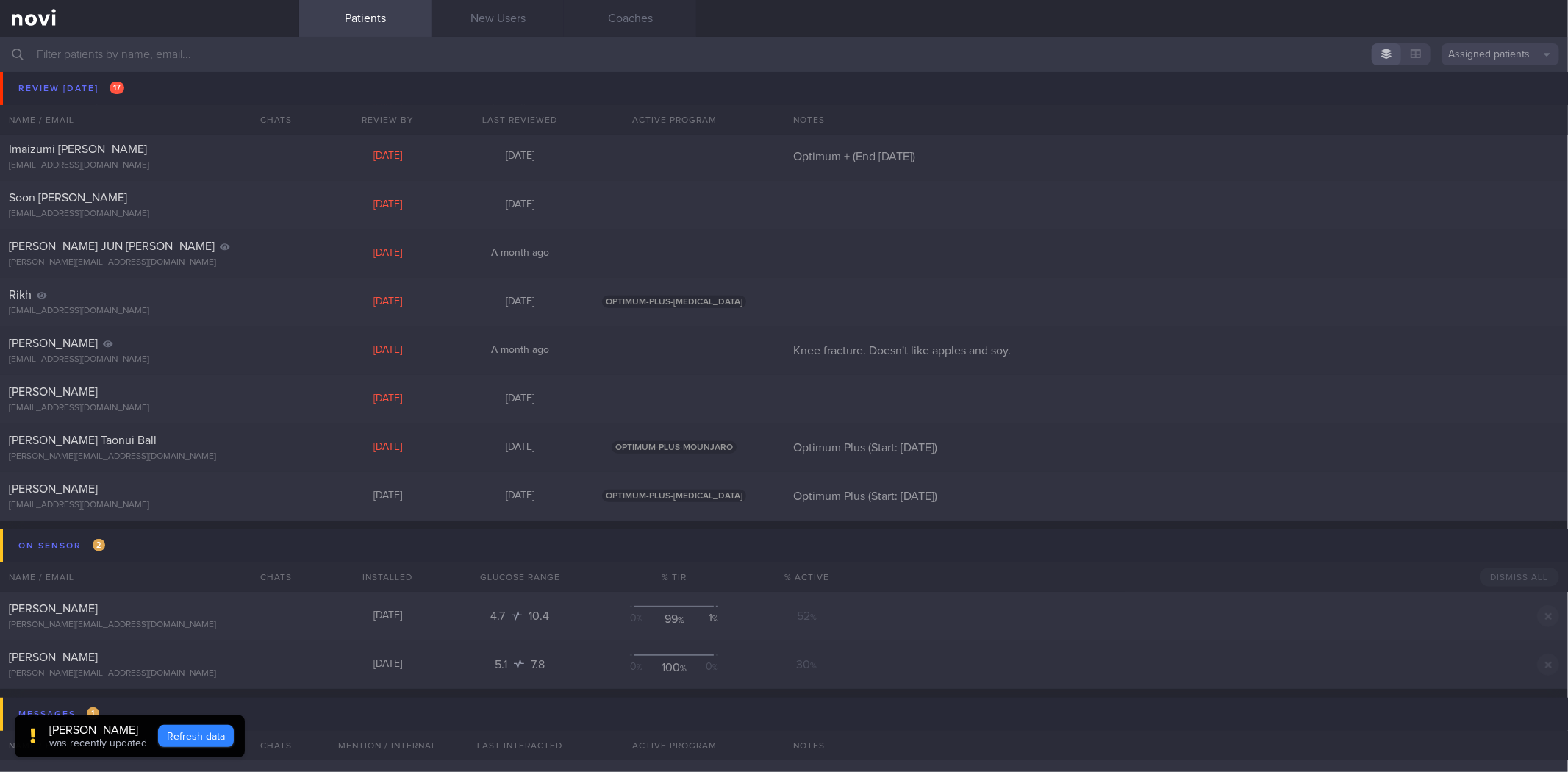
click at [174, 737] on button "Refresh data" at bounding box center [195, 736] width 75 height 22
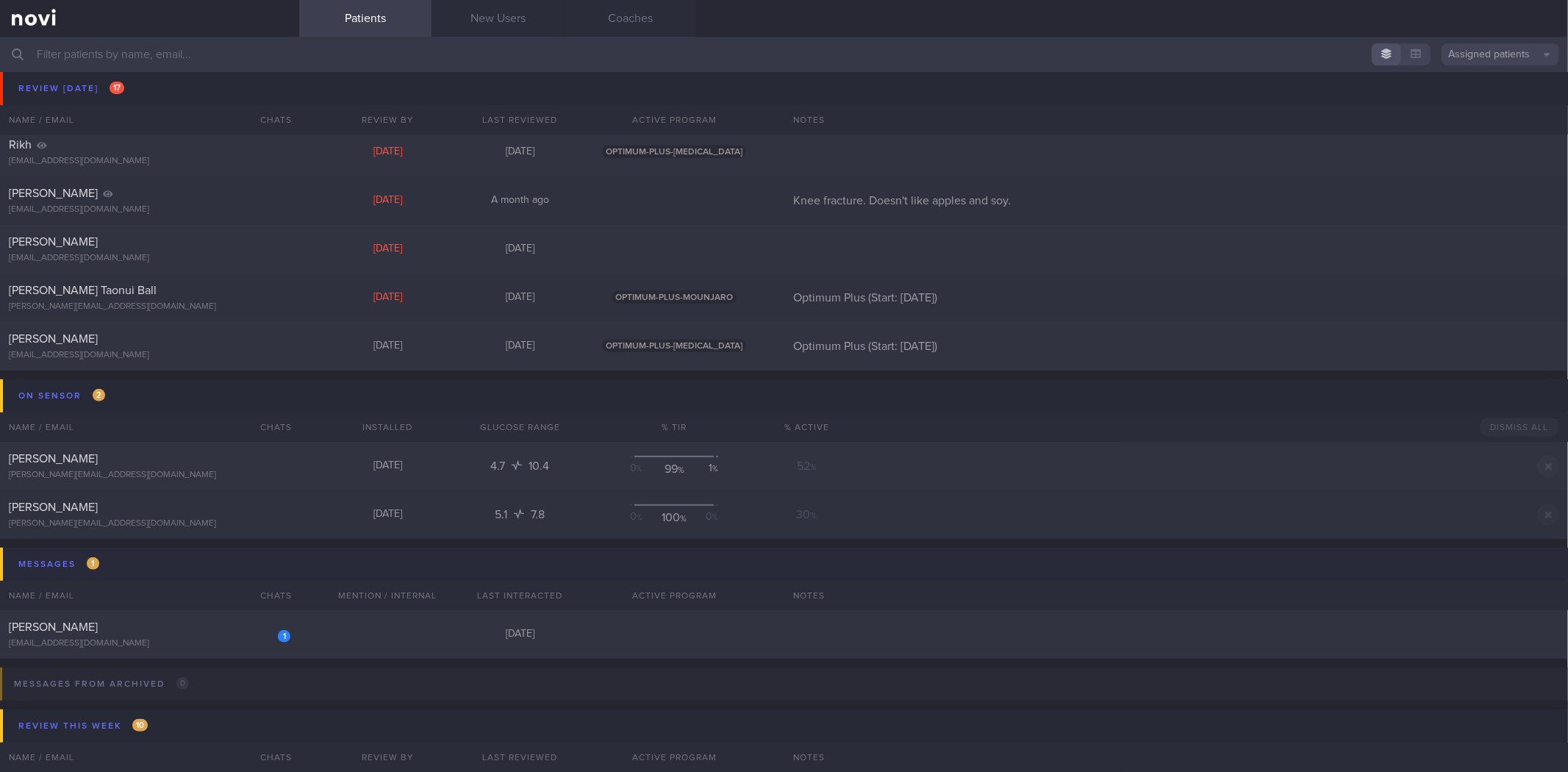
scroll to position [653, 0]
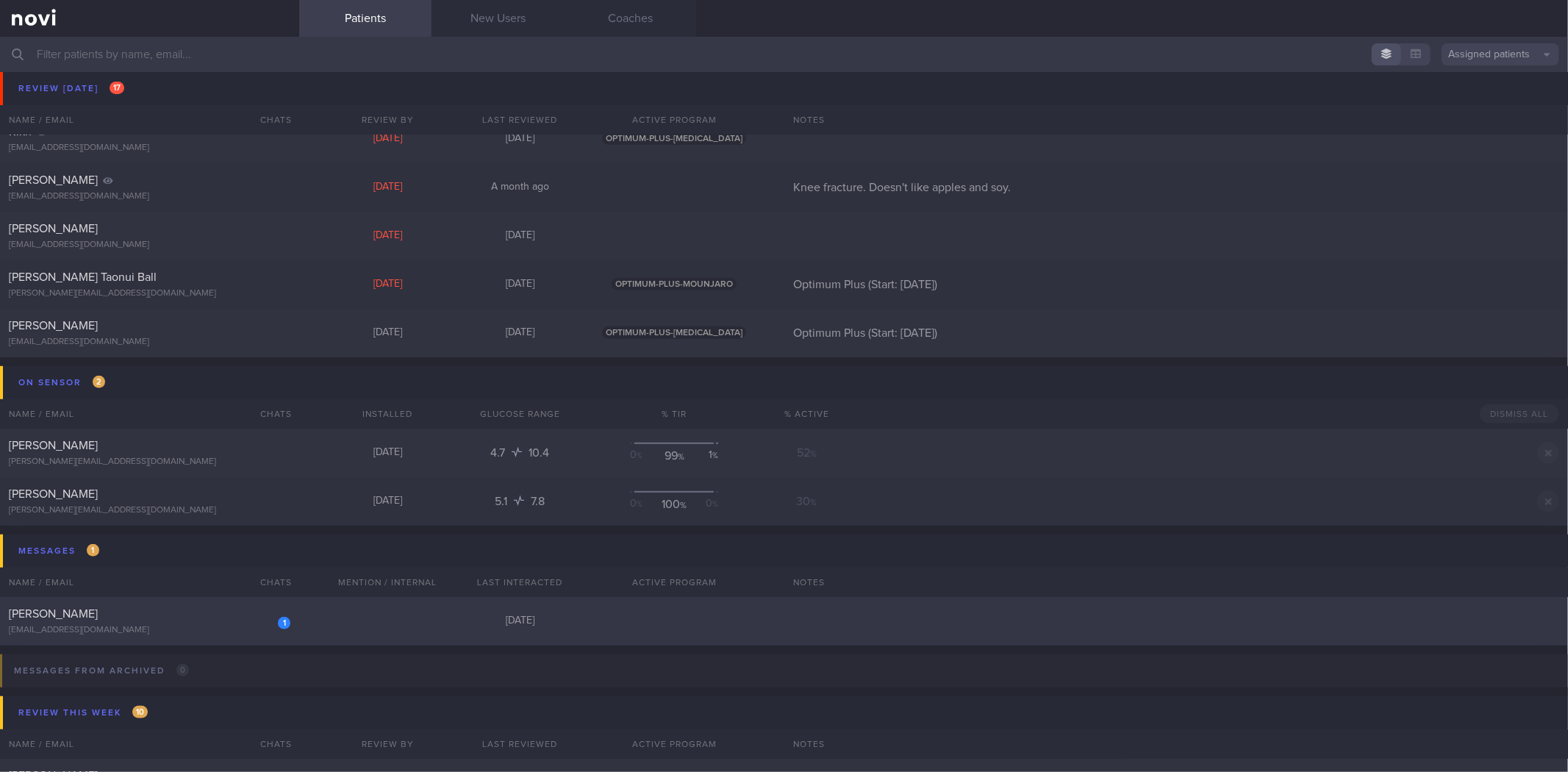
click at [217, 627] on div "[EMAIL_ADDRESS][DOMAIN_NAME]" at bounding box center [149, 630] width 281 height 11
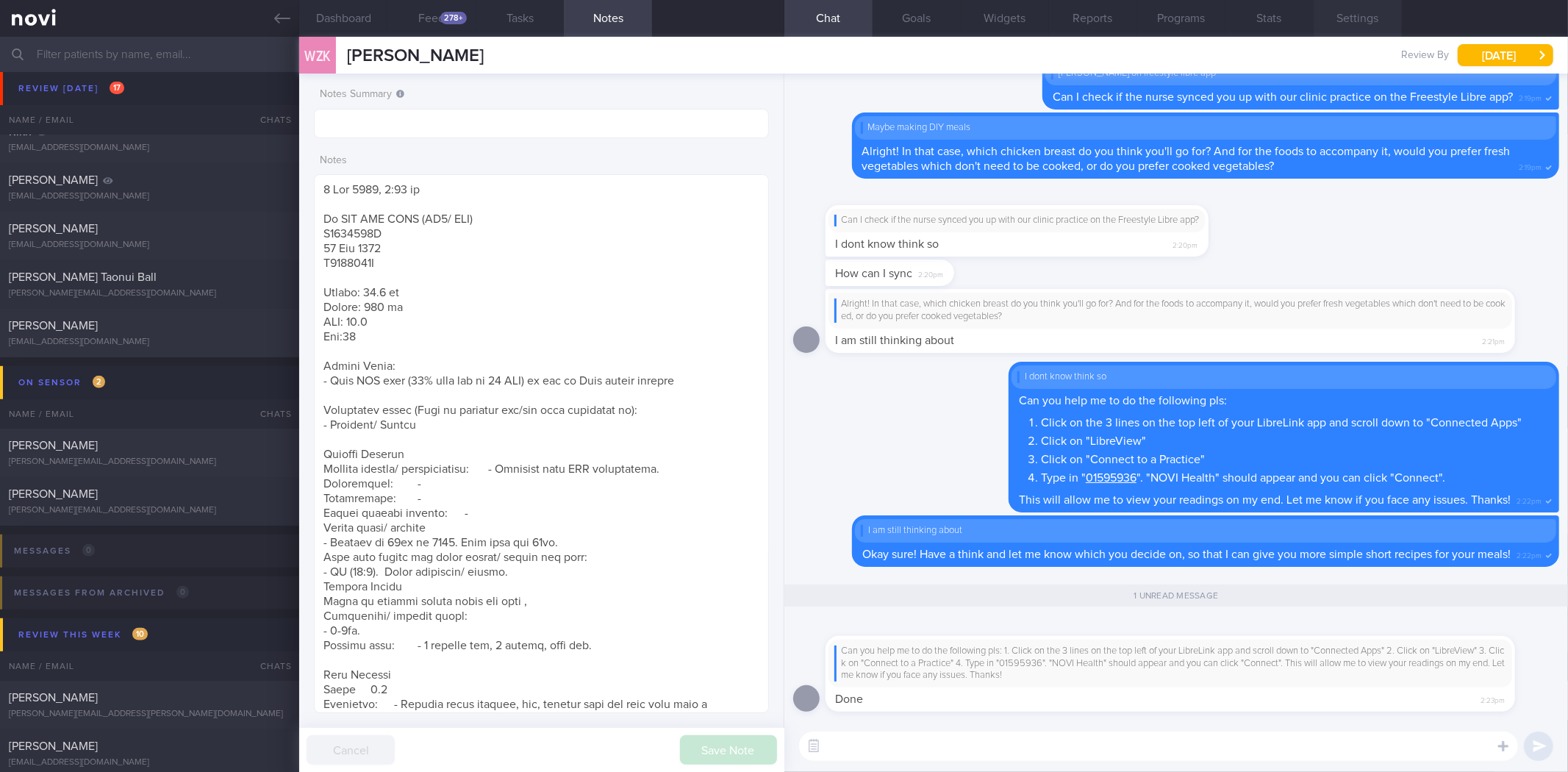
click at [1372, 31] on button "Settings" at bounding box center [1357, 18] width 88 height 37
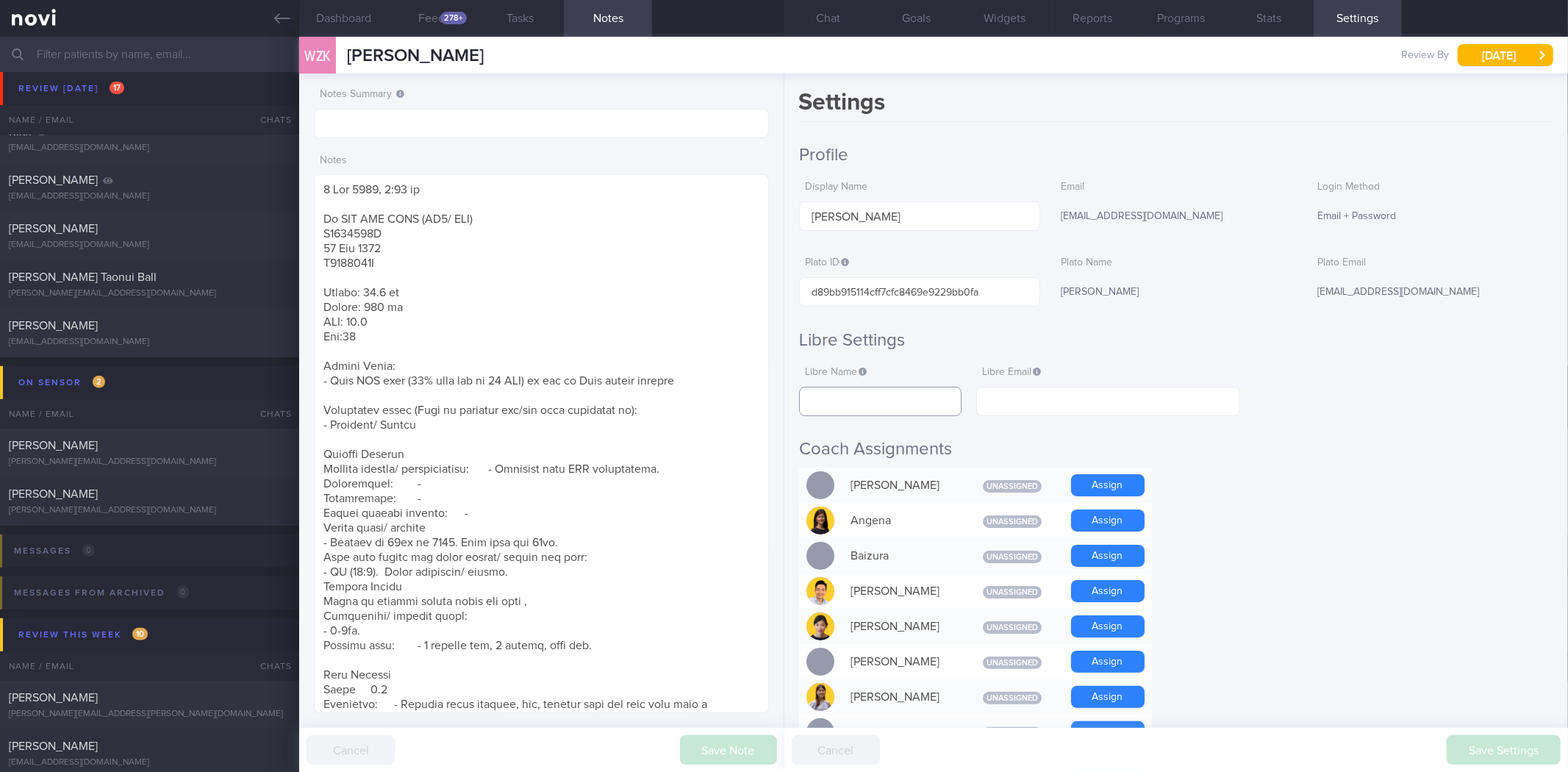
click at [890, 395] on input "text" at bounding box center [881, 401] width 163 height 29
paste input "[PERSON_NAME]"
type input "[PERSON_NAME]"
click at [1092, 395] on input "text" at bounding box center [1108, 401] width 263 height 29
paste input "[EMAIL_ADDRESS][DOMAIN_NAME]"
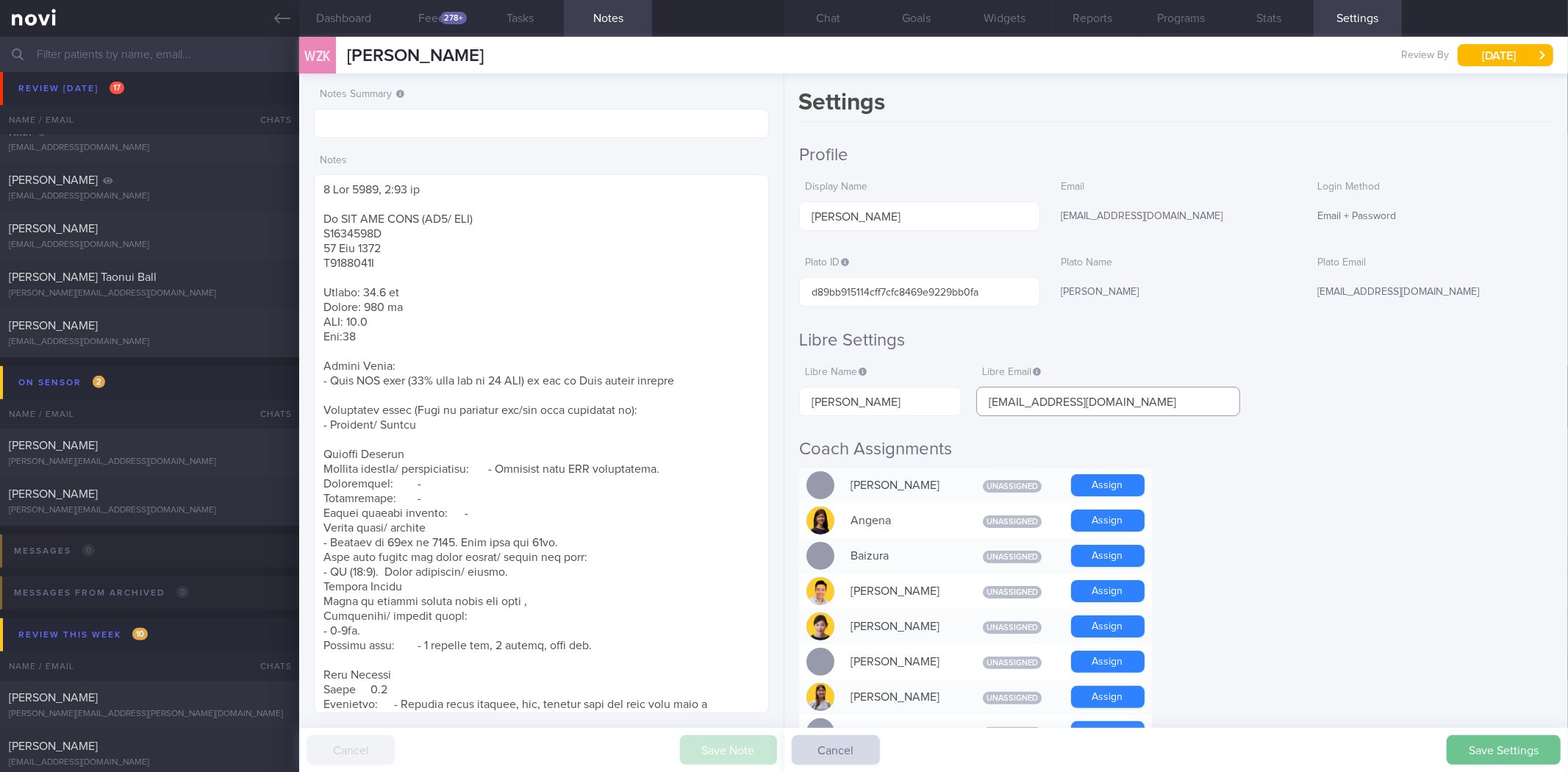
type input "[EMAIL_ADDRESS][DOMAIN_NAME]"
click at [1511, 746] on button "Save Settings" at bounding box center [1503, 749] width 114 height 29
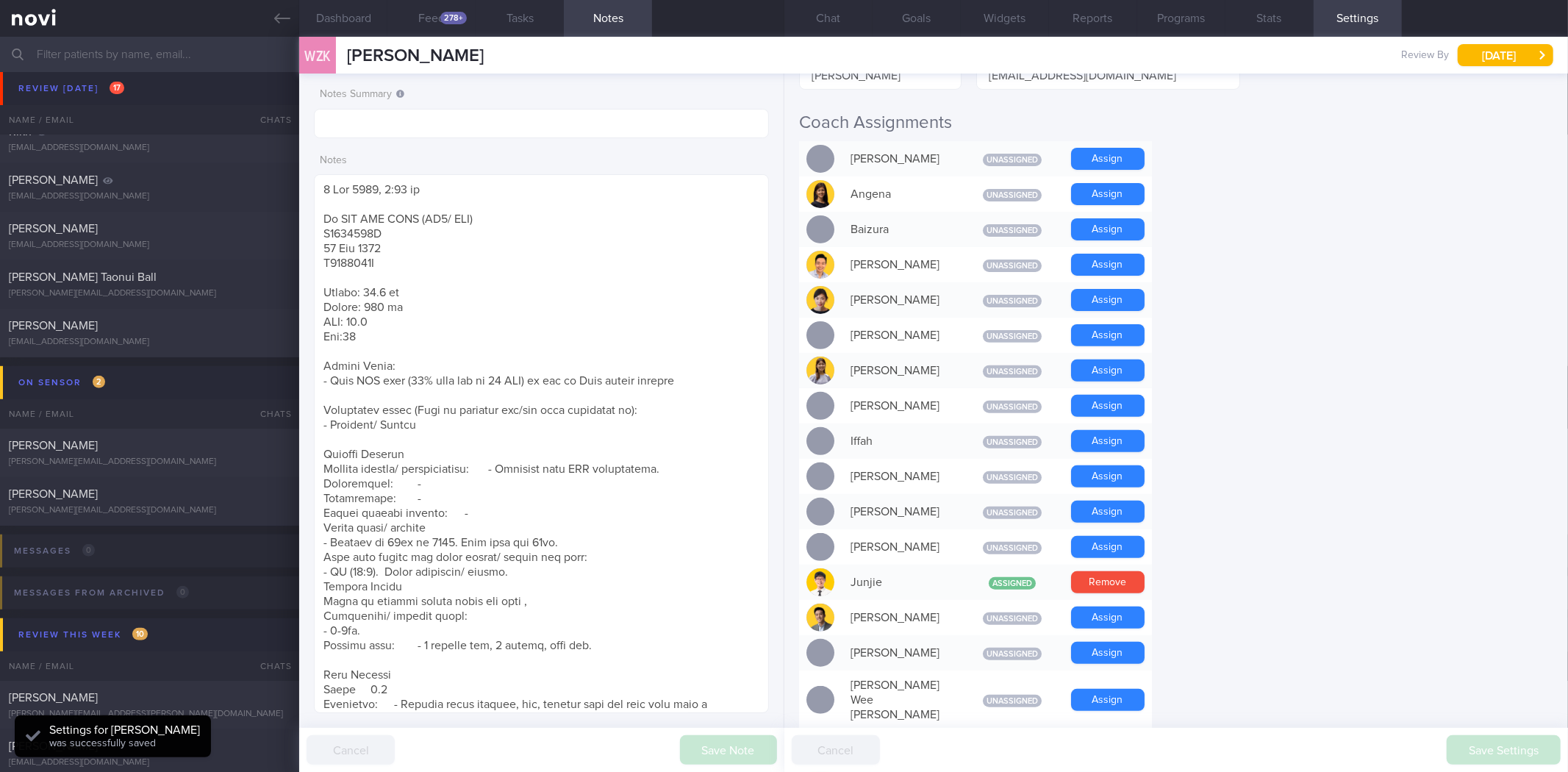
scroll to position [571, 0]
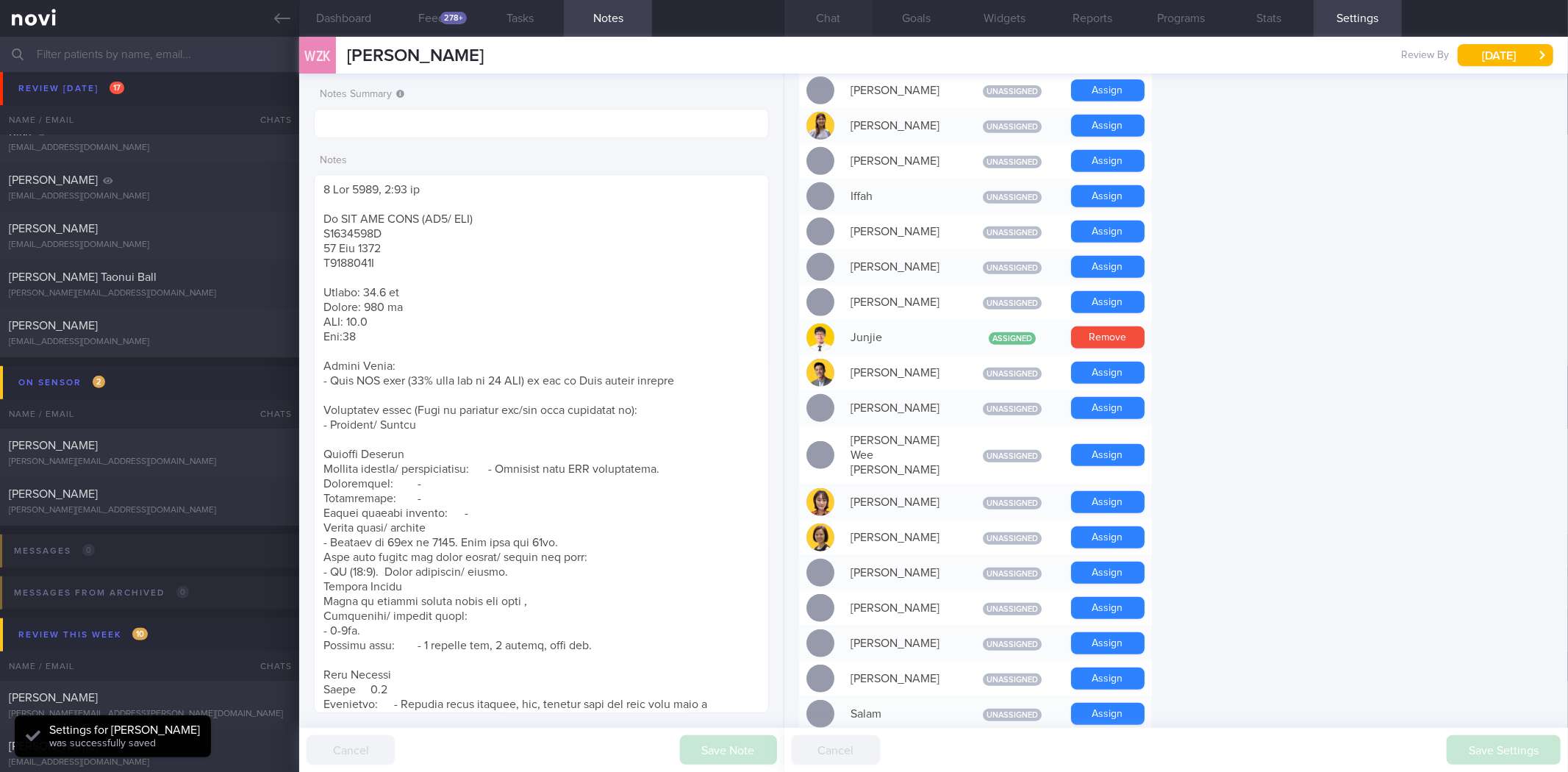
click at [821, 11] on button "Chat" at bounding box center [829, 18] width 88 height 37
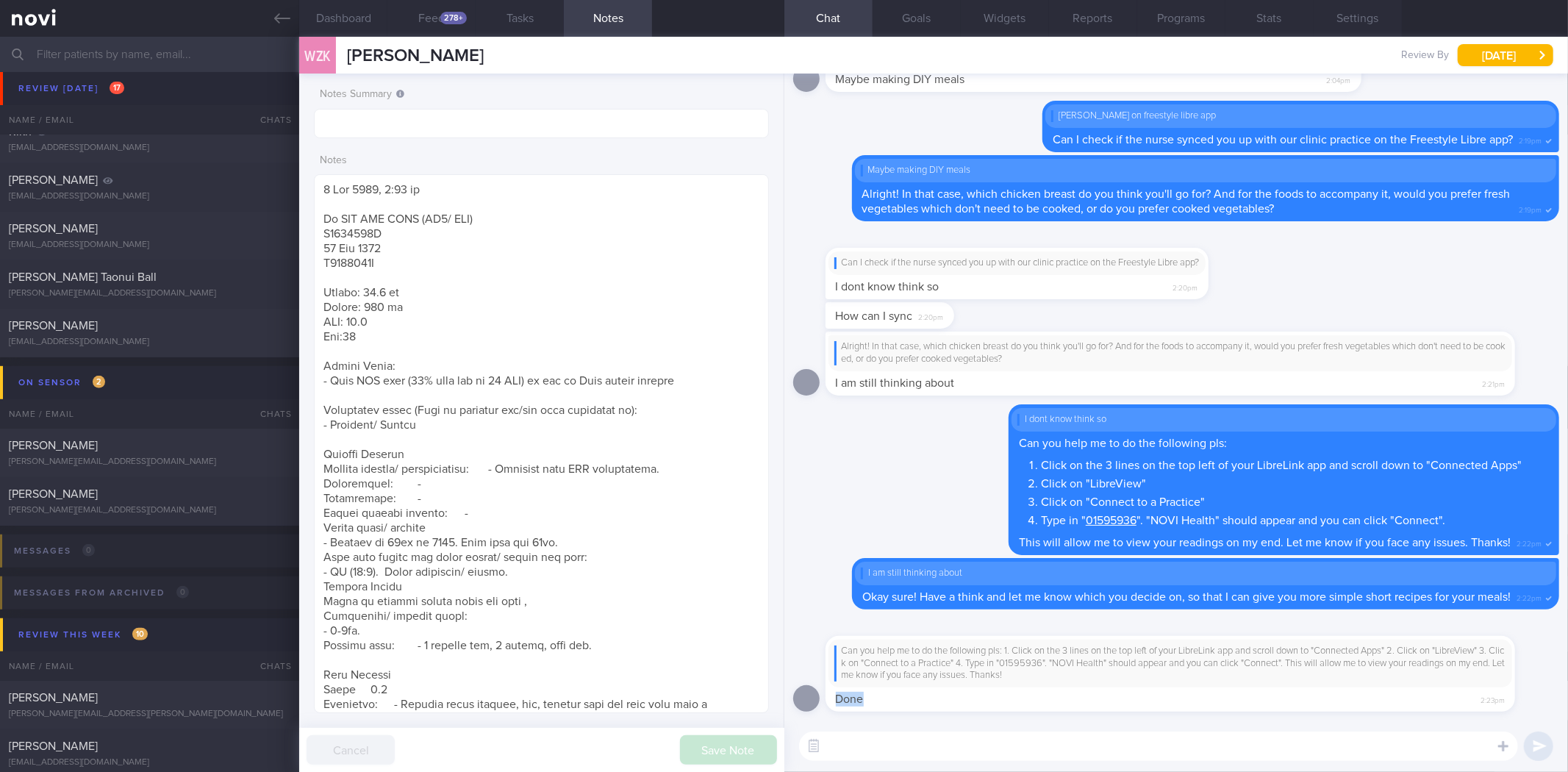
drag, startPoint x: 1078, startPoint y: 676, endPoint x: 1459, endPoint y: 726, distance: 384.3
click at [1567, 721] on div "Can you help me to do the following pls: 1. Click on the 3 lines on the top lef…" at bounding box center [1176, 423] width 784 height 699
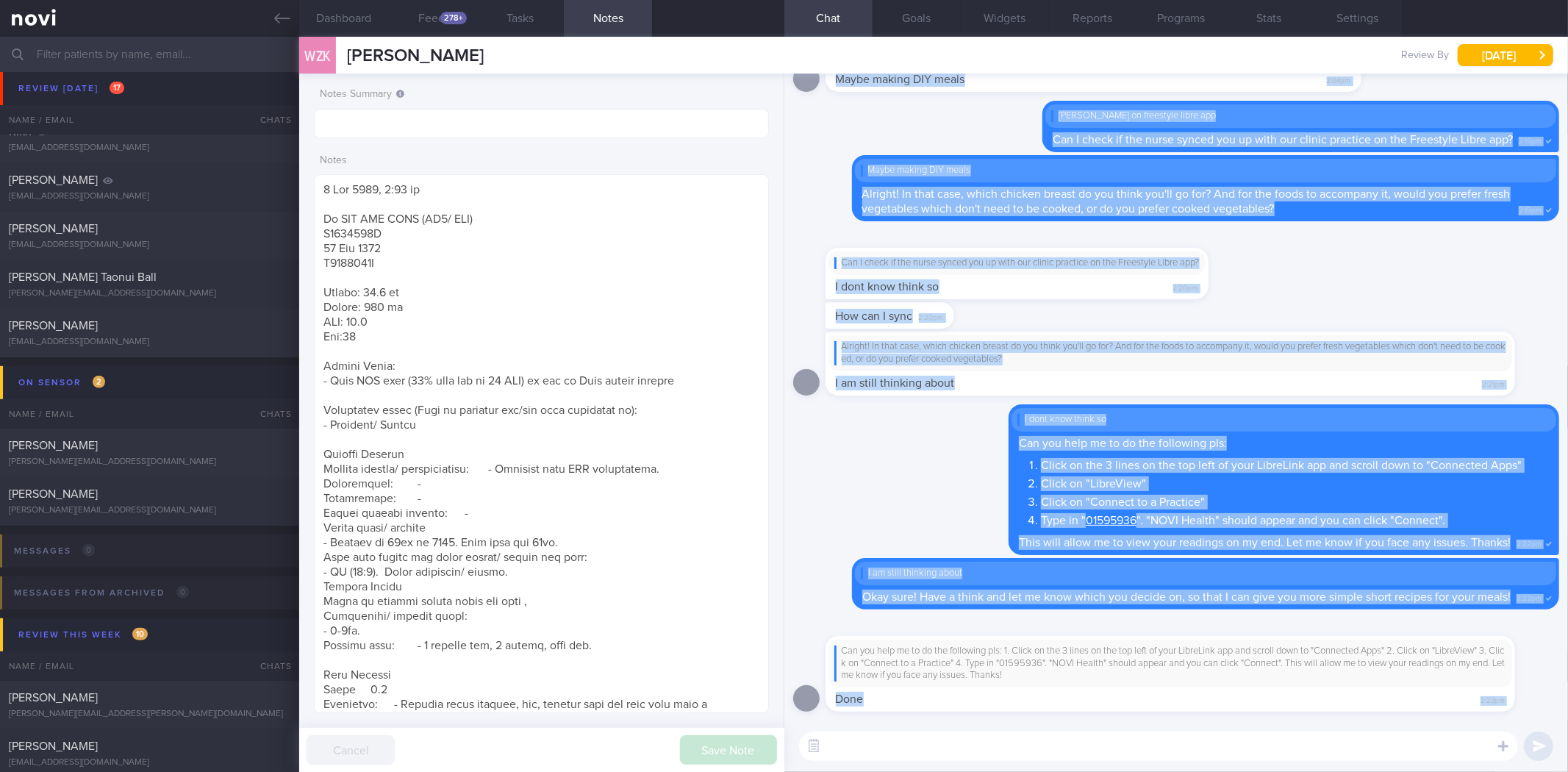
click at [1165, 672] on div "Can you help me to do the following pls: 1. Click on the 3 lines on the top lef…" at bounding box center [1170, 663] width 672 height 36
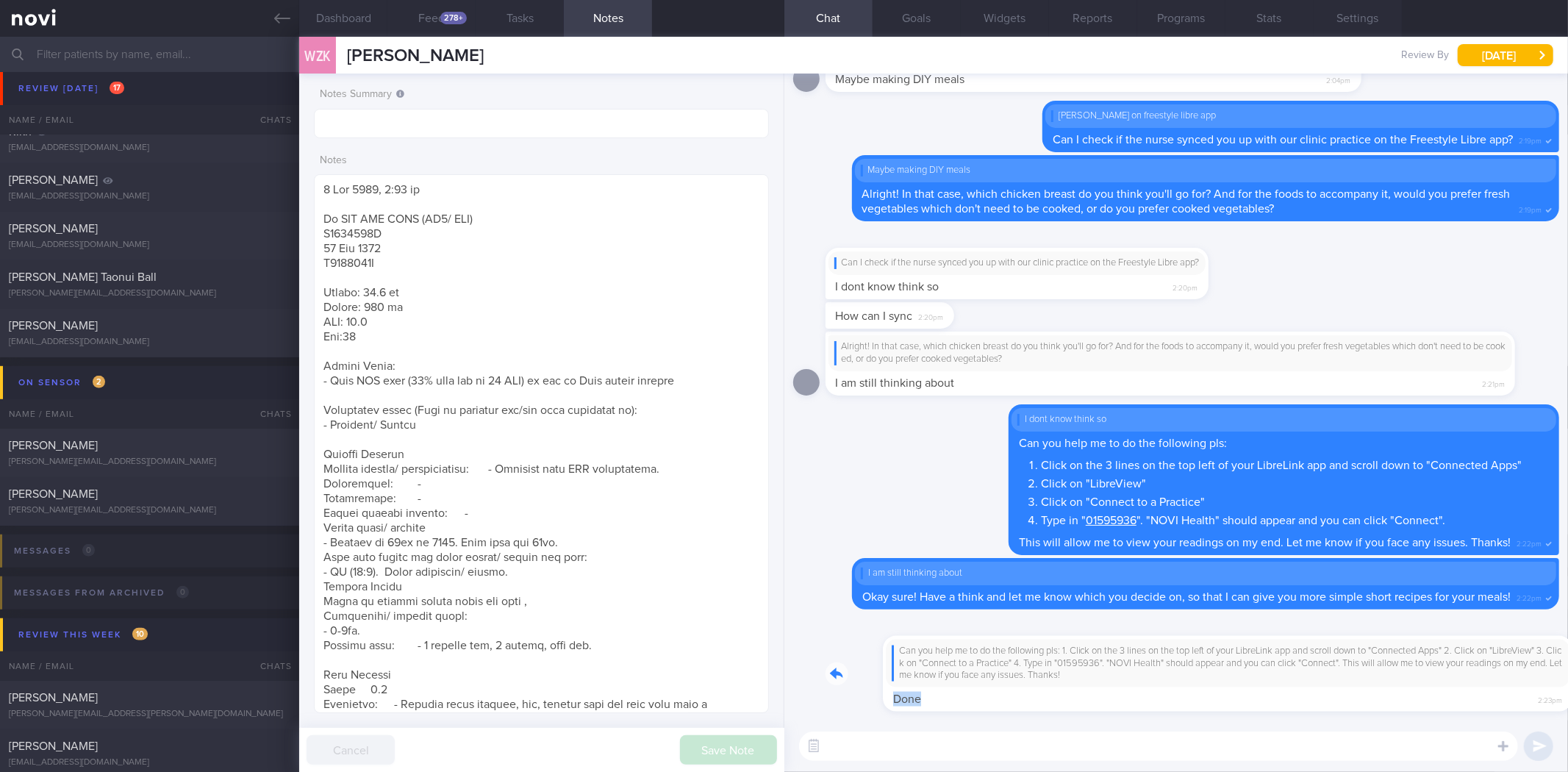
drag, startPoint x: 1070, startPoint y: 679, endPoint x: 1437, endPoint y: 702, distance: 367.7
click at [1436, 702] on div "Can you help me to do the following pls: 1. Click on the 3 lines on the top lef…" at bounding box center [1192, 665] width 733 height 94
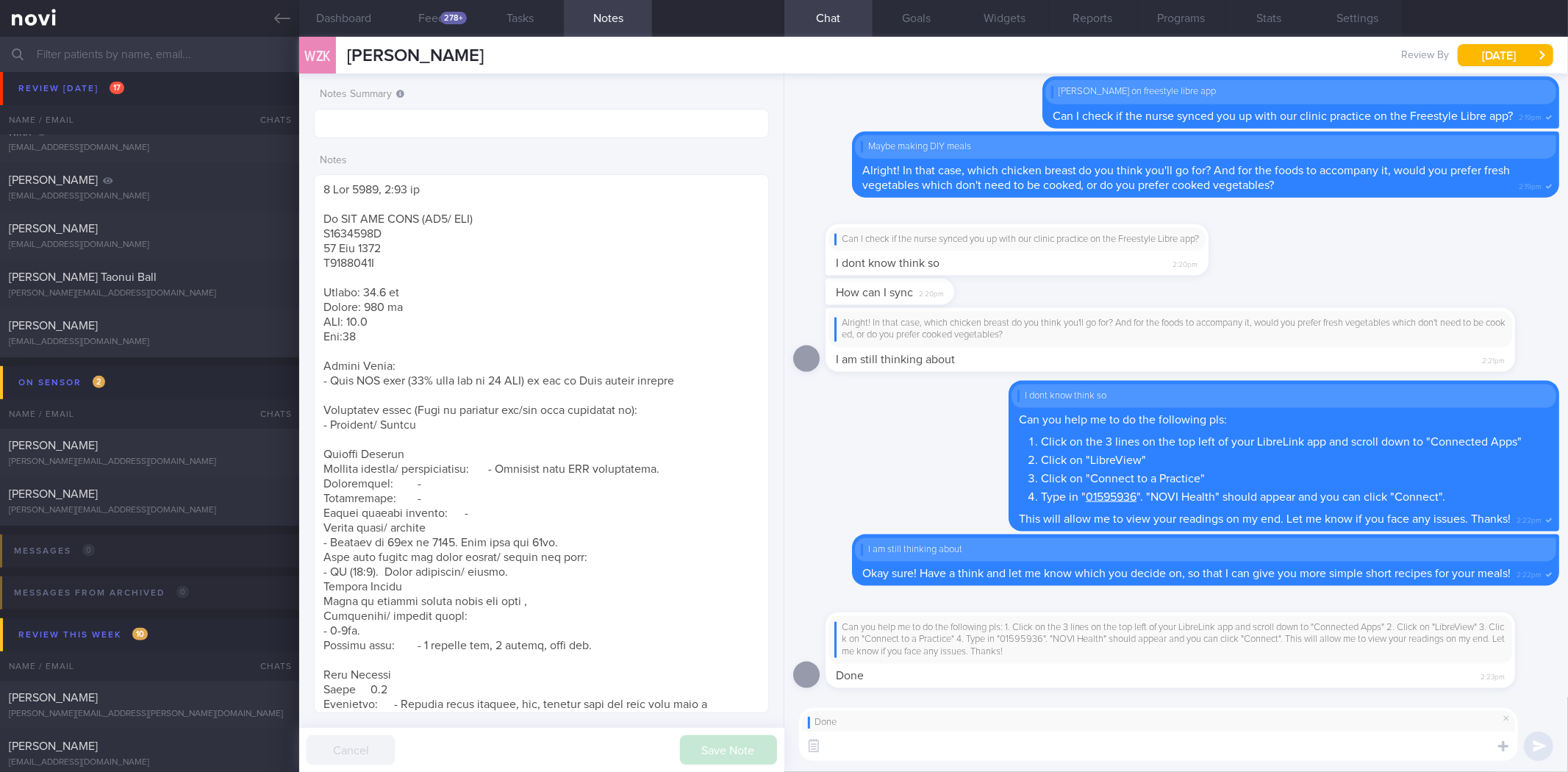
click at [1171, 743] on textarea at bounding box center [1158, 746] width 719 height 29
type textarea "Okay thanks! Your libre data will start to sync over shortly."
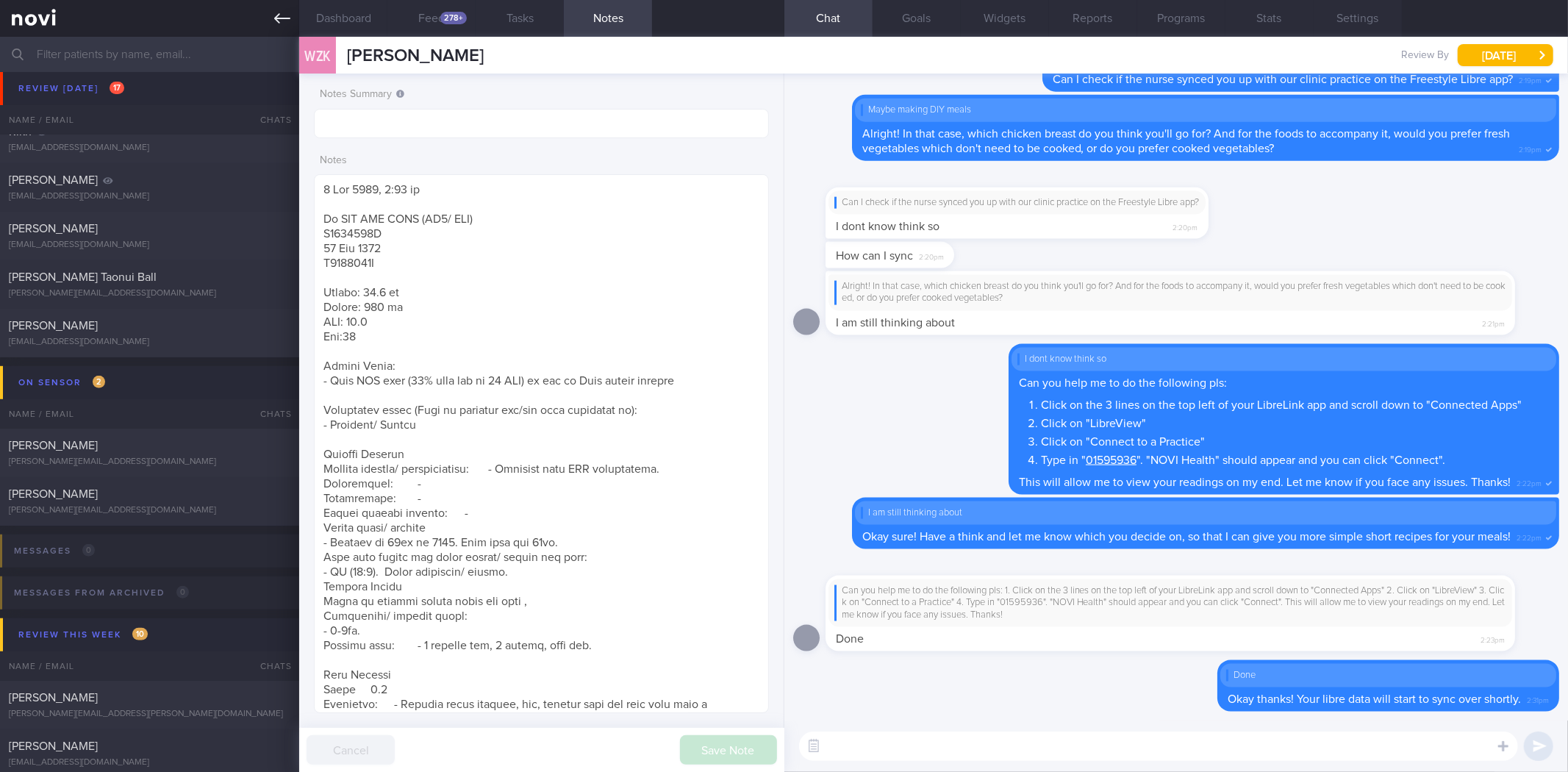
click at [269, 25] on link at bounding box center [149, 18] width 300 height 37
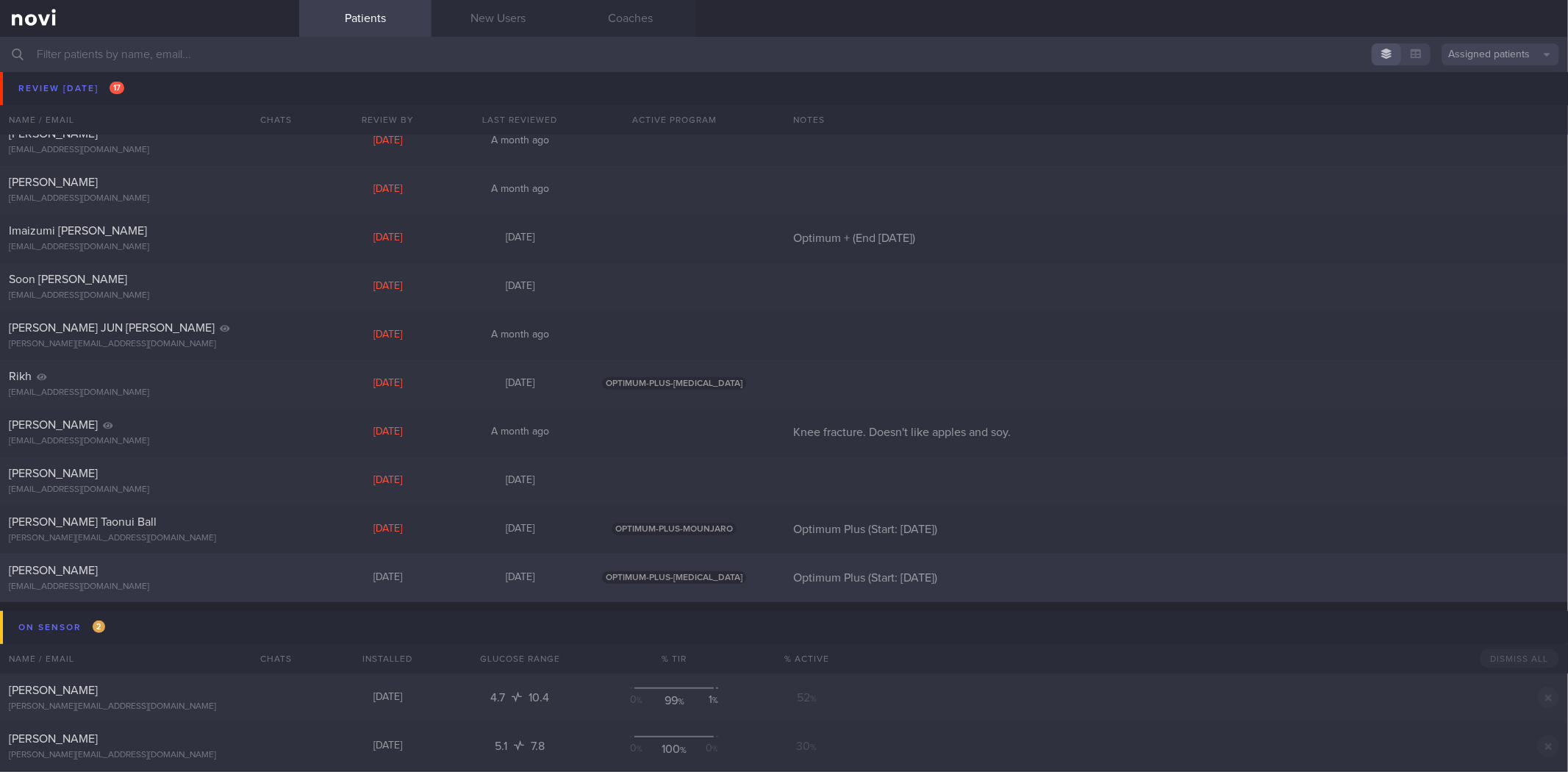
scroll to position [980, 0]
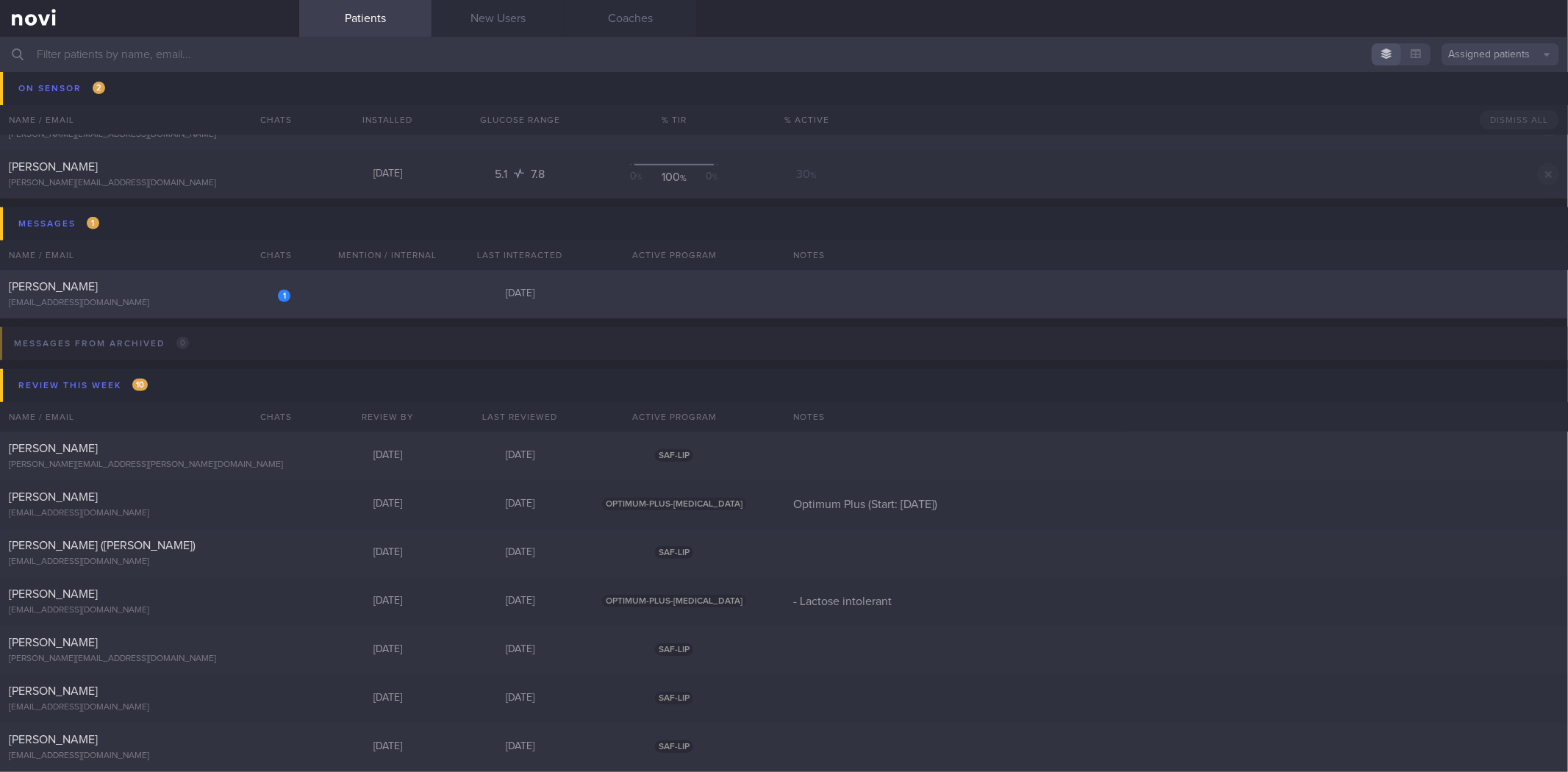
click at [137, 297] on div "1 Wei Zong Kao xanderkao@hotmail.sg" at bounding box center [149, 294] width 300 height 29
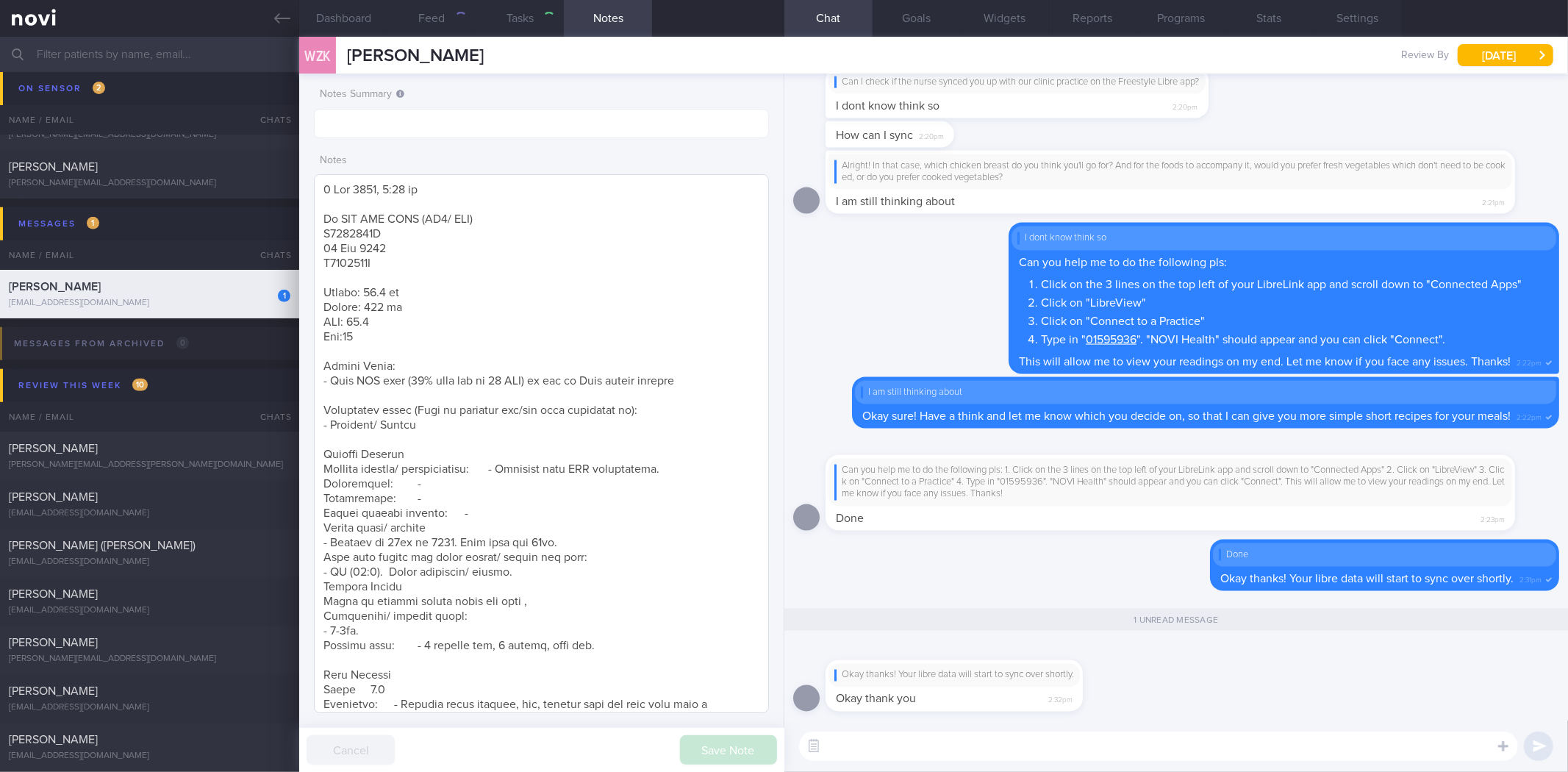
scroll to position [1, 0]
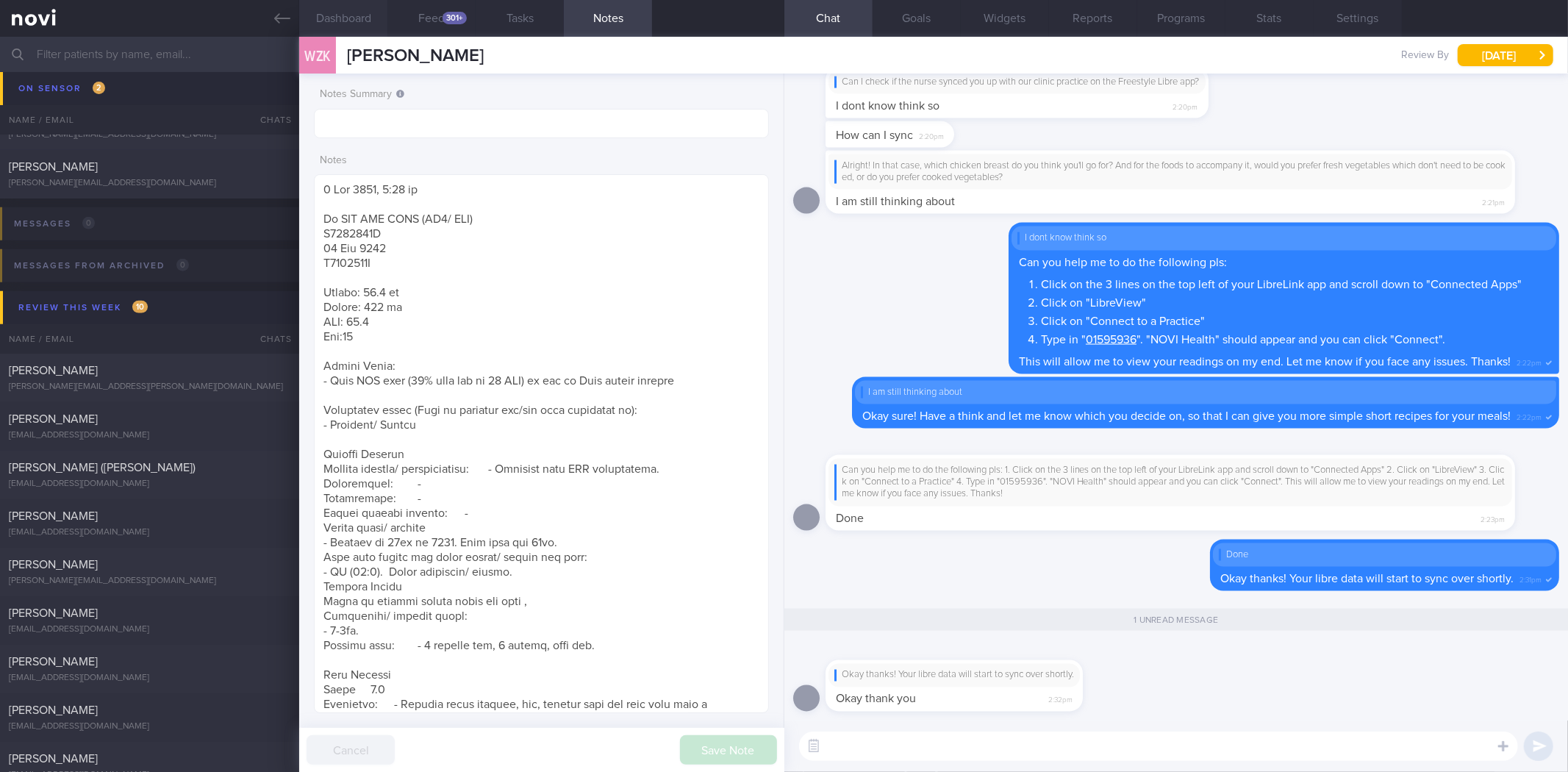
click at [350, 12] on button "Dashboard" at bounding box center [343, 18] width 88 height 37
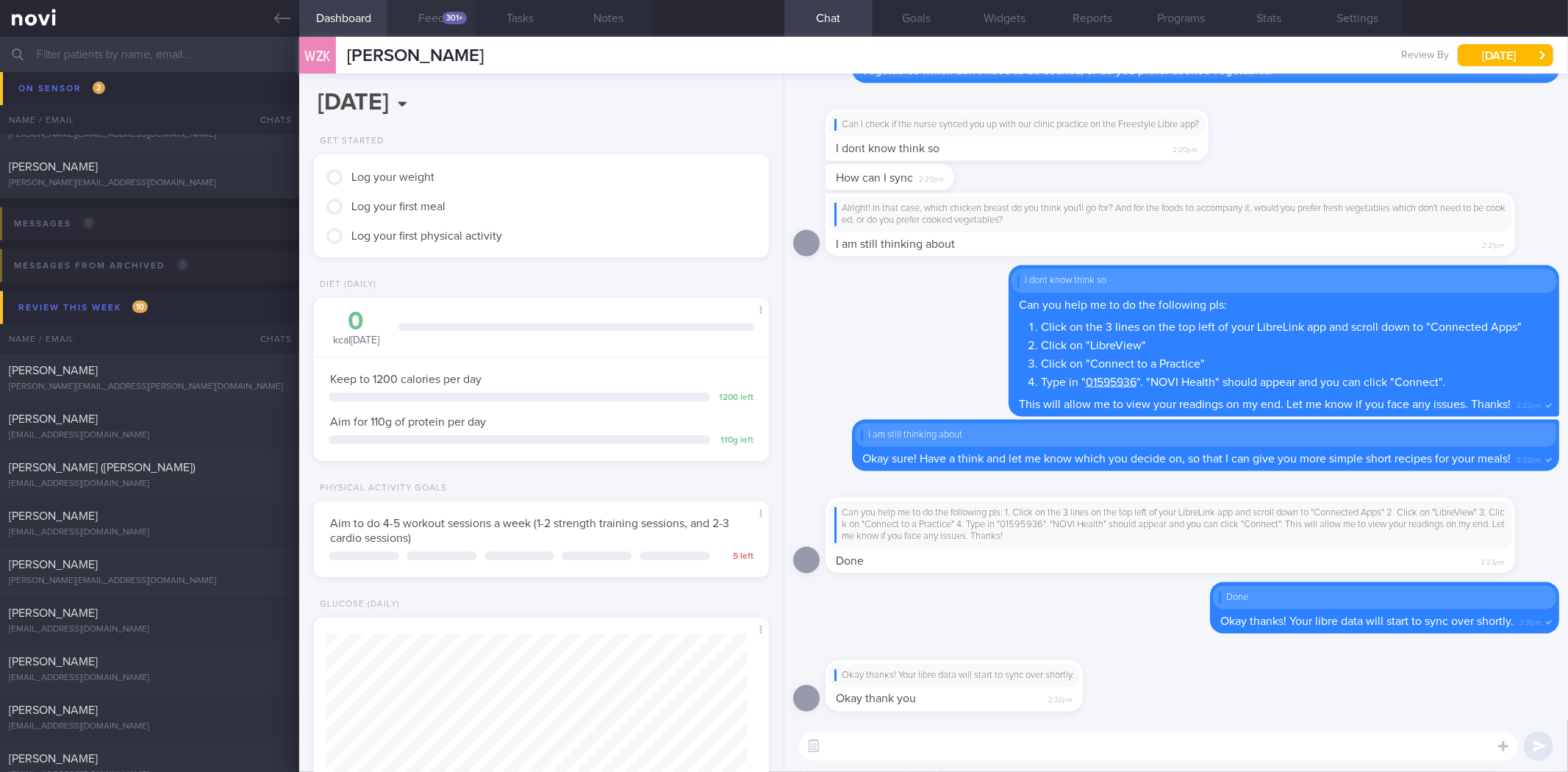
click at [416, 11] on button "Feed 301+" at bounding box center [431, 18] width 88 height 37
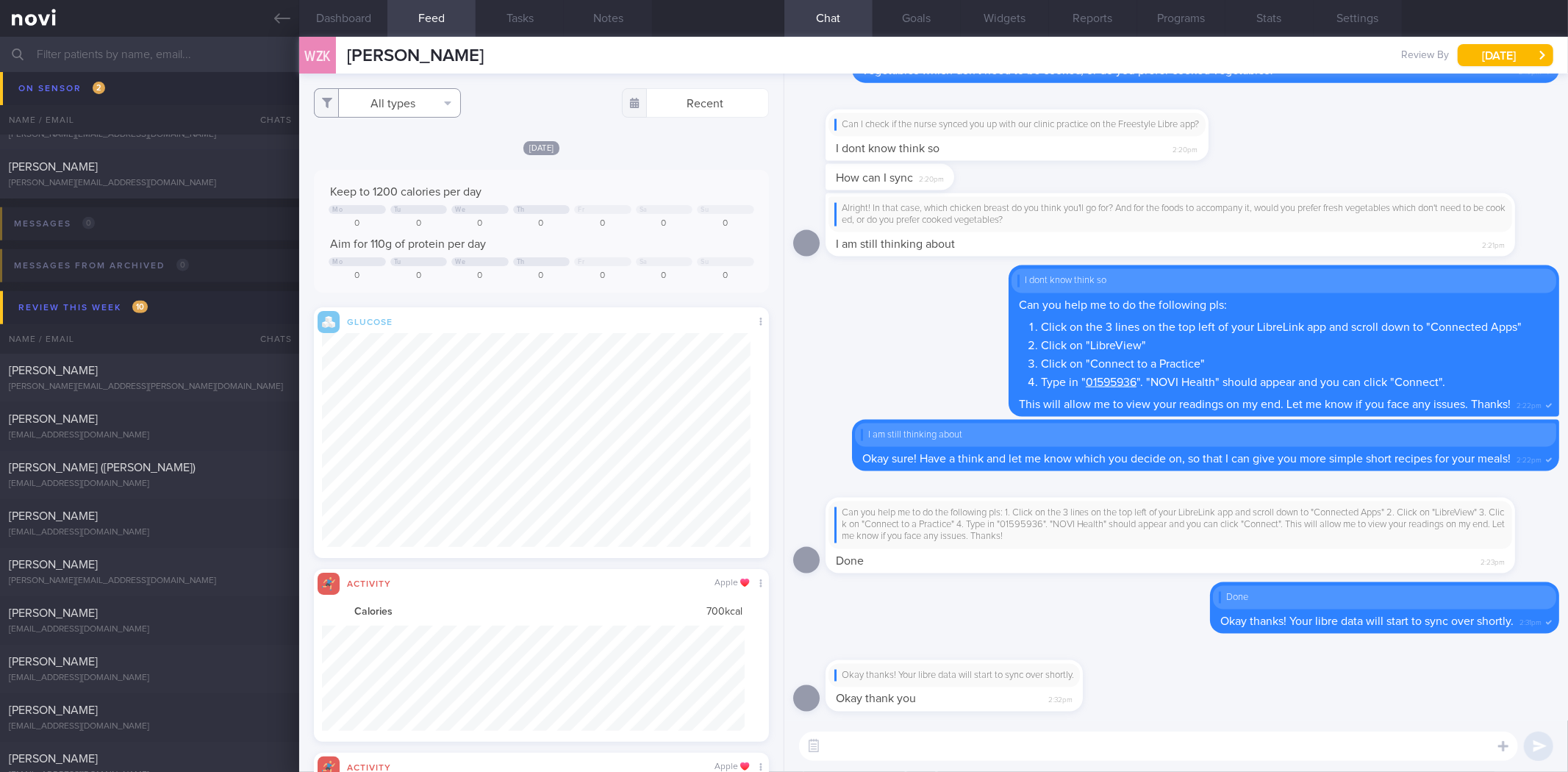
click at [423, 109] on button "All types" at bounding box center [387, 103] width 147 height 29
click at [410, 147] on button "Activity" at bounding box center [387, 153] width 146 height 22
checkbox input "false"
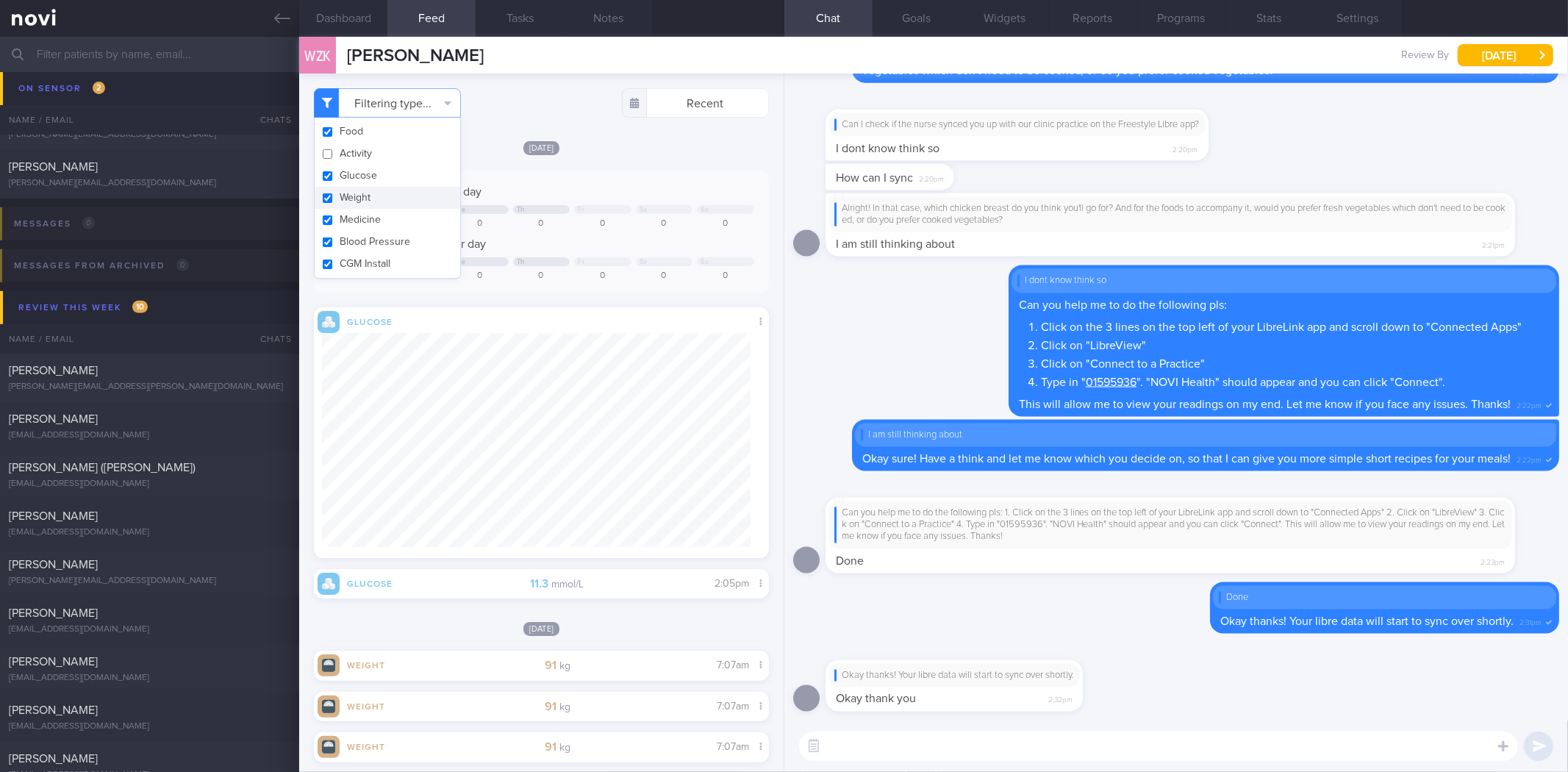
click at [415, 199] on button "Weight" at bounding box center [387, 197] width 146 height 22
checkbox input "false"
click at [647, 158] on div "Today Keep to 1200 calories per day Mo Tu We Th Fr Sa Su 0 0 0 0 0 0 0 Aim for …" at bounding box center [541, 373] width 454 height 466
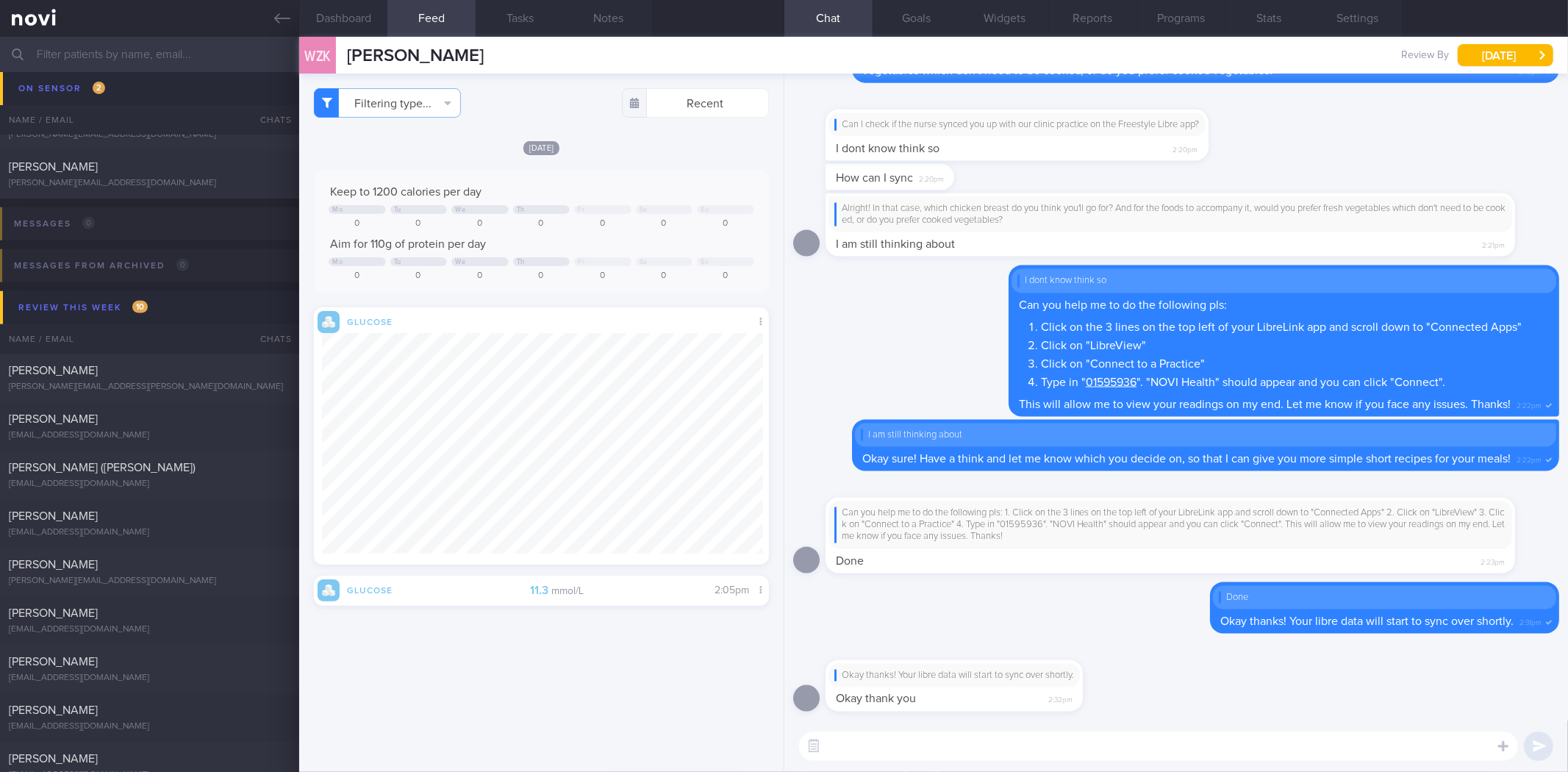
click at [991, 735] on textarea at bounding box center [1158, 746] width 719 height 29
click at [996, 755] on textarea at bounding box center [1158, 746] width 719 height 29
click at [373, 15] on button "Dashboard" at bounding box center [343, 18] width 88 height 37
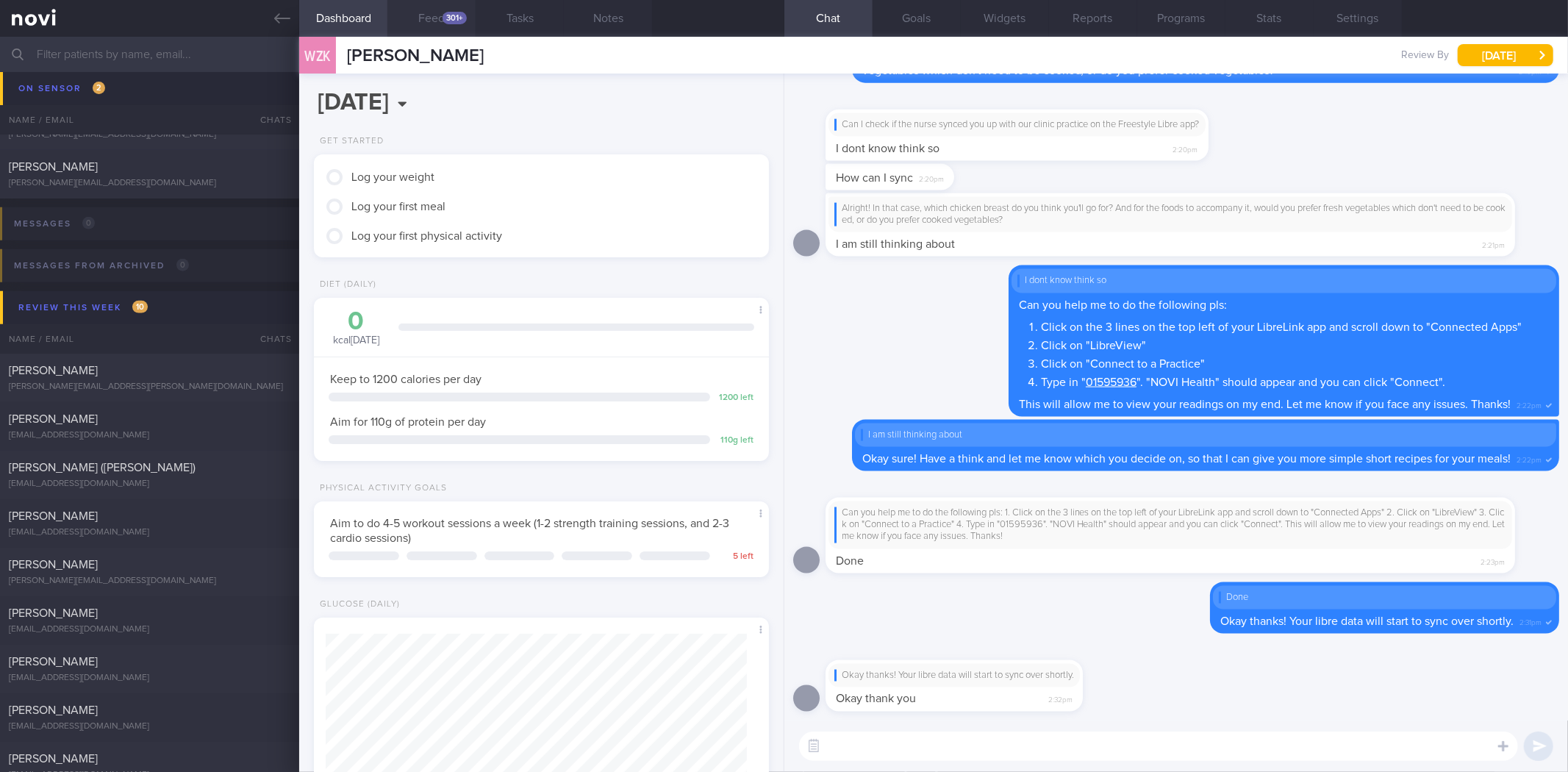
click at [414, 17] on button "Feed 301+" at bounding box center [431, 18] width 88 height 37
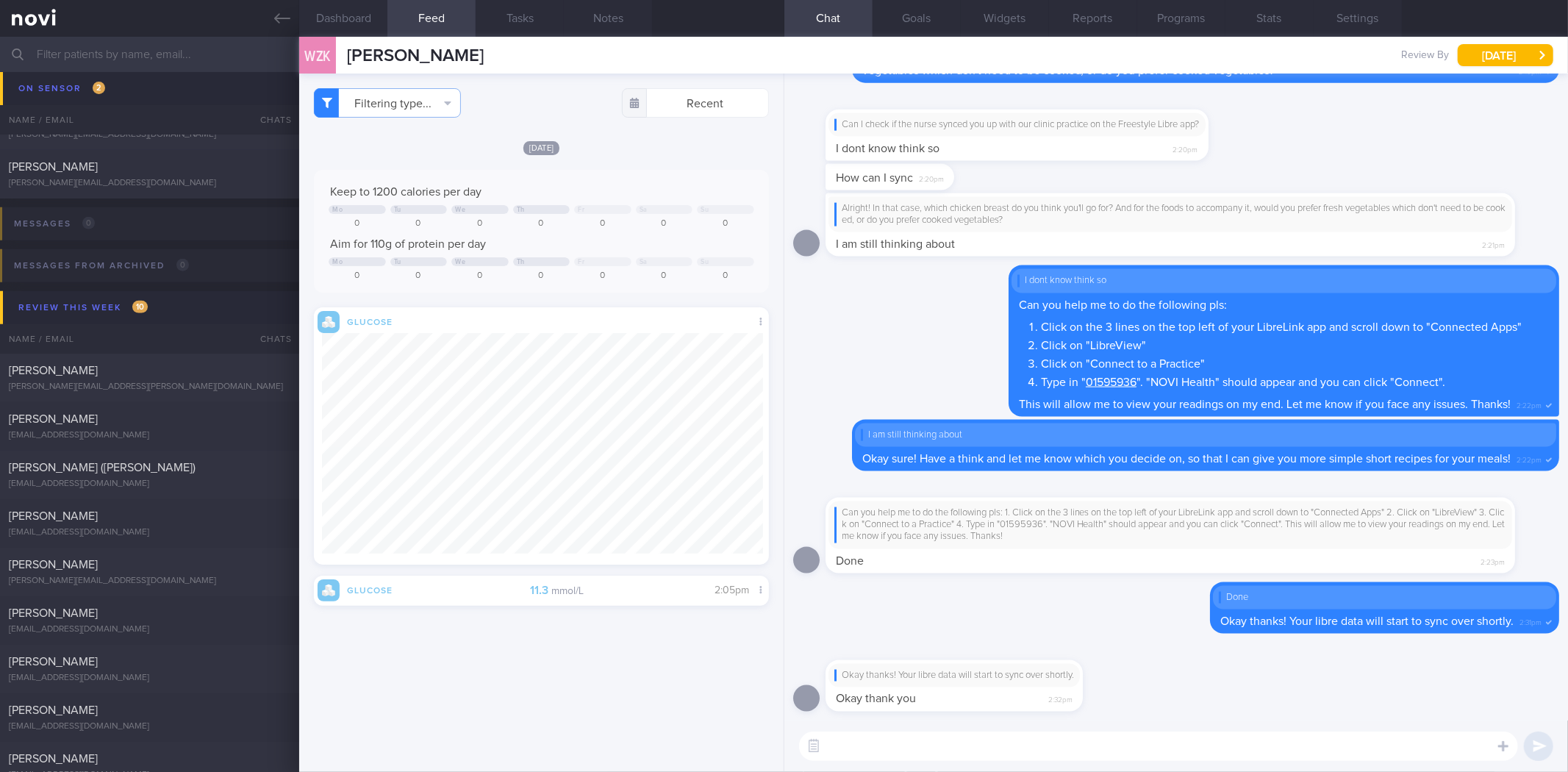
click at [929, 752] on textarea at bounding box center [1158, 746] width 719 height 29
type textarea "L"
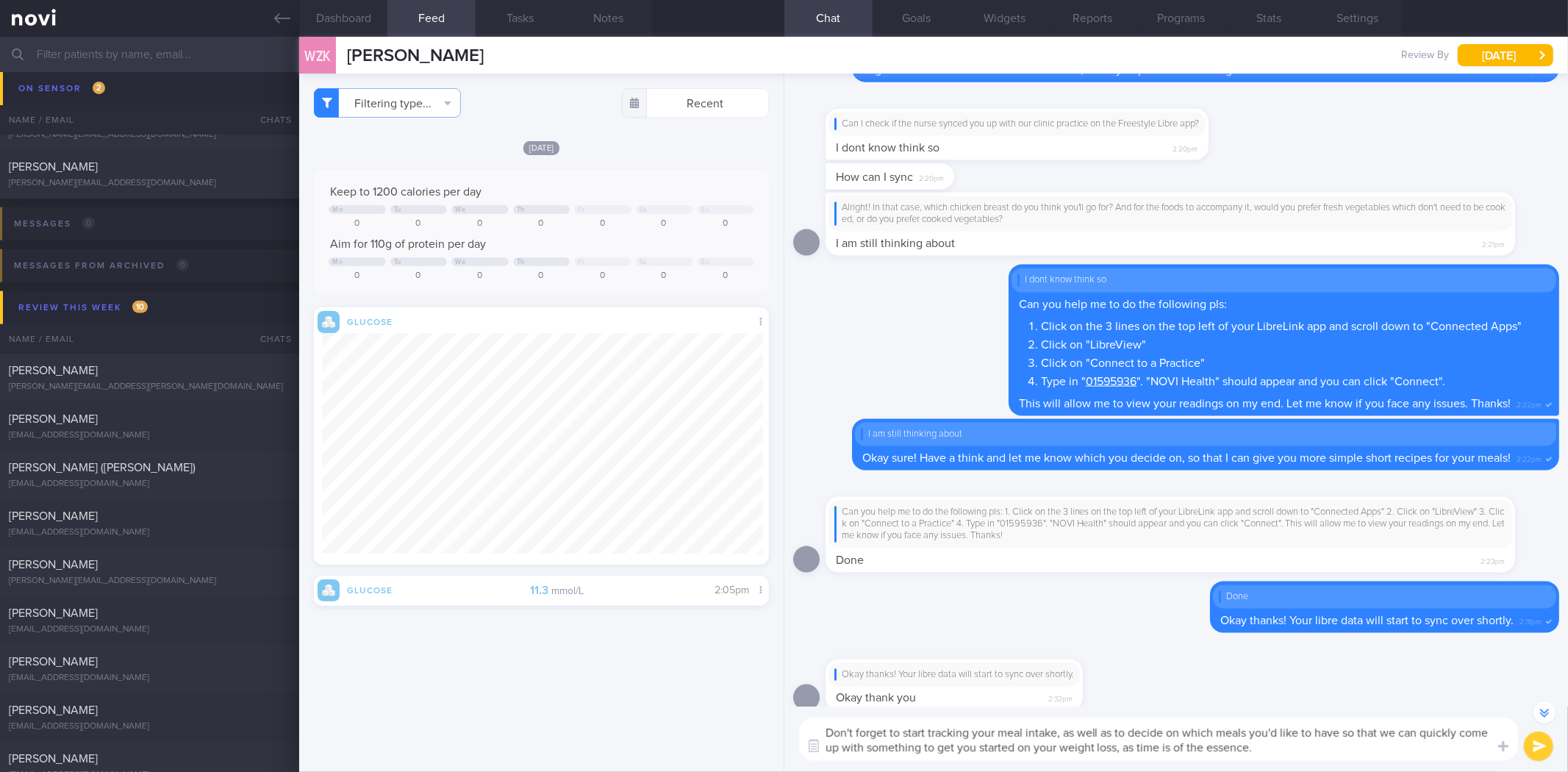
type textarea "Don't forget to start tracking your meal intake, as well as to decide on which …"
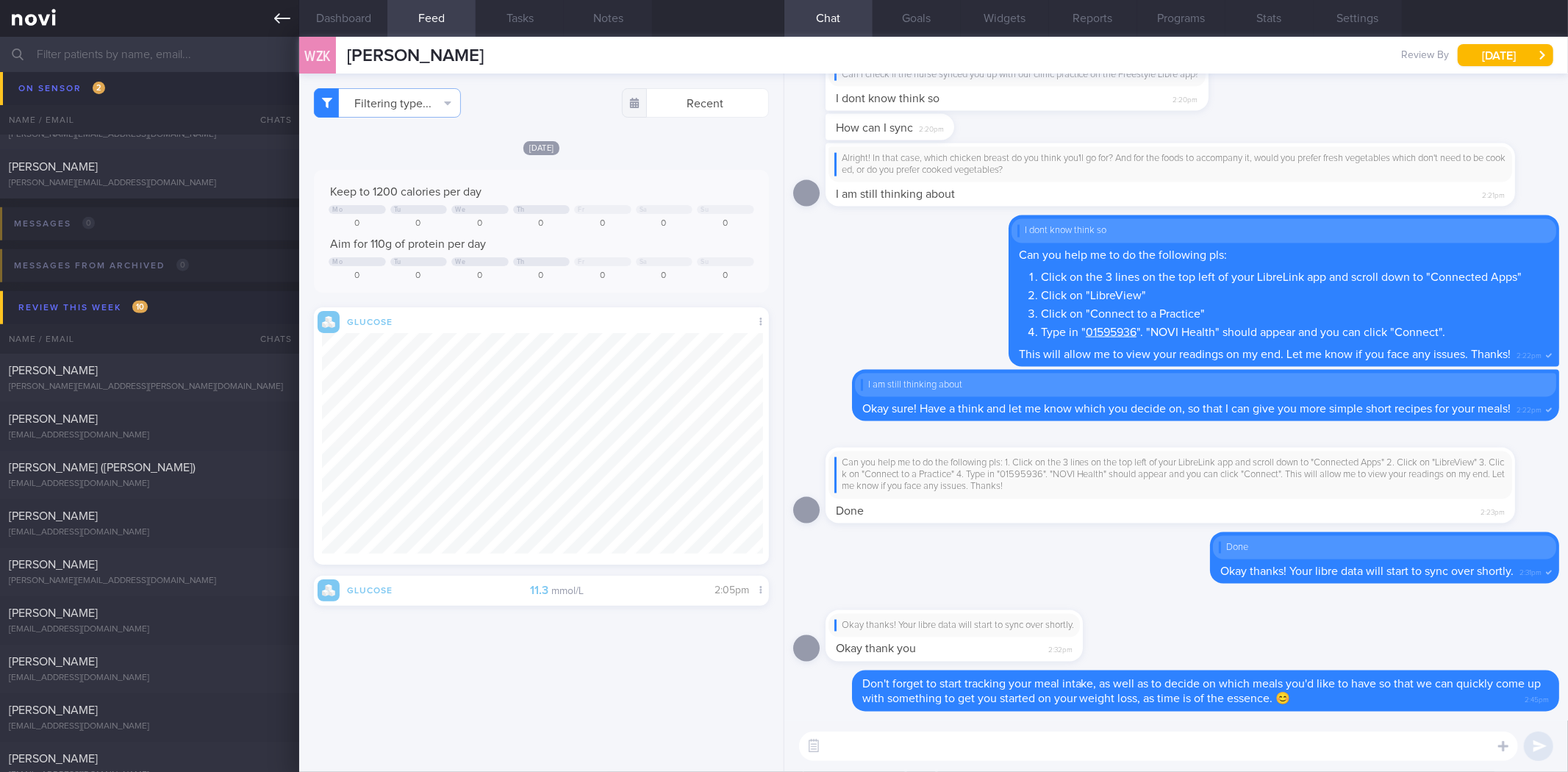
click at [280, 17] on icon at bounding box center [281, 18] width 16 height 16
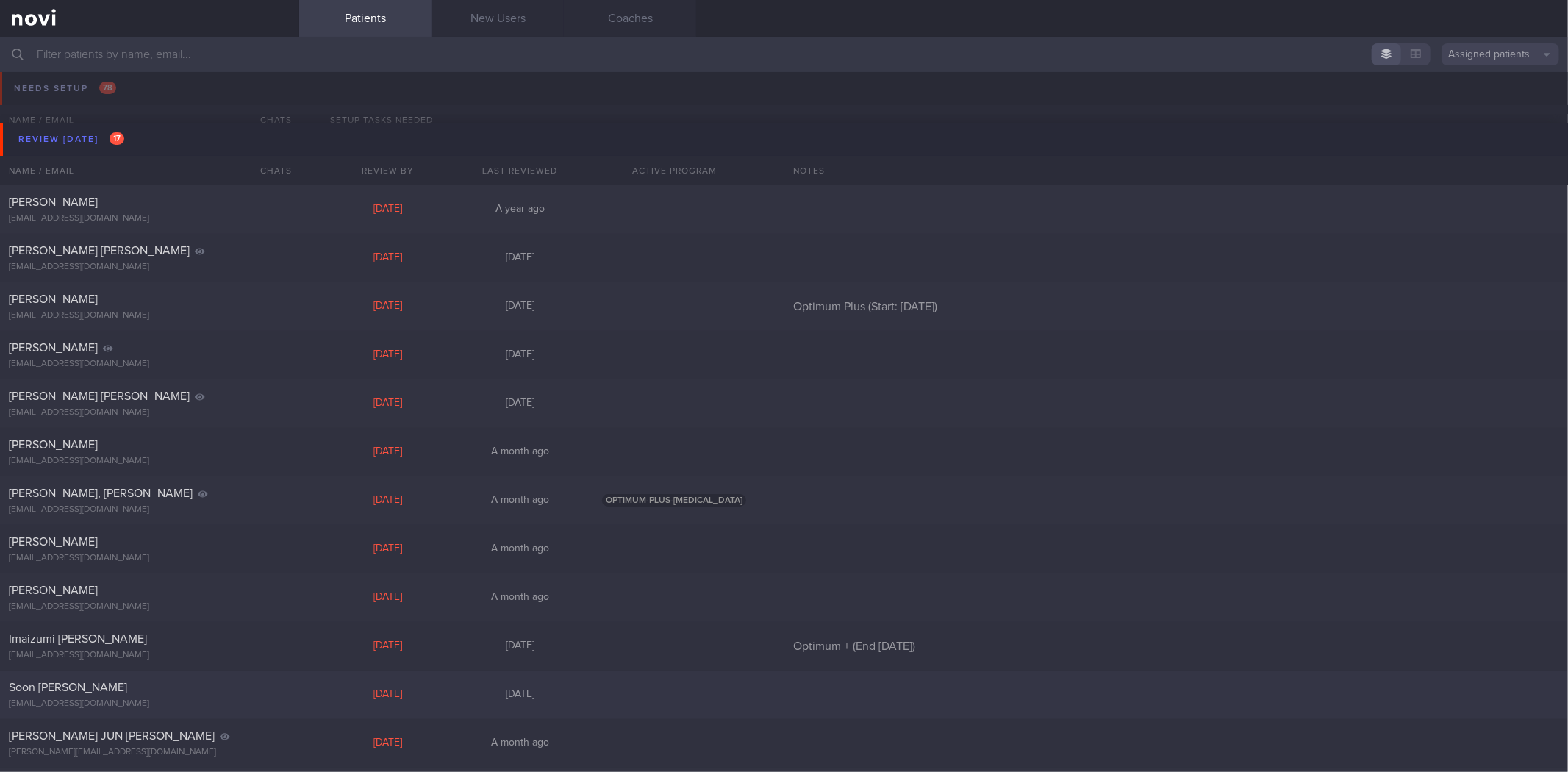
scroll to position [327, 0]
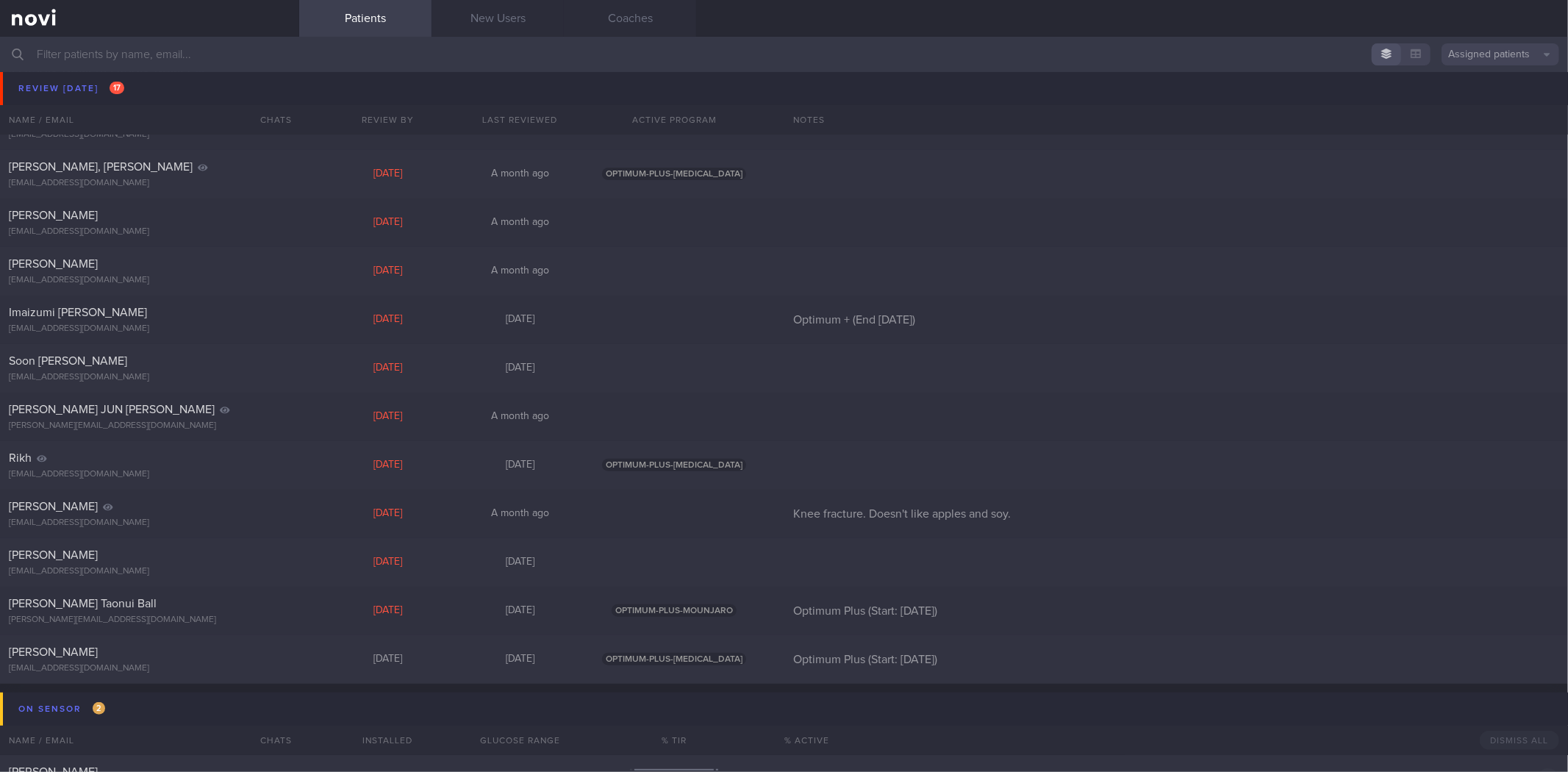
click at [383, 72] on div "[DATE]" at bounding box center [387, 78] width 132 height 14
click at [401, 67] on input "text" at bounding box center [784, 54] width 1568 height 35
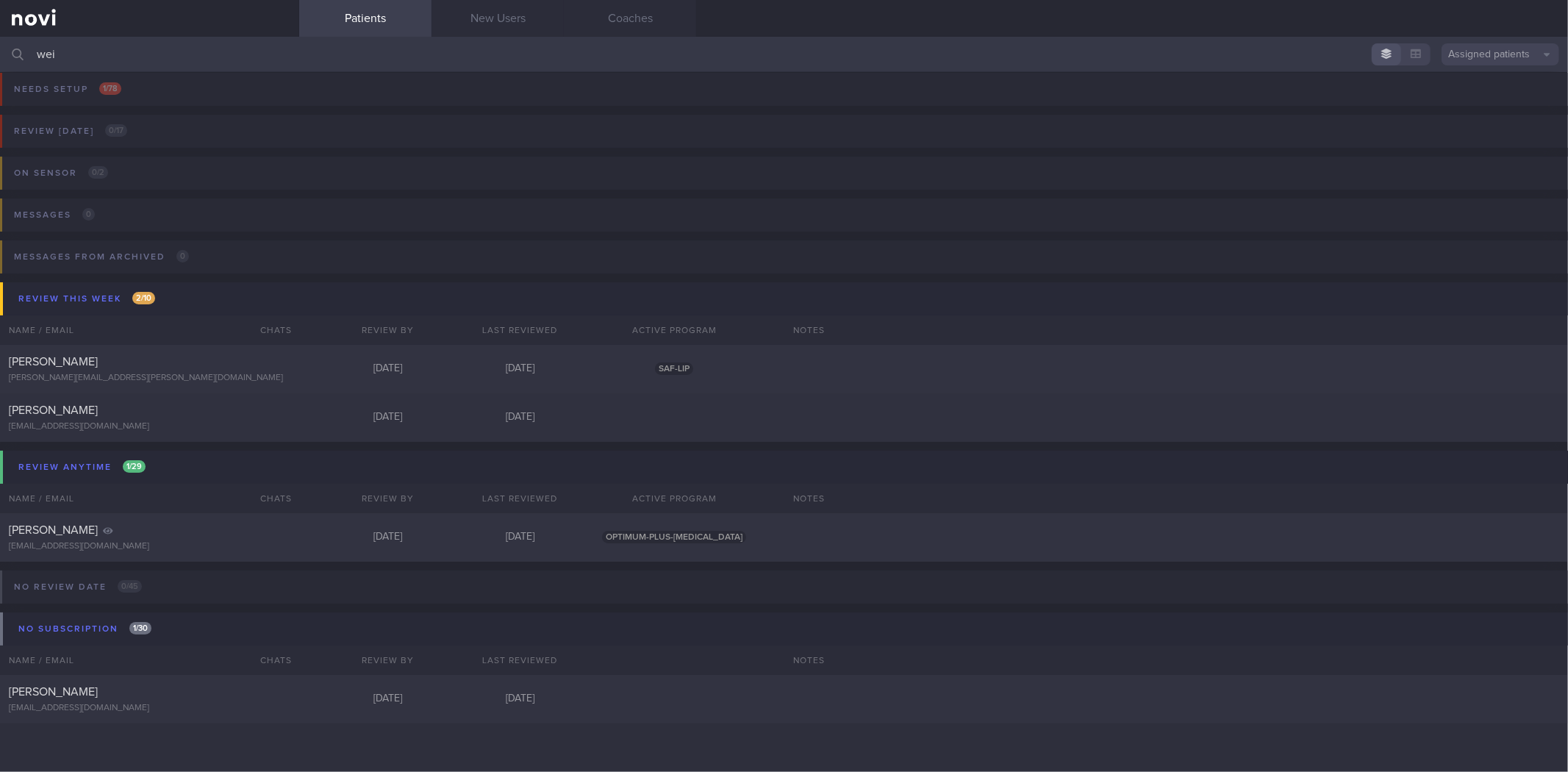
scroll to position [8, 0]
type input "wei"
click at [214, 421] on div "[EMAIL_ADDRESS][DOMAIN_NAME]" at bounding box center [149, 426] width 281 height 11
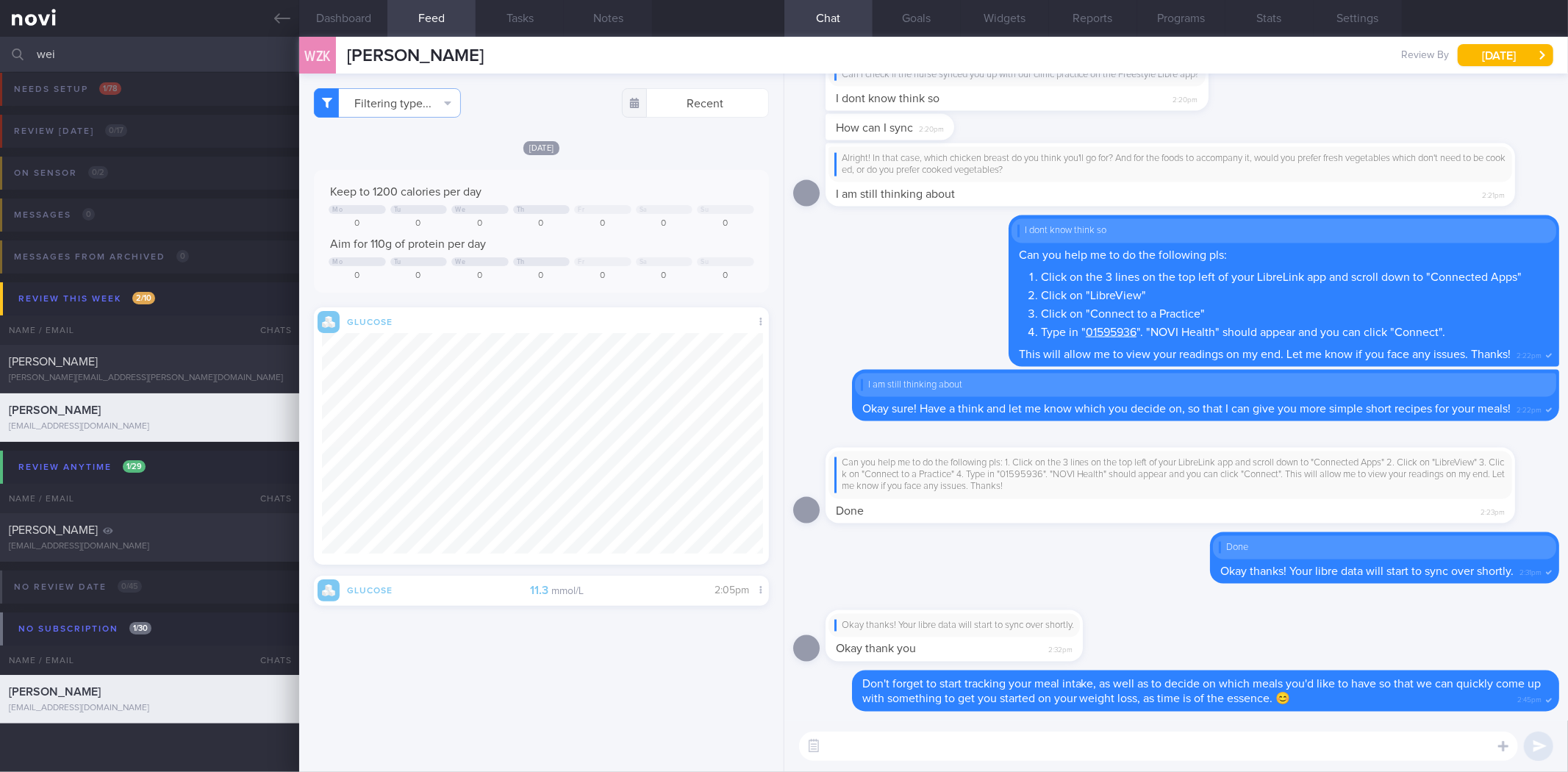
scroll to position [237, 441]
click at [618, 22] on button "Notes" at bounding box center [607, 18] width 88 height 37
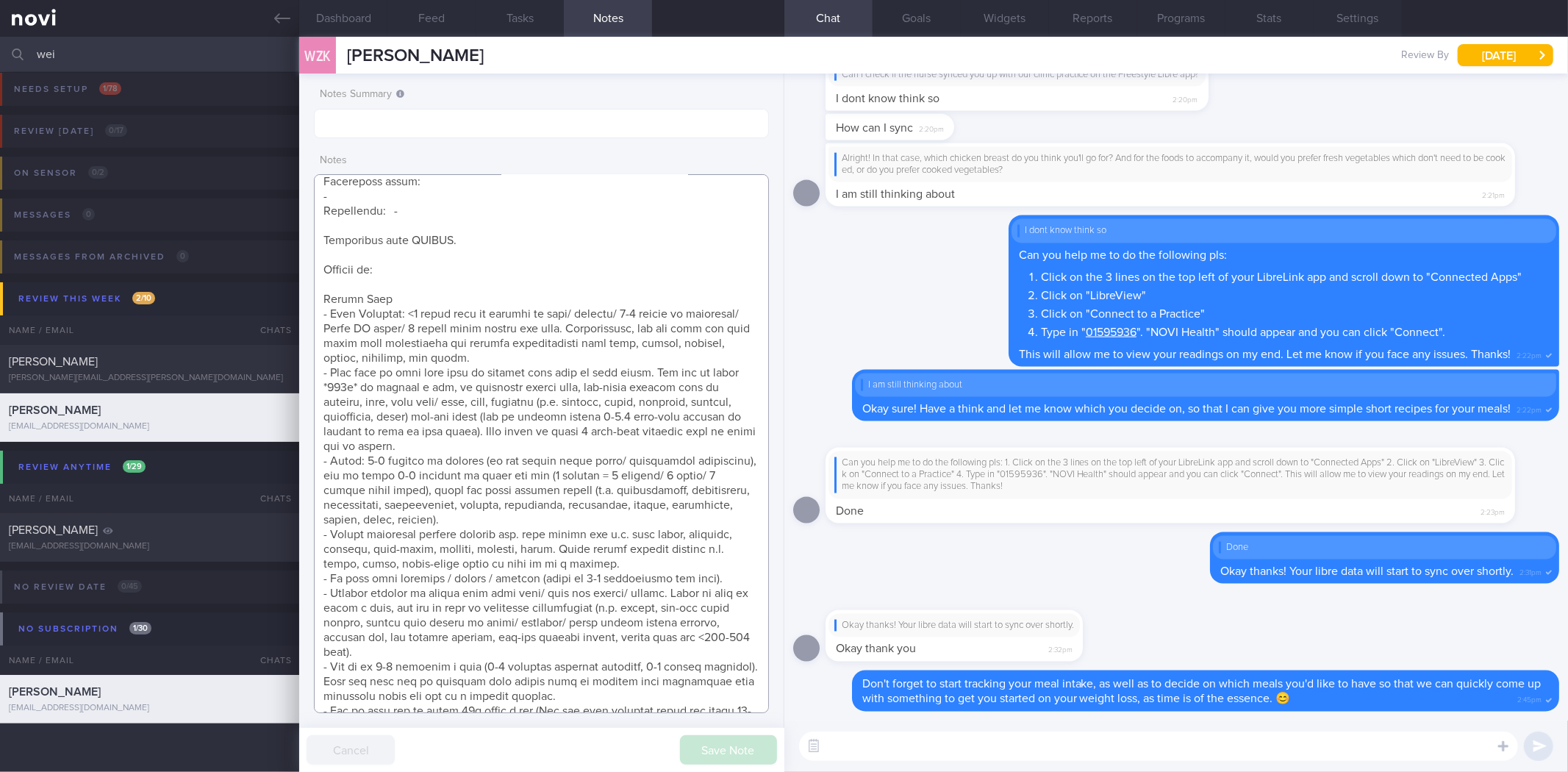
scroll to position [946, 0]
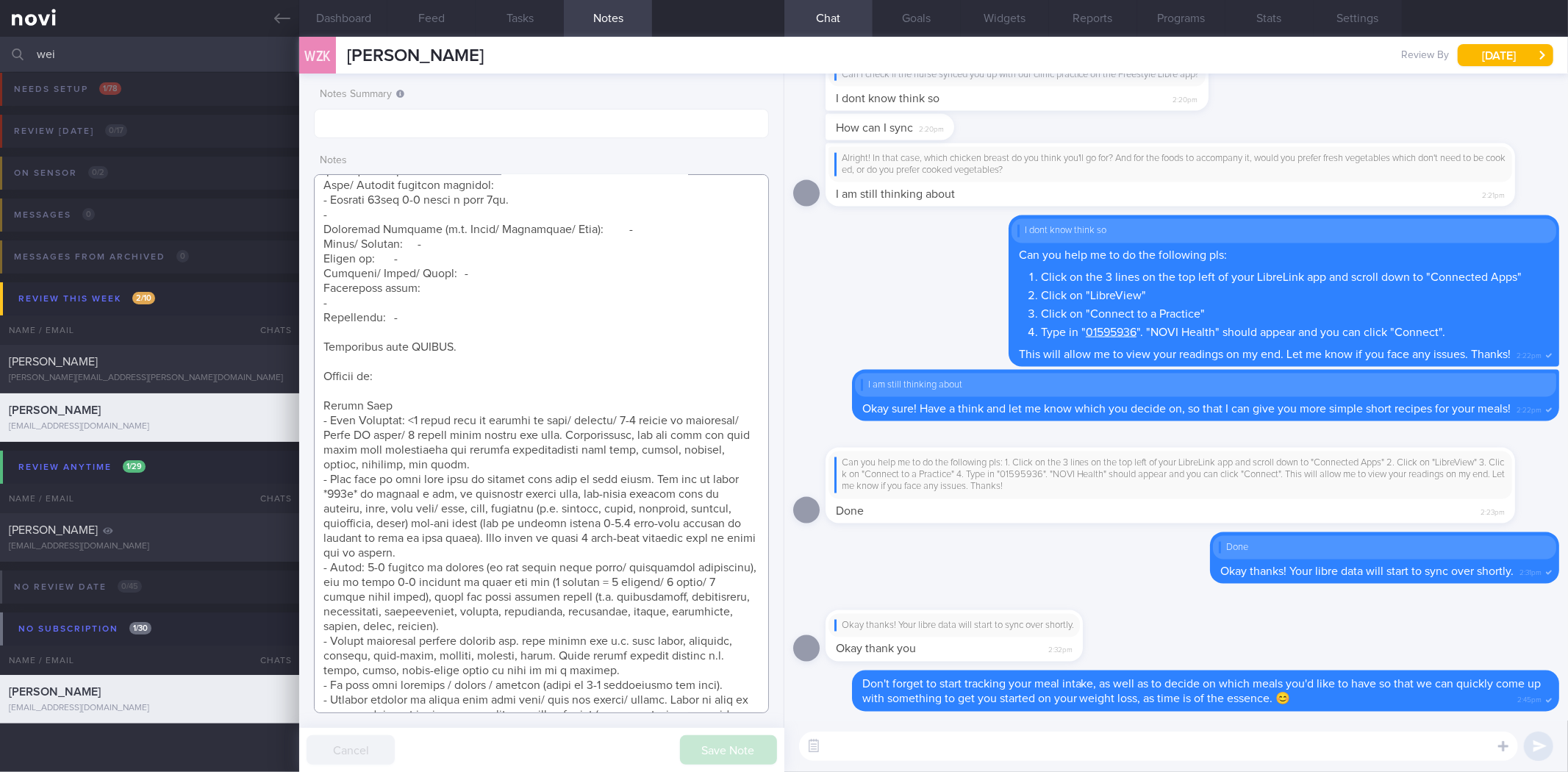
drag, startPoint x: 535, startPoint y: 699, endPoint x: 311, endPoint y: 417, distance: 360.1
click at [311, 417] on div "Notes Summary Notes Save Note Cancel" at bounding box center [542, 423] width 484 height 699
click at [275, 23] on icon at bounding box center [281, 18] width 16 height 16
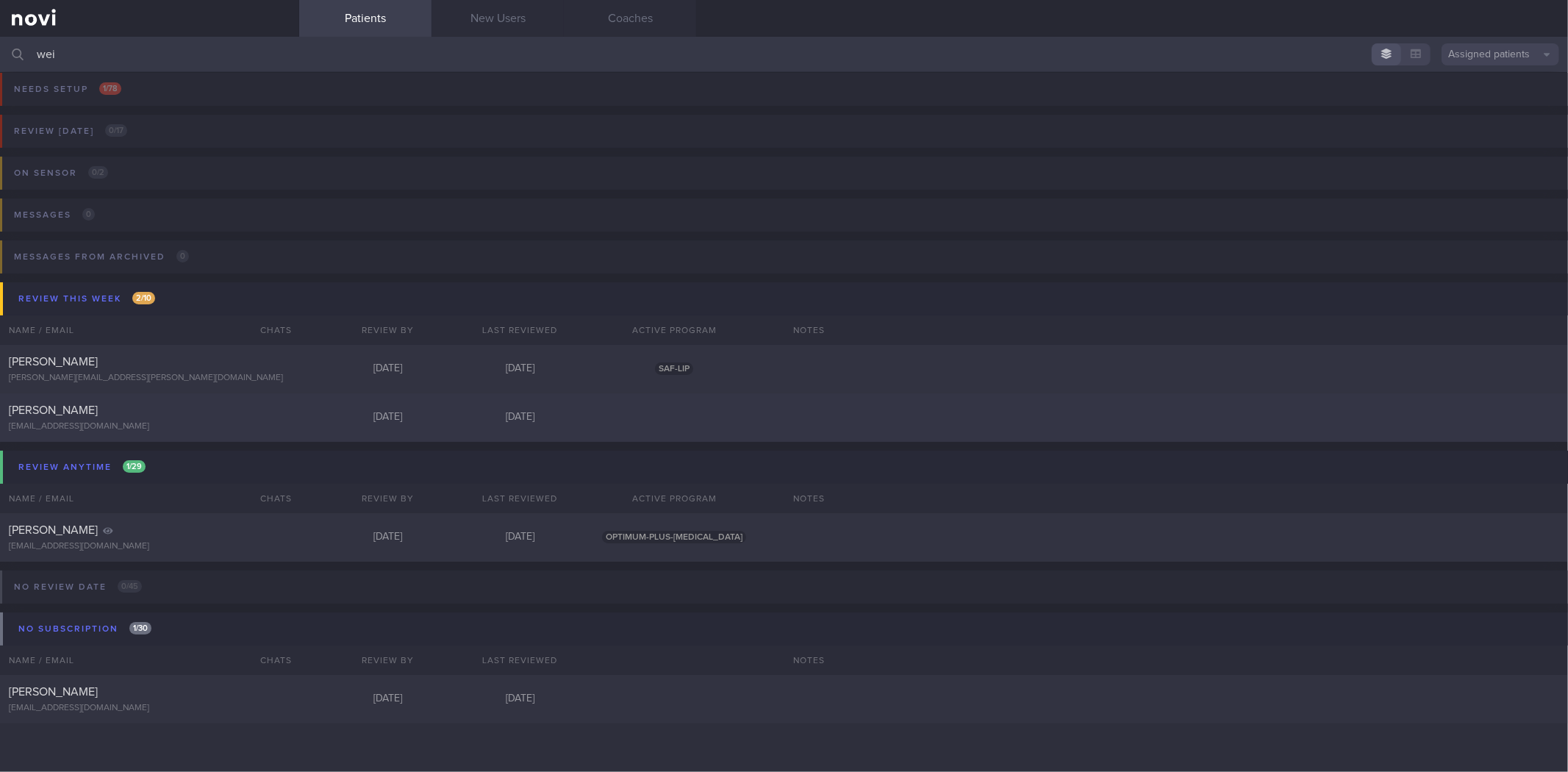
click at [275, 417] on div "[PERSON_NAME]" at bounding box center [148, 410] width 278 height 14
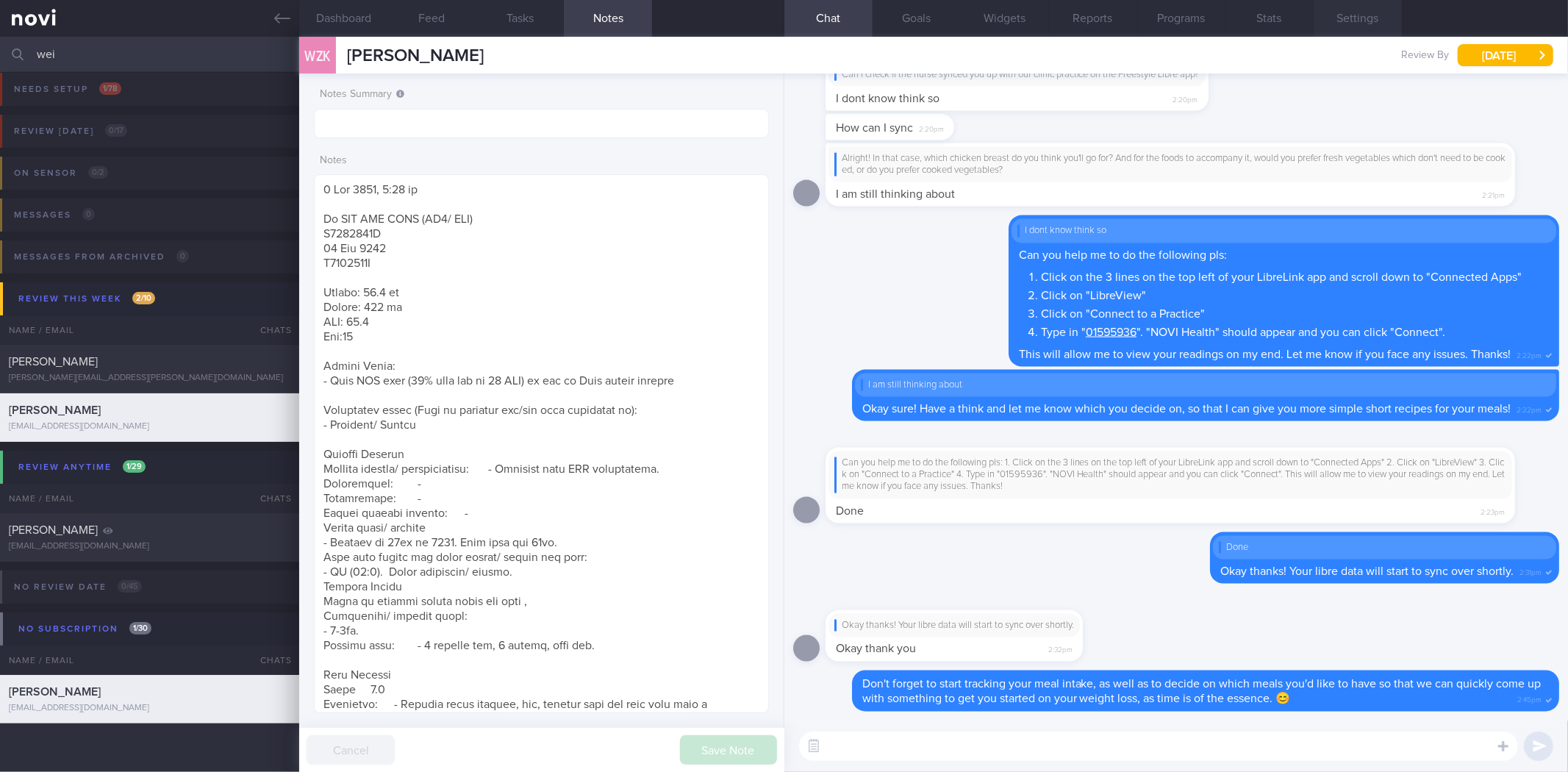
click at [1344, 24] on button "Settings" at bounding box center [1357, 18] width 88 height 37
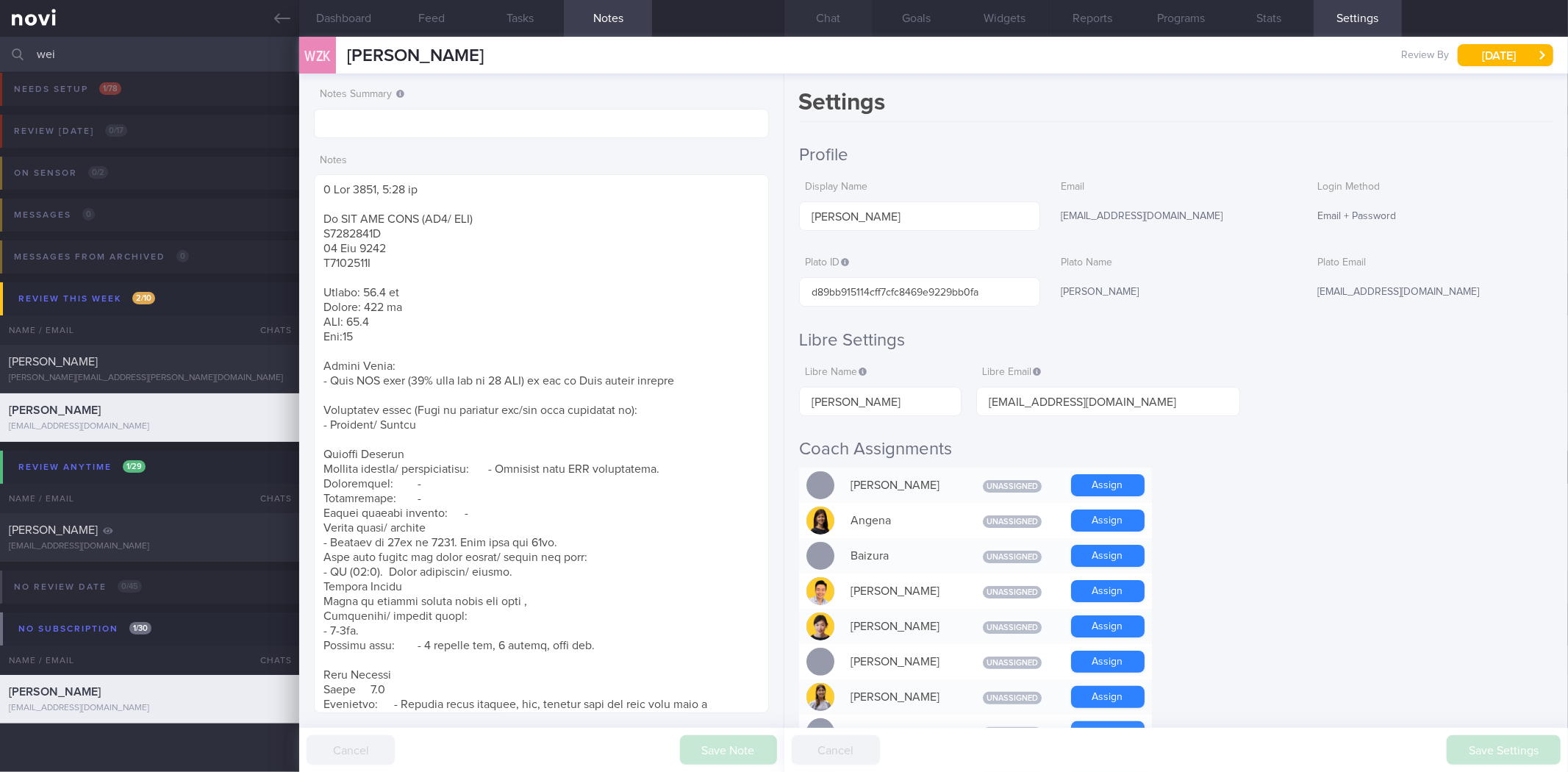
drag, startPoint x: 782, startPoint y: 18, endPoint x: 810, endPoint y: 17, distance: 28.0
click at [782, 18] on div "Dashboard Feed Tasks Notes" at bounding box center [542, 18] width 484 height 37
click at [810, 17] on button "Chat" at bounding box center [829, 18] width 88 height 37
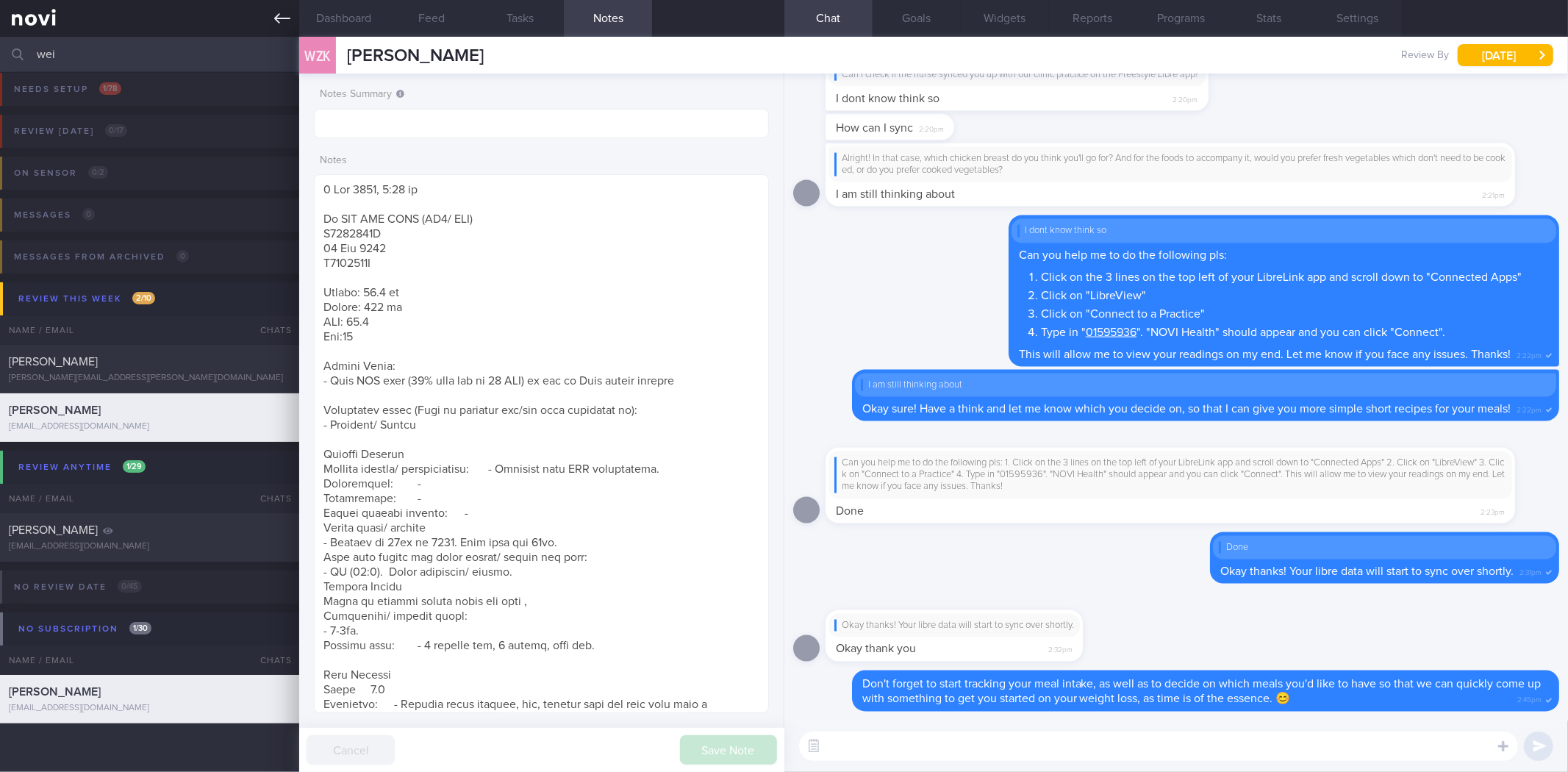
drag, startPoint x: 282, startPoint y: 27, endPoint x: 273, endPoint y: 35, distance: 12.0
click at [282, 27] on link at bounding box center [149, 18] width 300 height 37
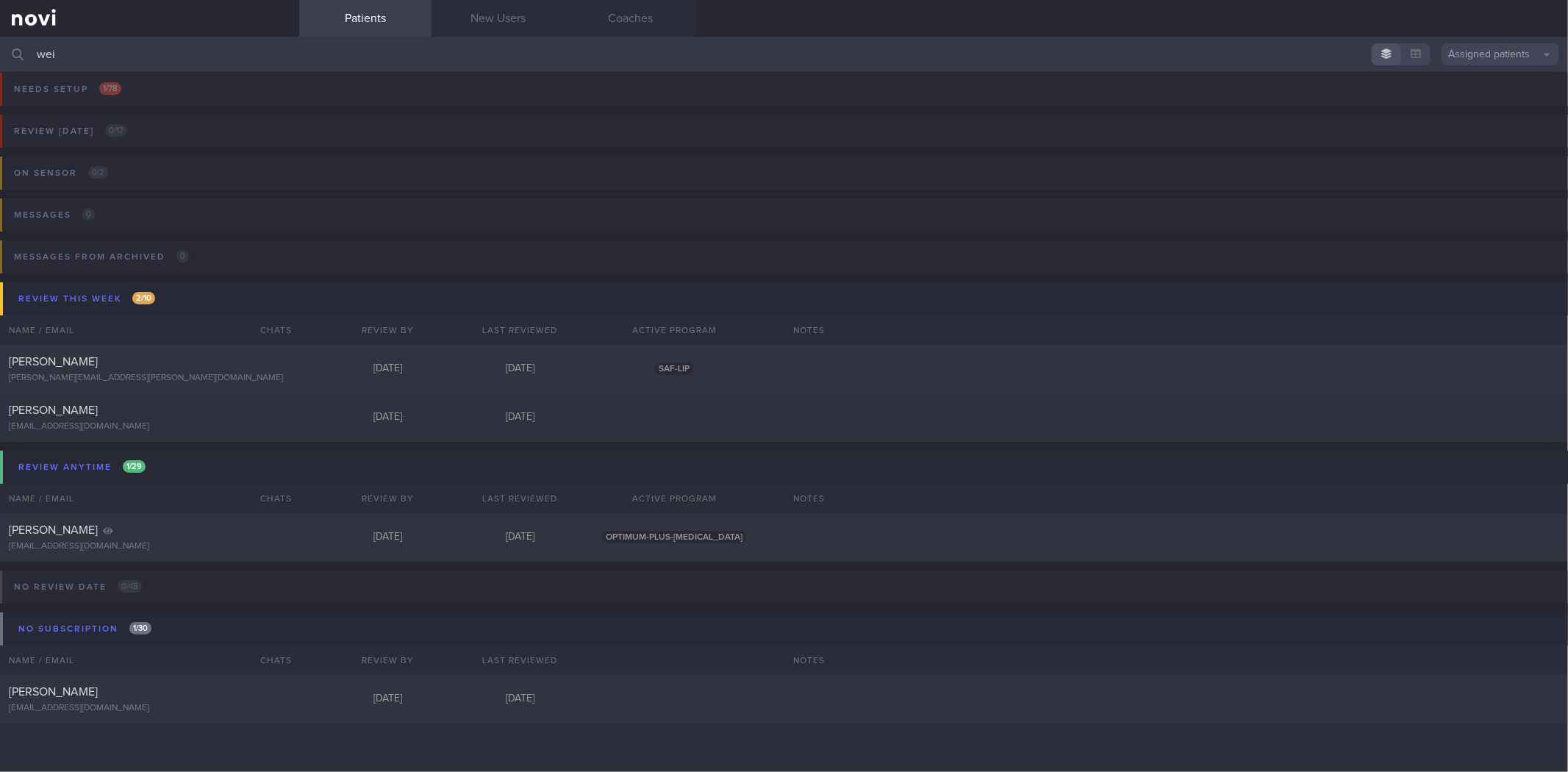
click at [254, 57] on input "wei" at bounding box center [784, 54] width 1568 height 35
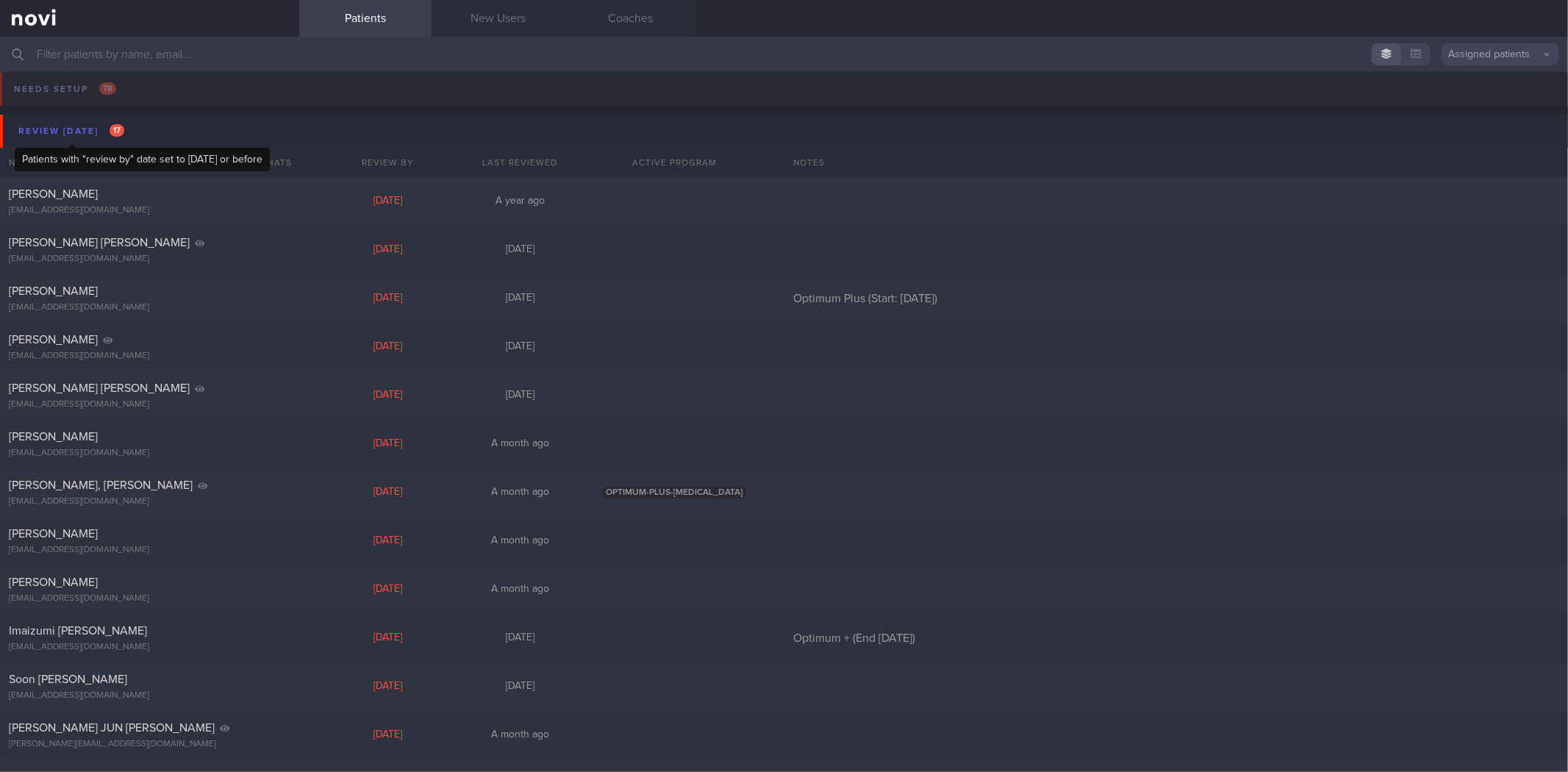
click at [125, 124] on div "Review today 17" at bounding box center [71, 131] width 113 height 20
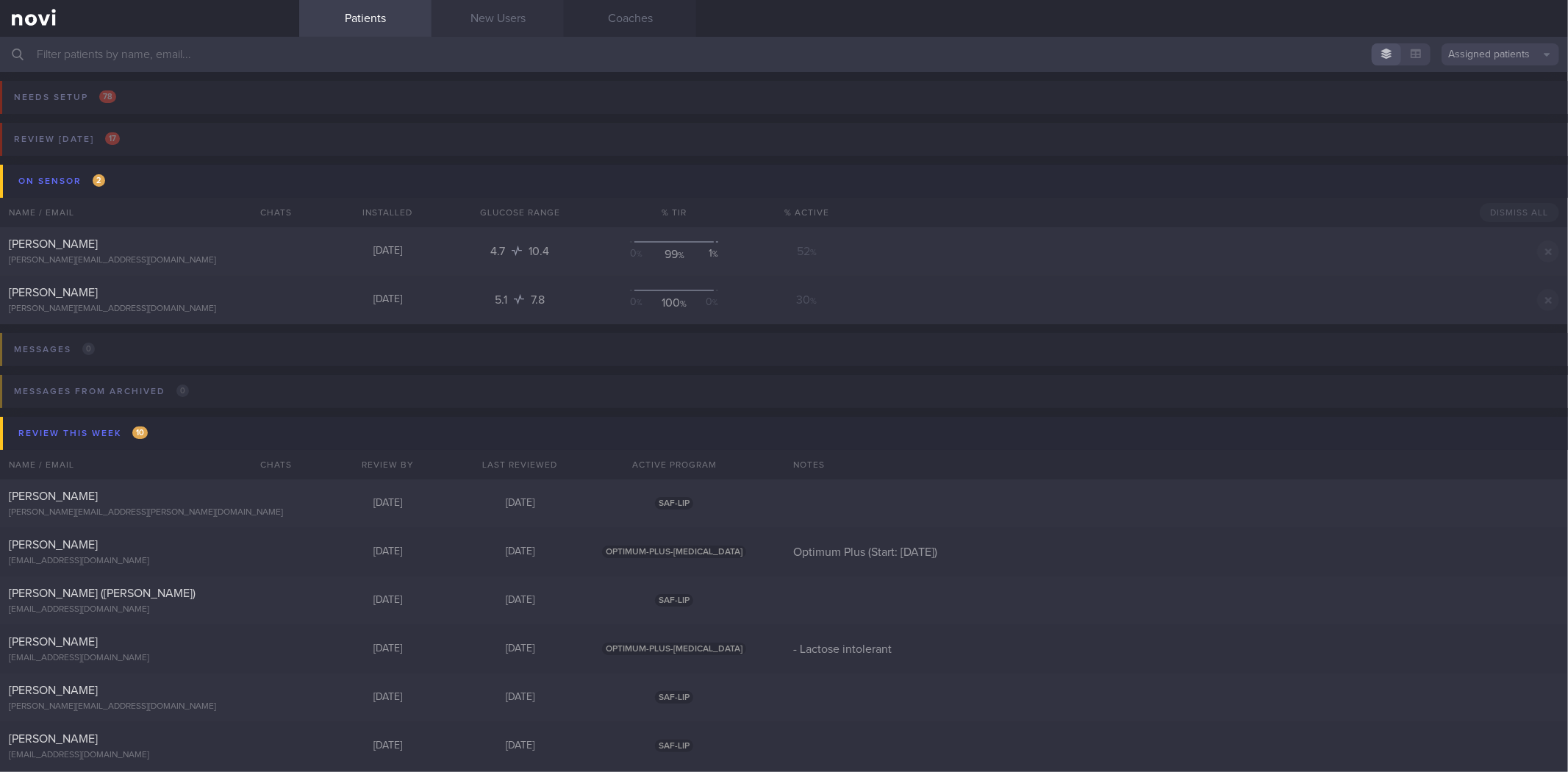
click at [503, 22] on link "New Users" at bounding box center [497, 18] width 132 height 37
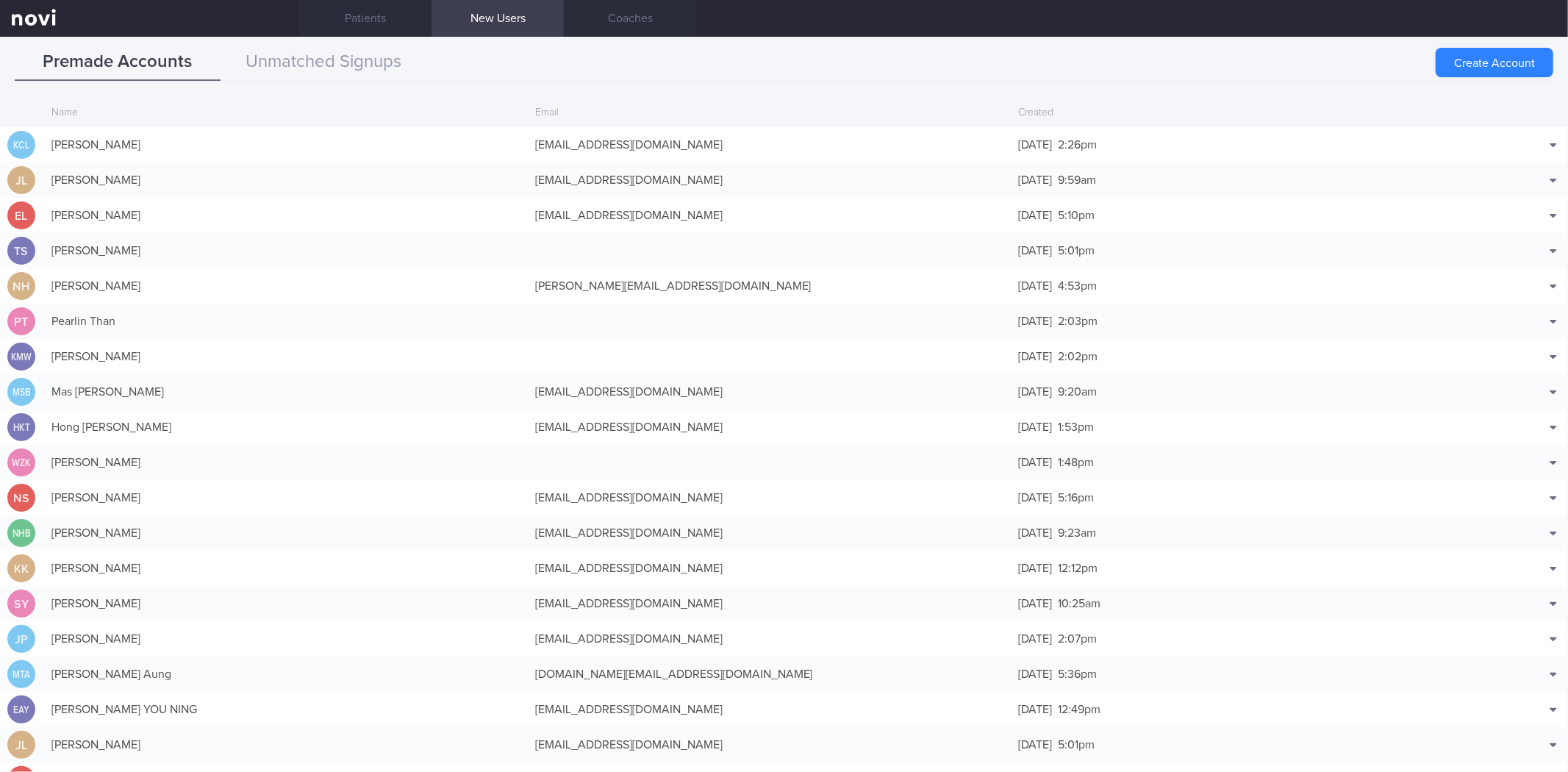
scroll to position [35, 0]
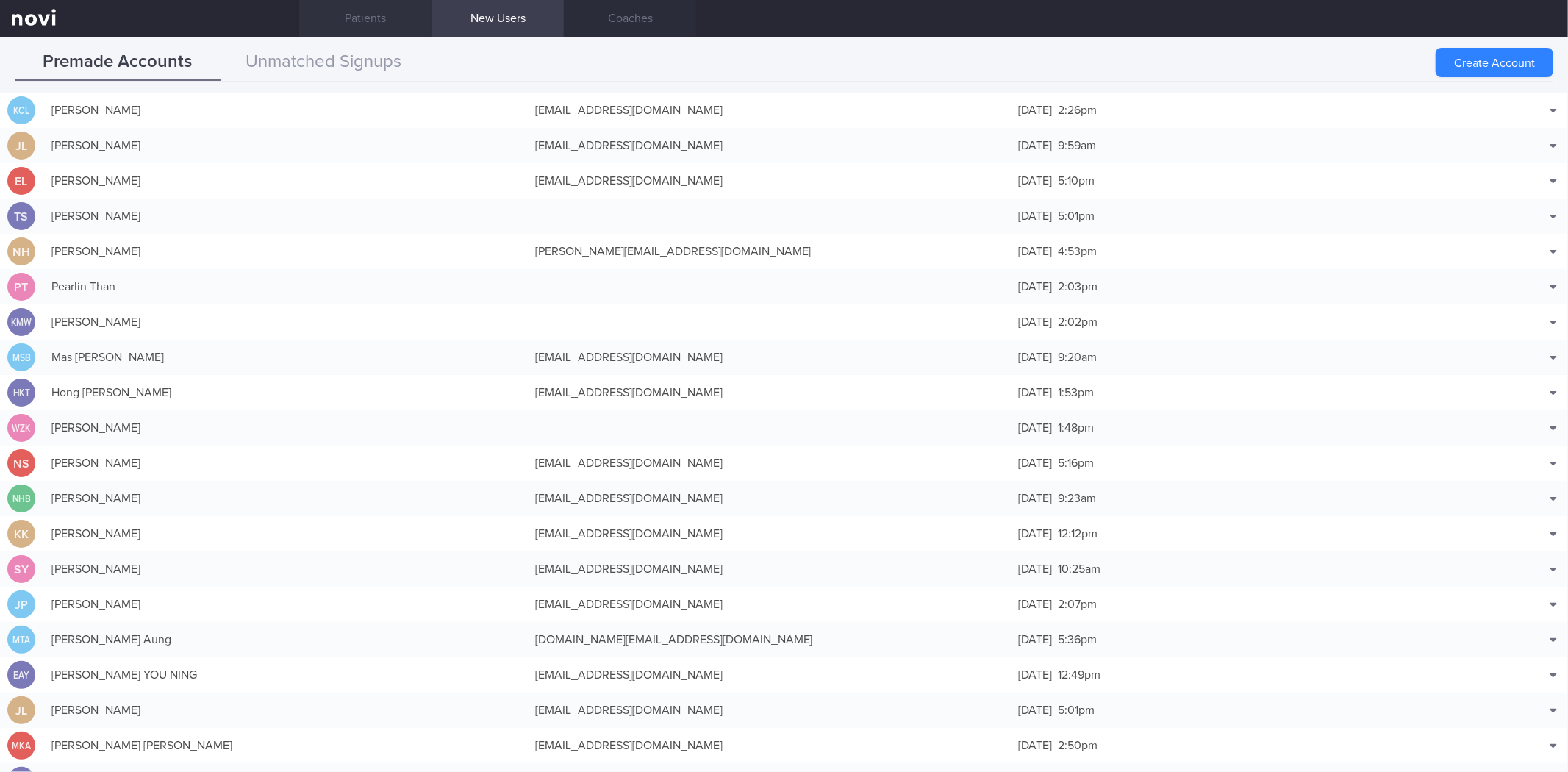
drag, startPoint x: 369, startPoint y: 23, endPoint x: 357, endPoint y: 33, distance: 15.6
click at [369, 23] on link "Patients" at bounding box center [365, 18] width 132 height 37
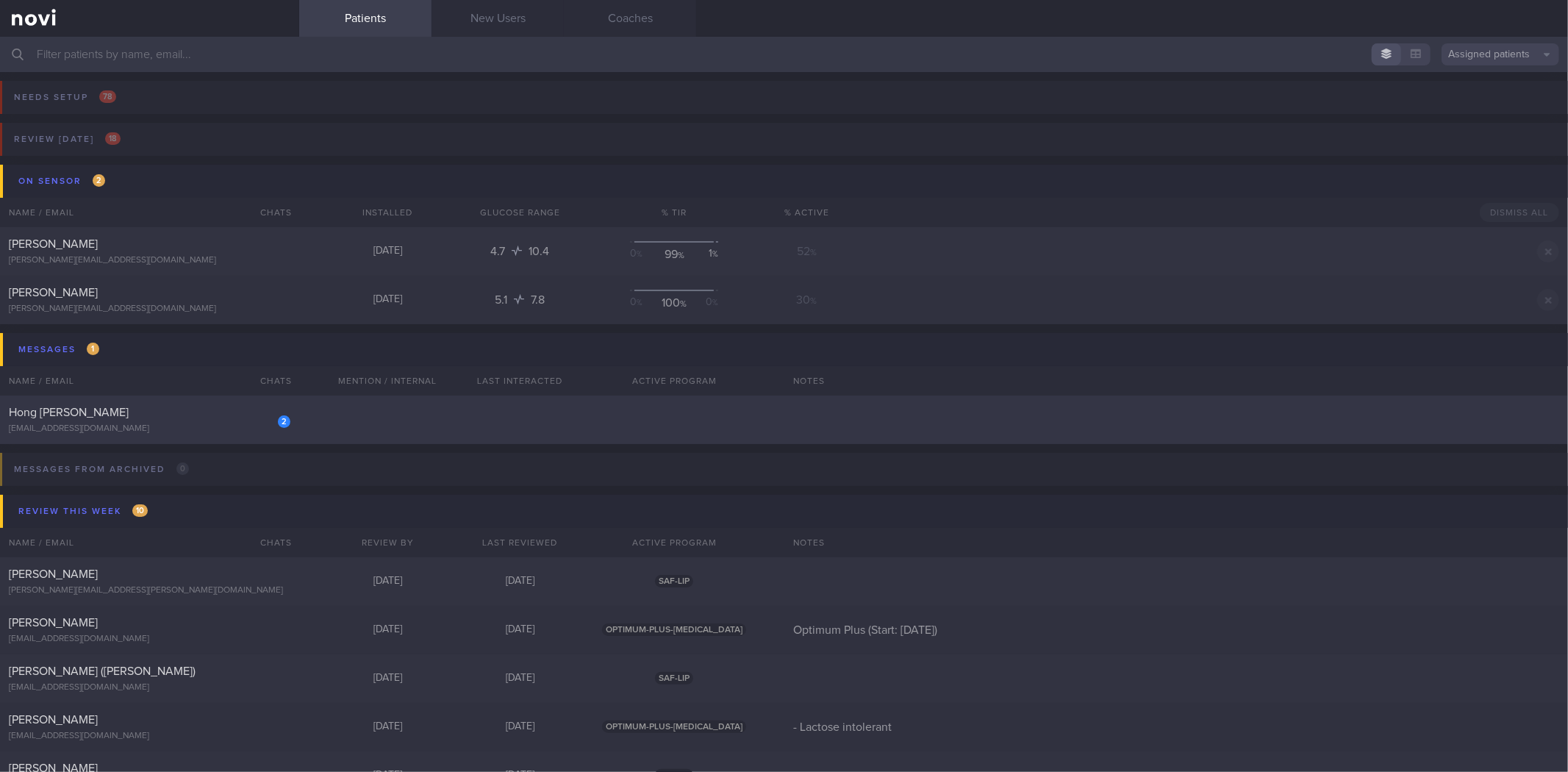
click at [200, 415] on div "Hong [PERSON_NAME]" at bounding box center [148, 412] width 278 height 14
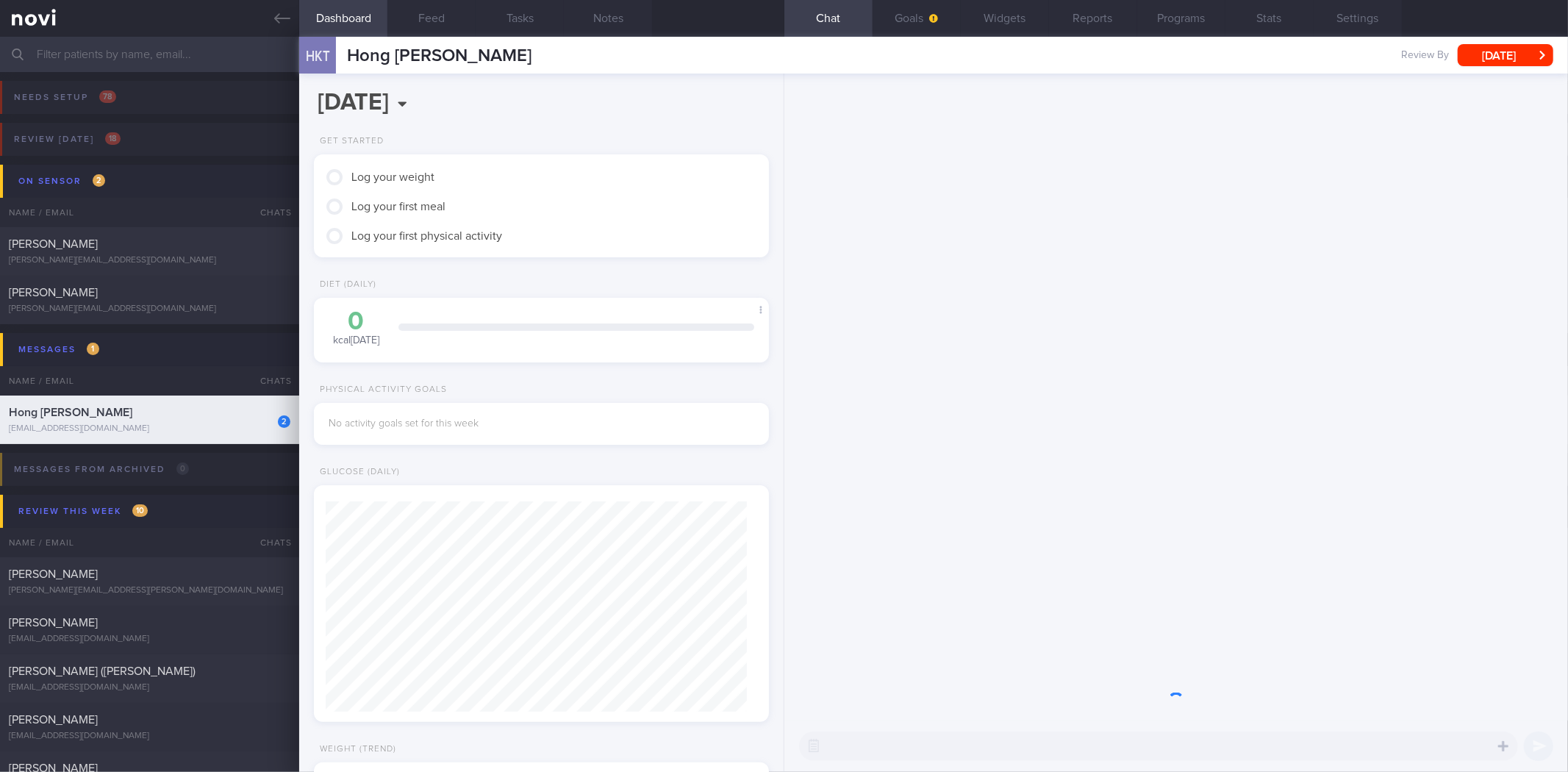
scroll to position [211, 421]
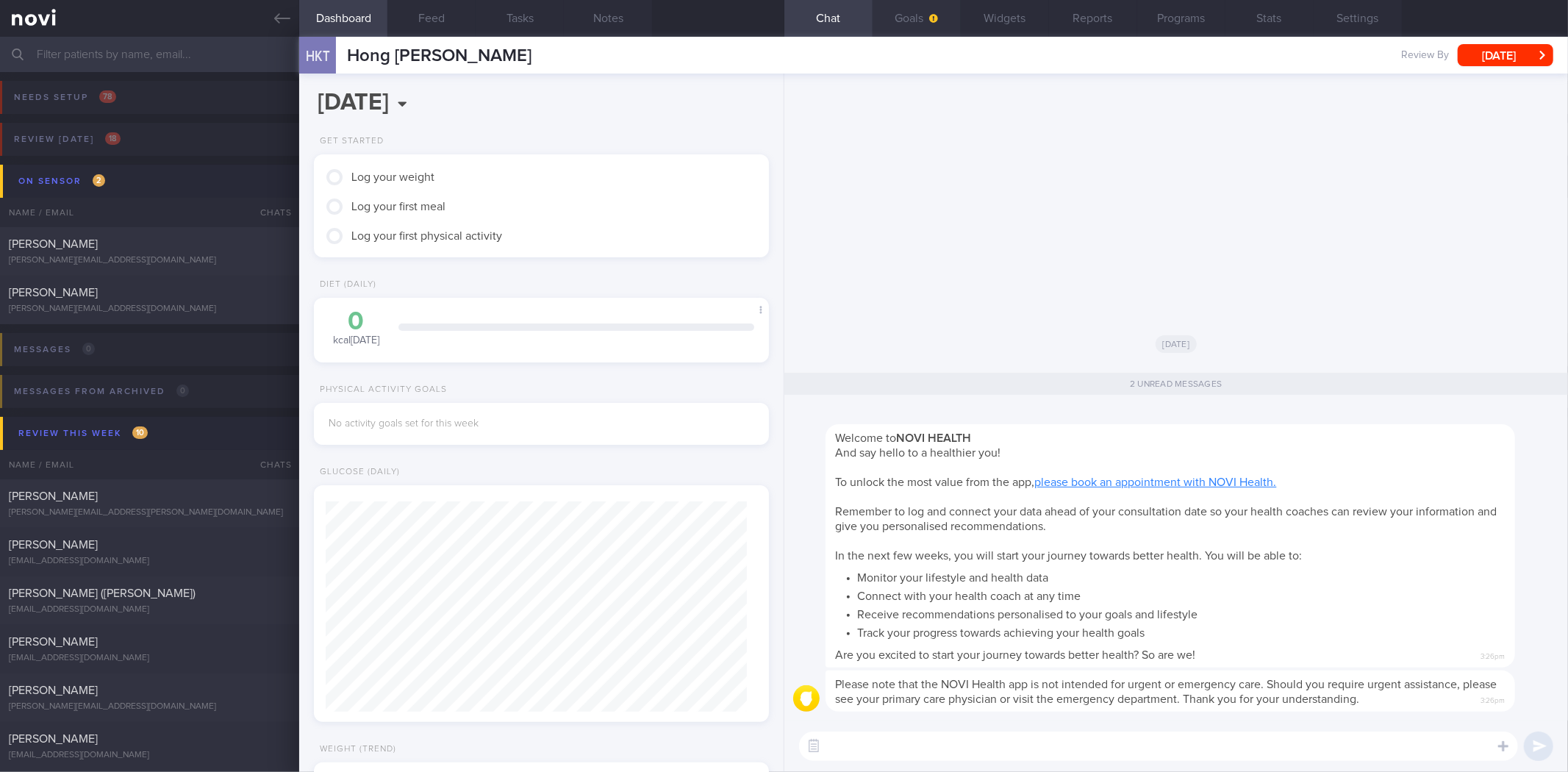
click at [933, 22] on span "button" at bounding box center [933, 19] width 12 height 12
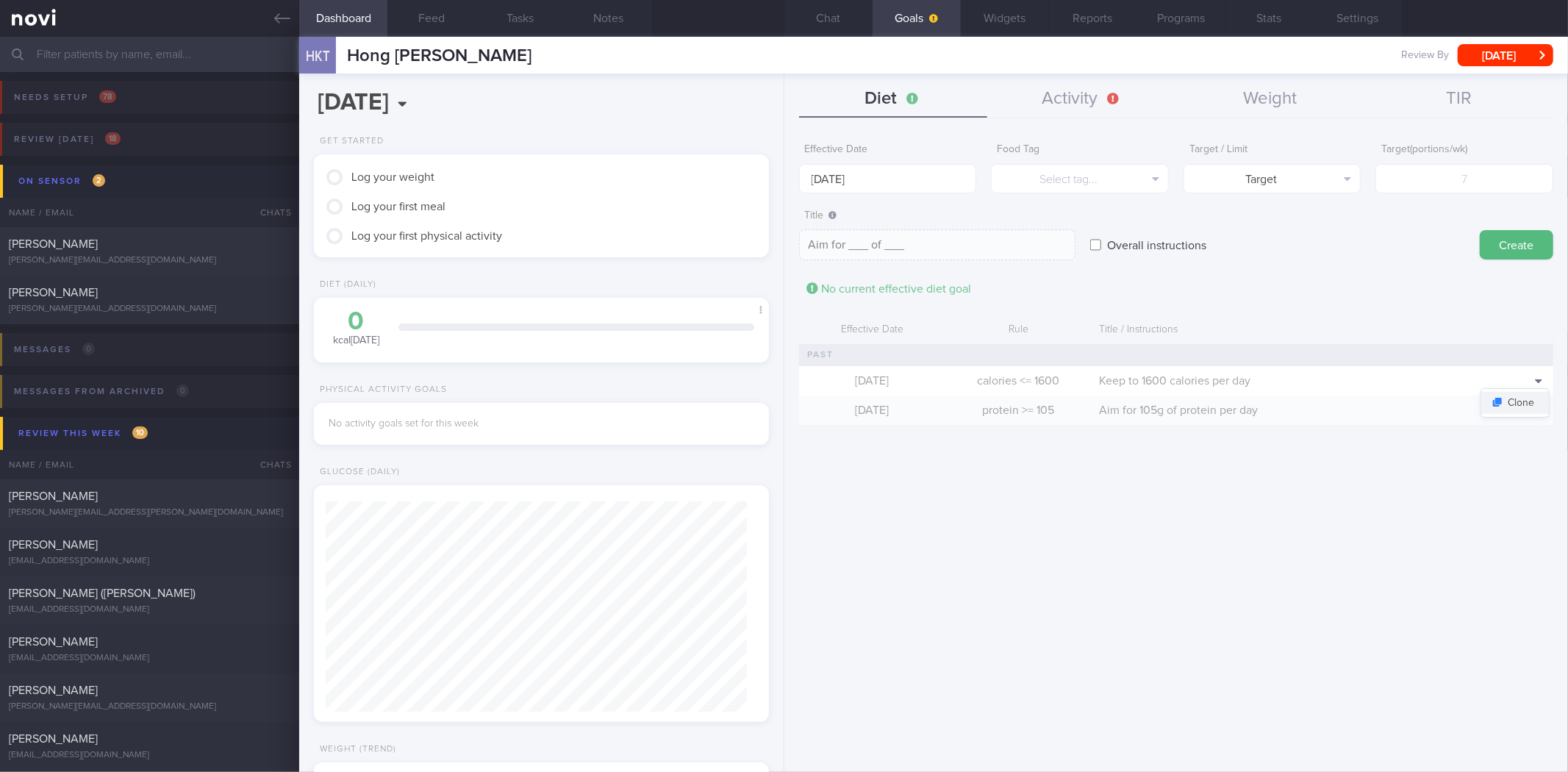
click at [1517, 399] on button "Clone" at bounding box center [1515, 402] width 68 height 22
type input "1600"
type textarea "Keep to 1600 calories per day"
click at [860, 192] on body "You are offline! Some functionality will be unavailable Patients New Users Coac…" at bounding box center [784, 386] width 1568 height 772
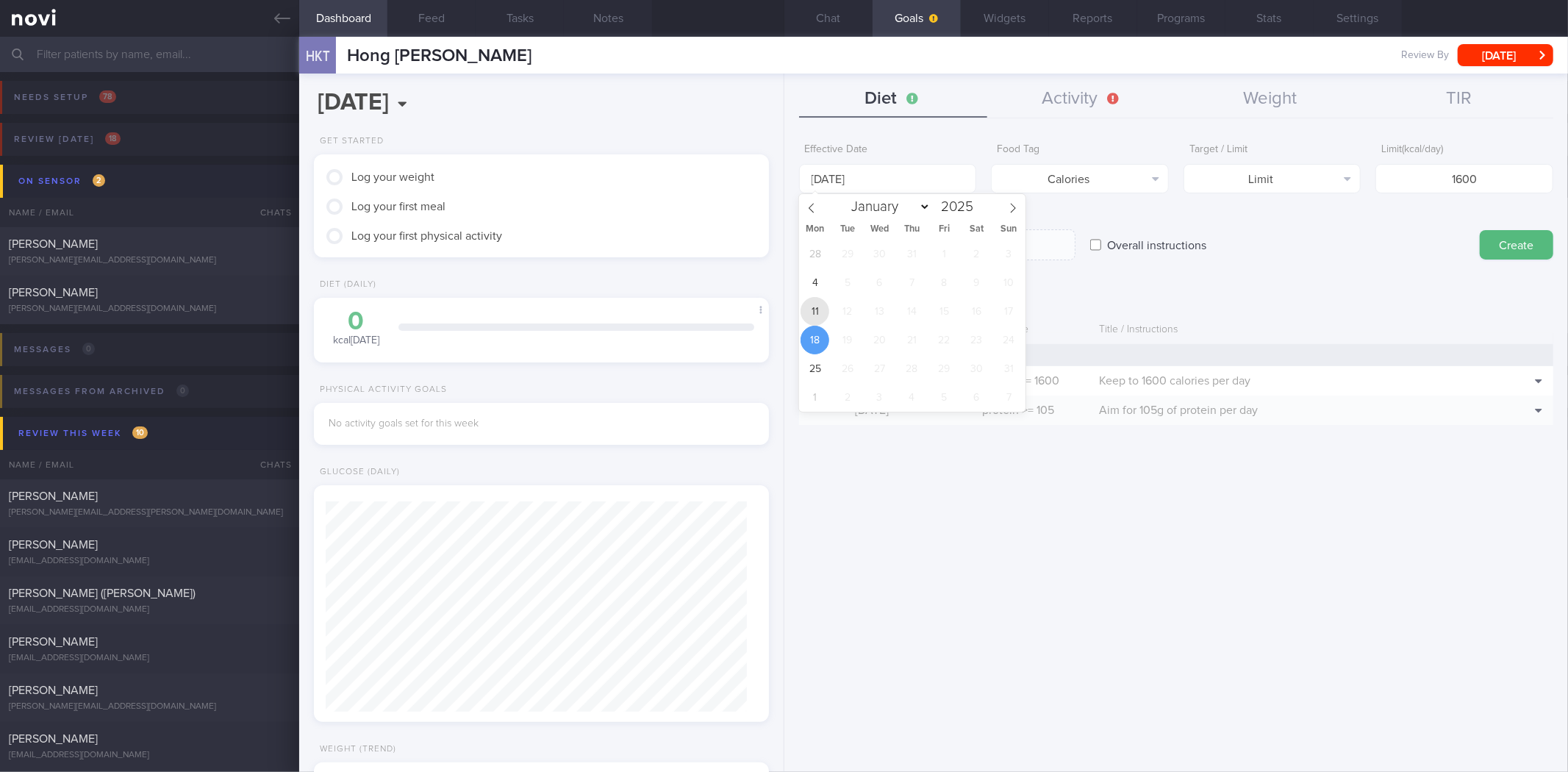
click at [813, 311] on span "11" at bounding box center [815, 312] width 29 height 29
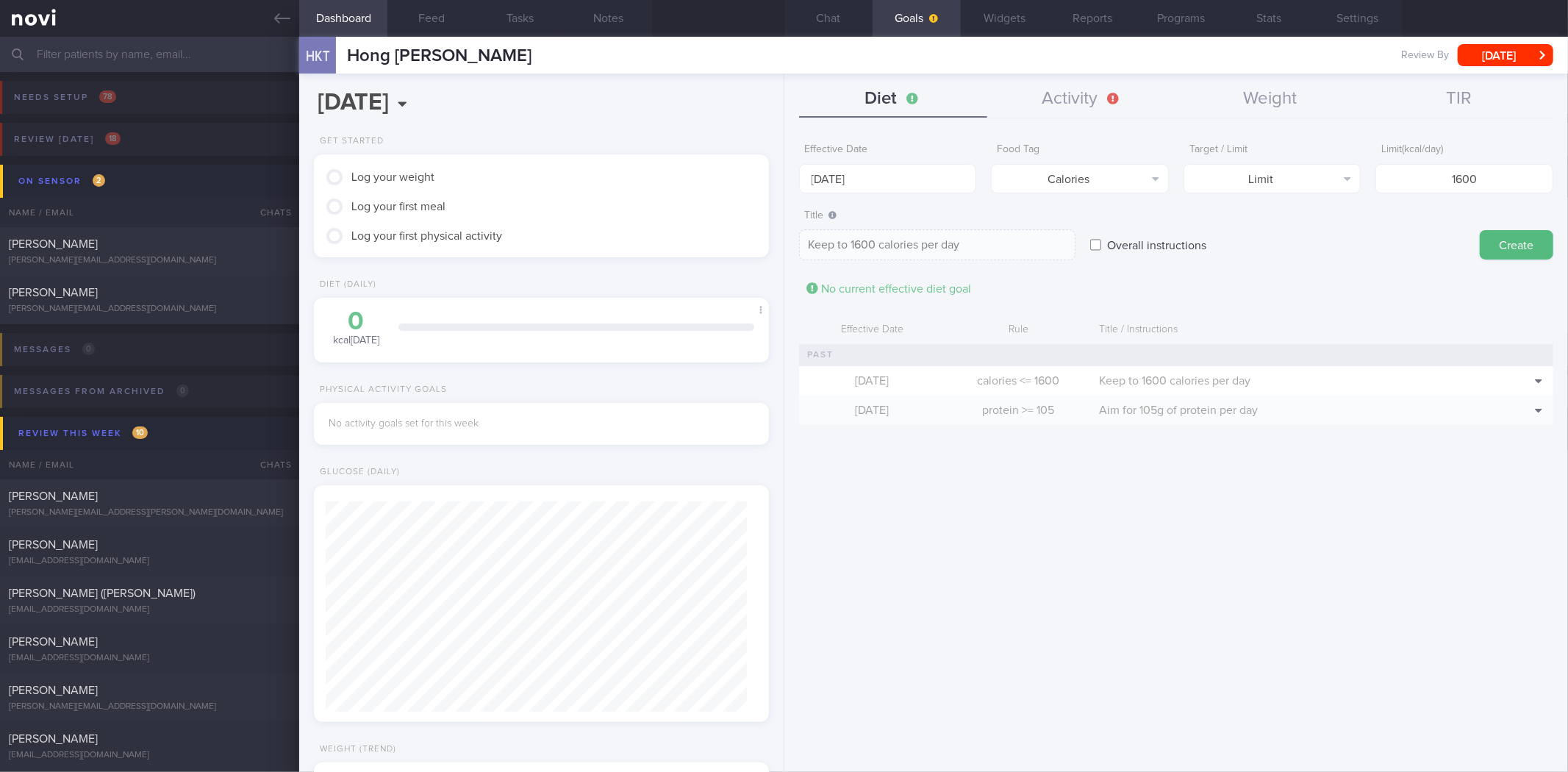
click at [1503, 245] on button "Create" at bounding box center [1516, 245] width 73 height 29
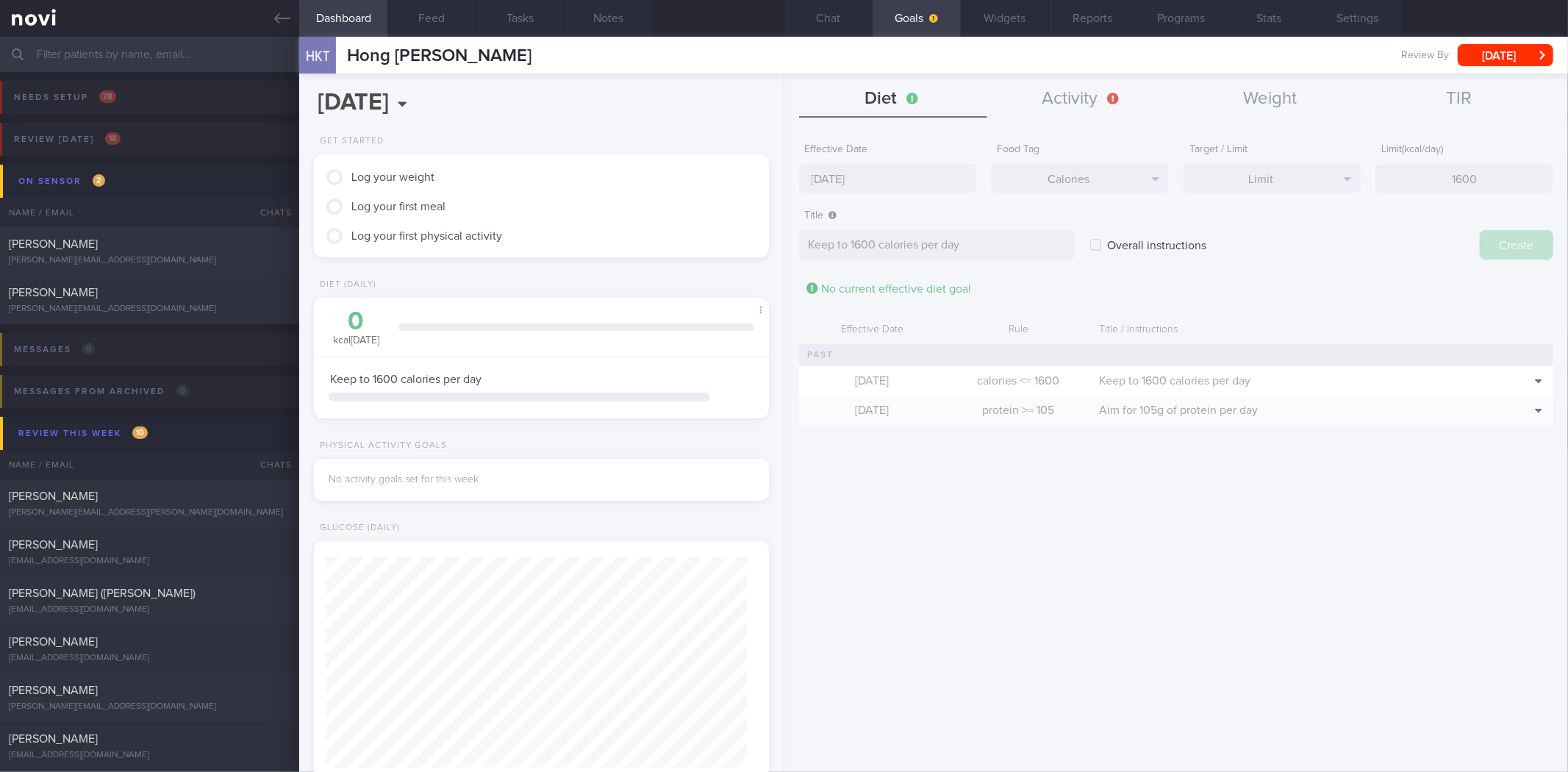
type input "[DATE]"
type textarea "Aim for ___ of ___"
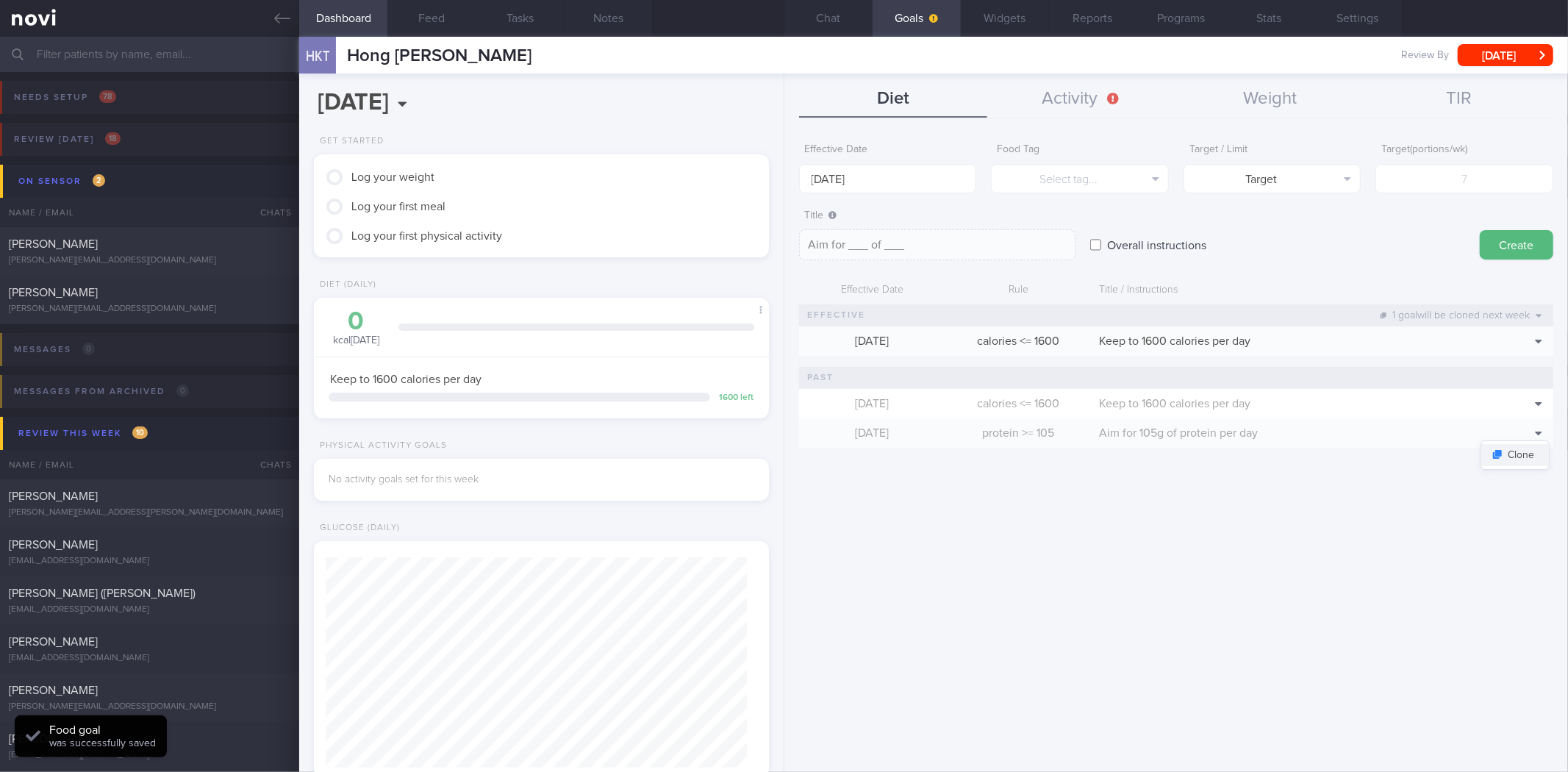
click at [1518, 454] on button "Clone" at bounding box center [1515, 454] width 68 height 22
type input "105"
type textarea "Aim for 105g of protein per day"
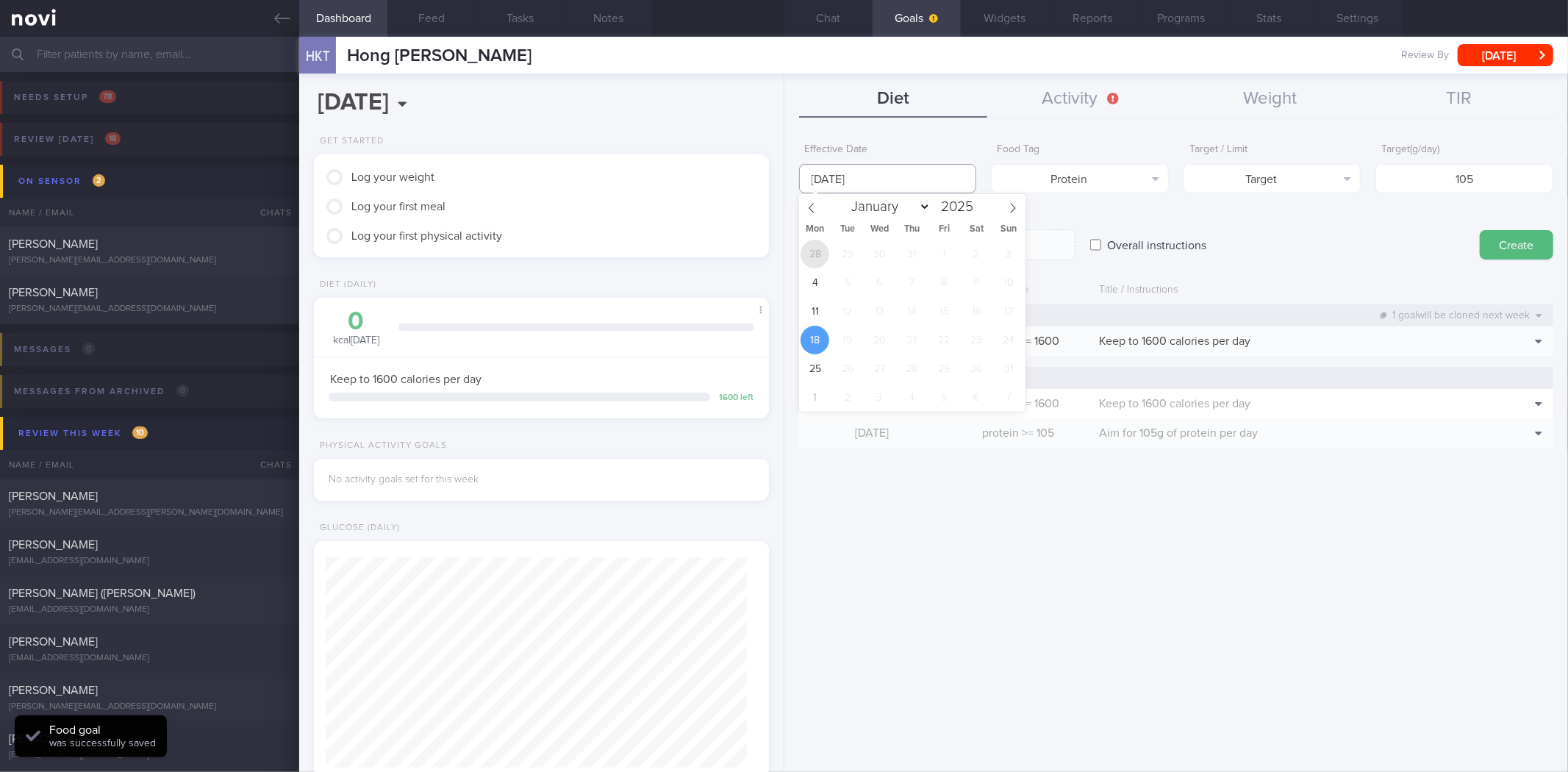
drag, startPoint x: 887, startPoint y: 171, endPoint x: 802, endPoint y: 254, distance: 118.8
click at [887, 174] on input "[DATE]" at bounding box center [888, 178] width 178 height 29
click at [816, 298] on span "11" at bounding box center [815, 312] width 29 height 29
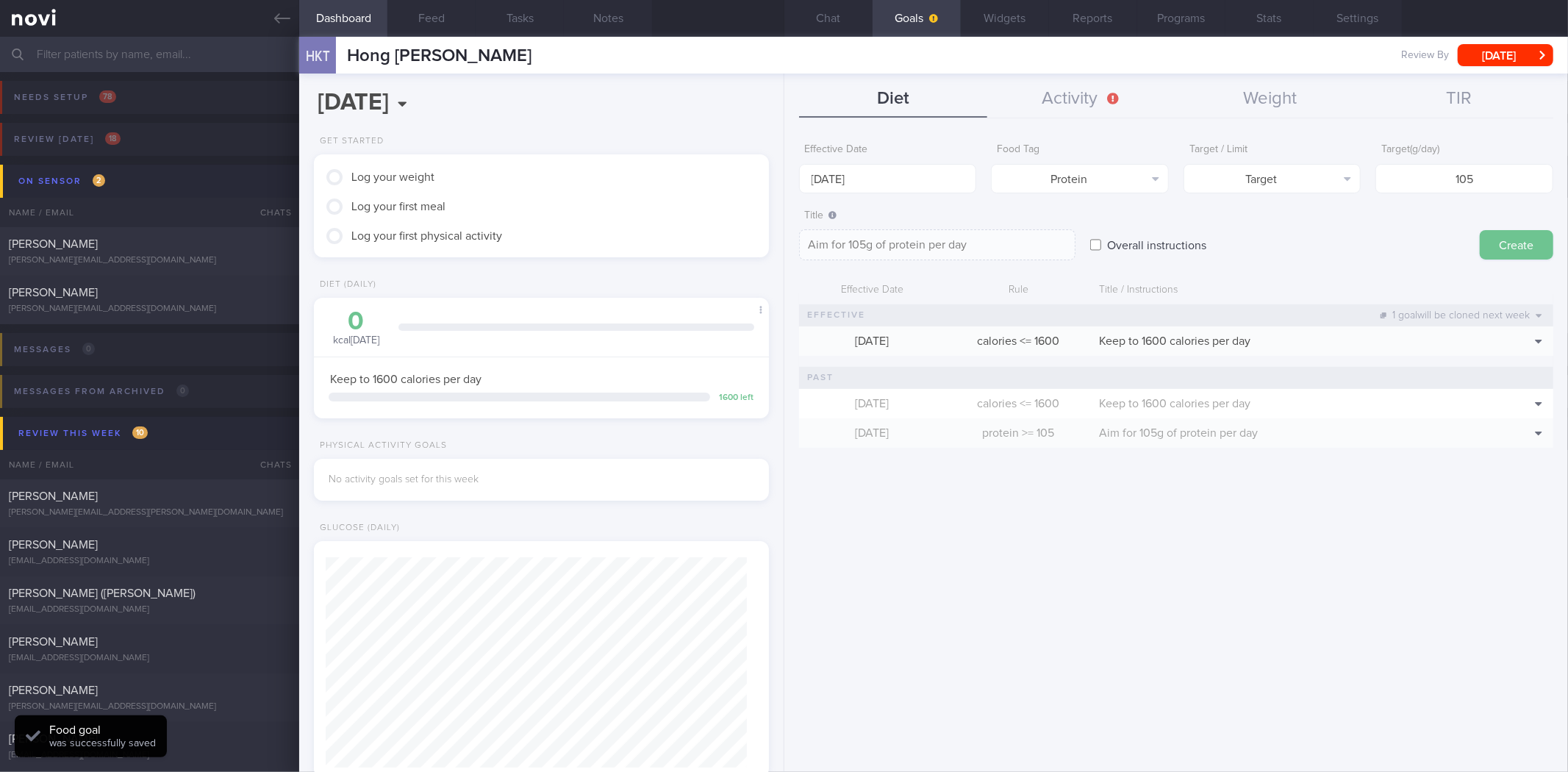
click at [1493, 240] on button "Create" at bounding box center [1516, 245] width 73 height 29
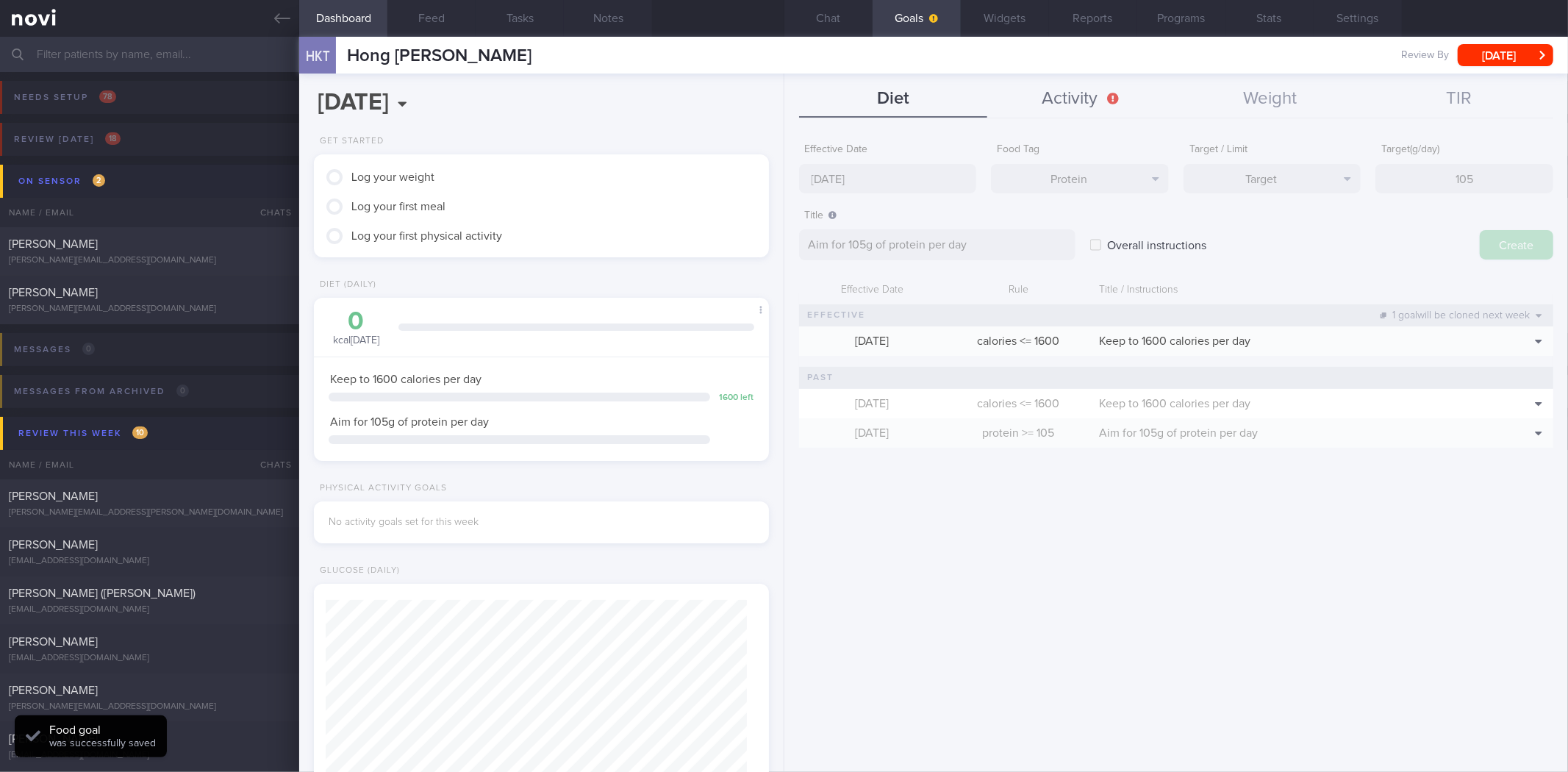
type input "[DATE]"
type textarea "Aim for ___ of ___"
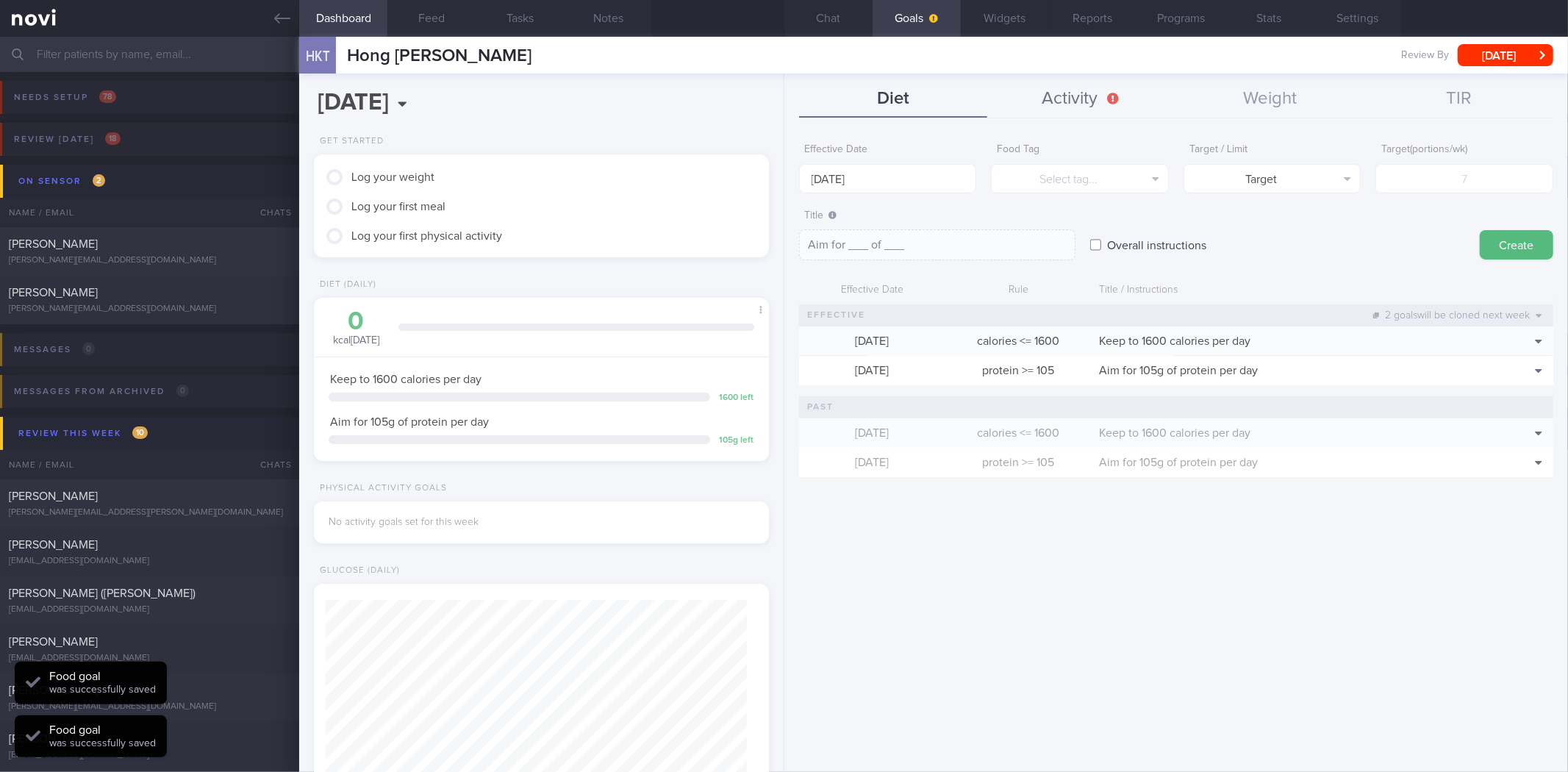
click at [1063, 97] on button "Activity" at bounding box center [1082, 99] width 189 height 37
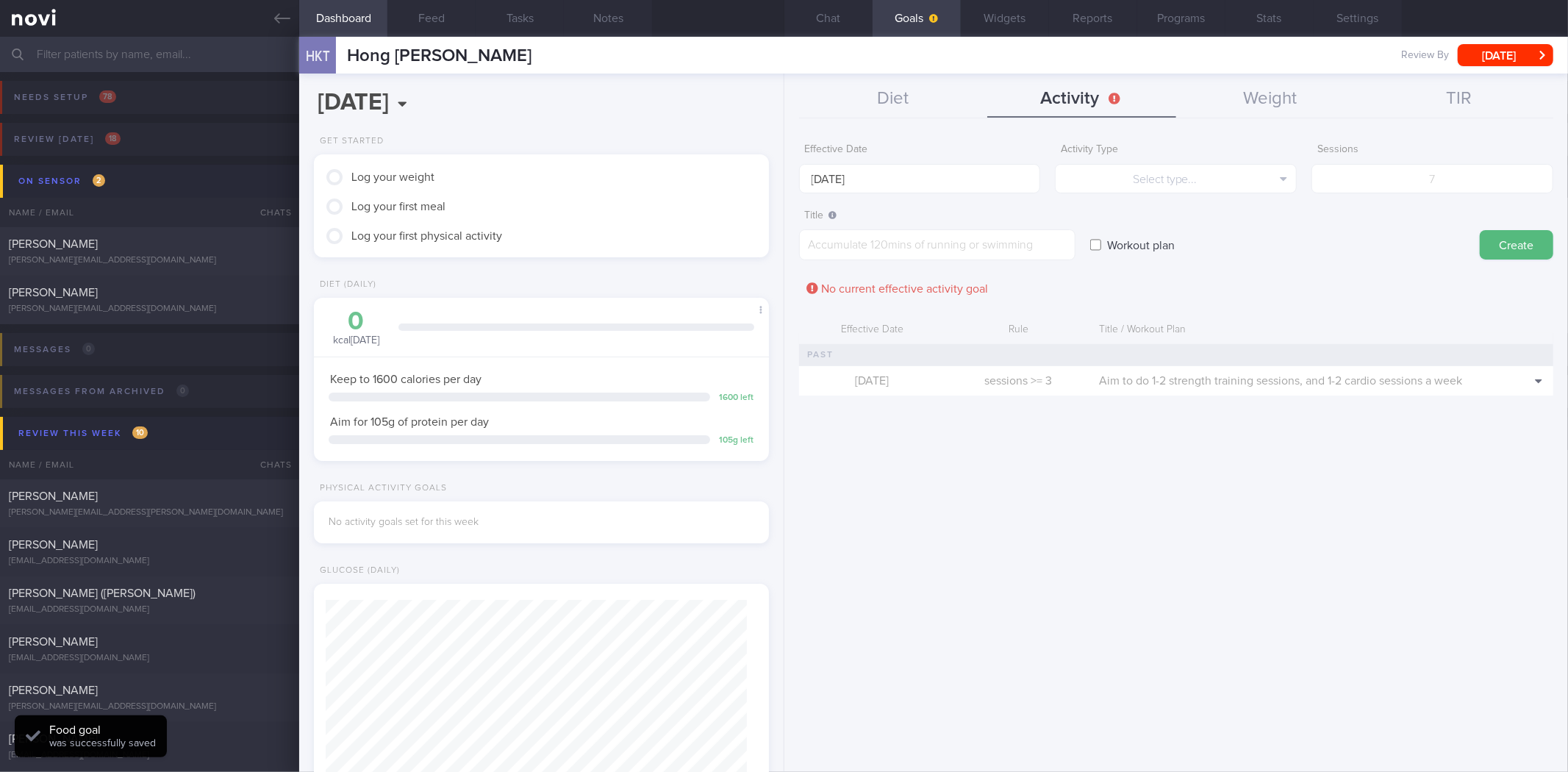
click at [1505, 414] on div "Effective Date [DATE] Activity Type Select type... Select type... Duration Sess…" at bounding box center [1176, 448] width 784 height 647
click at [1519, 398] on button "Clone" at bounding box center [1515, 402] width 68 height 22
type input "3"
type textarea "Aim to do 1-2 strength training sessions, and 1-2 cardio sessions a week"
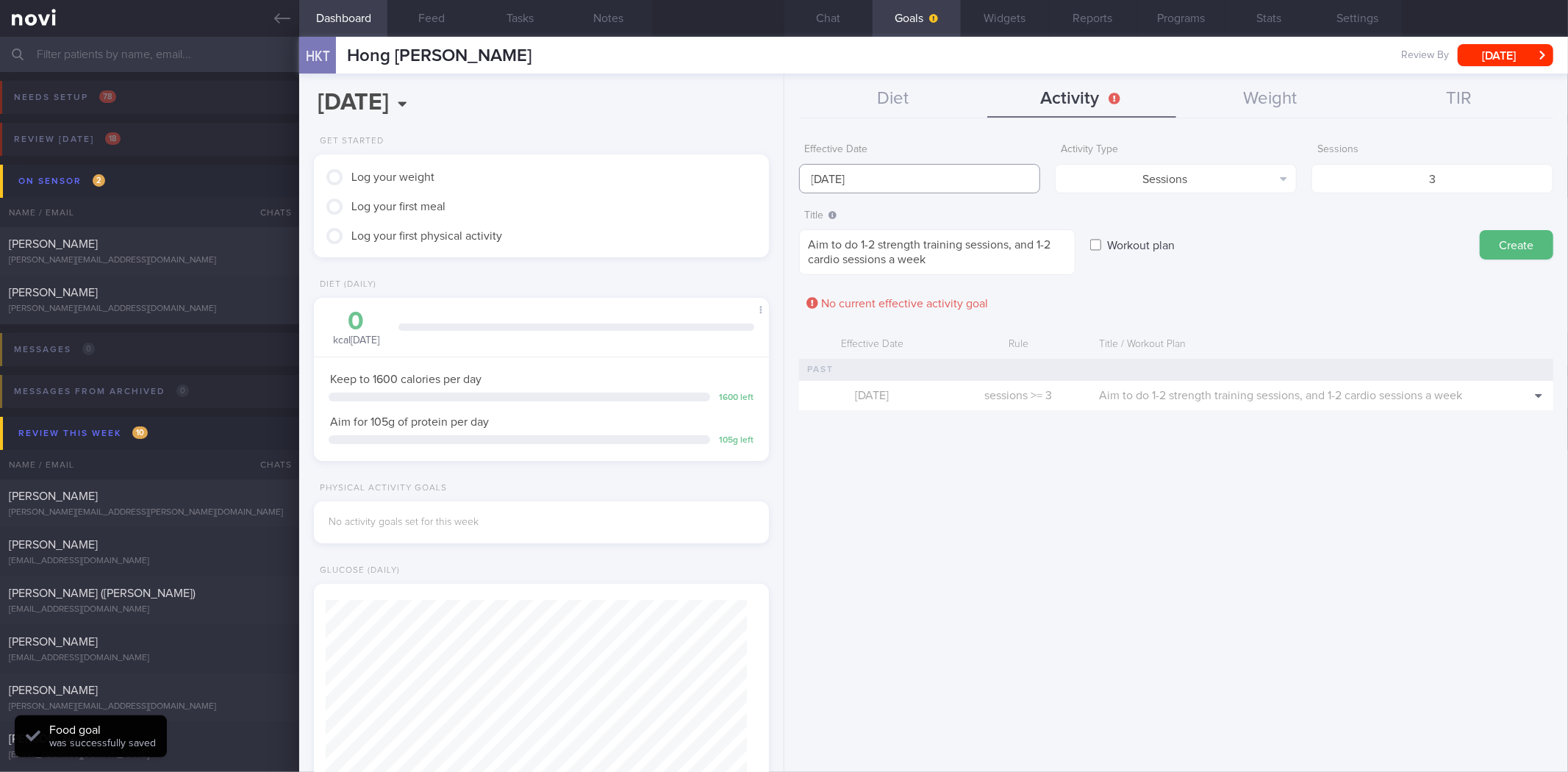
click at [906, 186] on body "You are offline! Some functionality will be unavailable Patients New Users Coac…" at bounding box center [784, 386] width 1568 height 772
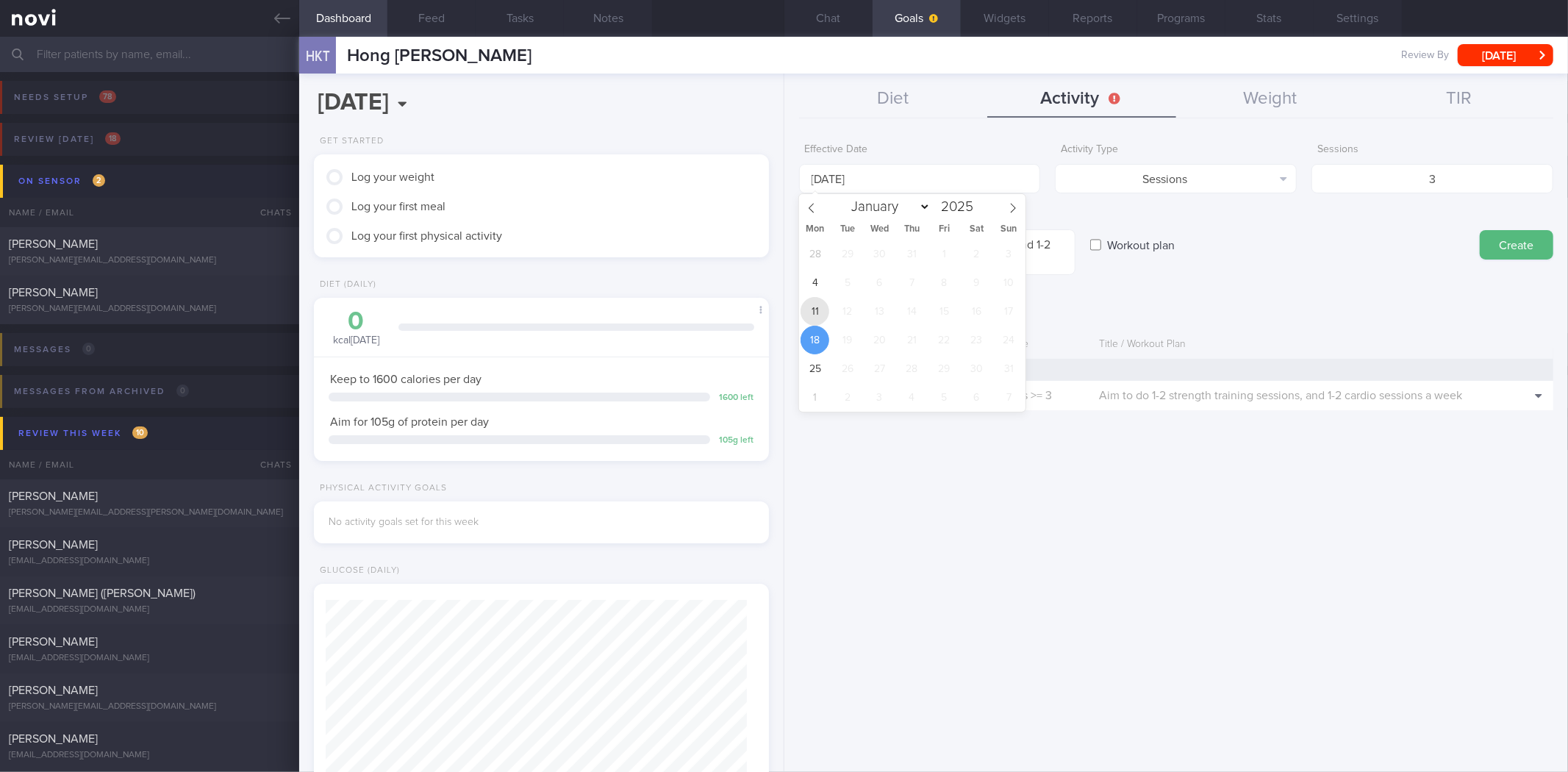
click at [819, 312] on span "11" at bounding box center [815, 312] width 29 height 29
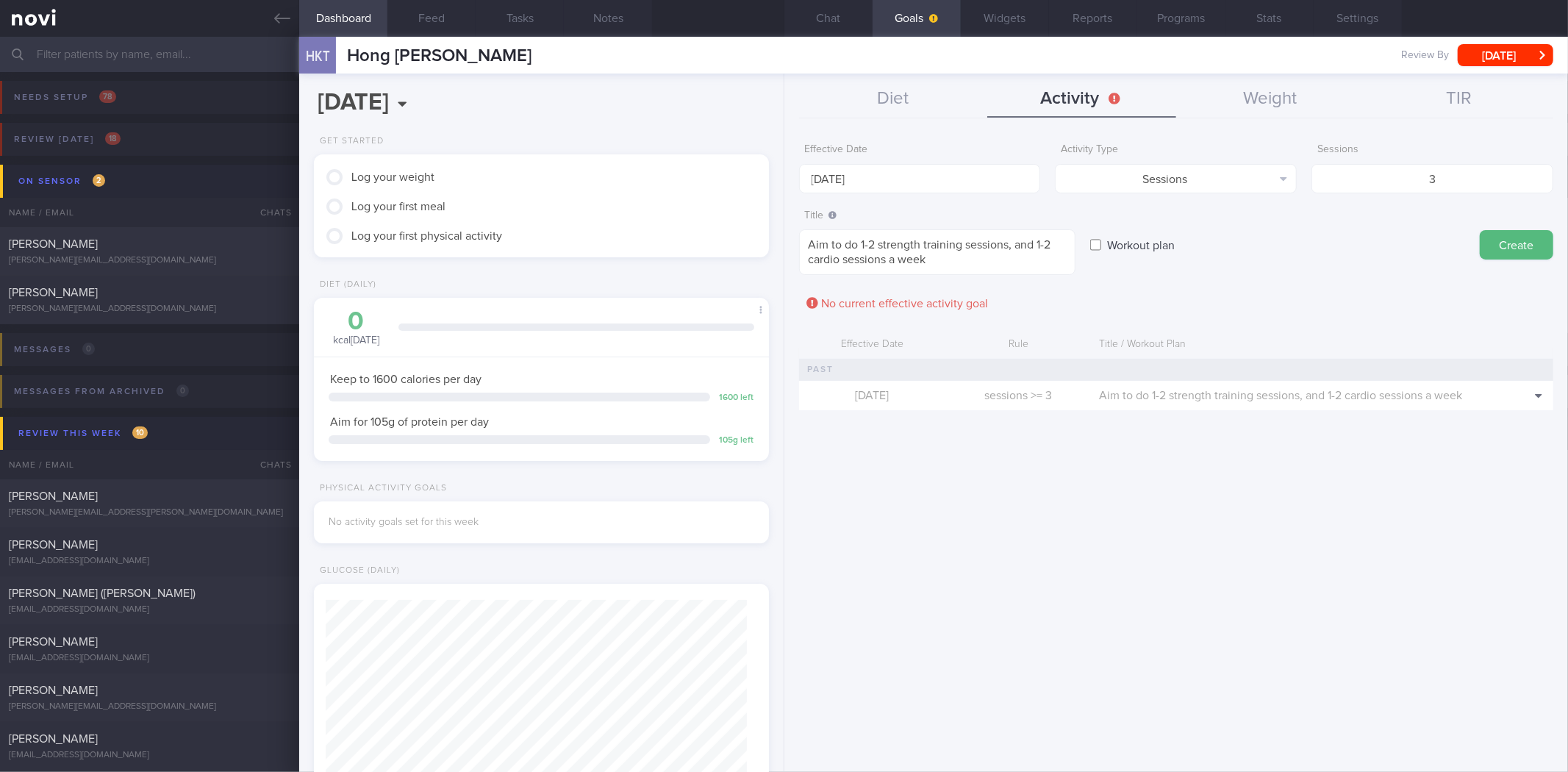
click at [1493, 238] on button "Create" at bounding box center [1516, 245] width 73 height 29
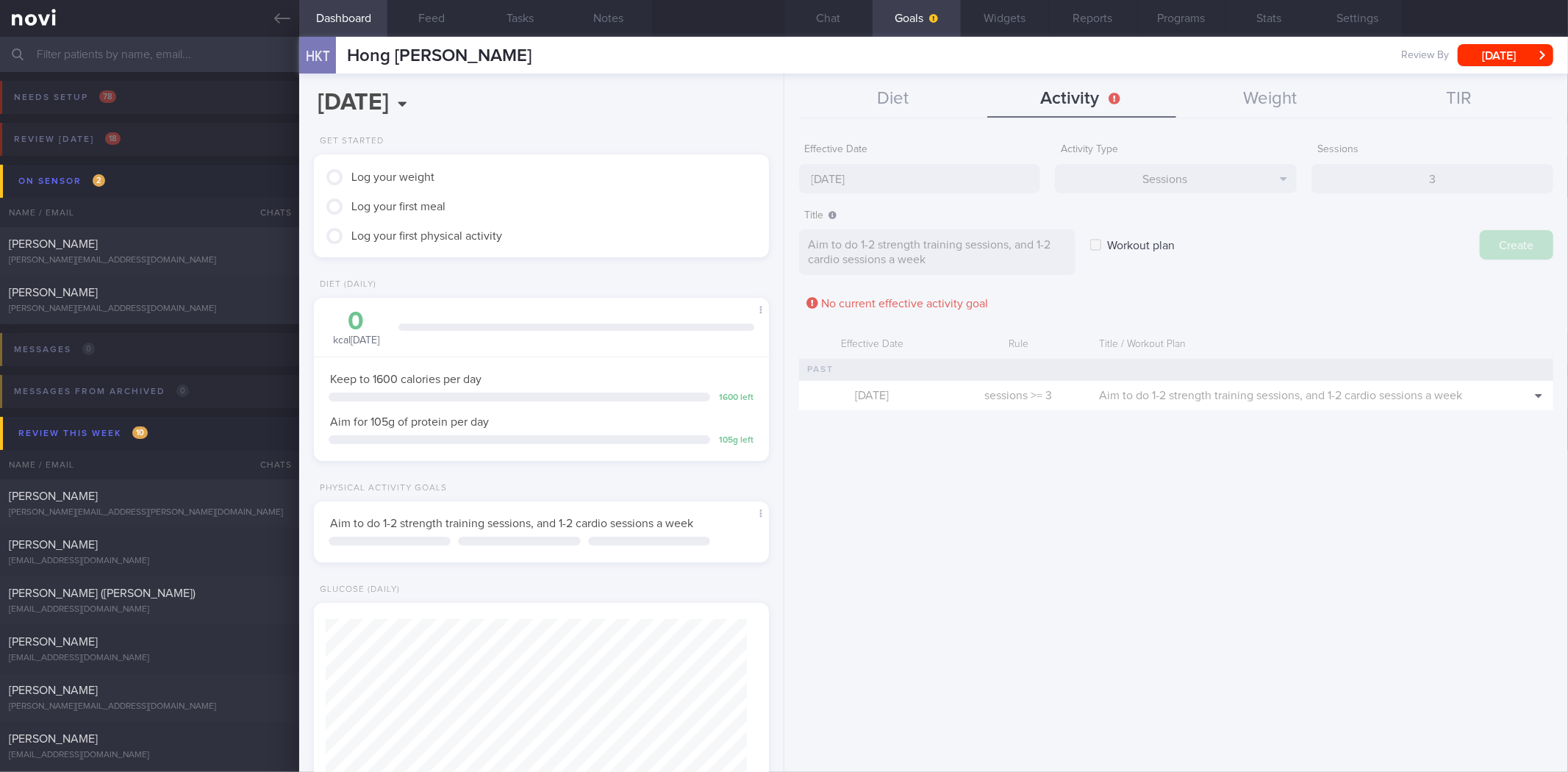
type input "[DATE]"
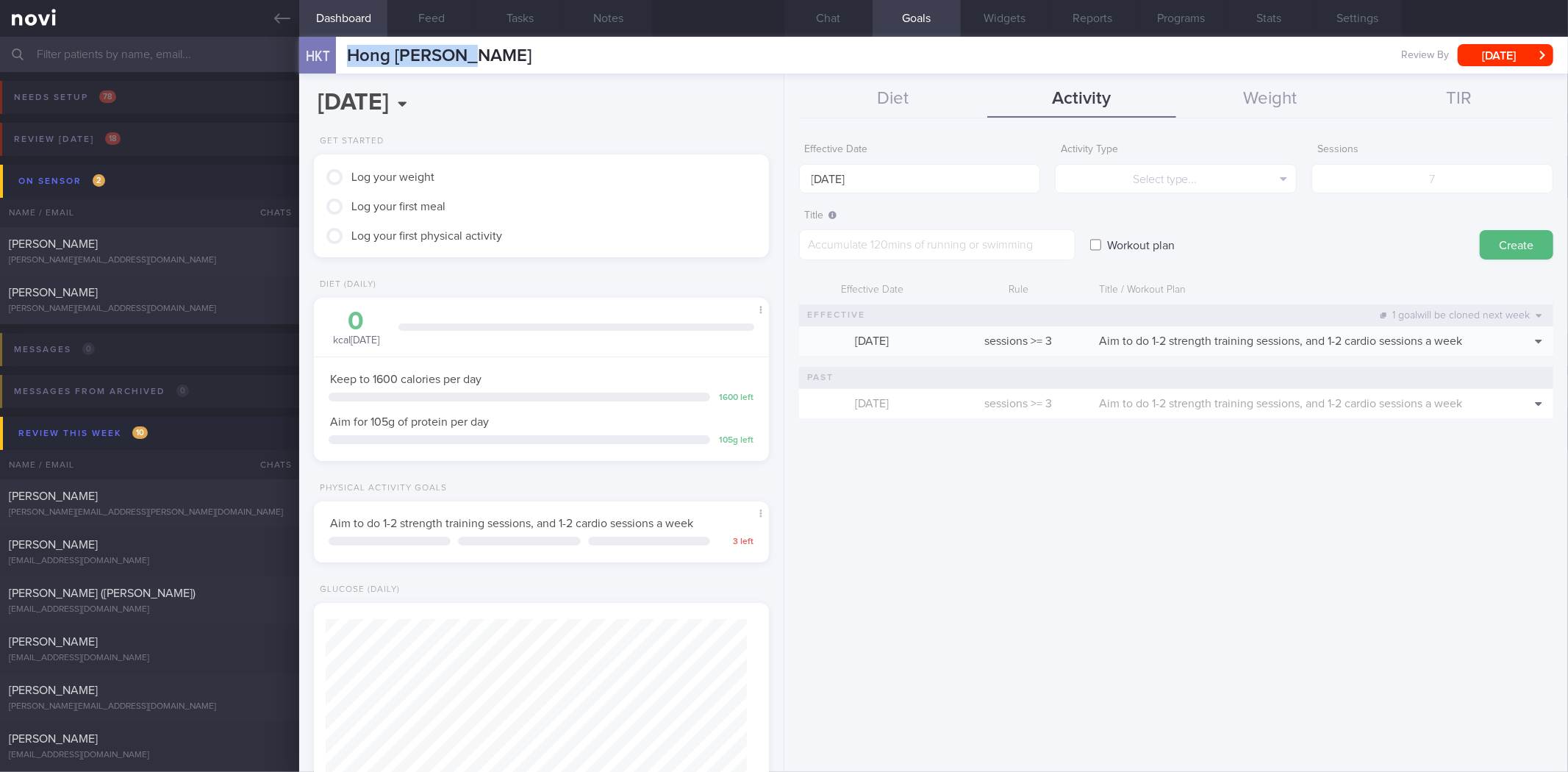
drag, startPoint x: 469, startPoint y: 52, endPoint x: 346, endPoint y: 46, distance: 123.1
click at [346, 46] on div "HKT Hong Kiat Tew Hong Kiat Tew tewhk91@gmail.com Review By Thu, 14 Aug Set Nex…" at bounding box center [934, 55] width 1269 height 37
copy span "Hong [PERSON_NAME]"
click at [997, 16] on button "Widgets" at bounding box center [1004, 18] width 88 height 37
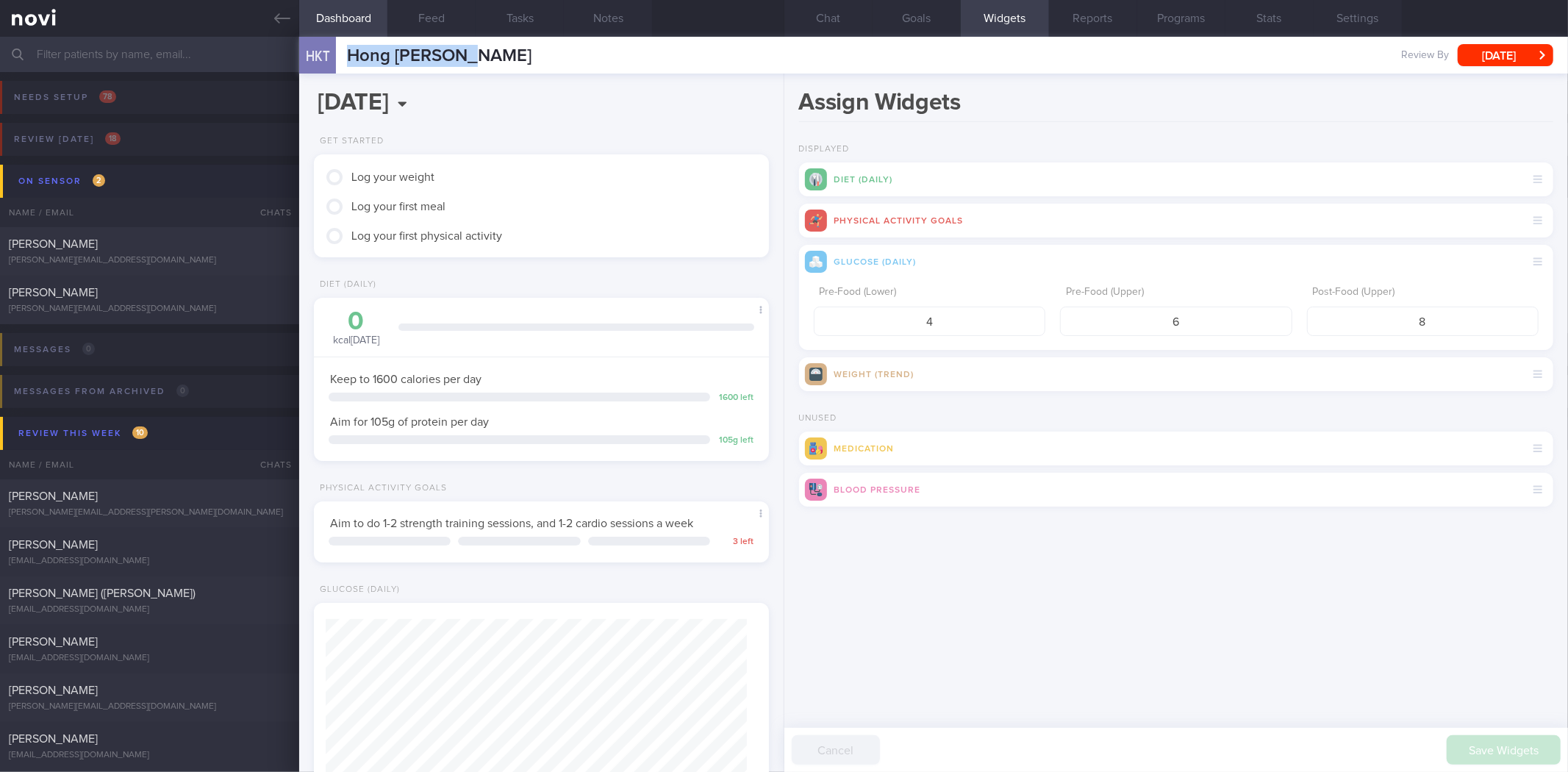
click at [918, 8] on button "Goals" at bounding box center [917, 18] width 88 height 37
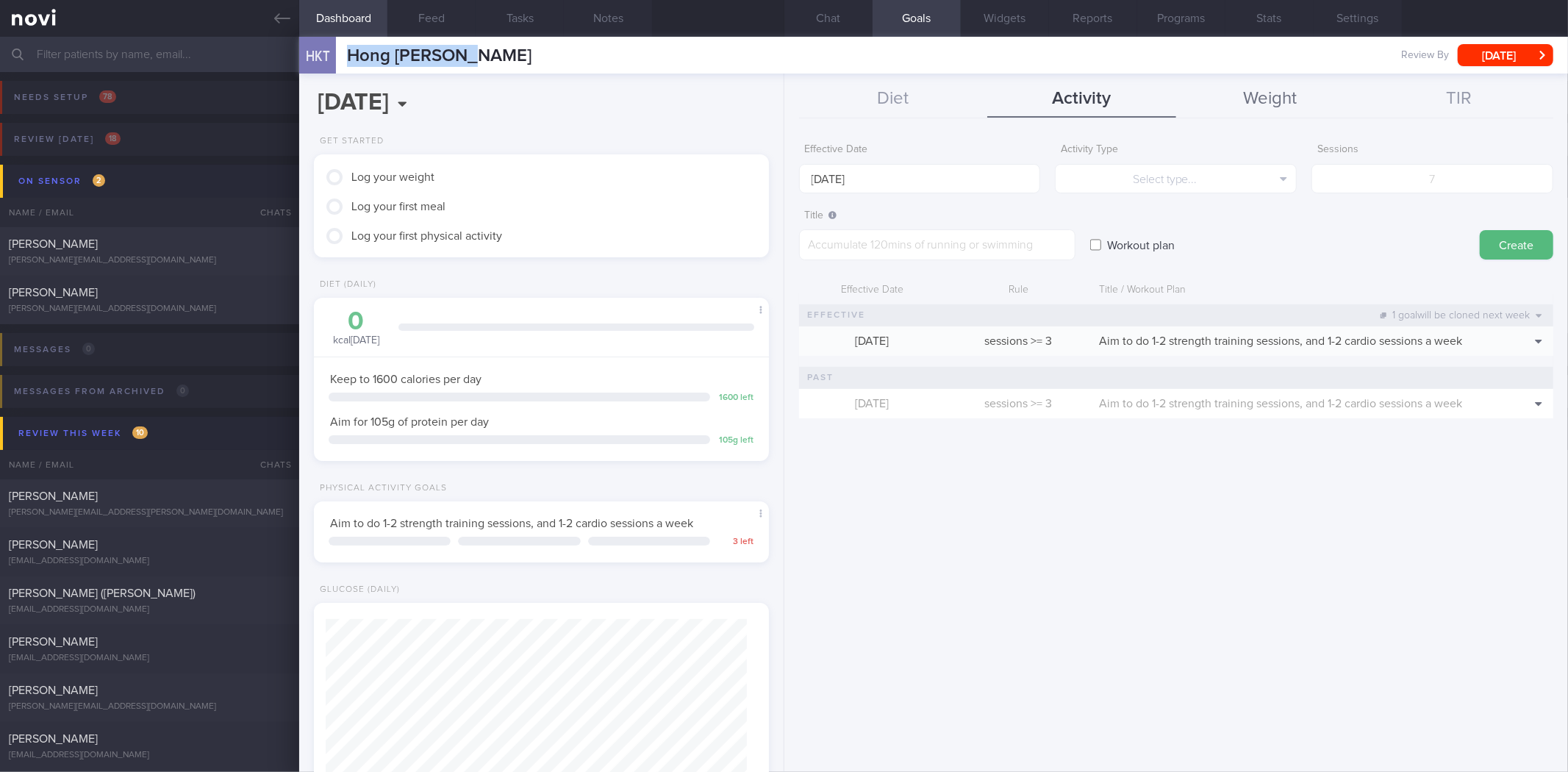
click at [1262, 91] on button "Weight" at bounding box center [1271, 99] width 189 height 37
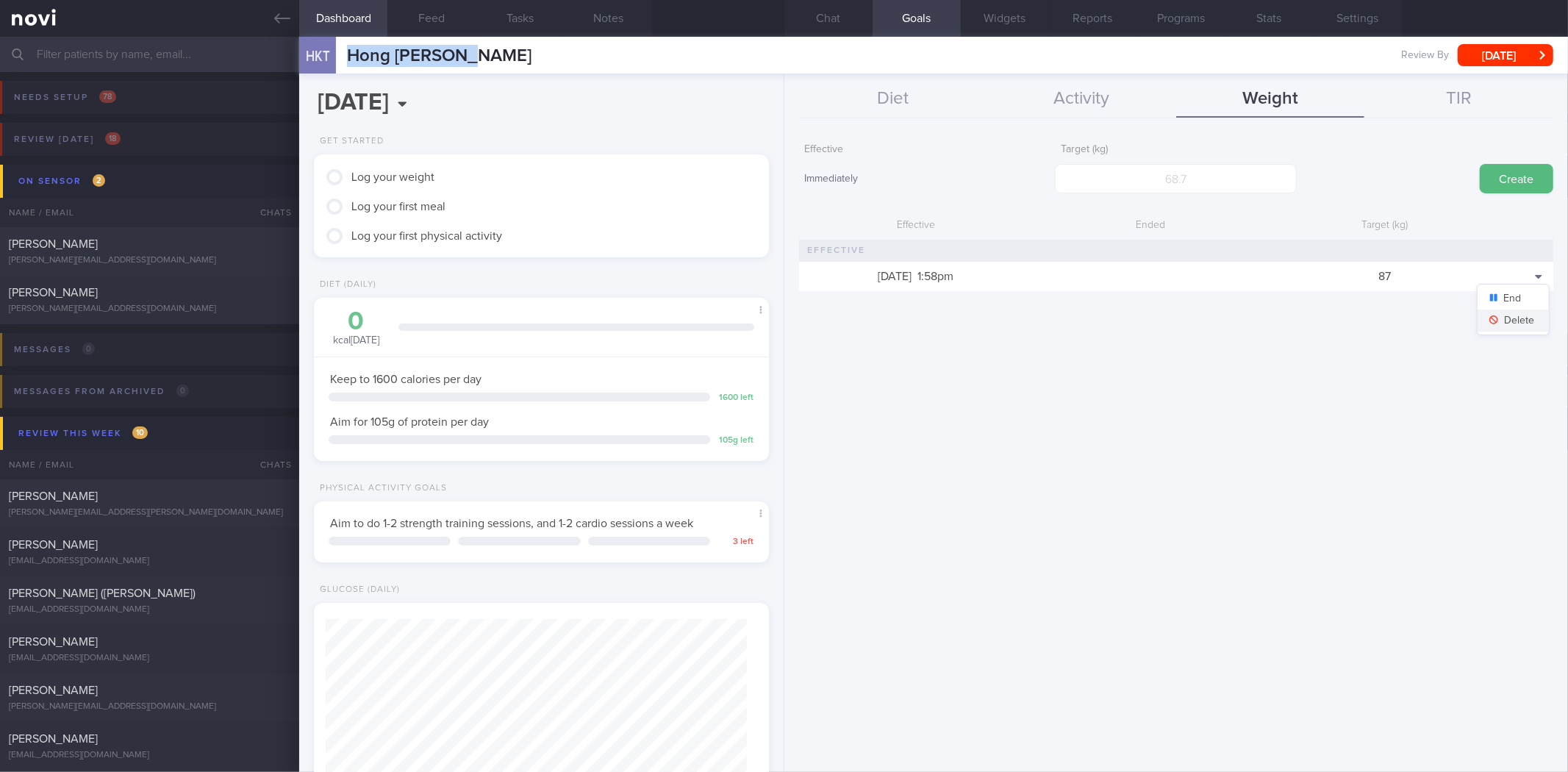
click at [1522, 321] on button "Delete" at bounding box center [1513, 320] width 72 height 22
click at [1175, 178] on input "number" at bounding box center [1176, 178] width 242 height 29
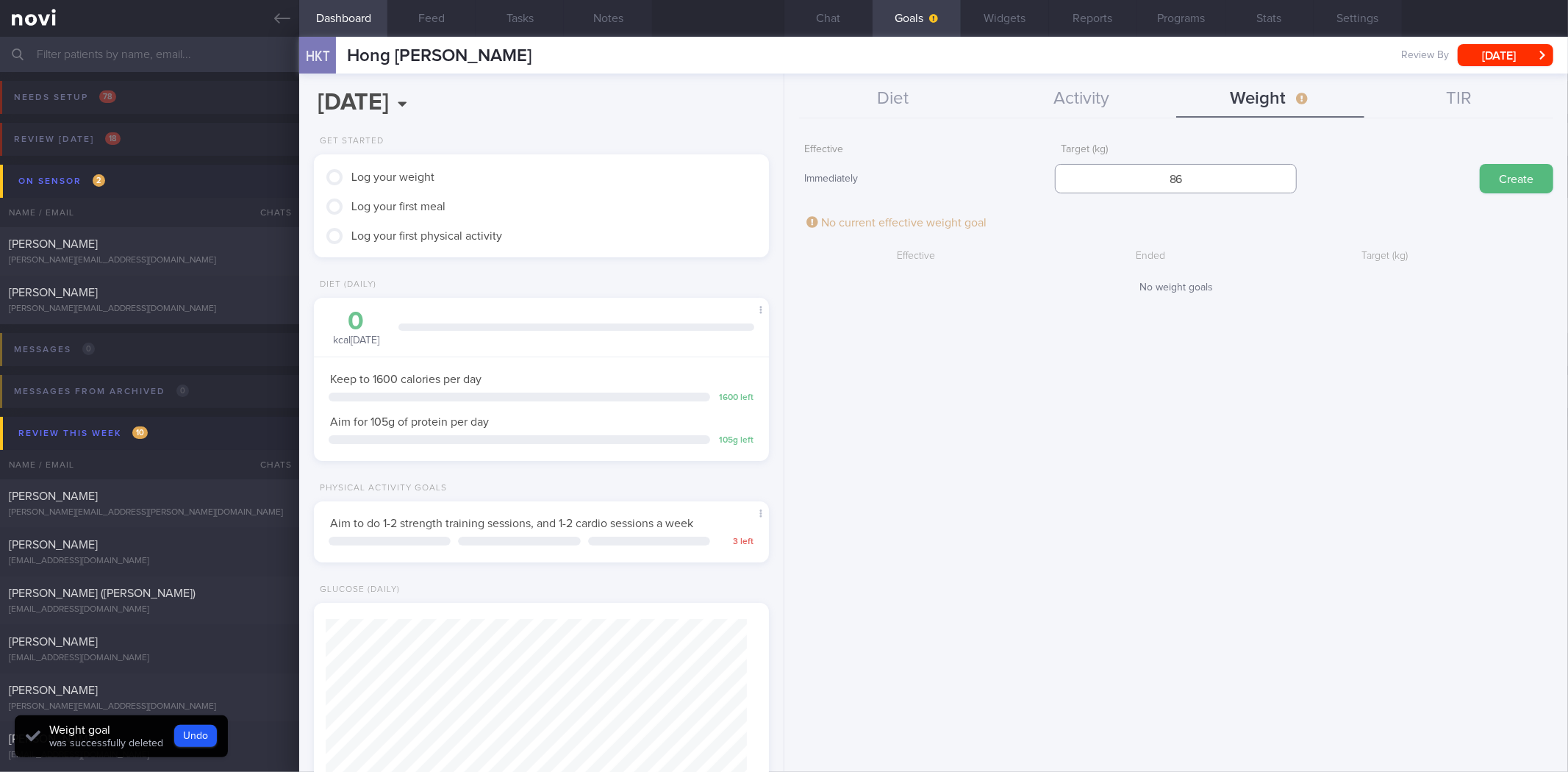
type input "86"
click at [1480, 164] on button "Create" at bounding box center [1516, 178] width 73 height 29
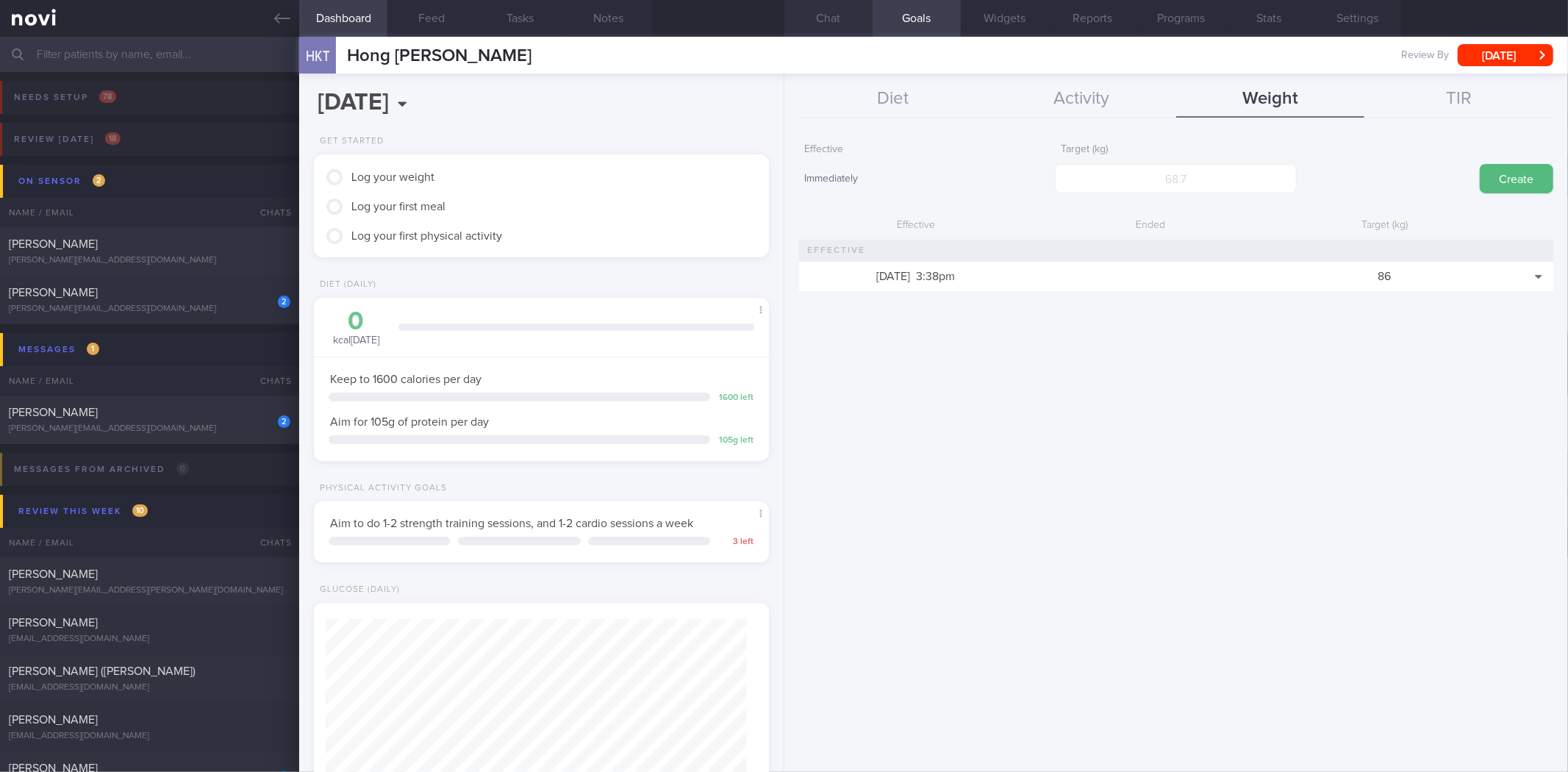
click at [839, 26] on button "Chat" at bounding box center [829, 18] width 88 height 37
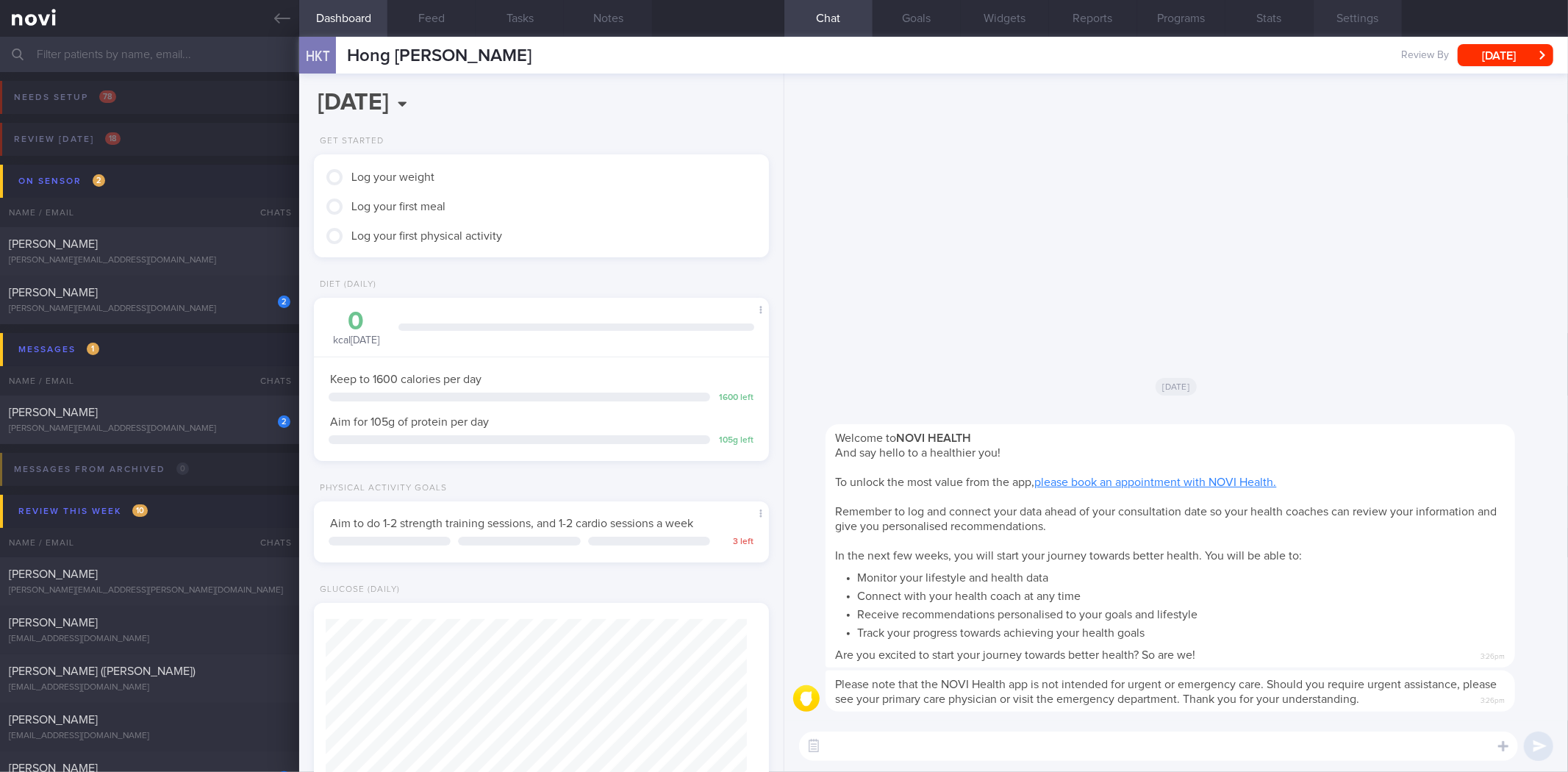
click at [1360, 16] on button "Settings" at bounding box center [1357, 18] width 88 height 37
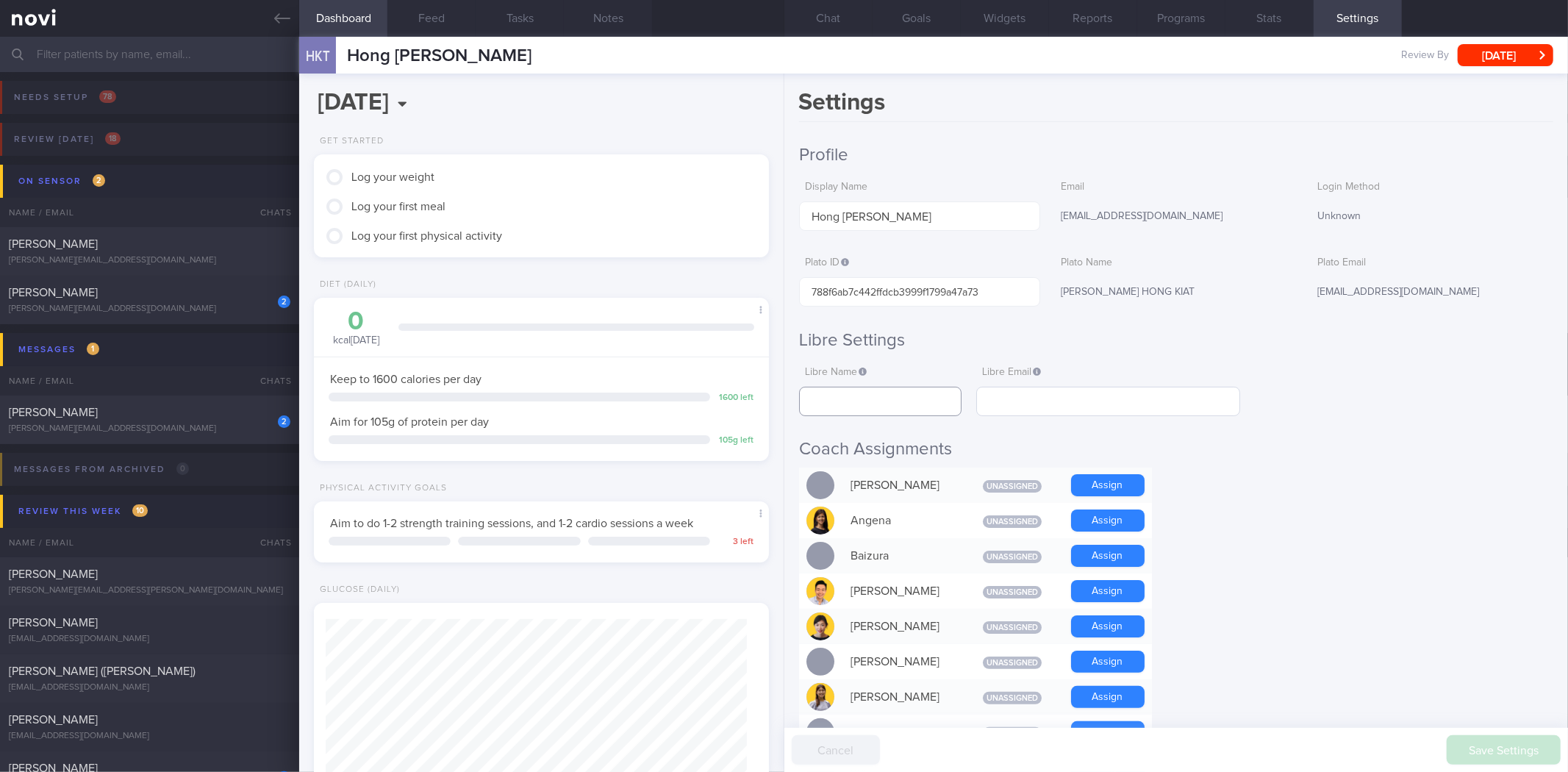
click at [884, 401] on input "text" at bounding box center [881, 401] width 163 height 29
paste input "Hong [PERSON_NAME]"
type input "Hong [PERSON_NAME]"
click at [1071, 407] on input "text" at bounding box center [1108, 401] width 263 height 29
paste input "TEWHK91@GMAIL.COM"
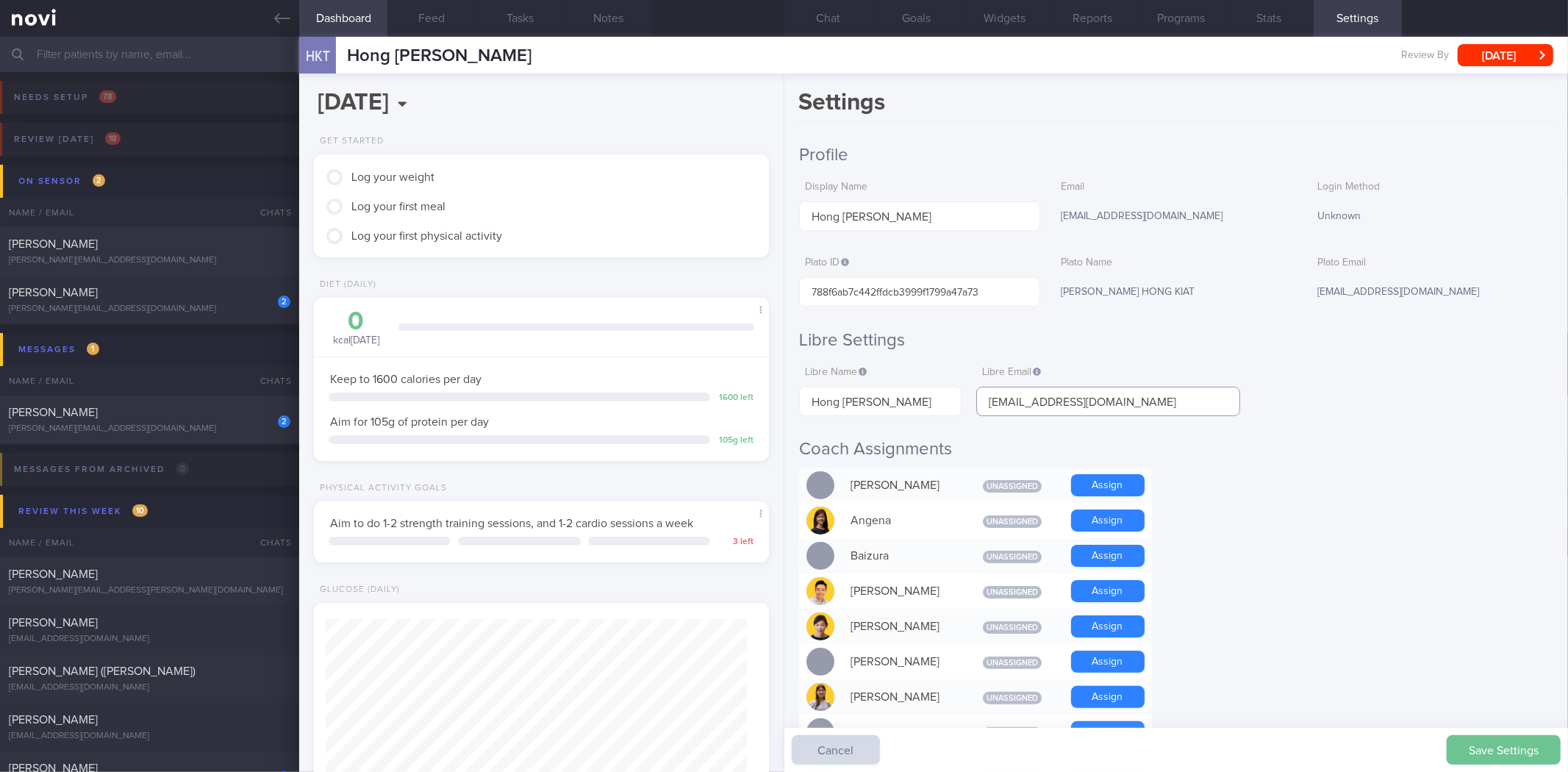
type input "TEWHK91@GMAIL.COM"
click at [1523, 746] on button "Save Settings" at bounding box center [1503, 749] width 114 height 29
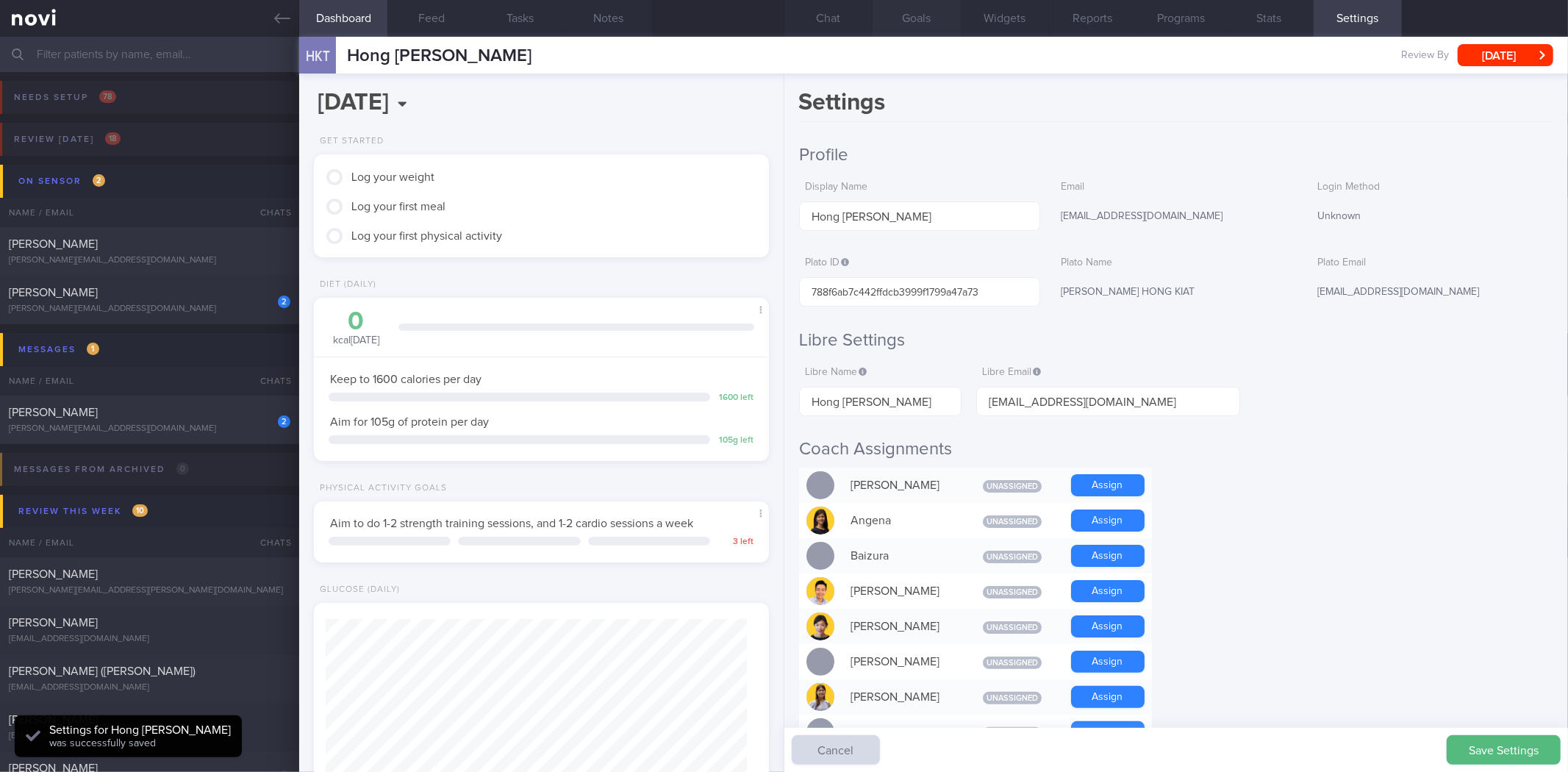
scroll to position [211, 421]
click at [836, 18] on button "Chat" at bounding box center [829, 18] width 88 height 37
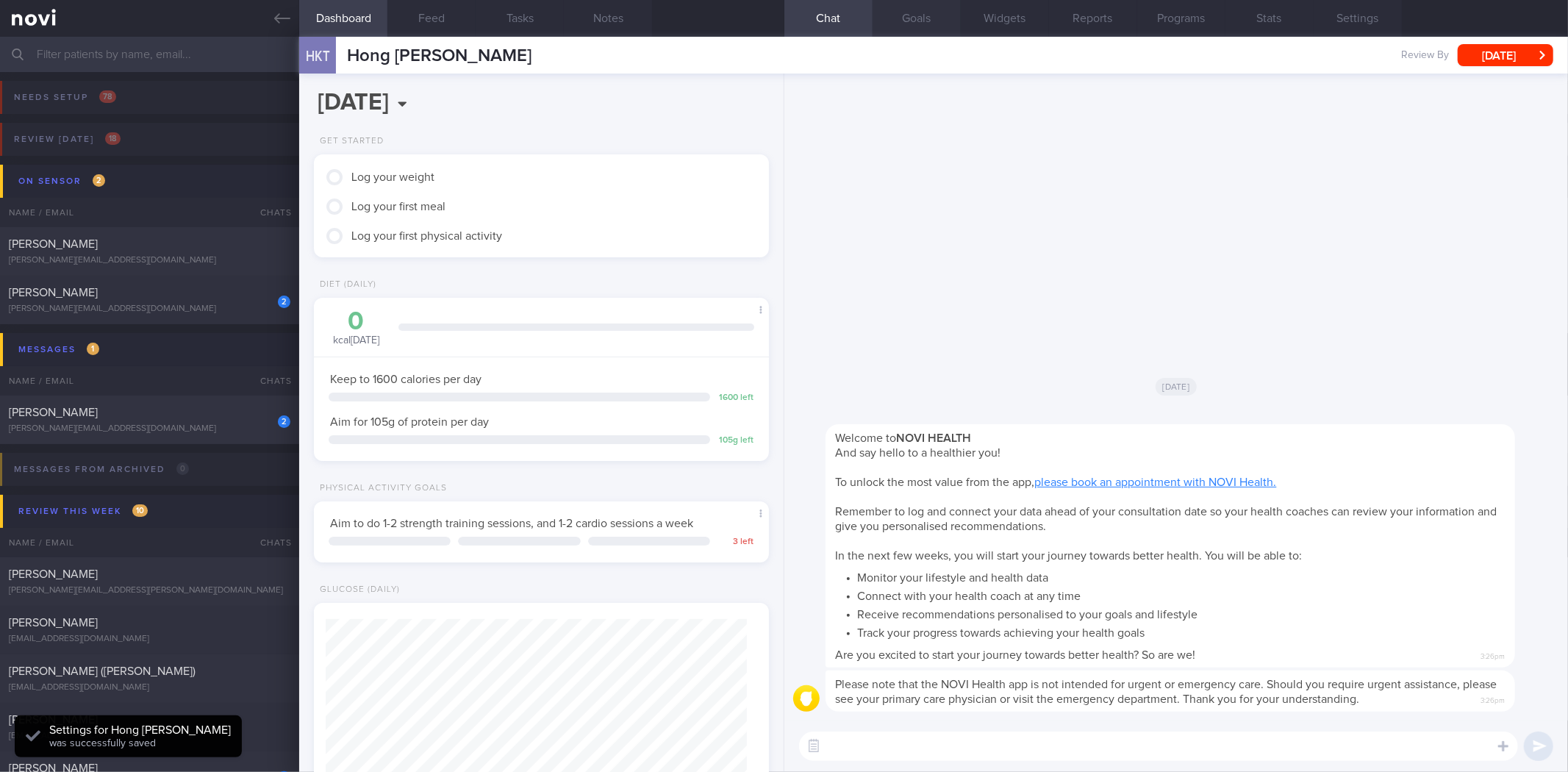
click at [899, 19] on button "Goals" at bounding box center [917, 18] width 88 height 37
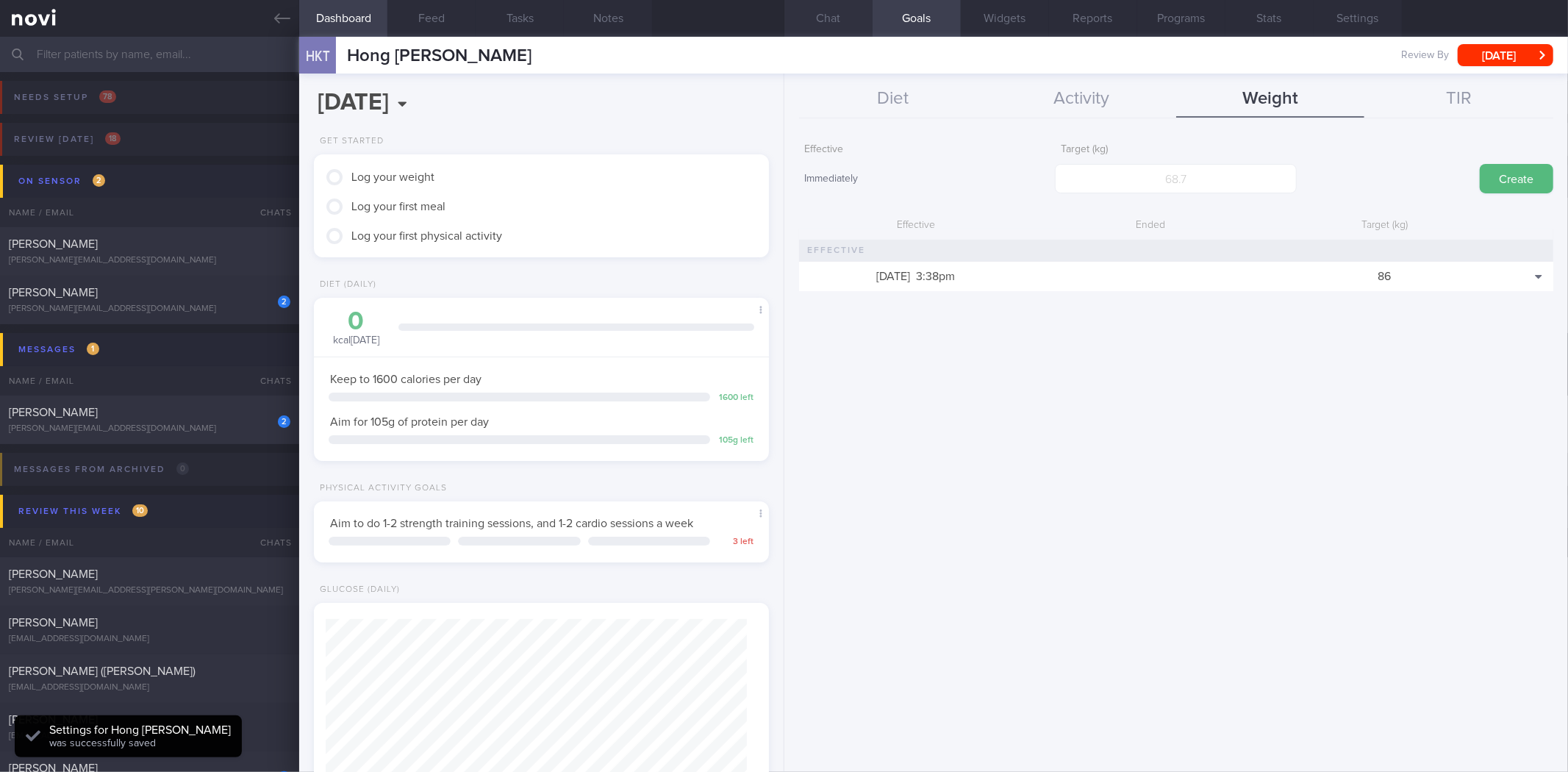
click at [826, 27] on button "Chat" at bounding box center [829, 18] width 88 height 37
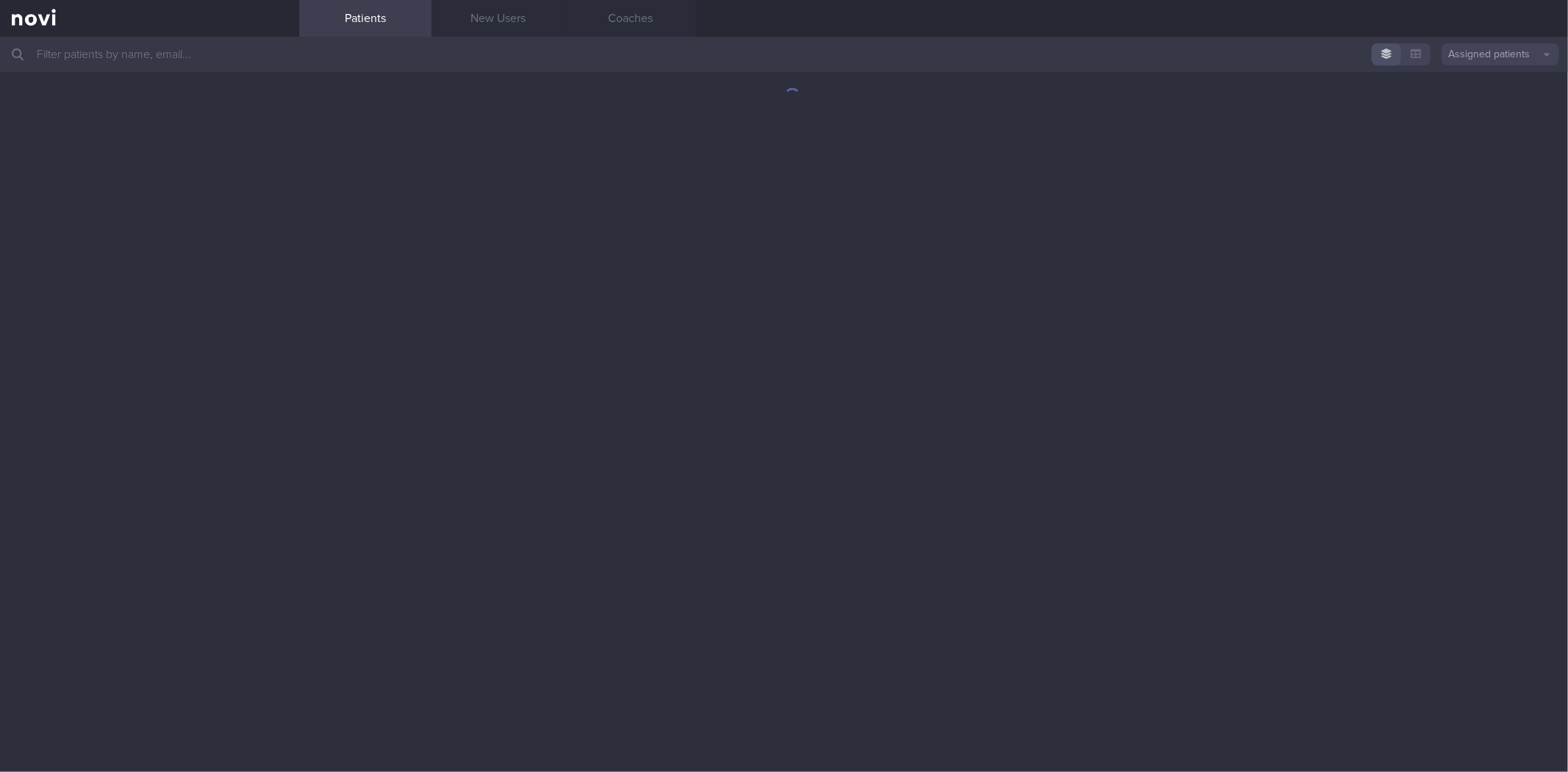
click at [258, 45] on input "text" at bounding box center [784, 54] width 1568 height 35
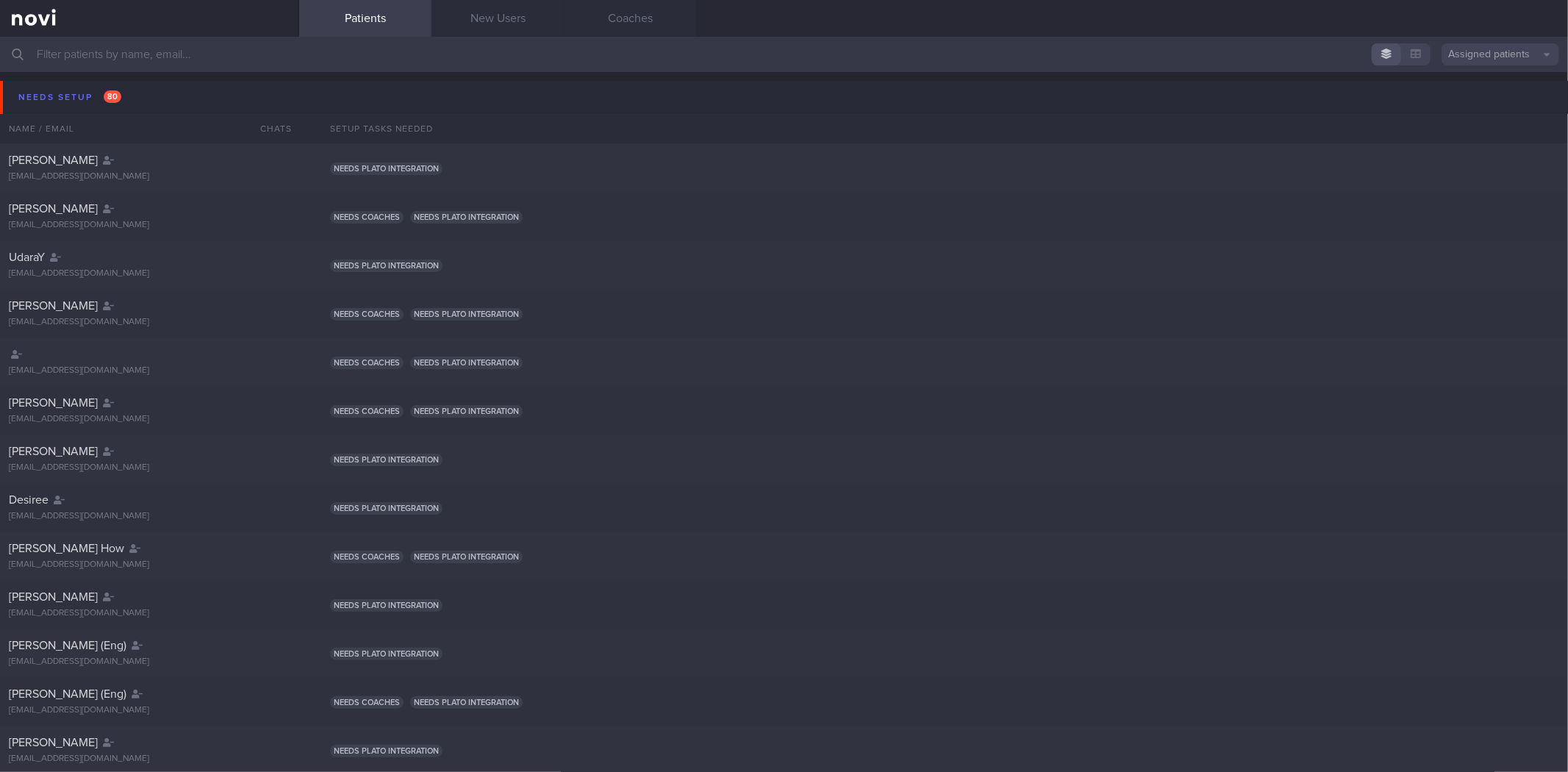
click at [333, 48] on input "text" at bounding box center [784, 54] width 1568 height 35
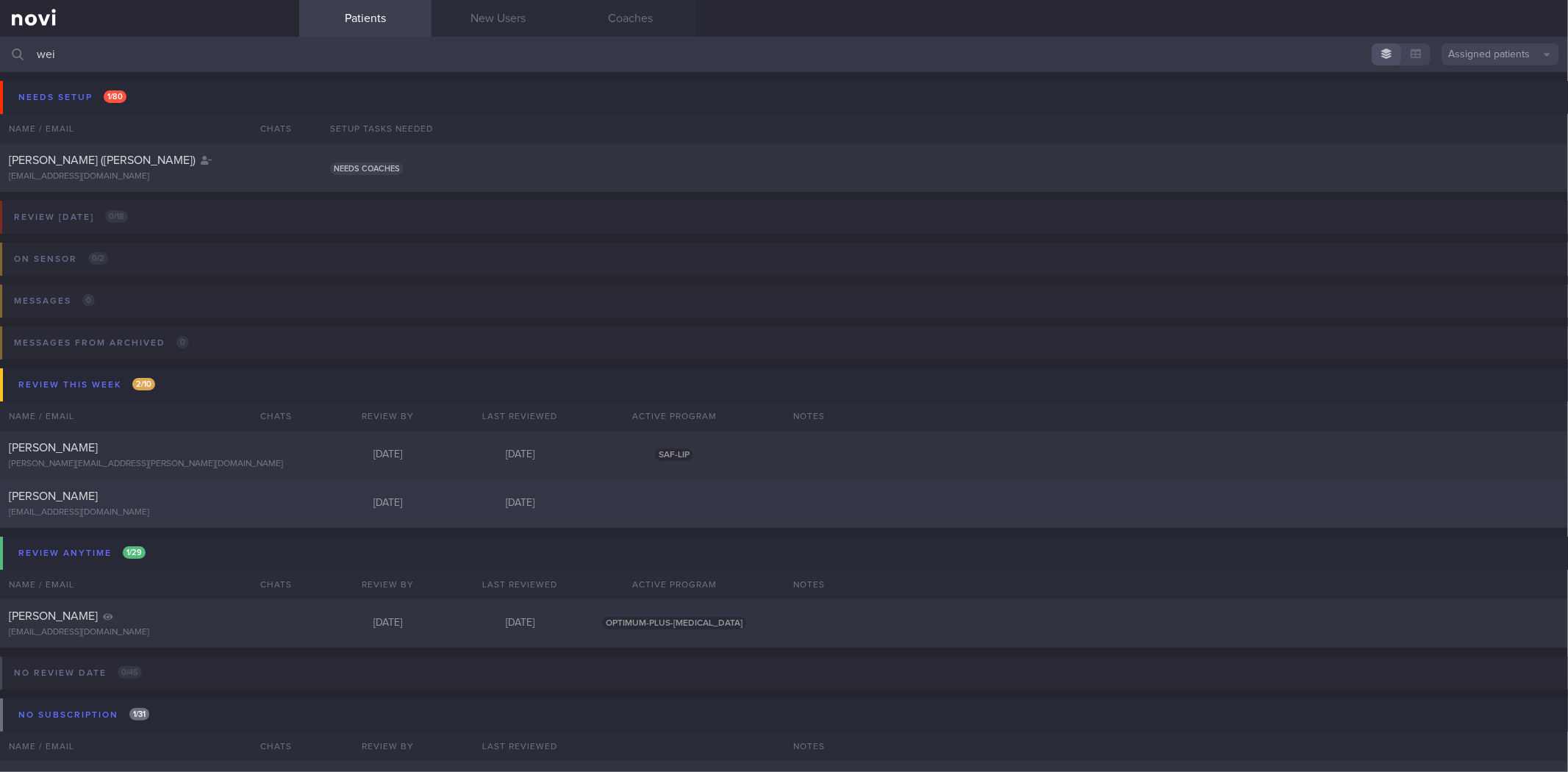
type input "wei"
click at [282, 502] on div "[PERSON_NAME]" at bounding box center [148, 496] width 278 height 14
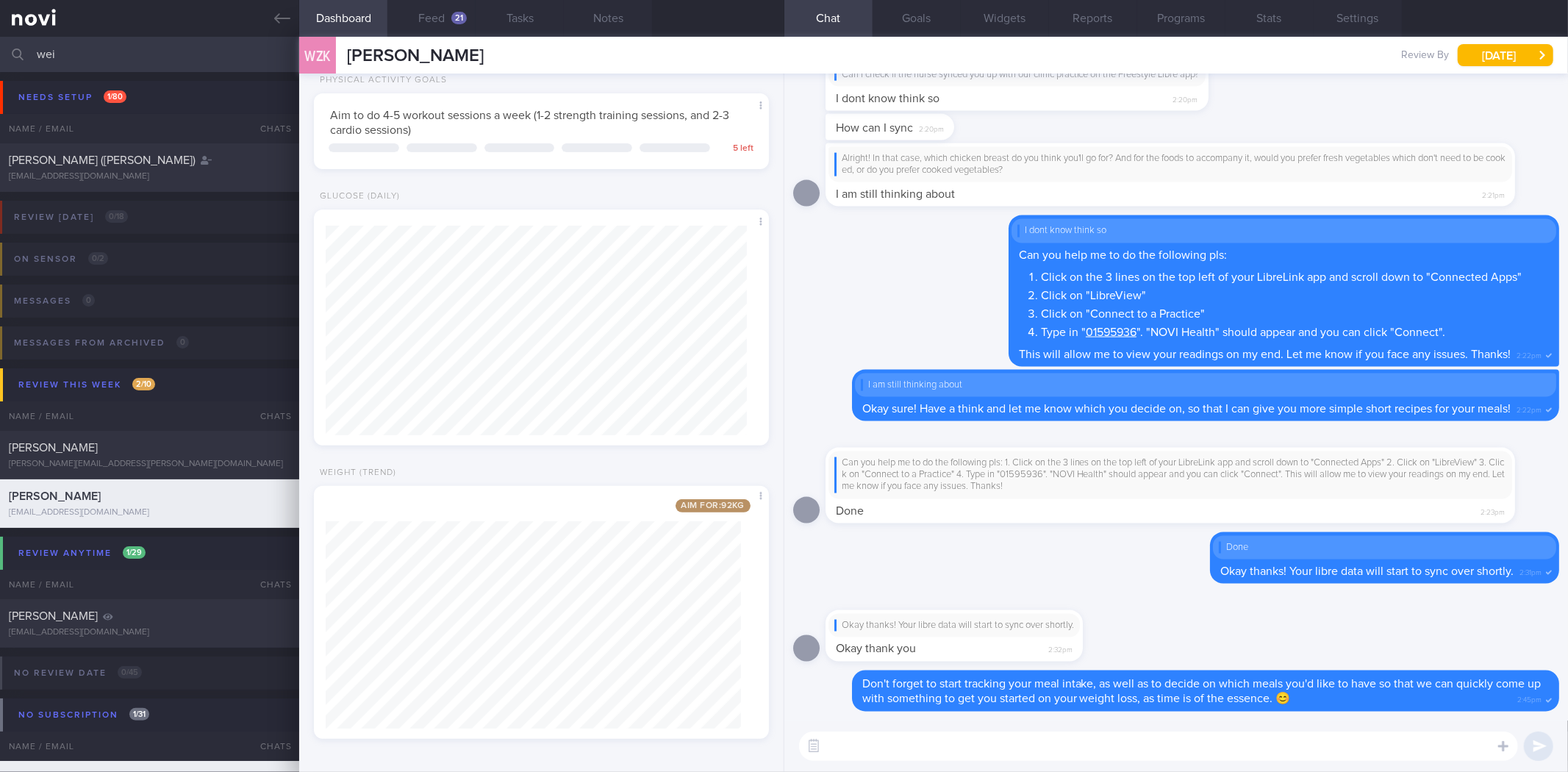
scroll to position [412, 0]
click at [904, 19] on button "Goals" at bounding box center [917, 18] width 88 height 37
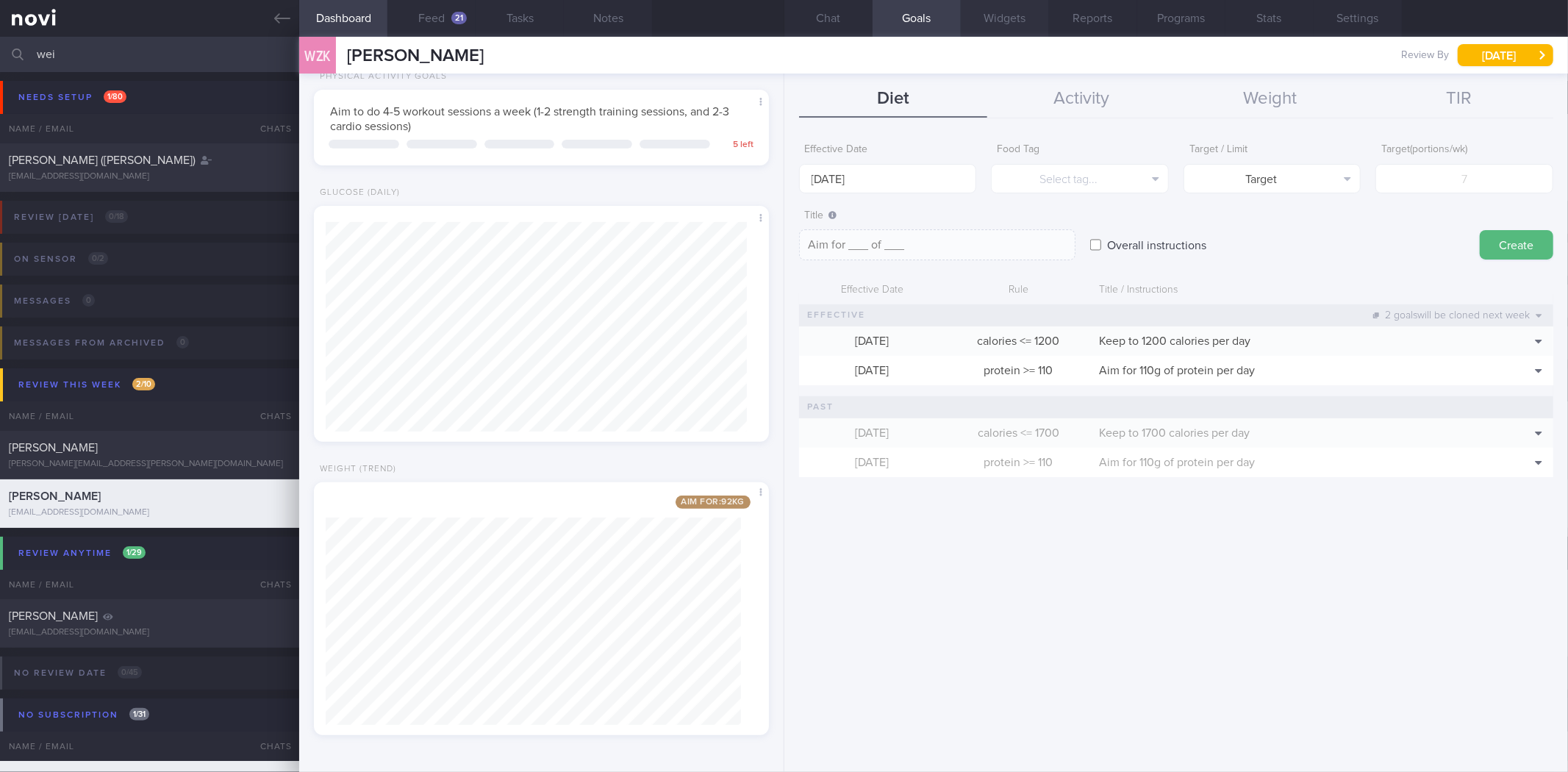
click at [996, 16] on button "Widgets" at bounding box center [1004, 18] width 88 height 37
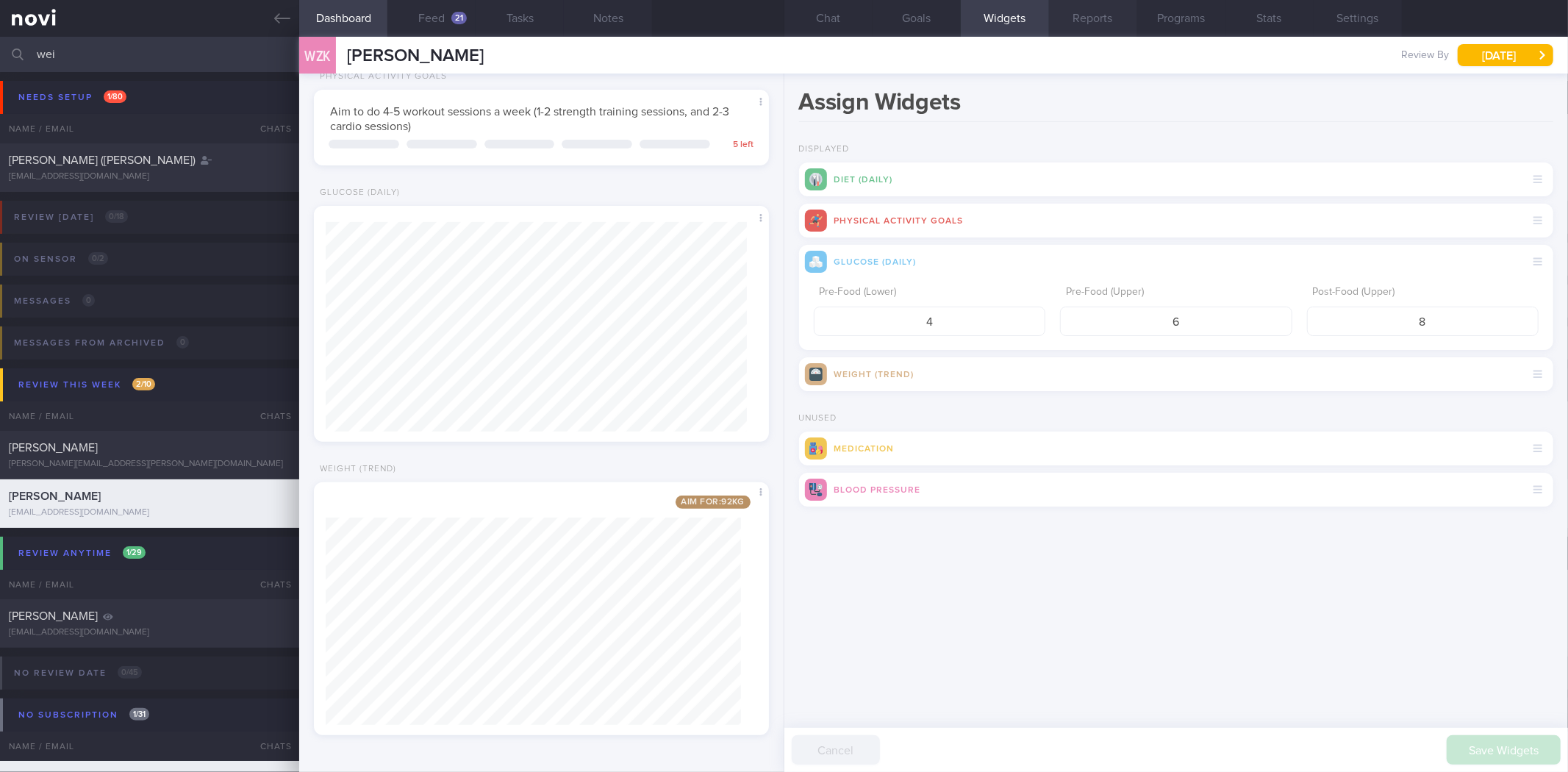
click at [1090, 27] on button "Reports" at bounding box center [1093, 18] width 88 height 37
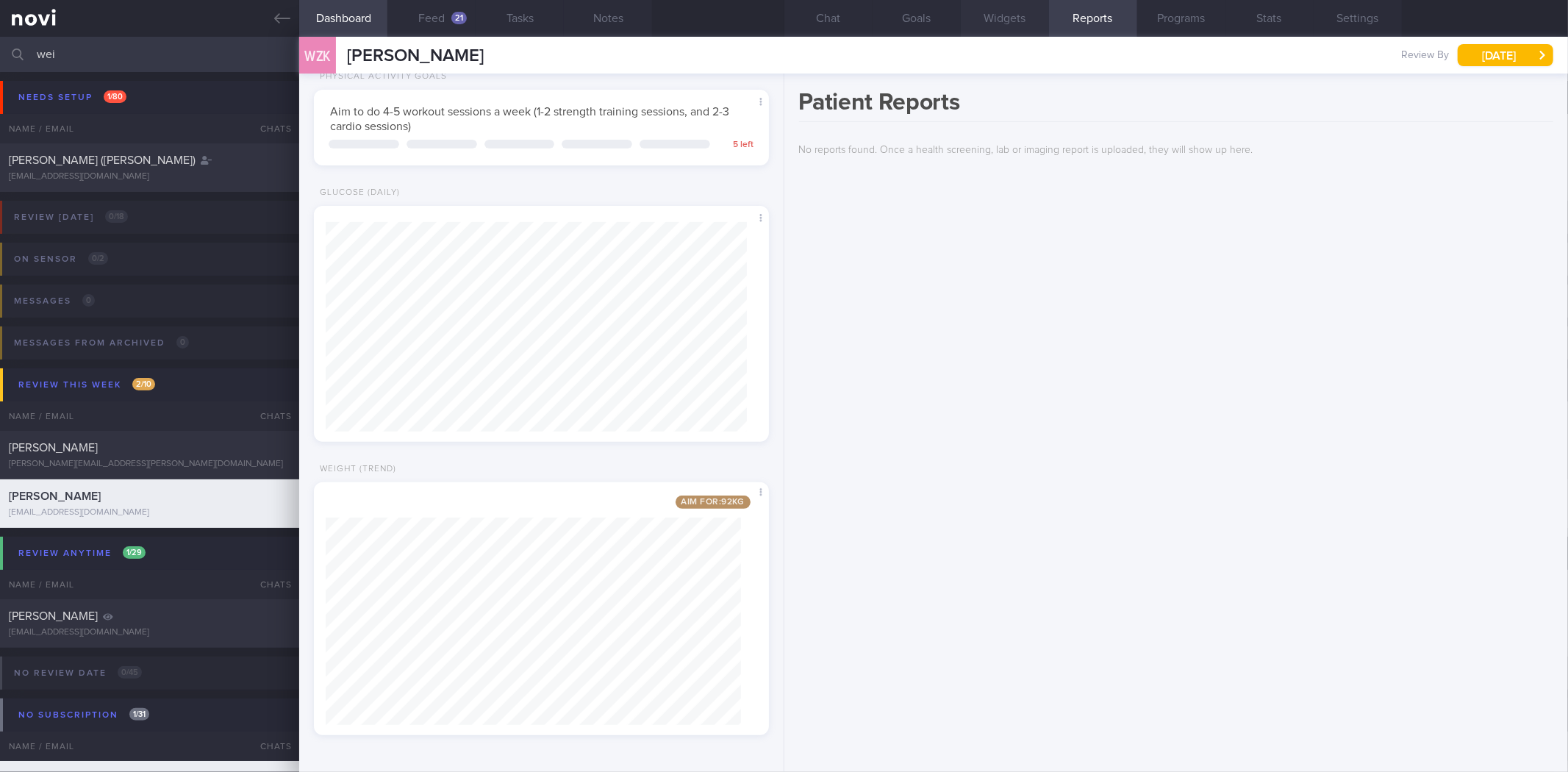
click at [1004, 10] on button "Widgets" at bounding box center [1004, 18] width 88 height 37
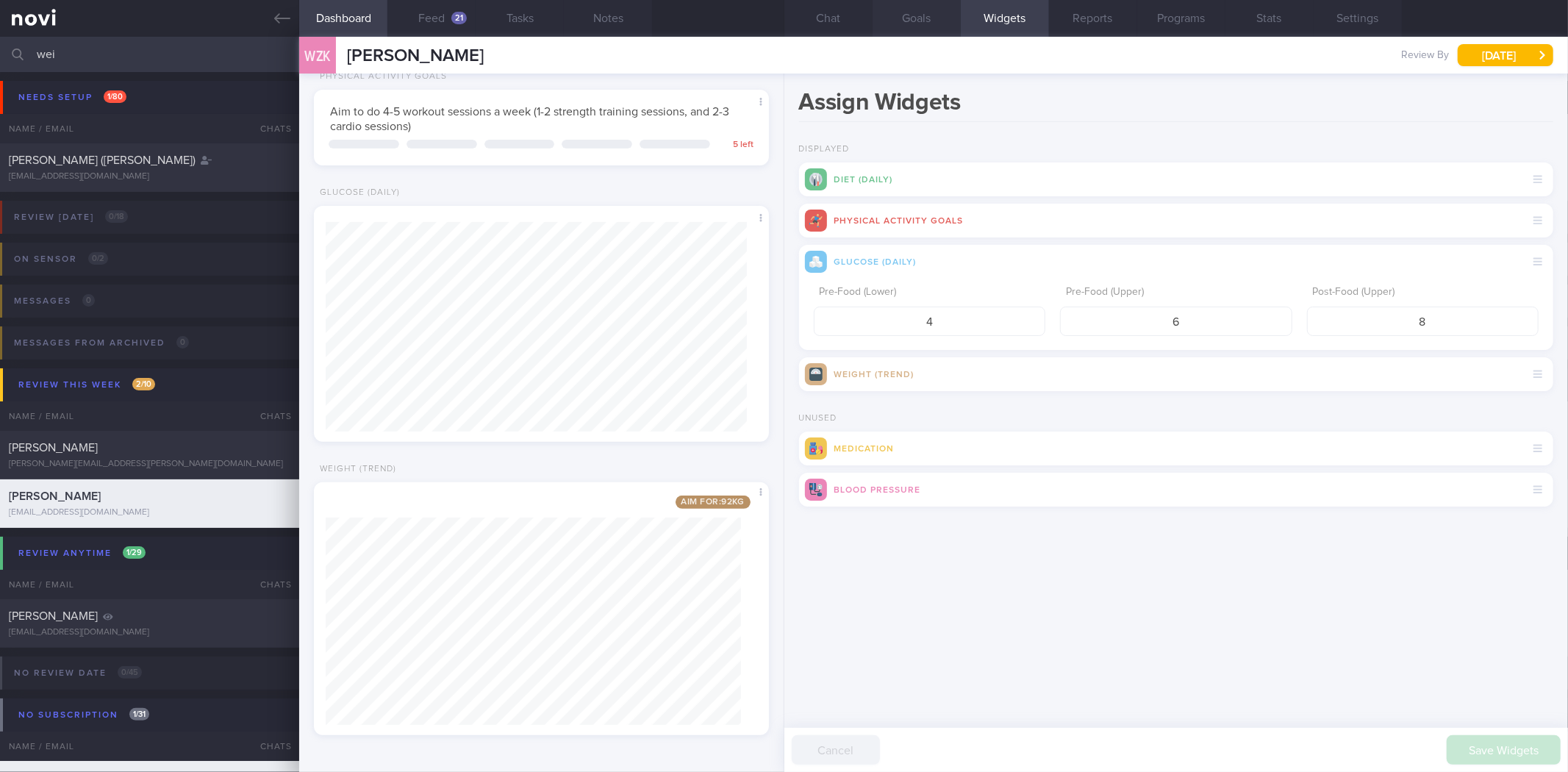
click at [920, 18] on button "Goals" at bounding box center [917, 18] width 88 height 37
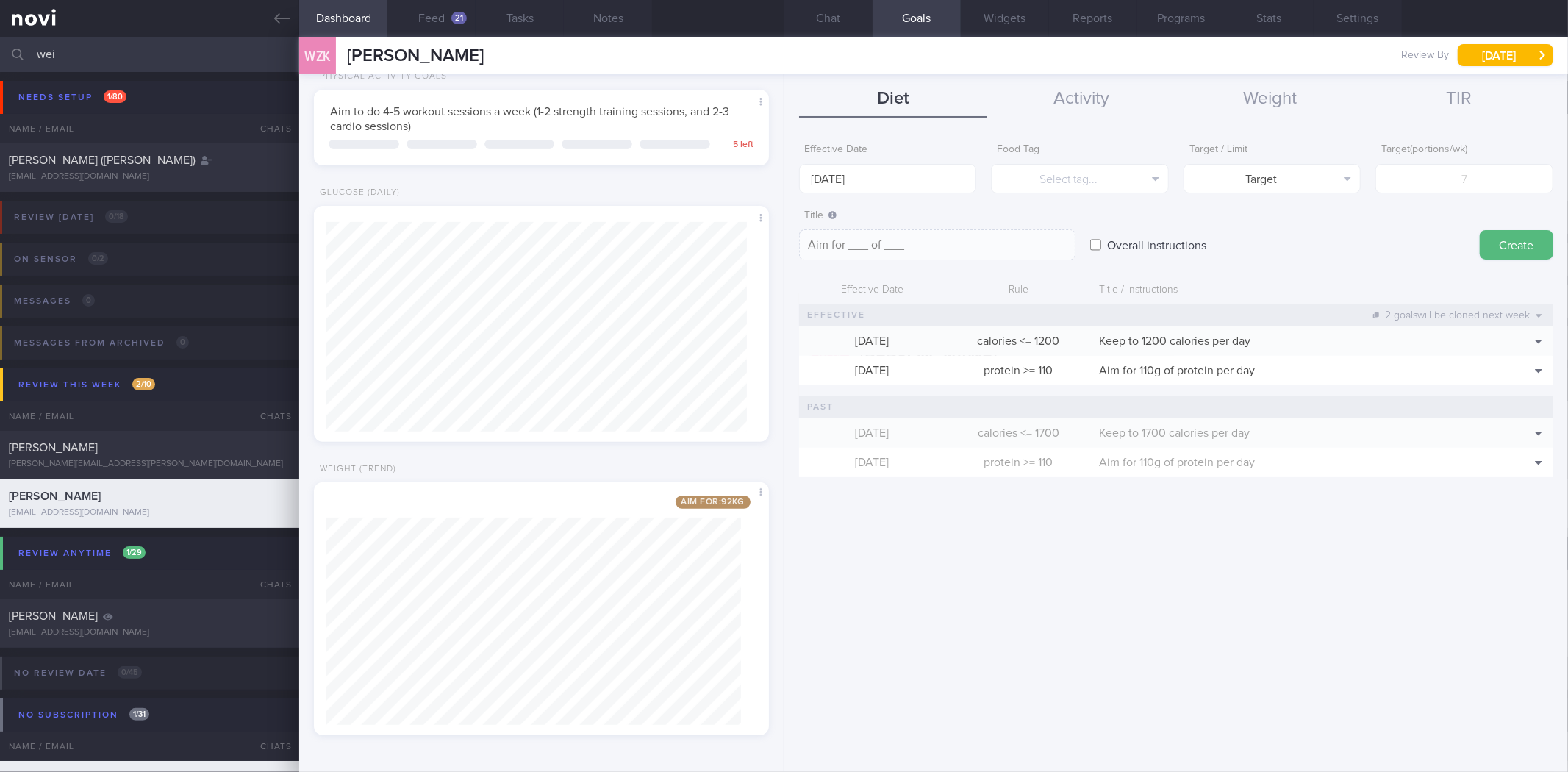
click at [1170, 39] on div "WZK [PERSON_NAME] Review By [DATE] Set Next Review Date [DATE] August September…" at bounding box center [934, 55] width 1269 height 37
drag, startPoint x: 1179, startPoint y: 26, endPoint x: 1071, endPoint y: 22, distance: 108.1
click at [1179, 26] on button "Programs" at bounding box center [1181, 18] width 88 height 37
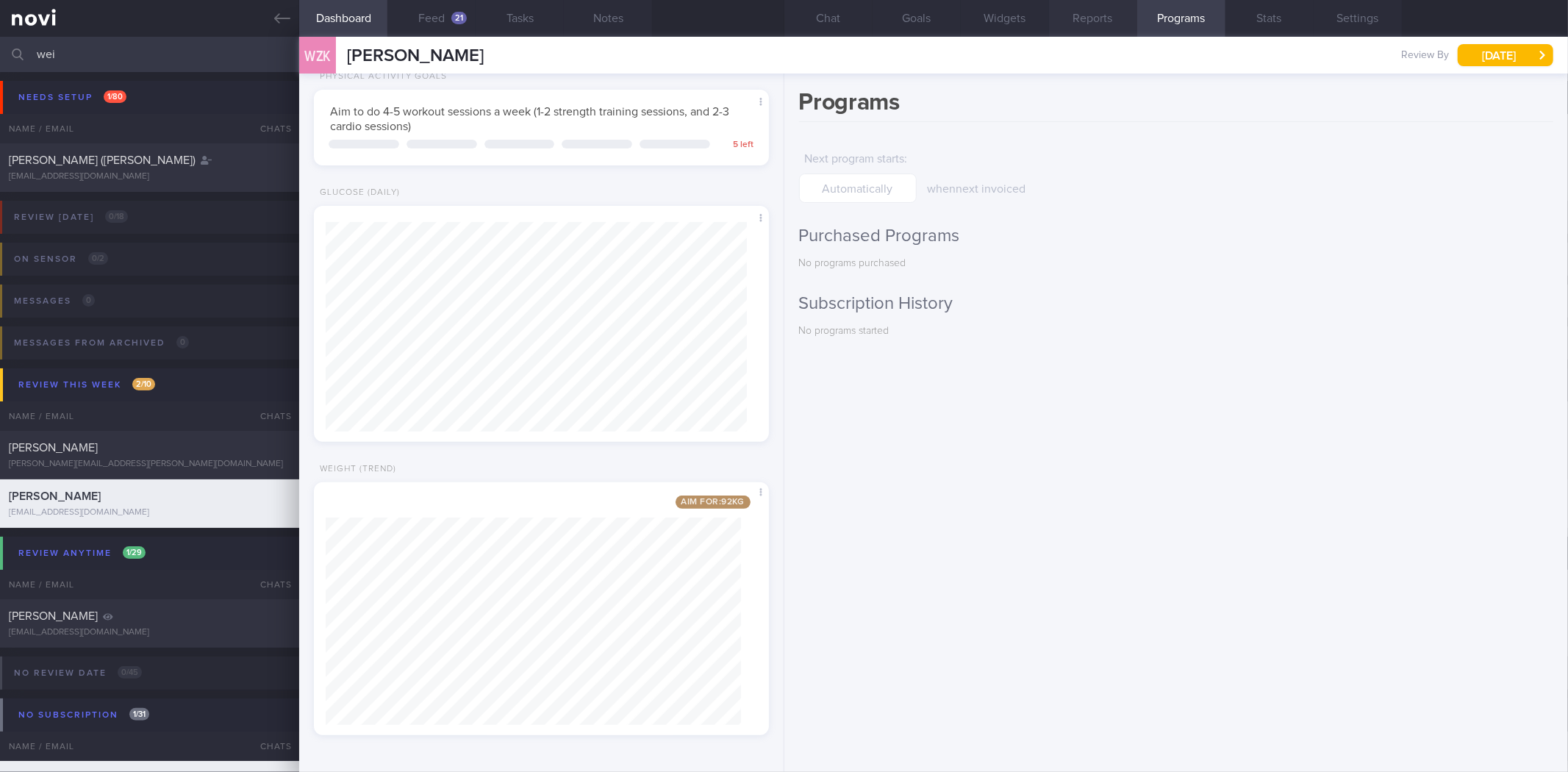
click at [1066, 20] on button "Reports" at bounding box center [1093, 18] width 88 height 37
click at [1017, 23] on button "Widgets" at bounding box center [1004, 18] width 88 height 37
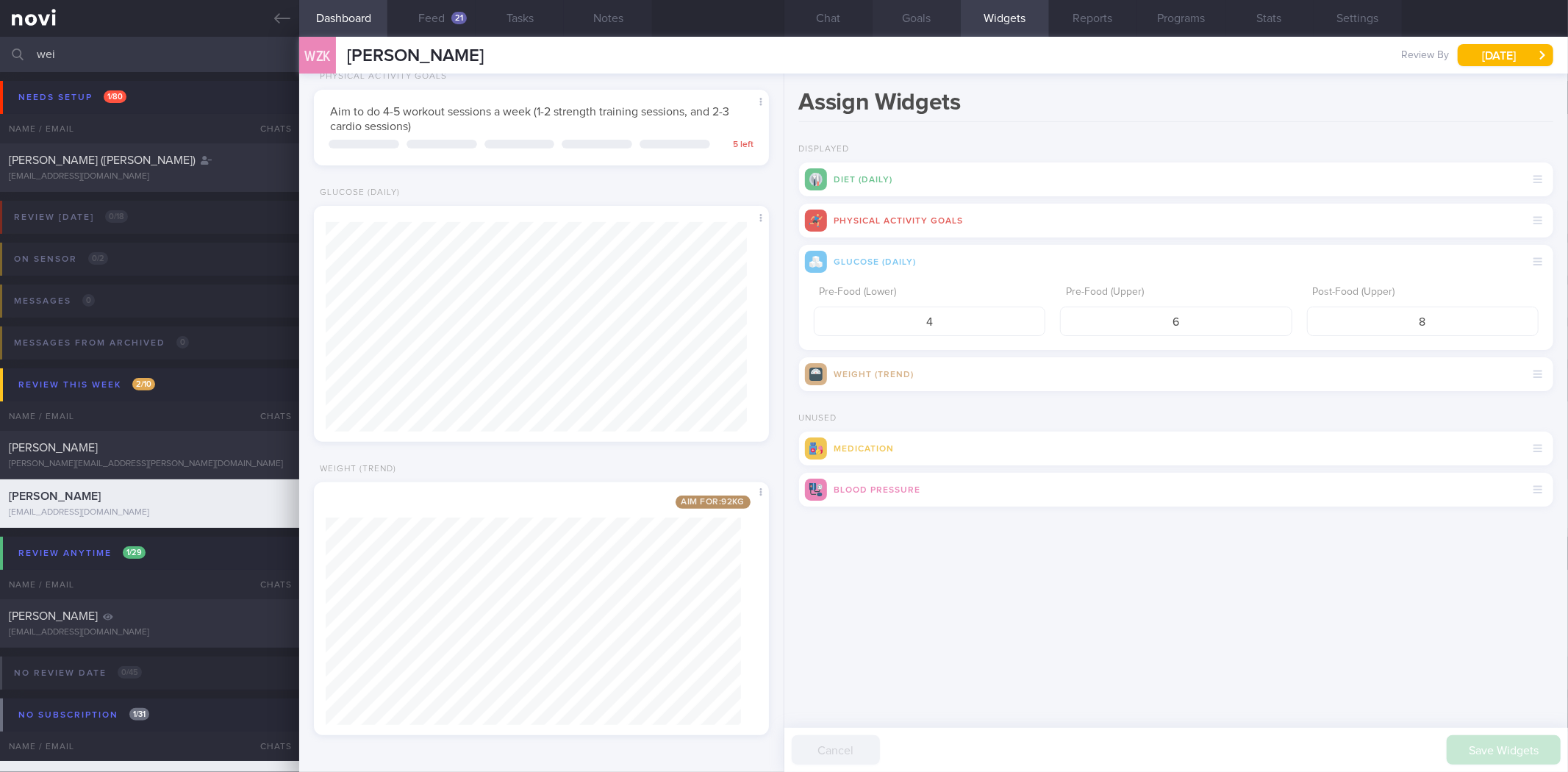
click at [939, 27] on button "Goals" at bounding box center [917, 18] width 88 height 37
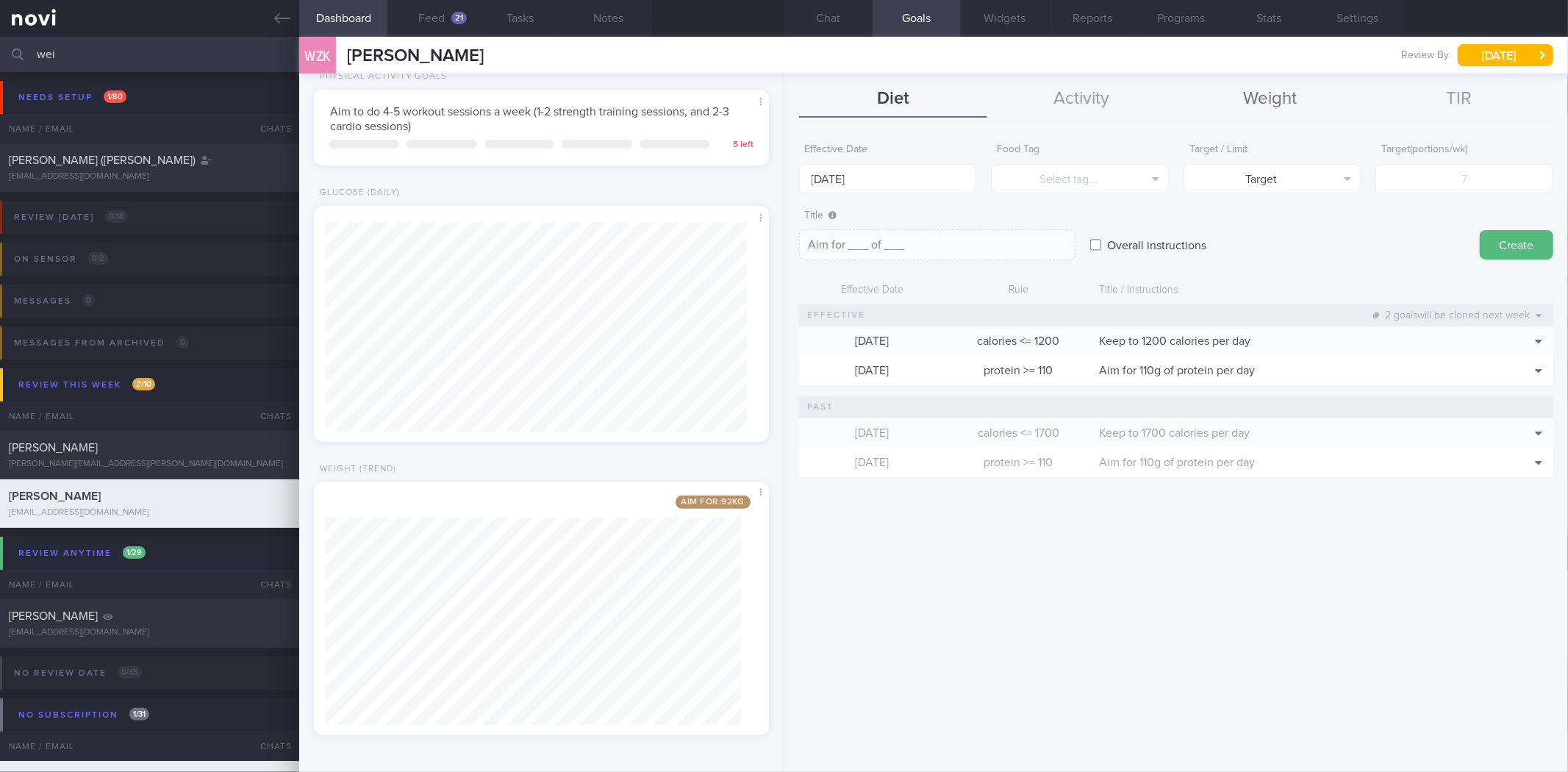
click at [1299, 97] on button "Weight" at bounding box center [1271, 99] width 189 height 37
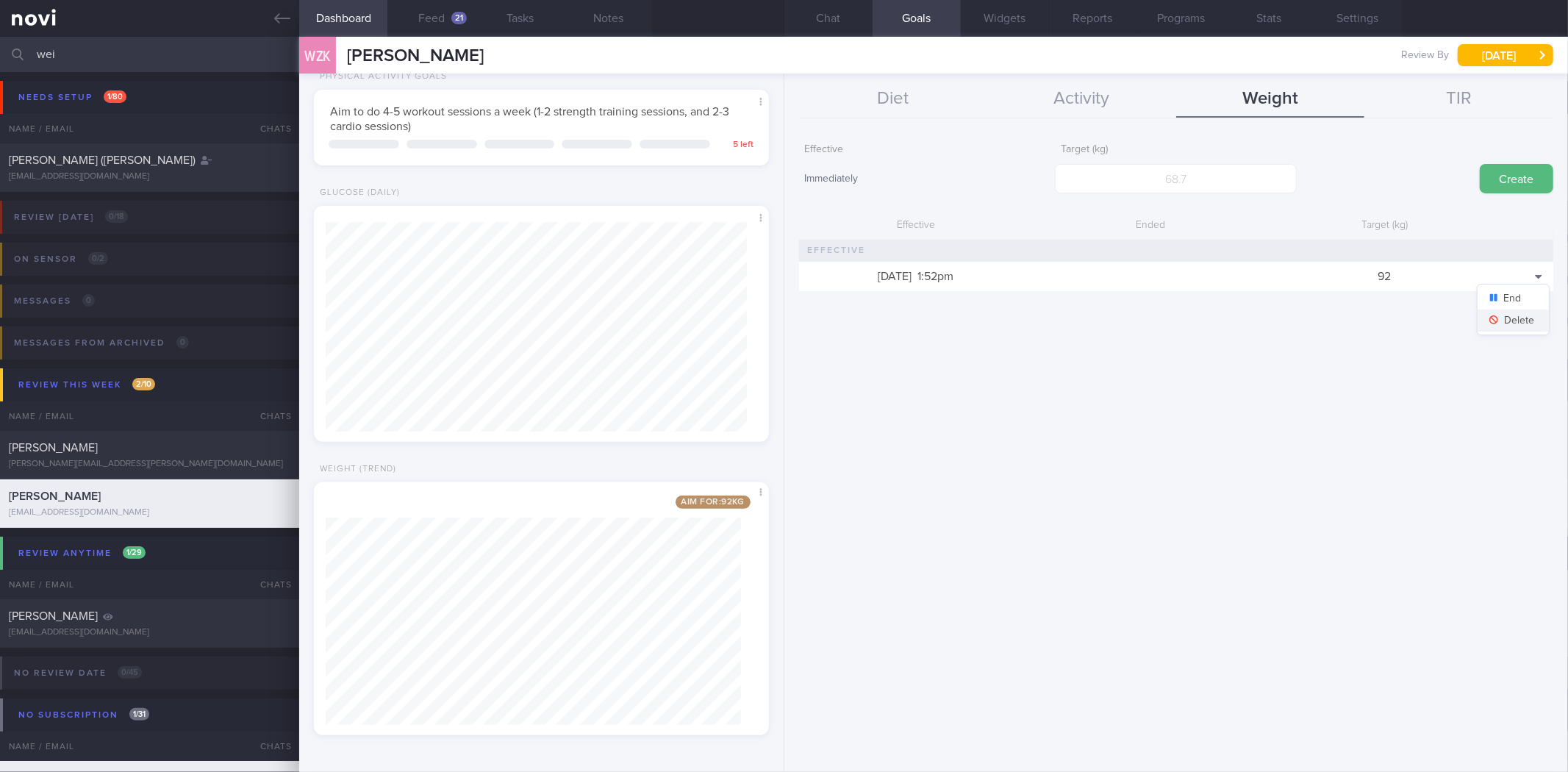
click at [1516, 322] on button "Delete" at bounding box center [1513, 320] width 72 height 22
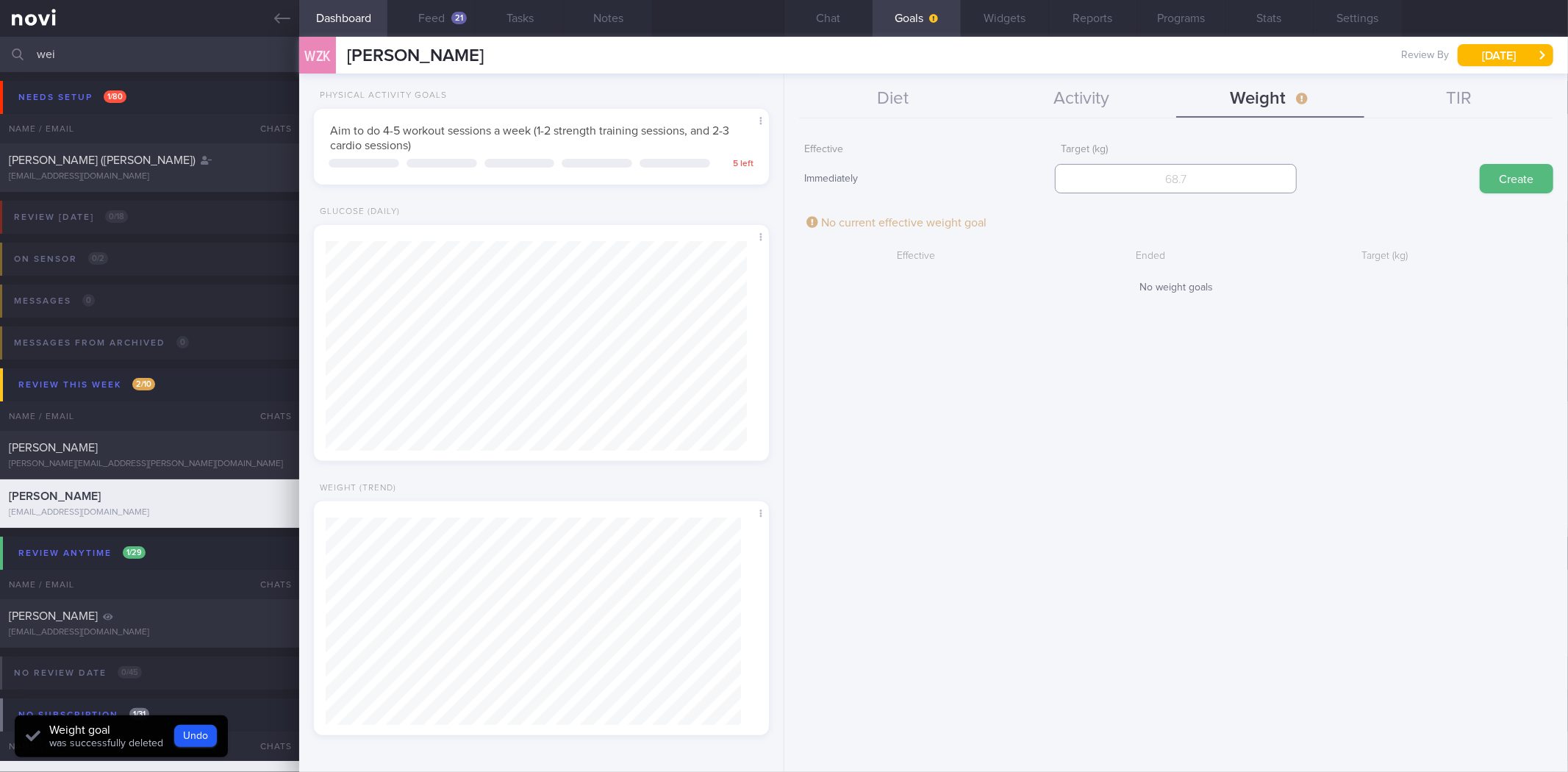
click at [1158, 184] on input "number" at bounding box center [1176, 178] width 242 height 29
type input "85"
click at [1480, 164] on button "Create" at bounding box center [1516, 178] width 73 height 29
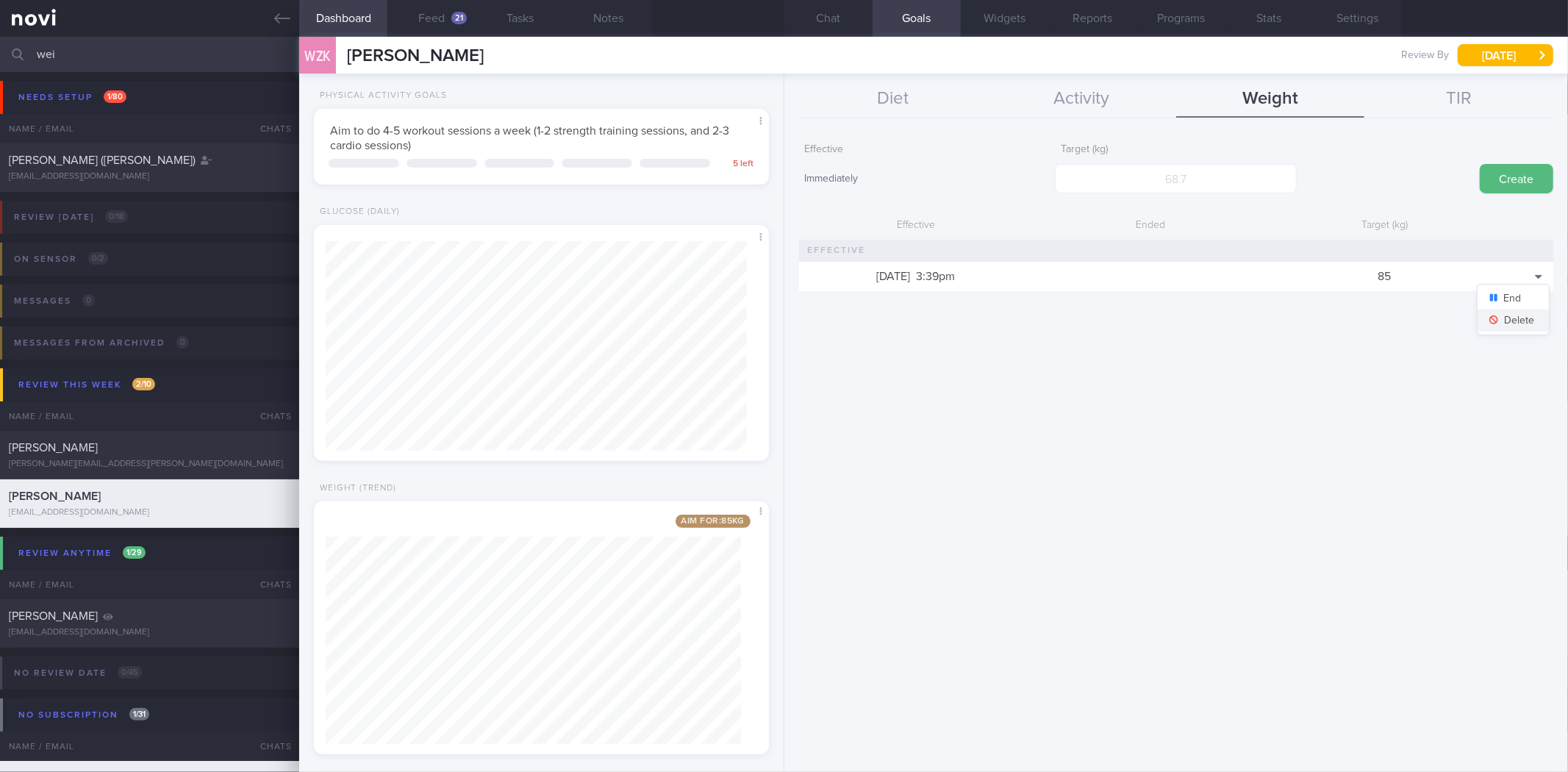
click at [1531, 321] on button "Delete" at bounding box center [1513, 320] width 72 height 22
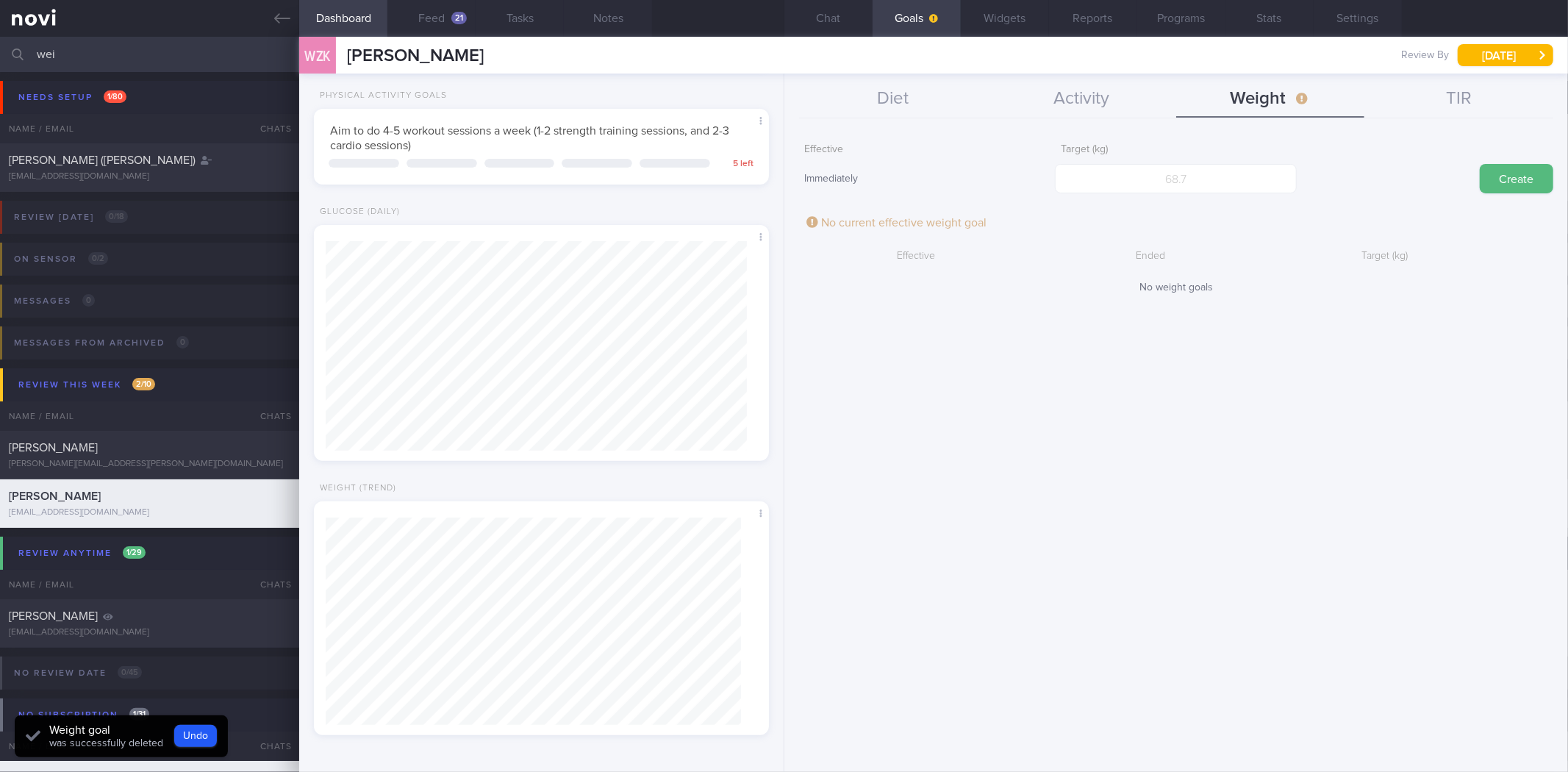
scroll to position [735060, 734783]
click at [1182, 181] on input "number" at bounding box center [1176, 178] width 242 height 29
type input "86"
click at [1480, 164] on button "Create" at bounding box center [1516, 178] width 73 height 29
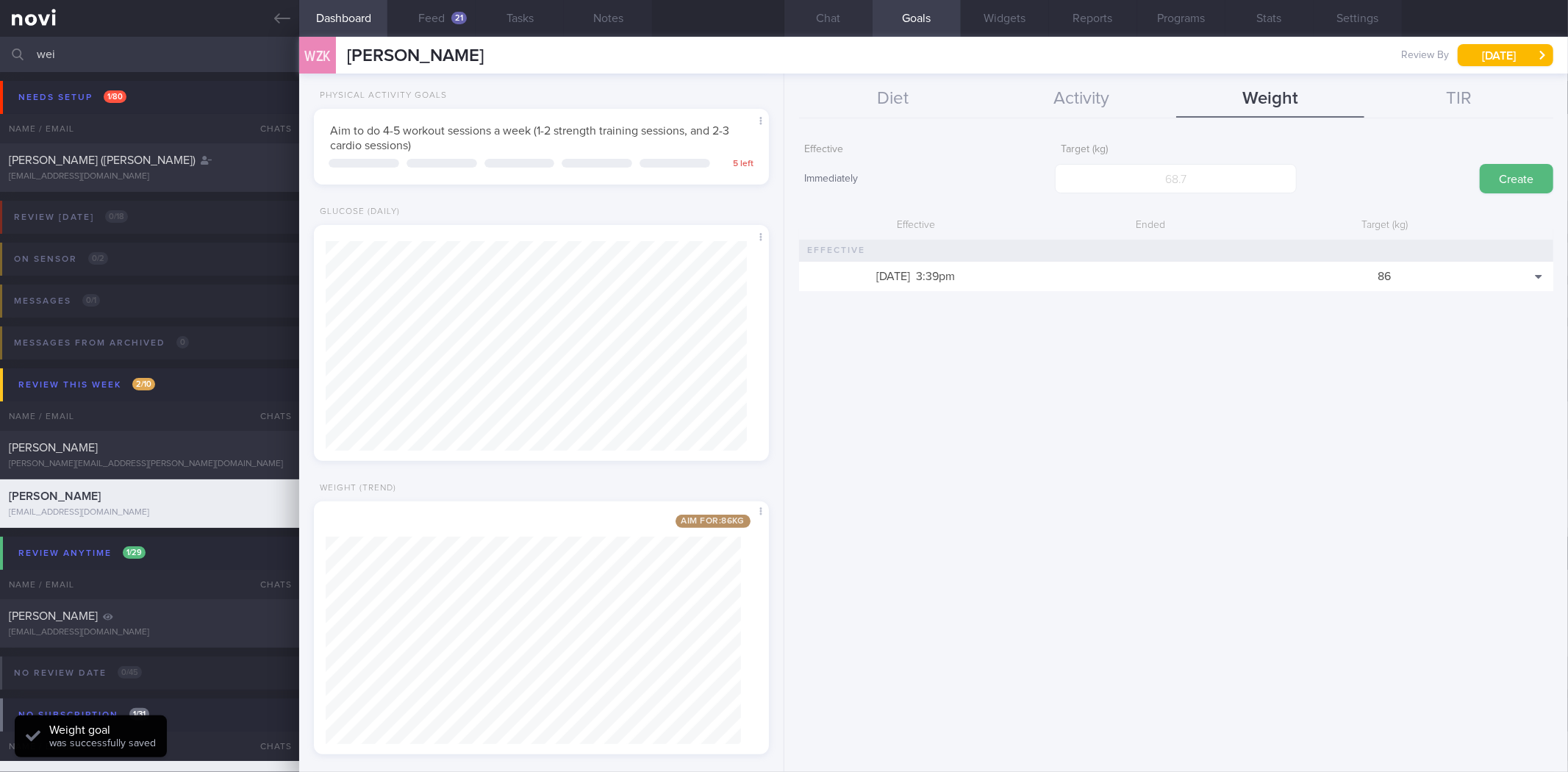
click at [832, 31] on button "Chat" at bounding box center [829, 18] width 88 height 37
